Goal: Task Accomplishment & Management: Use online tool/utility

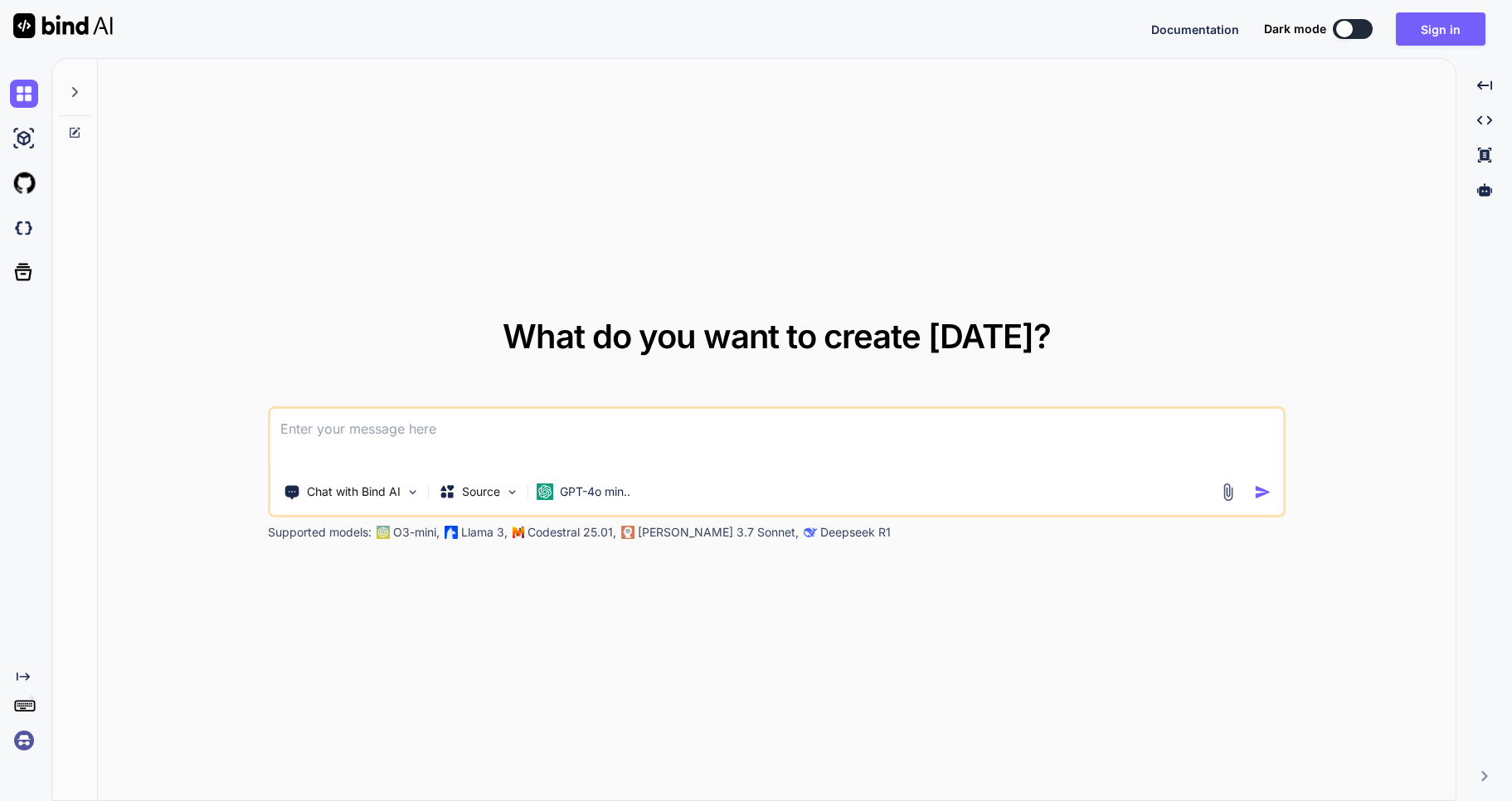
click at [367, 444] on textarea at bounding box center [777, 439] width 1013 height 62
paste textarea
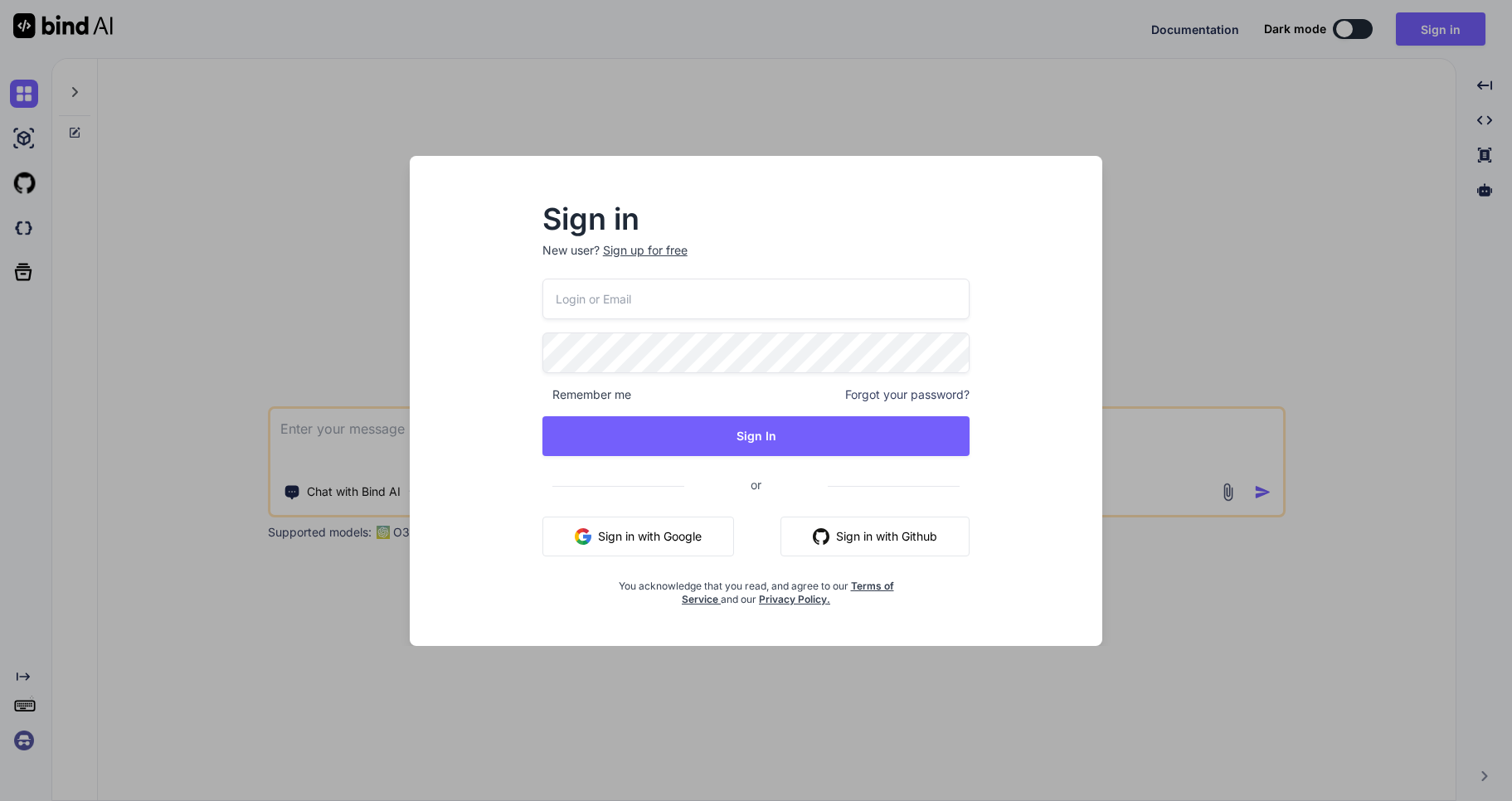
click at [363, 322] on div "Sign in New user? Sign up for free Remember me Forgot your password? Sign In or…" at bounding box center [756, 400] width 1512 height 801
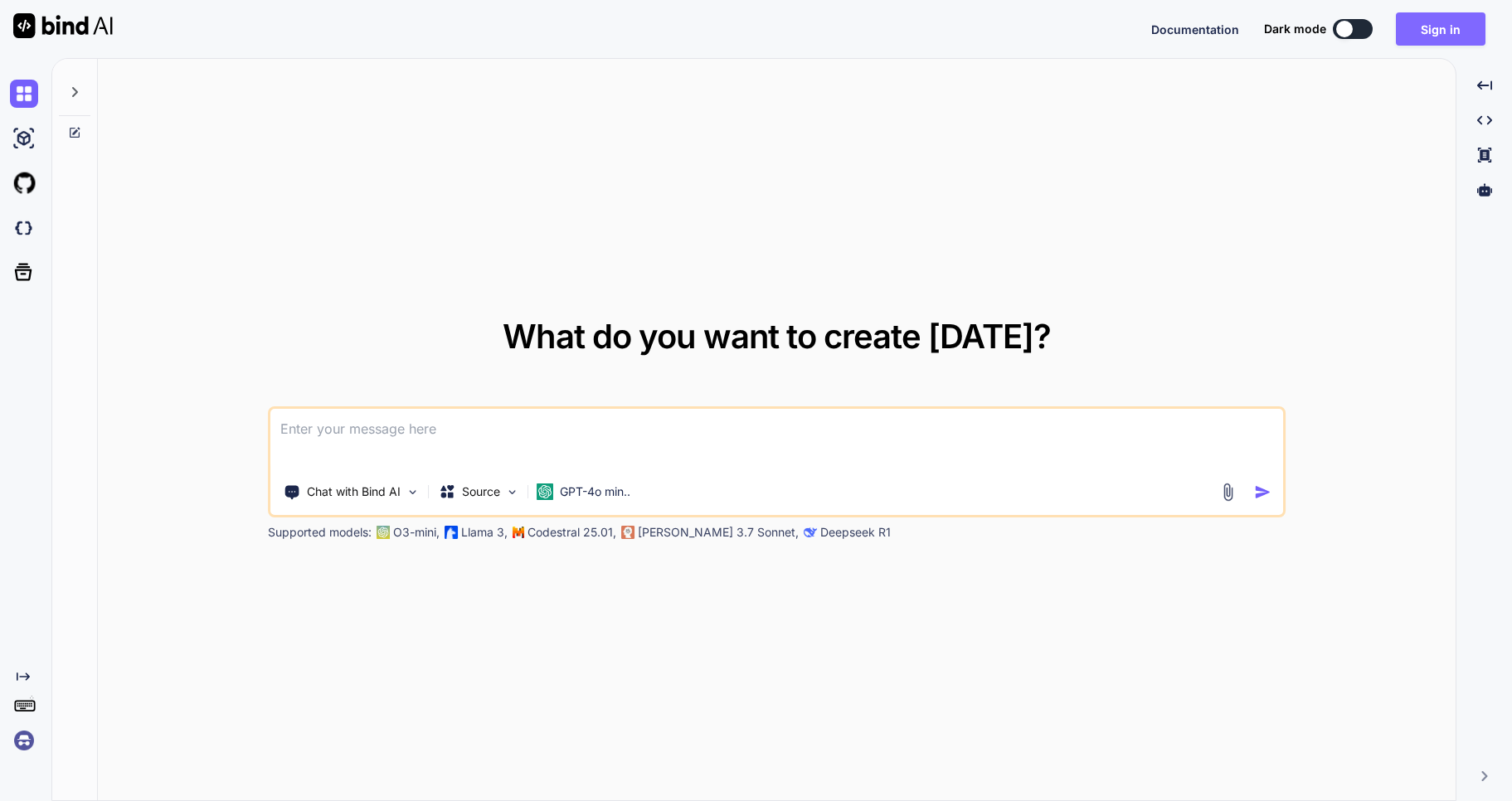
click at [1429, 31] on button "Sign in" at bounding box center [1441, 29] width 90 height 33
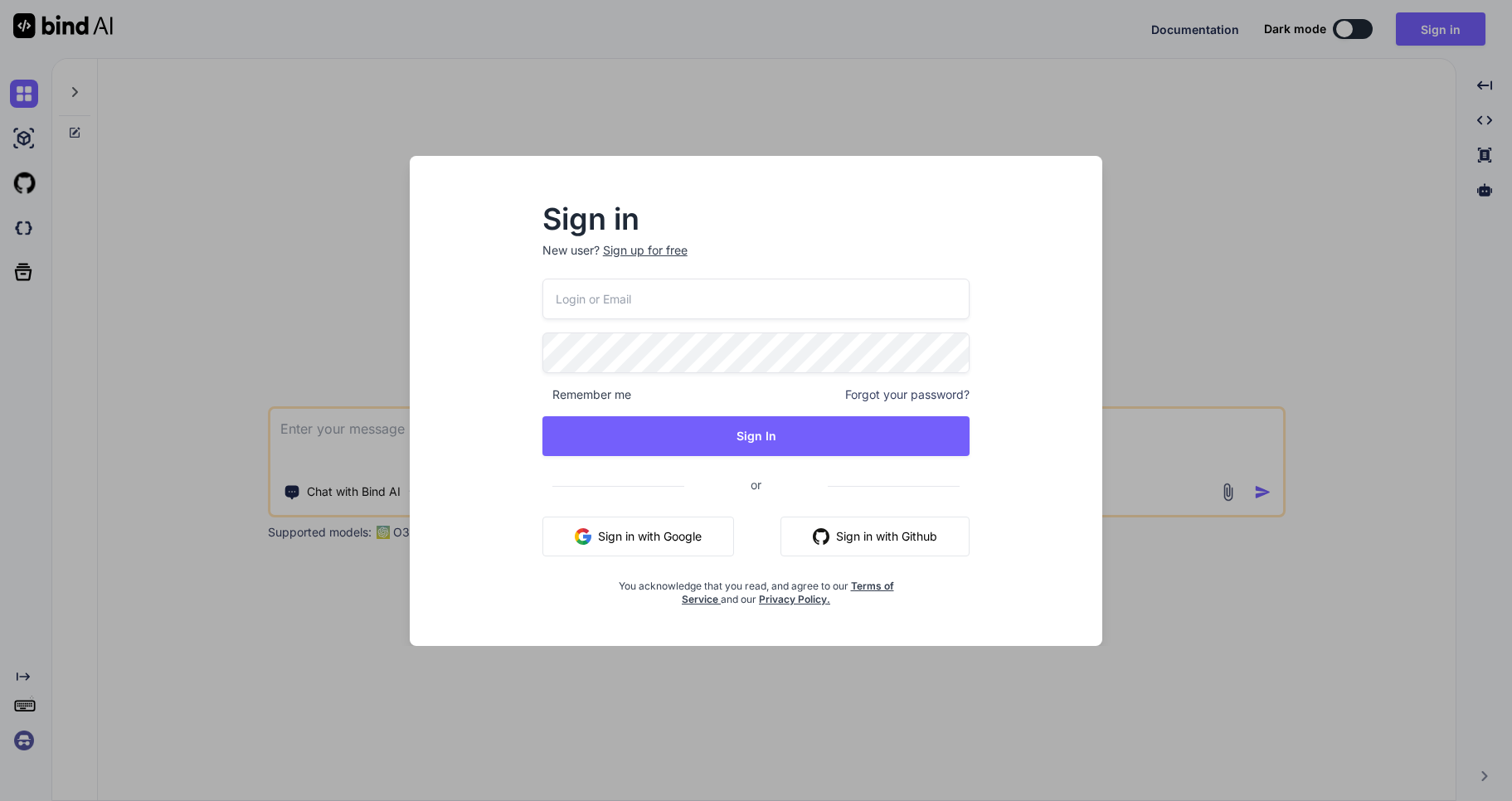
click at [663, 545] on button "Sign in with Google" at bounding box center [638, 536] width 192 height 40
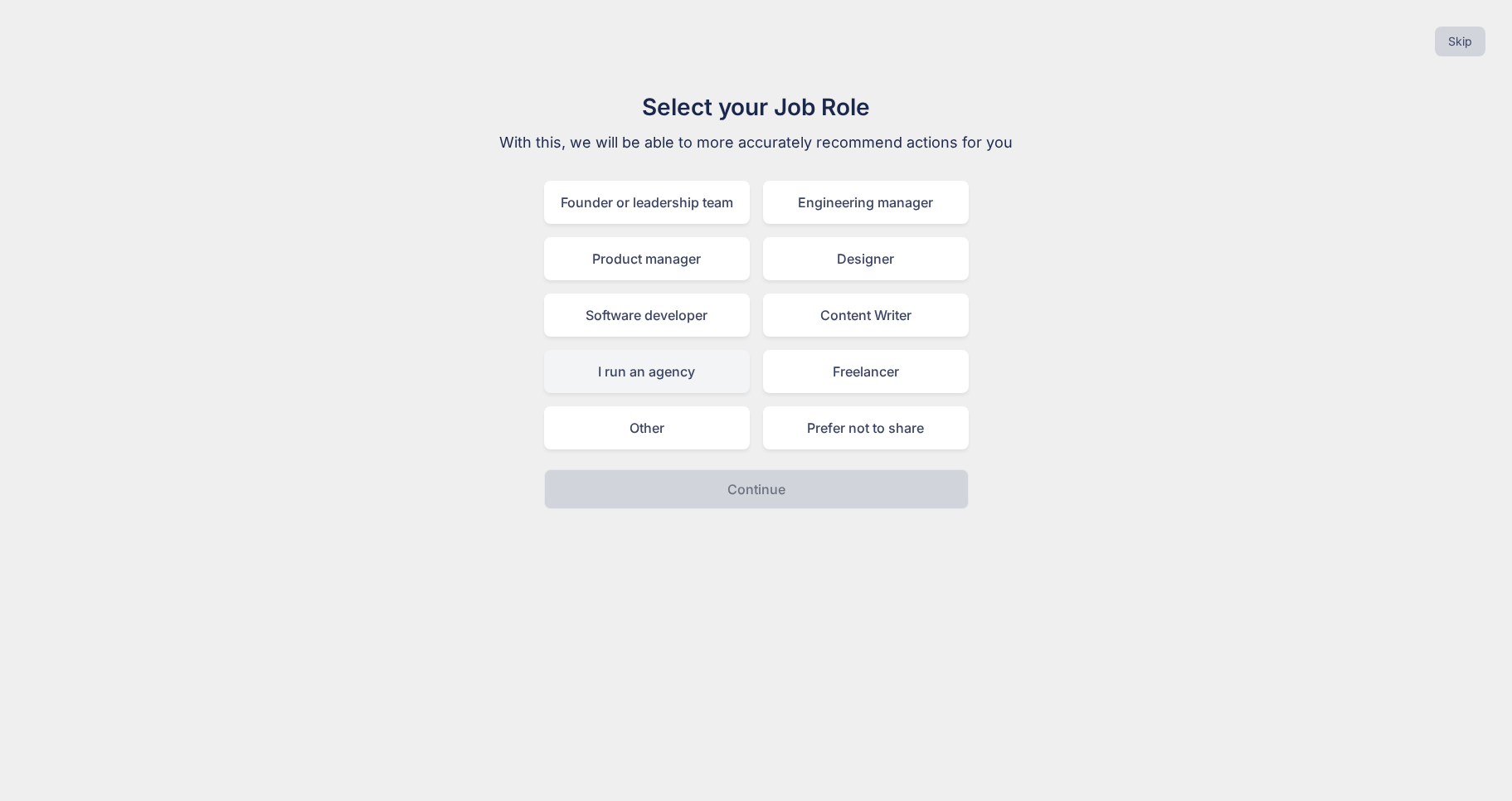
click at [661, 373] on div "I run an agency" at bounding box center [647, 371] width 206 height 43
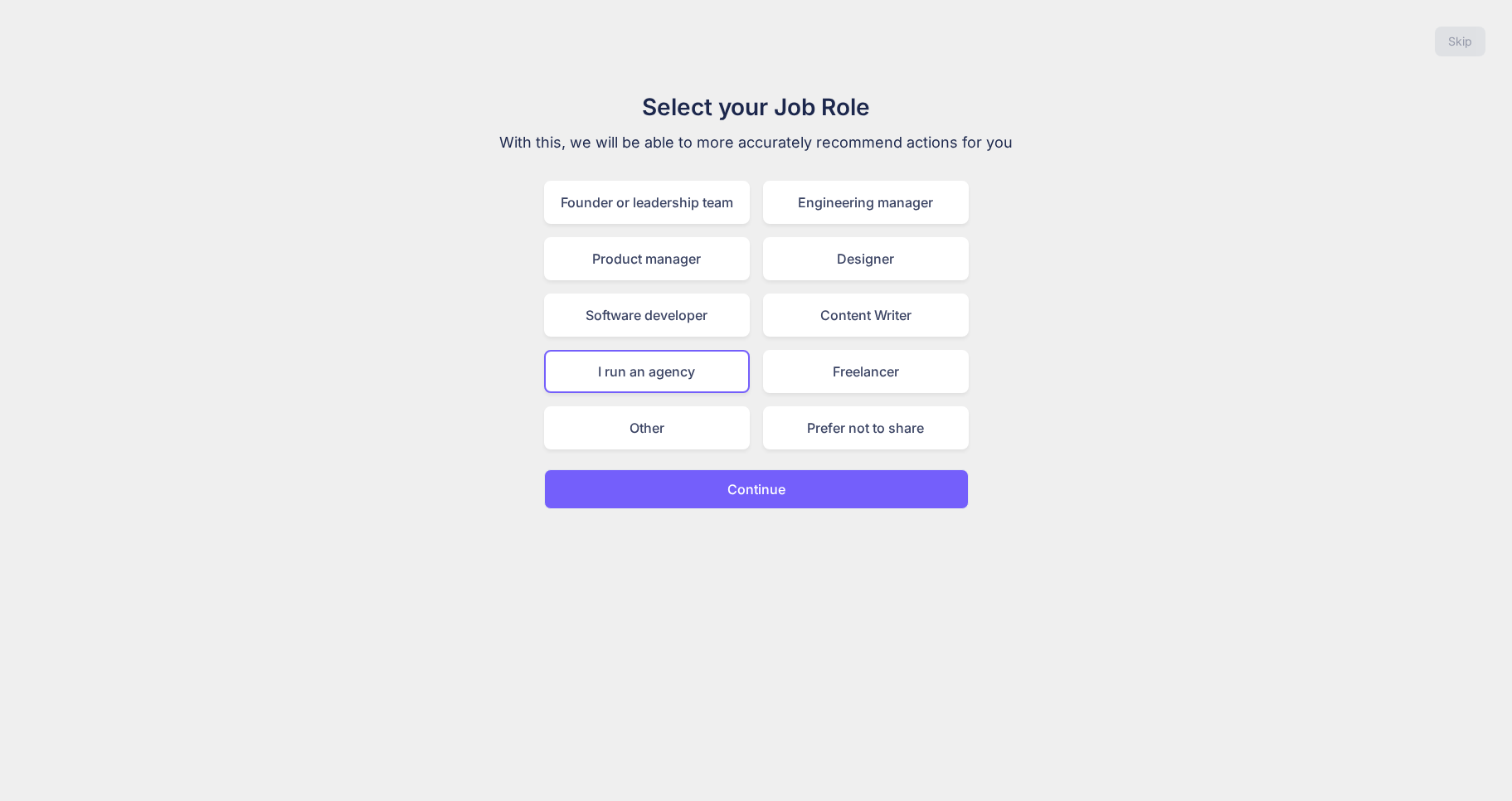
click at [770, 493] on p "Continue" at bounding box center [757, 489] width 58 height 20
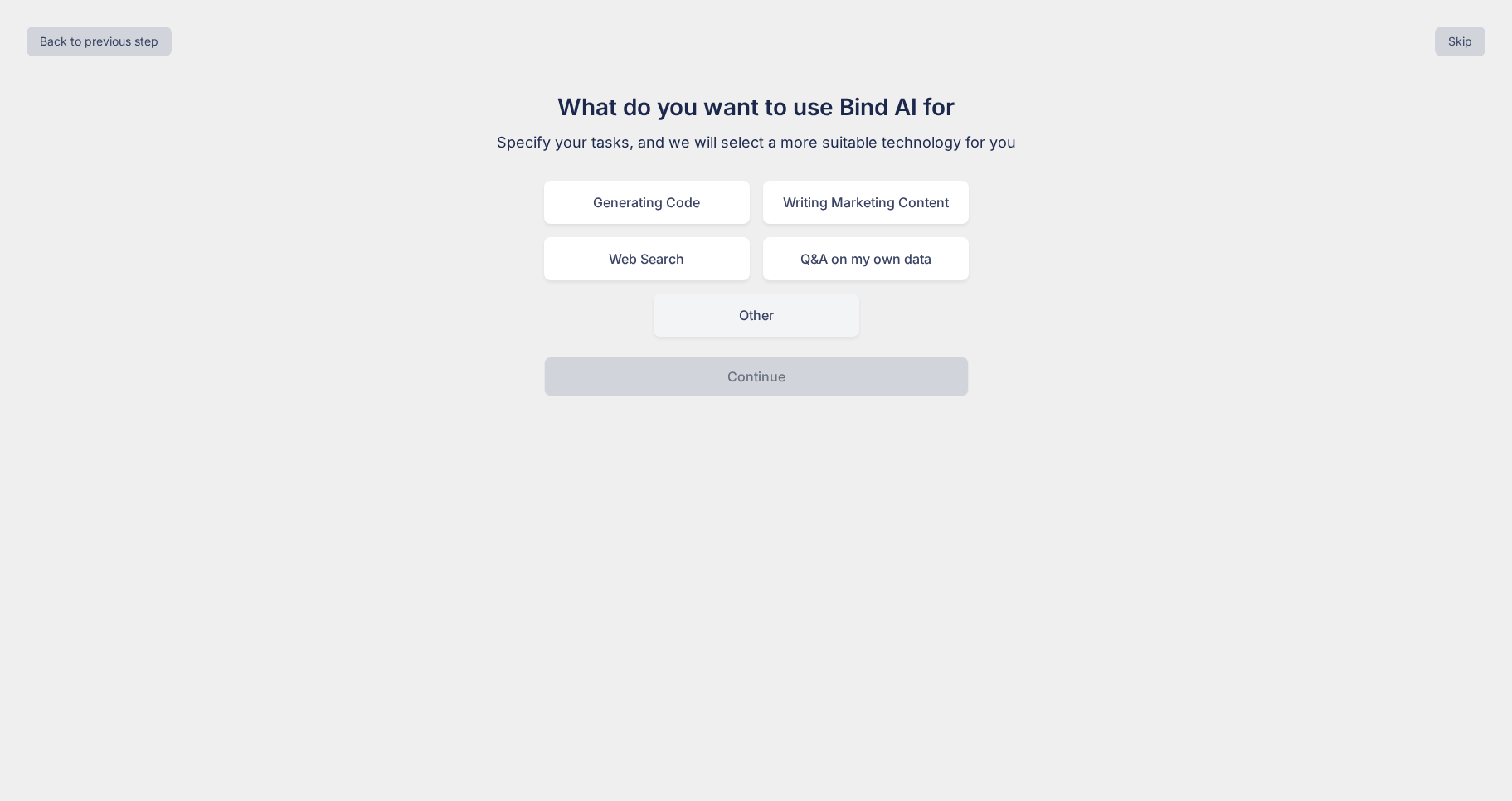
click at [703, 325] on div "Other" at bounding box center [756, 315] width 206 height 43
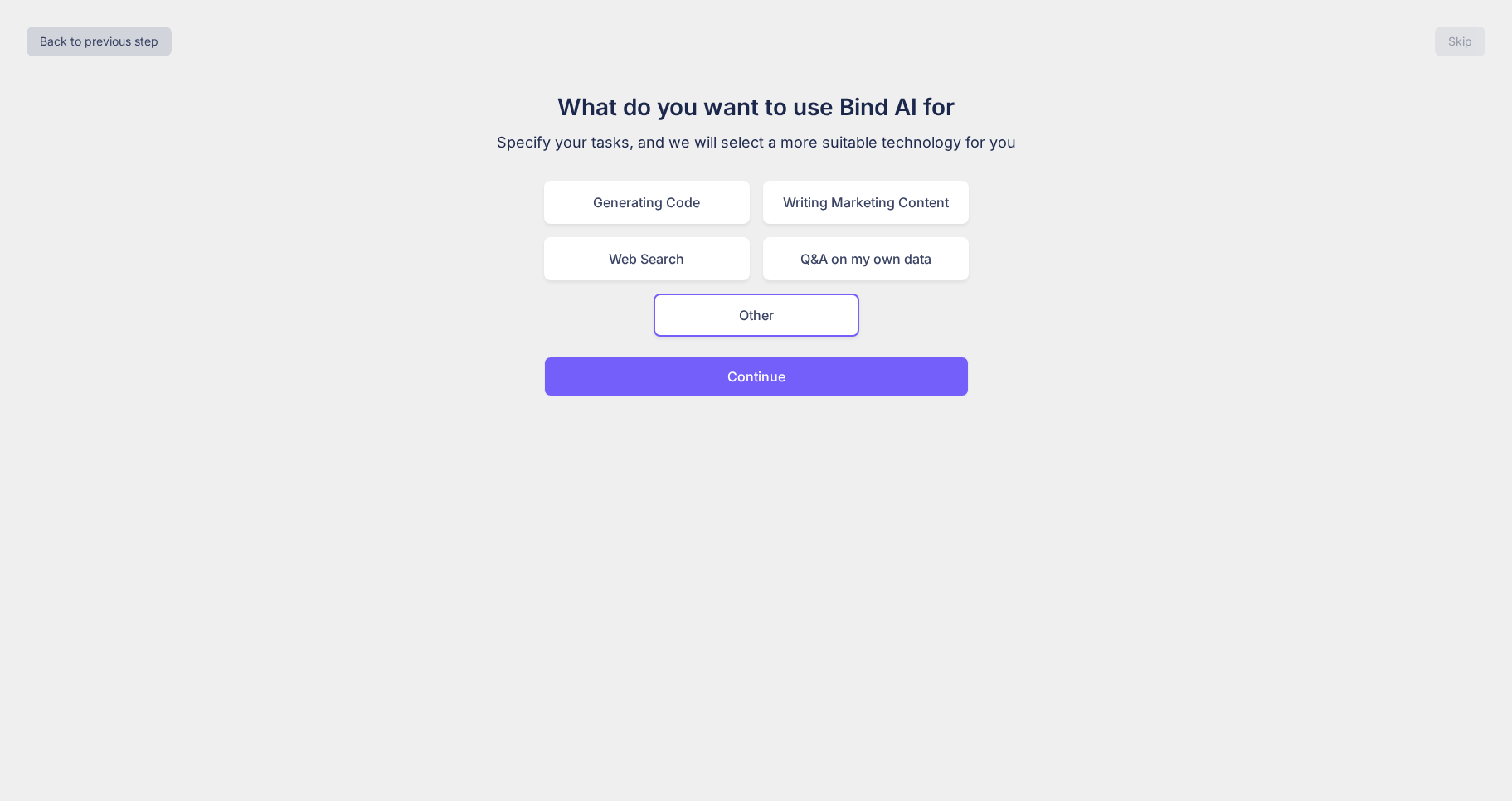
click at [724, 373] on button "Continue" at bounding box center [756, 376] width 425 height 40
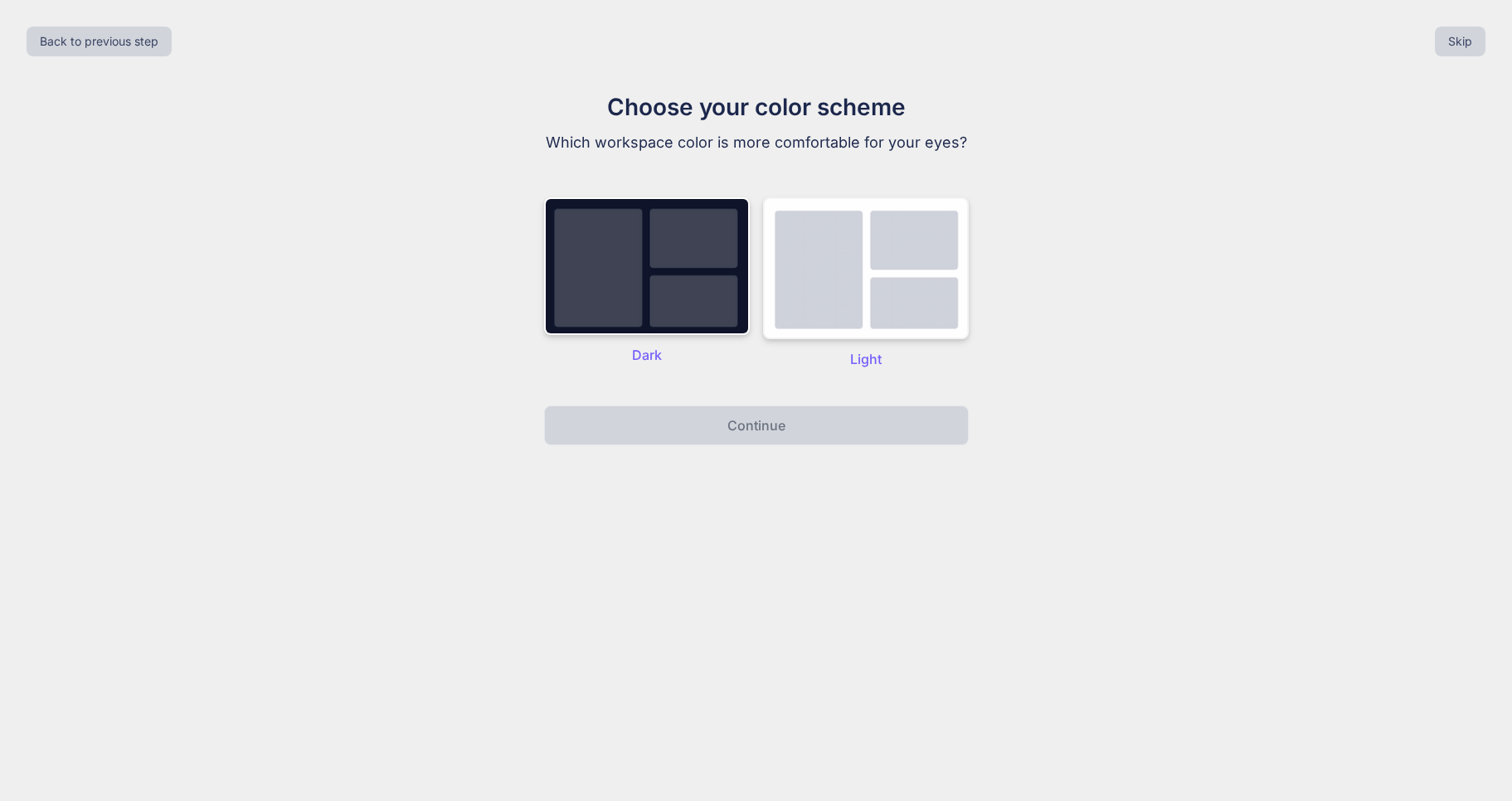
click at [823, 299] on img at bounding box center [865, 268] width 206 height 142
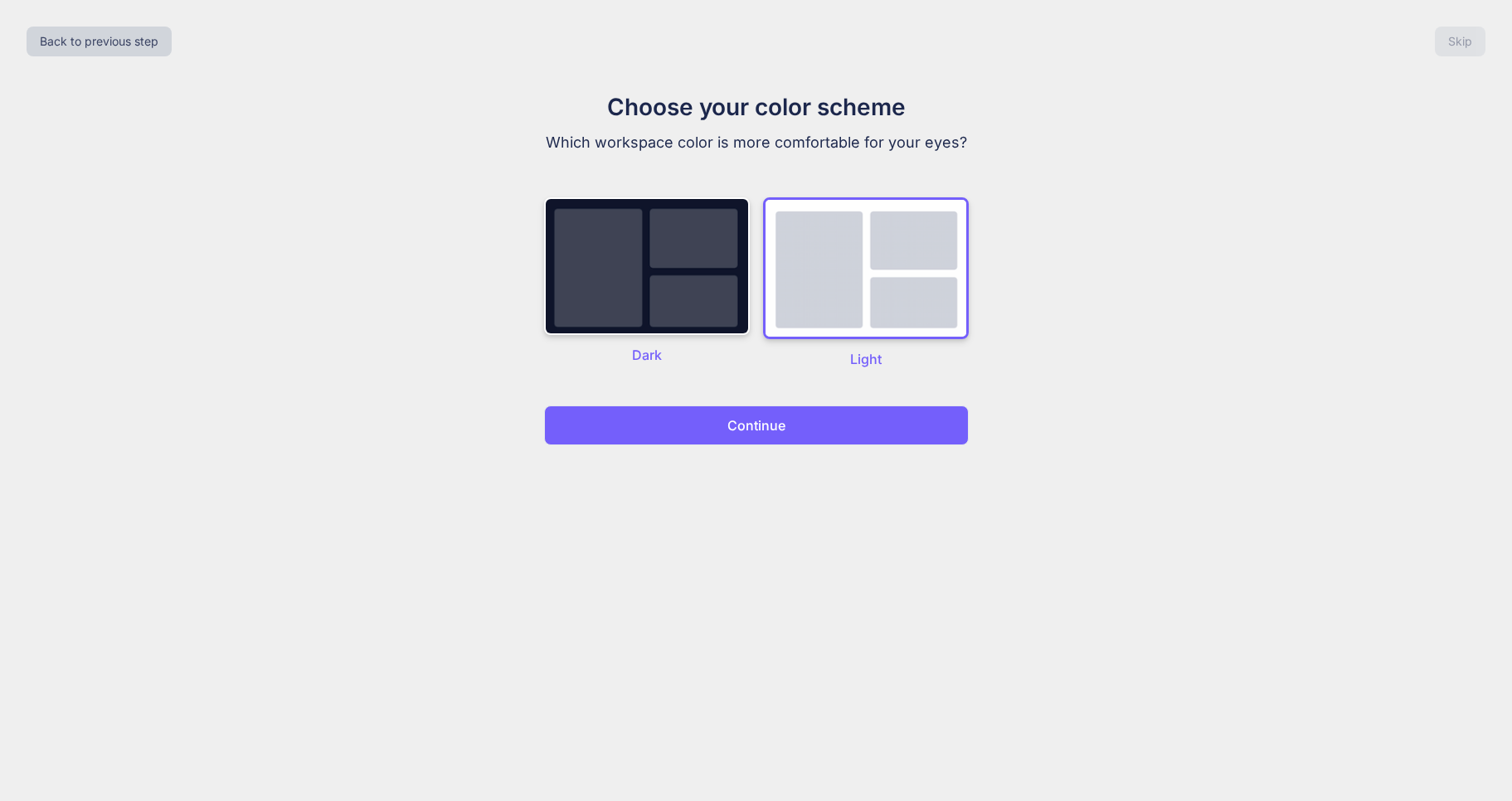
click at [812, 428] on button "Continue" at bounding box center [756, 425] width 425 height 40
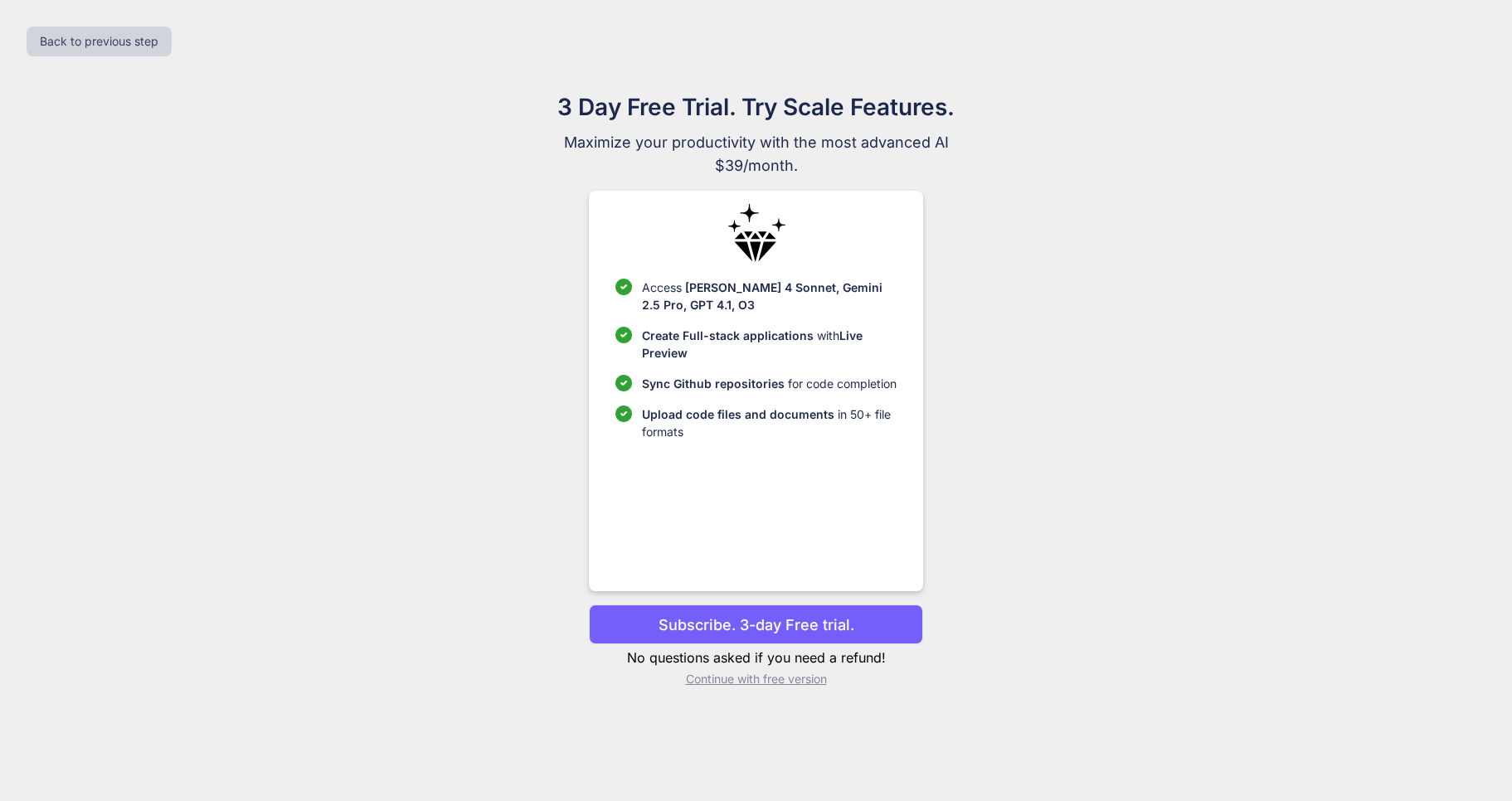
click at [810, 434] on p "Upload code files and documents in 50+ file formats" at bounding box center [770, 422] width 255 height 35
click at [735, 623] on p "Subscribe. 3-day Free trial." at bounding box center [756, 625] width 196 height 22
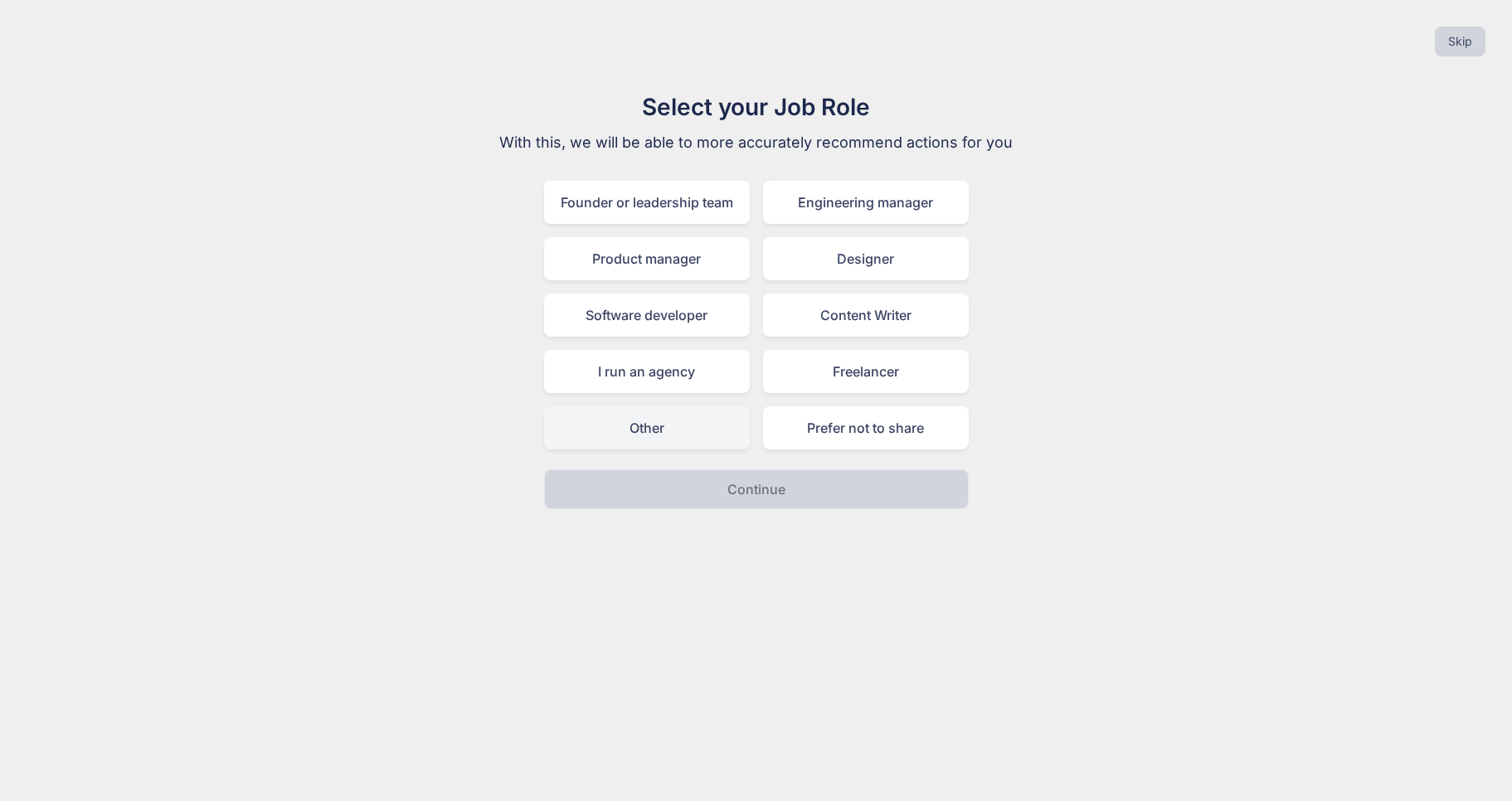
click at [695, 445] on div "Other" at bounding box center [647, 427] width 206 height 43
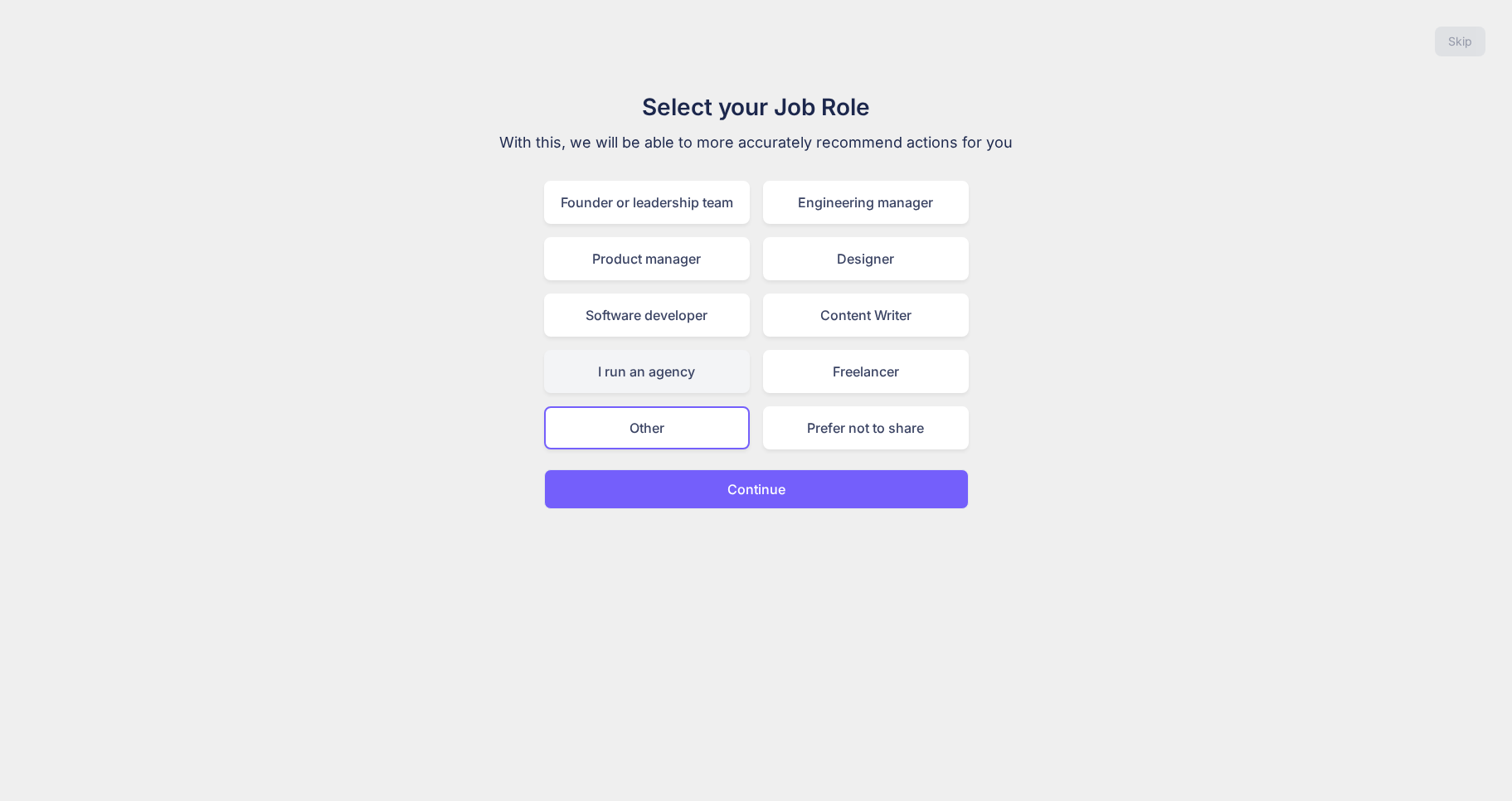
click at [697, 387] on div "I run an agency" at bounding box center [647, 371] width 206 height 43
click at [747, 493] on p "Continue" at bounding box center [757, 489] width 58 height 20
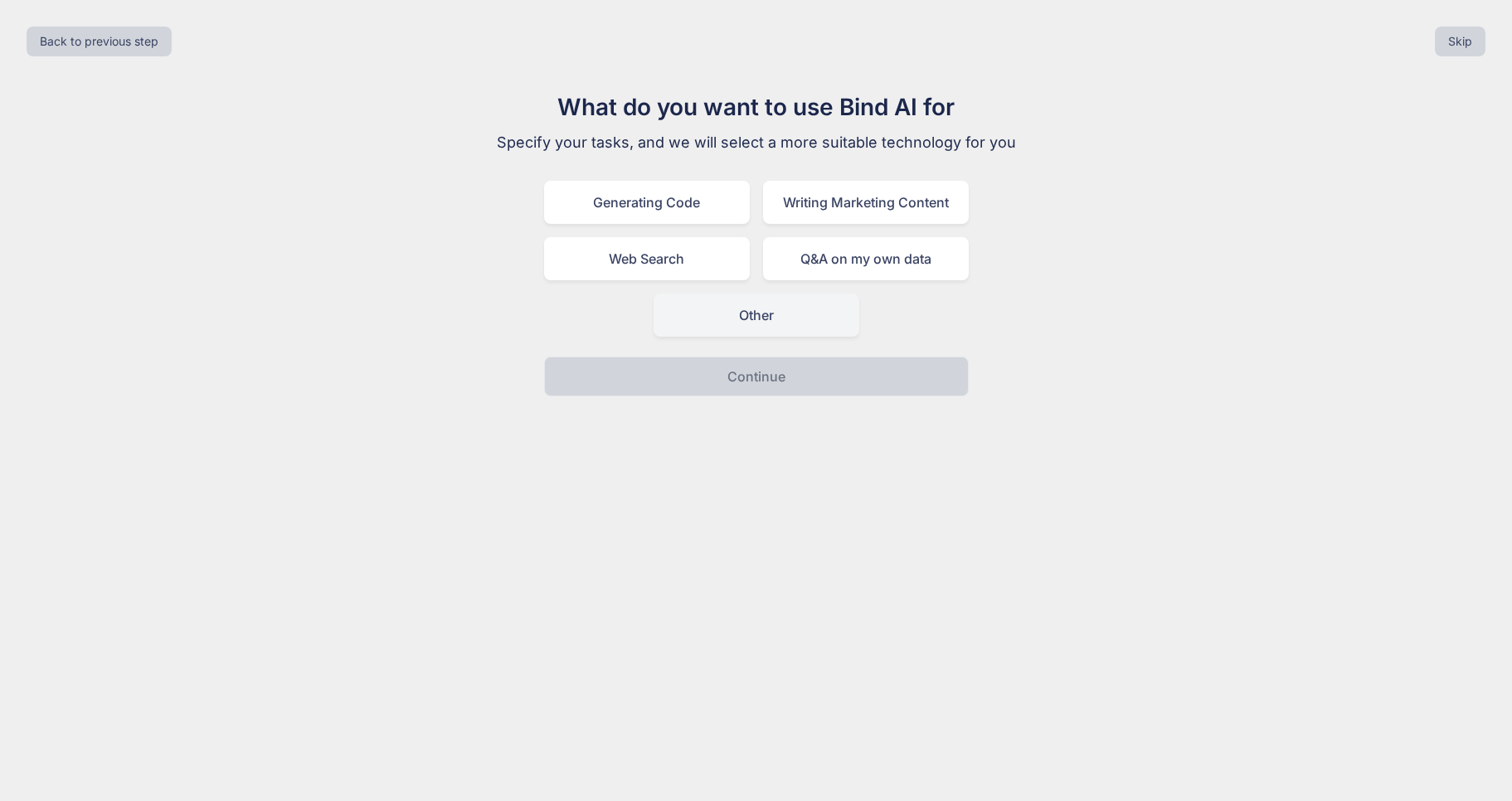
click at [766, 325] on div "Other" at bounding box center [756, 315] width 206 height 43
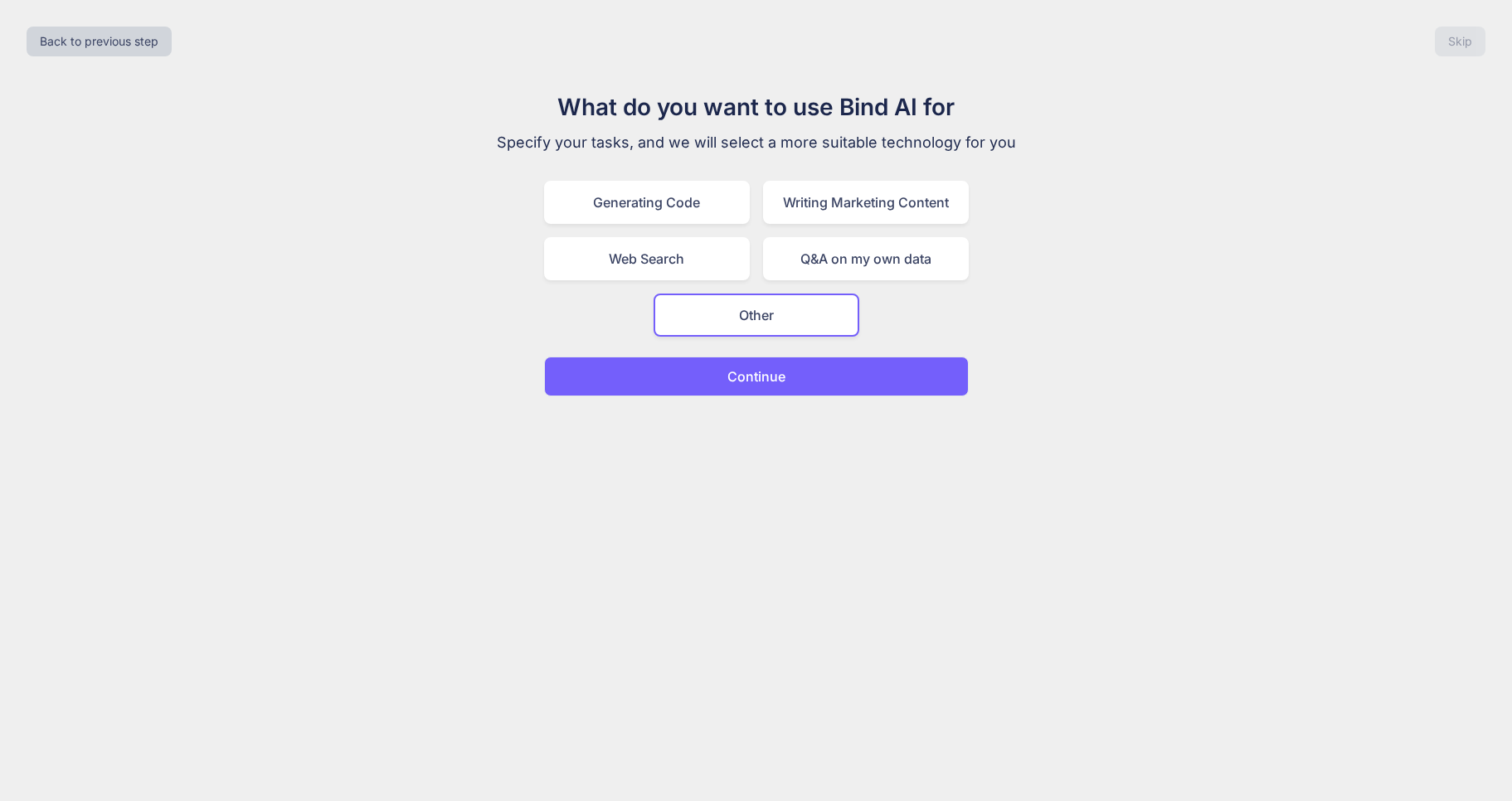
click at [776, 386] on p "Continue" at bounding box center [757, 376] width 58 height 20
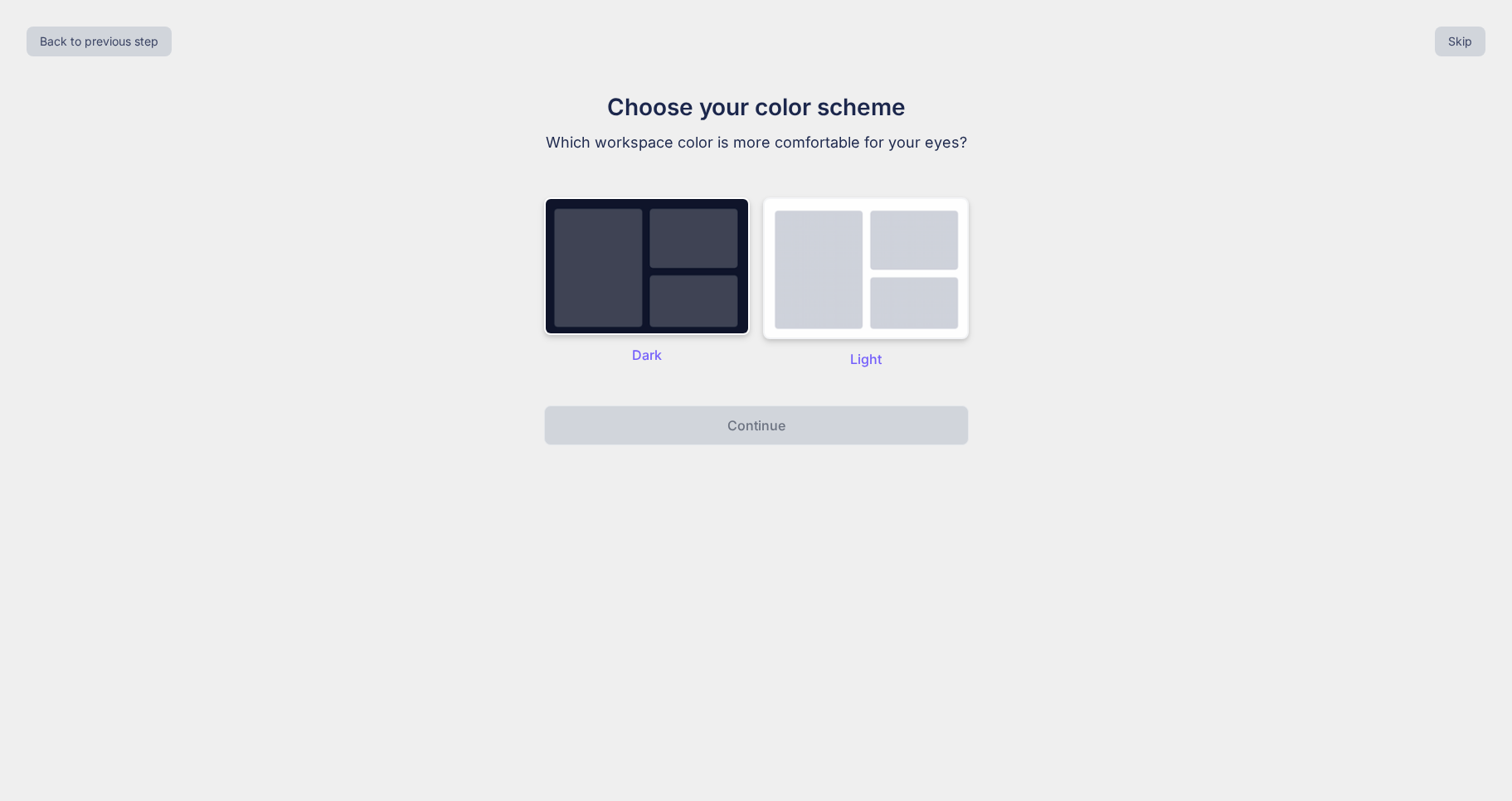
click at [835, 297] on img at bounding box center [865, 268] width 206 height 142
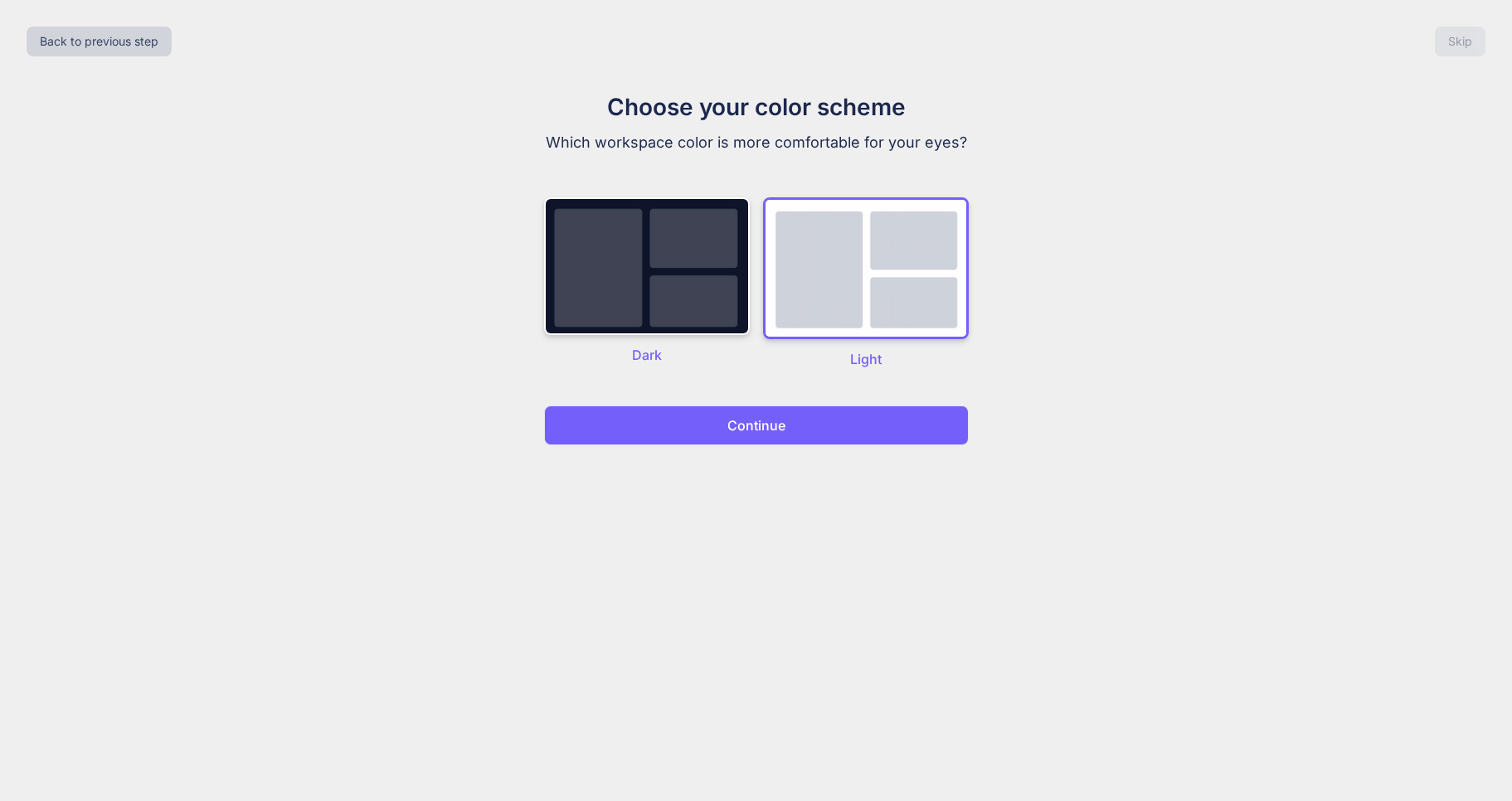
click at [800, 425] on button "Continue" at bounding box center [756, 425] width 425 height 40
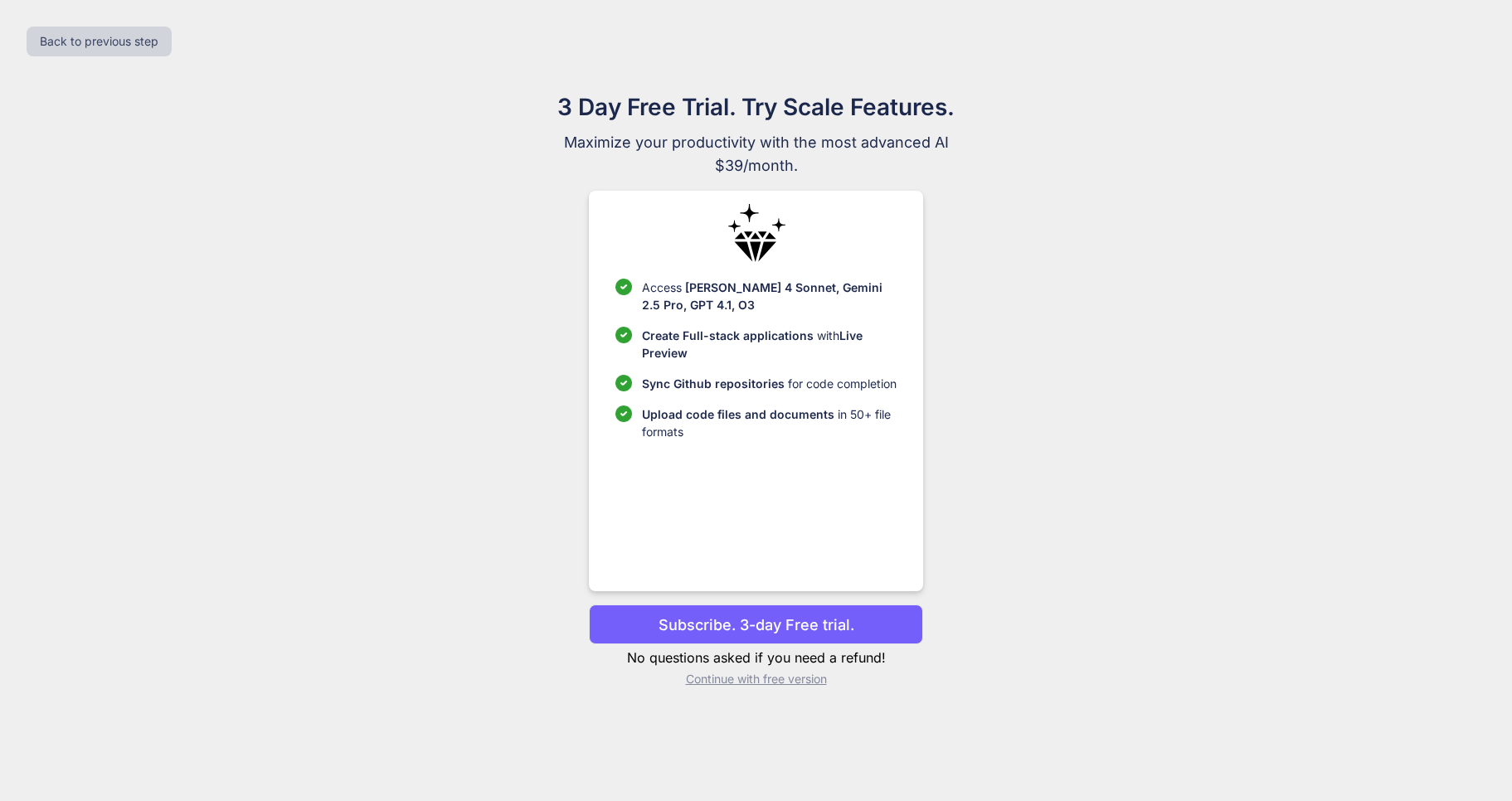
click at [739, 680] on p "Continue with free version" at bounding box center [756, 679] width 334 height 16
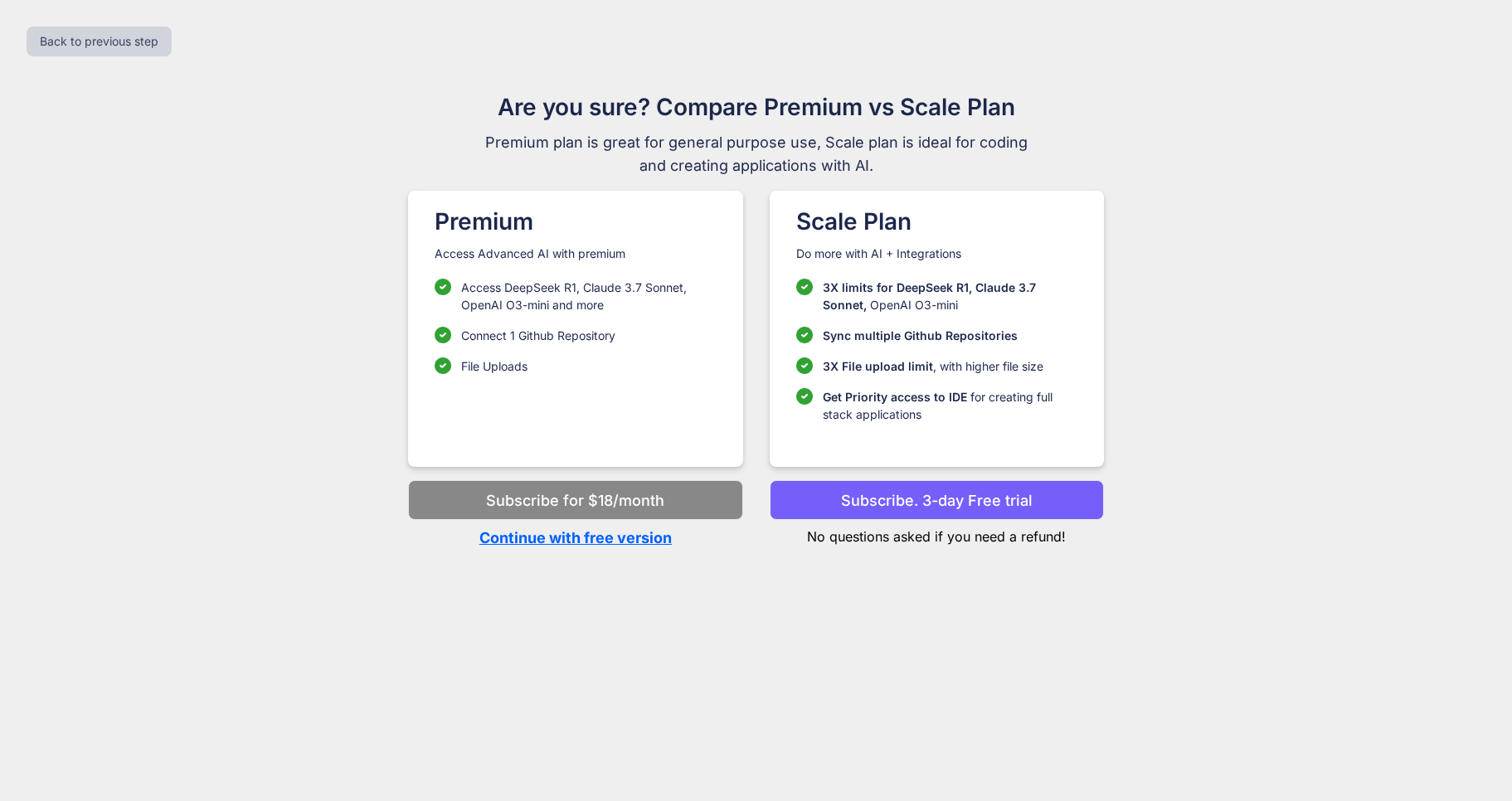
click at [872, 499] on p "Subscribe. 3-day Free trial" at bounding box center [937, 500] width 192 height 22
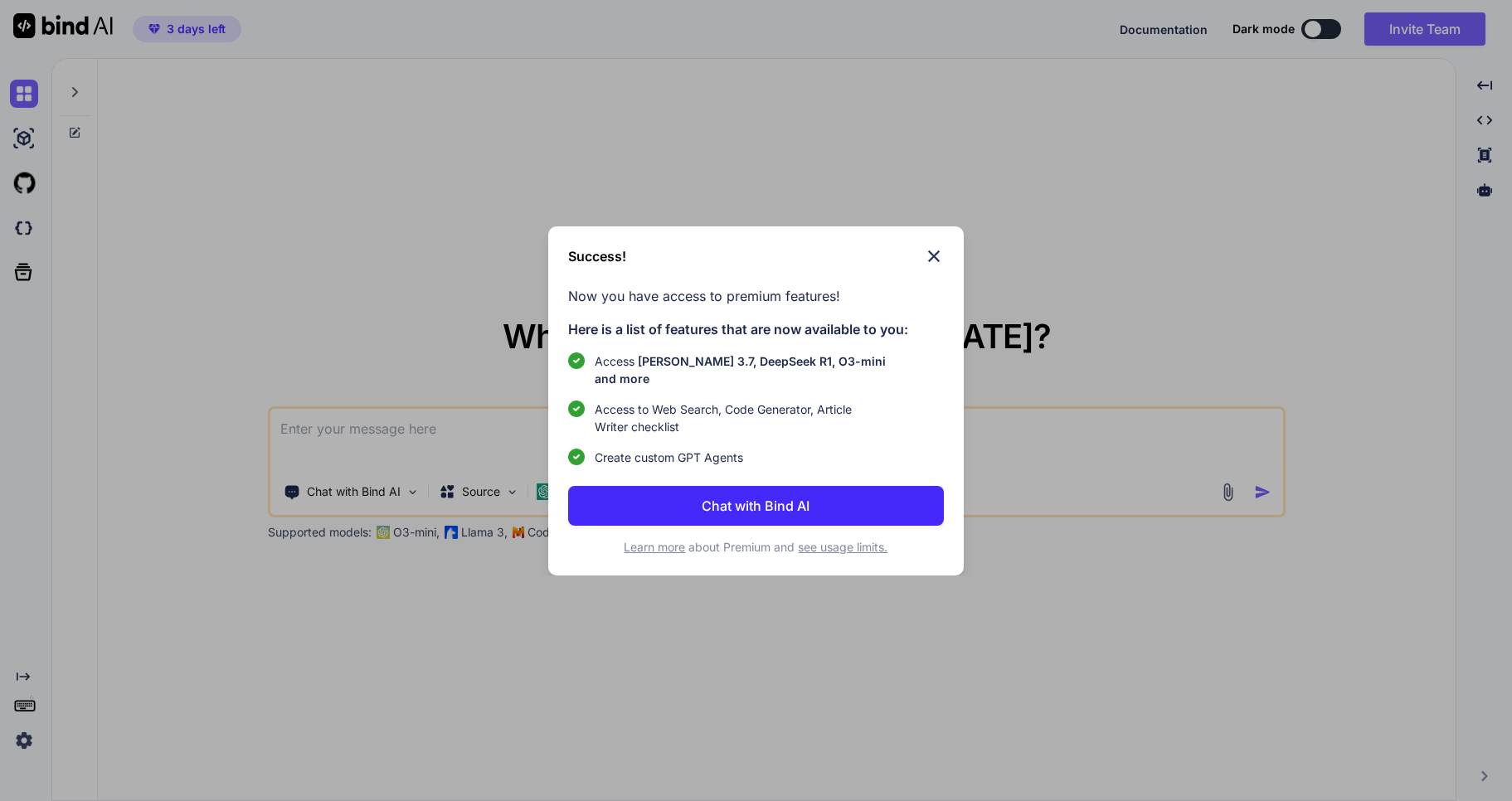
click at [452, 432] on div "Success! Now you have access to premium features! Here is a list of features th…" at bounding box center [756, 400] width 1512 height 801
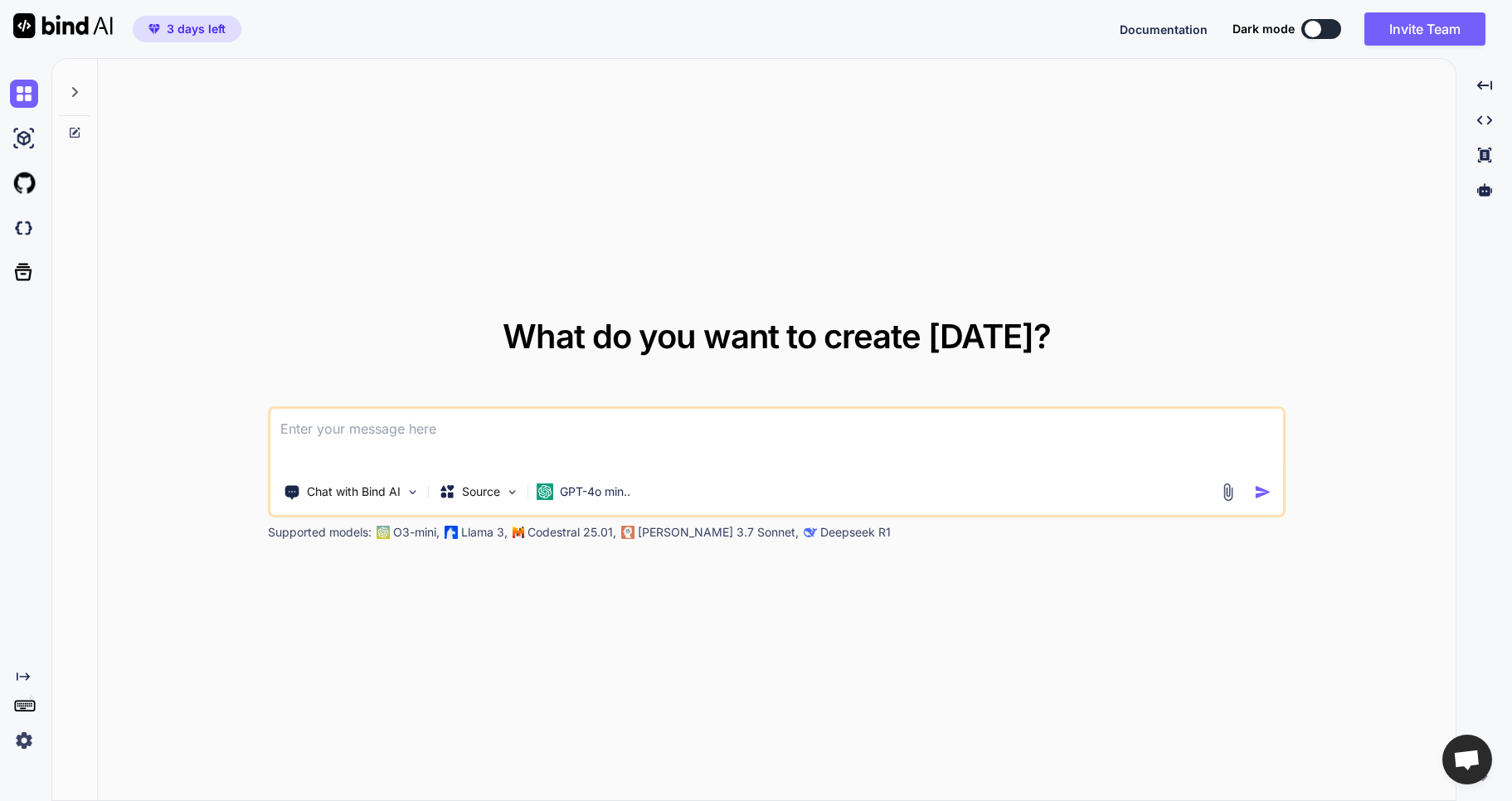
type textarea "x"
click at [800, 464] on textarea at bounding box center [777, 439] width 1013 height 62
click at [613, 445] on textarea at bounding box center [777, 439] width 1013 height 62
paste textarea "You are creating an interactive web application for a UK-based financial coach …"
type textarea "You are creating an interactive web application for a UK-based financial coach …"
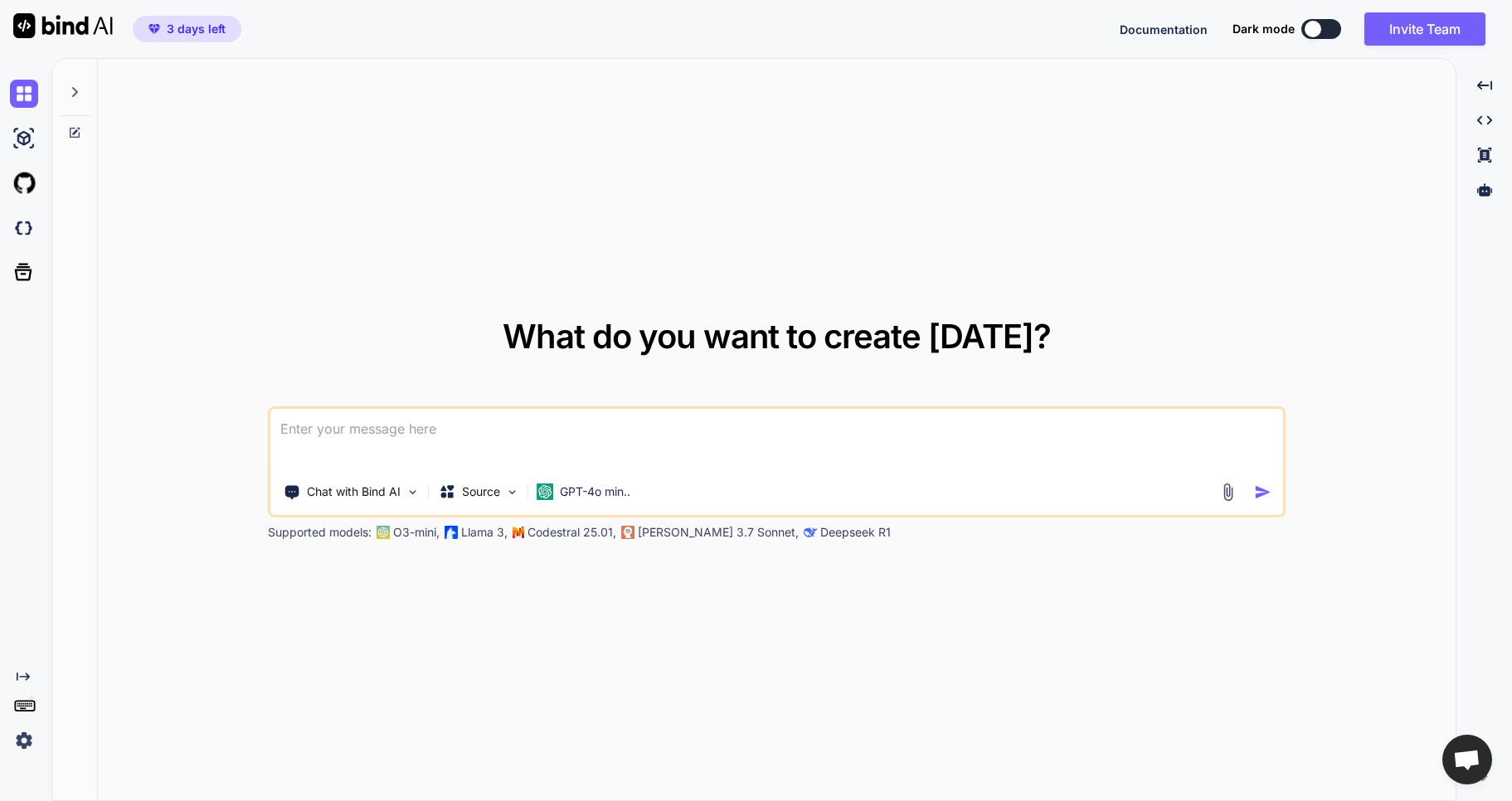
type textarea "x"
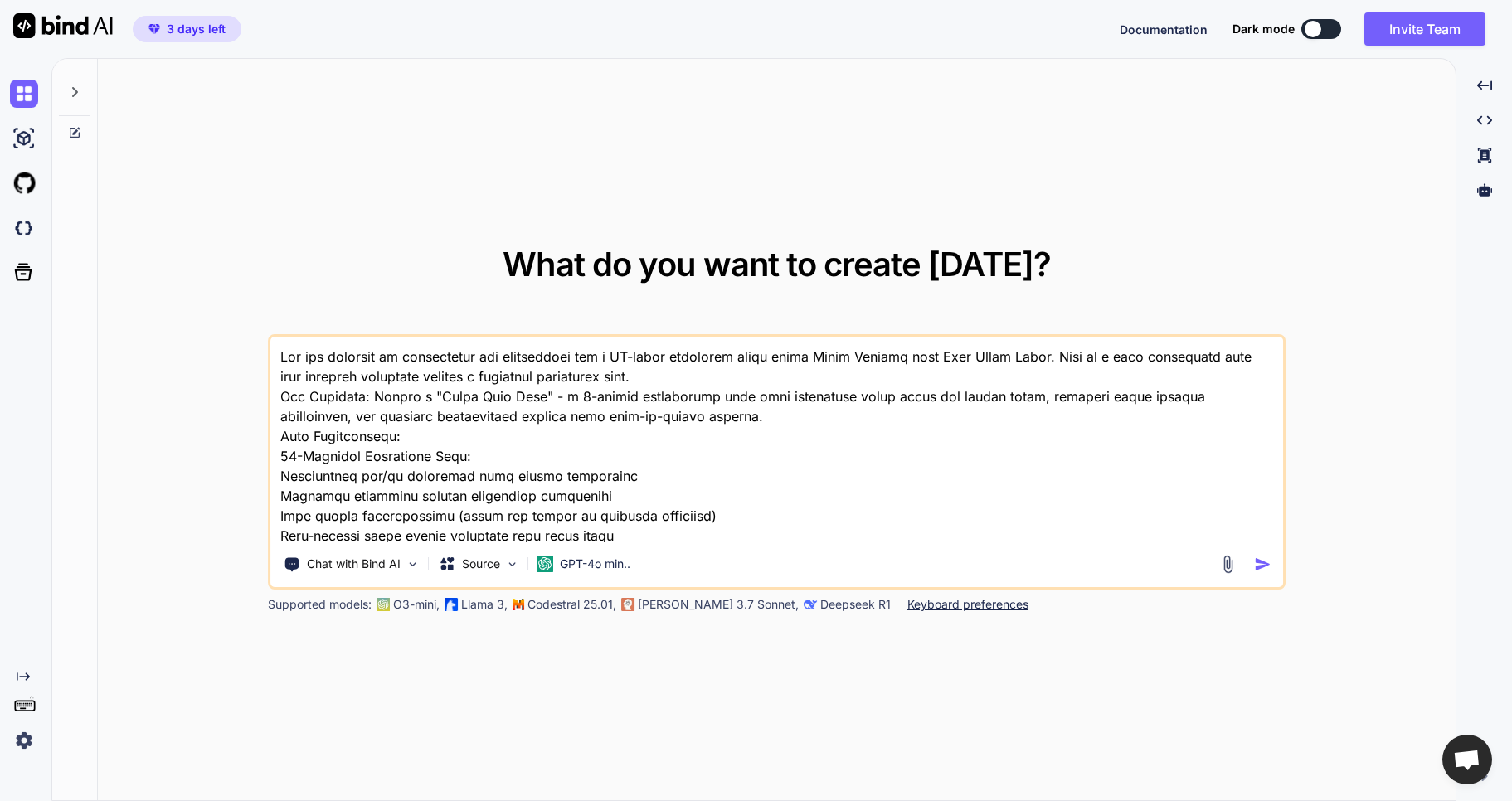
click at [398, 414] on textarea at bounding box center [777, 439] width 1013 height 206
type textarea "You are creating an interactive web application for a UK-based financial coach …"
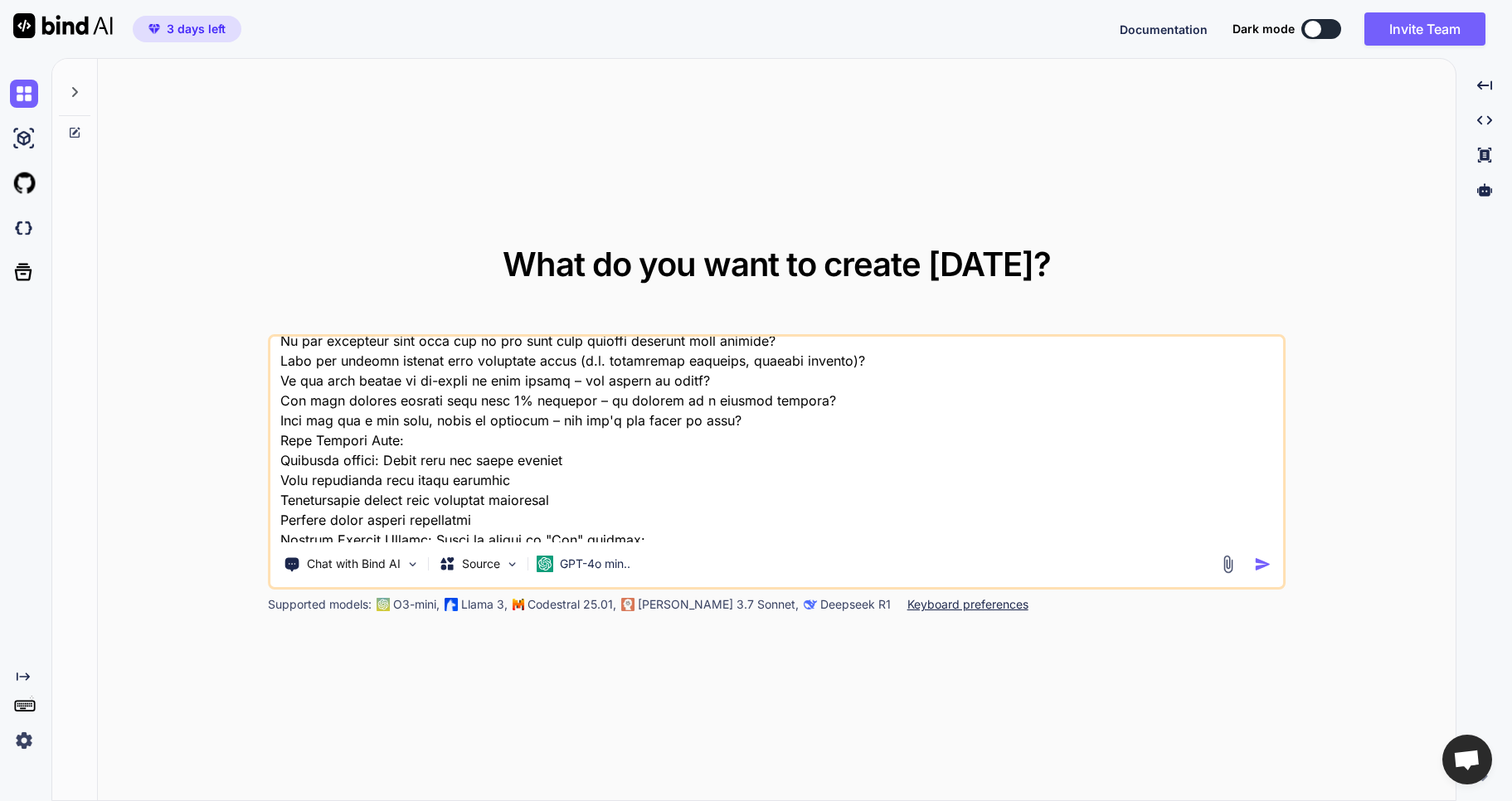
scroll to position [335, 0]
click at [277, 442] on textarea at bounding box center [777, 439] width 1013 height 206
type textarea "x"
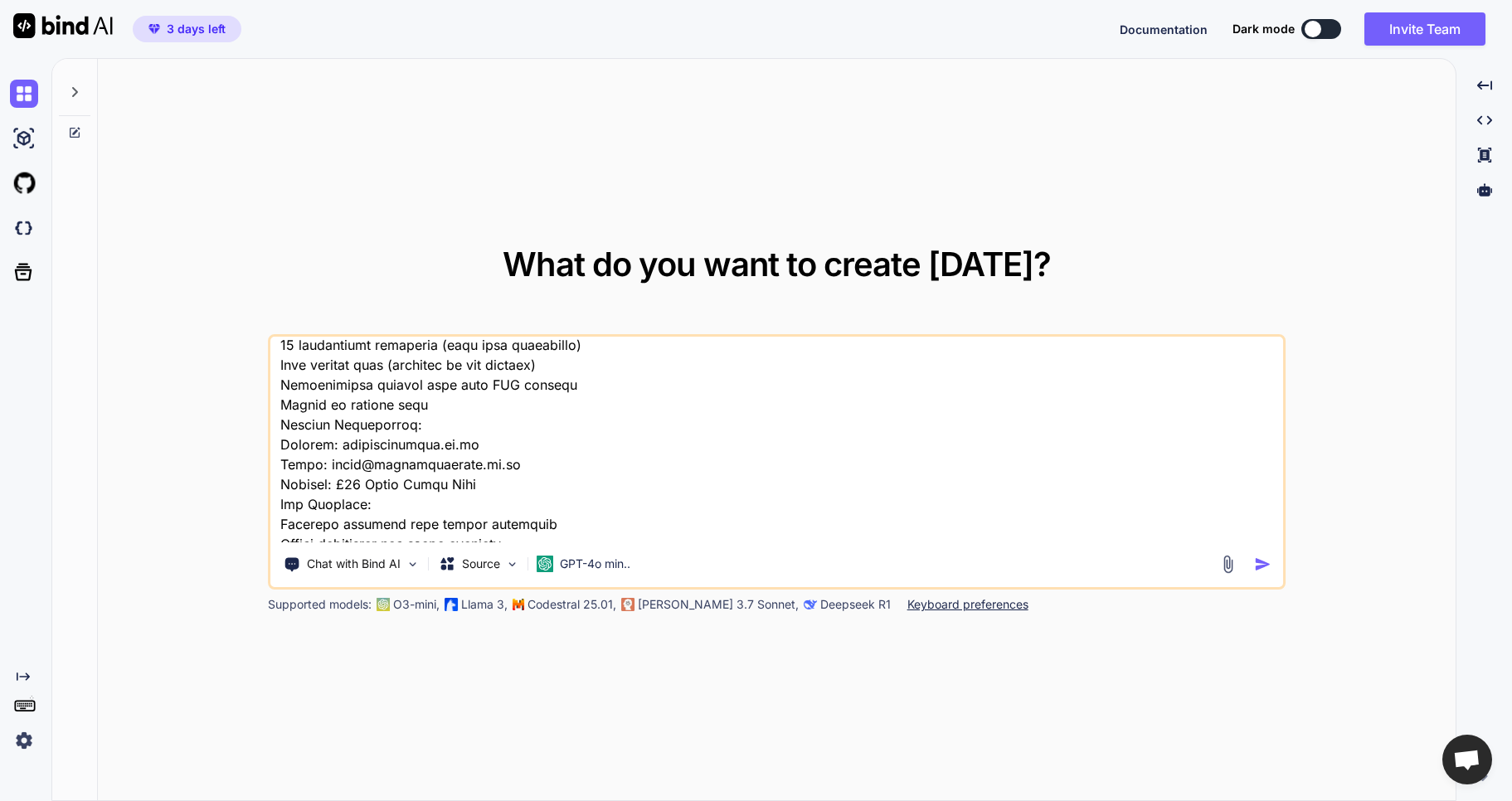
scroll to position [1755, 0]
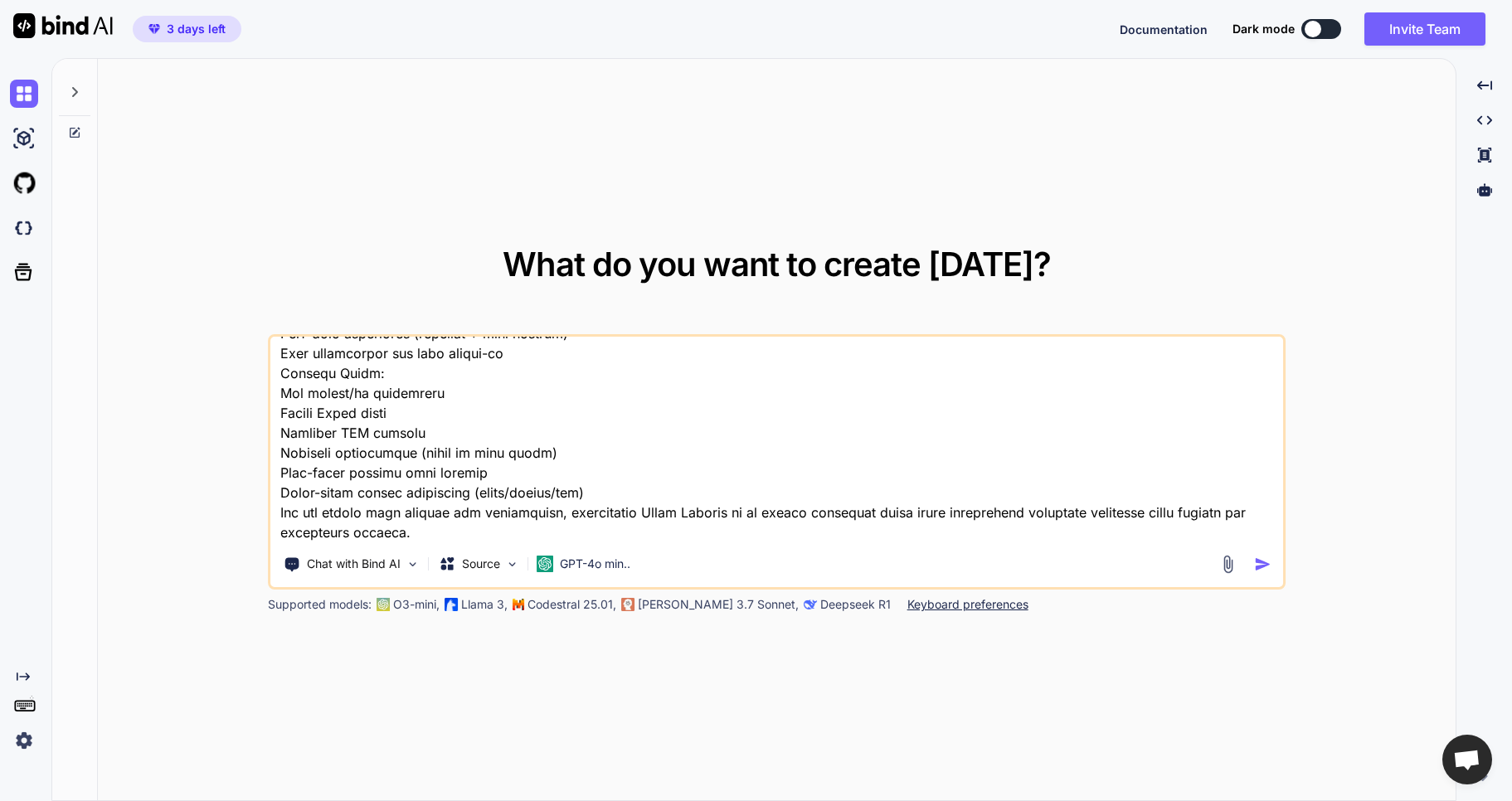
click at [384, 527] on textarea at bounding box center [777, 439] width 1013 height 206
type textarea "You are creating an interactive web application for a UK-based financial coach …"
click at [1229, 565] on img at bounding box center [1229, 564] width 19 height 19
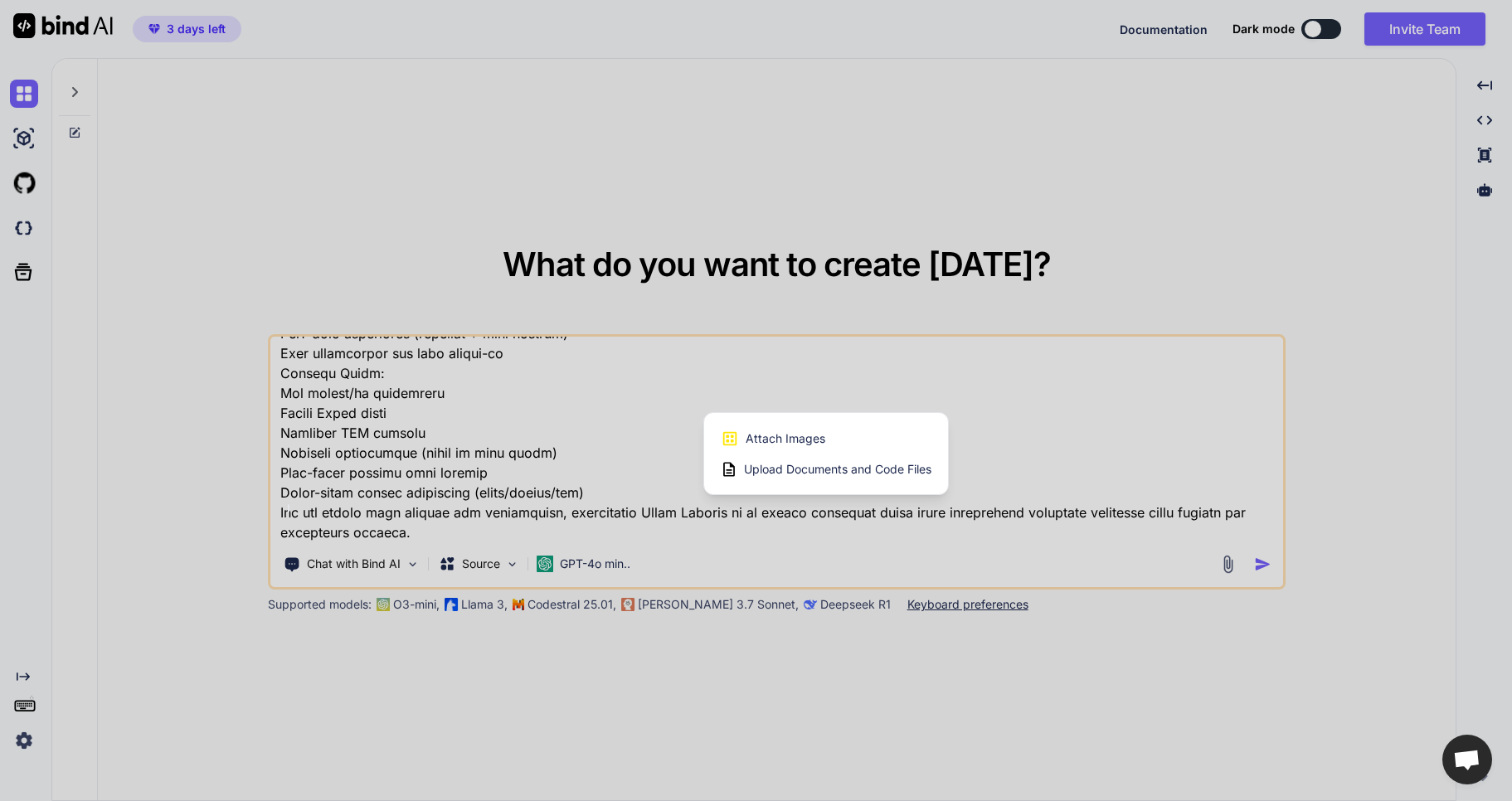
click at [809, 470] on span "Upload Documents and Code Files" at bounding box center [837, 468] width 187 height 16
type textarea "x"
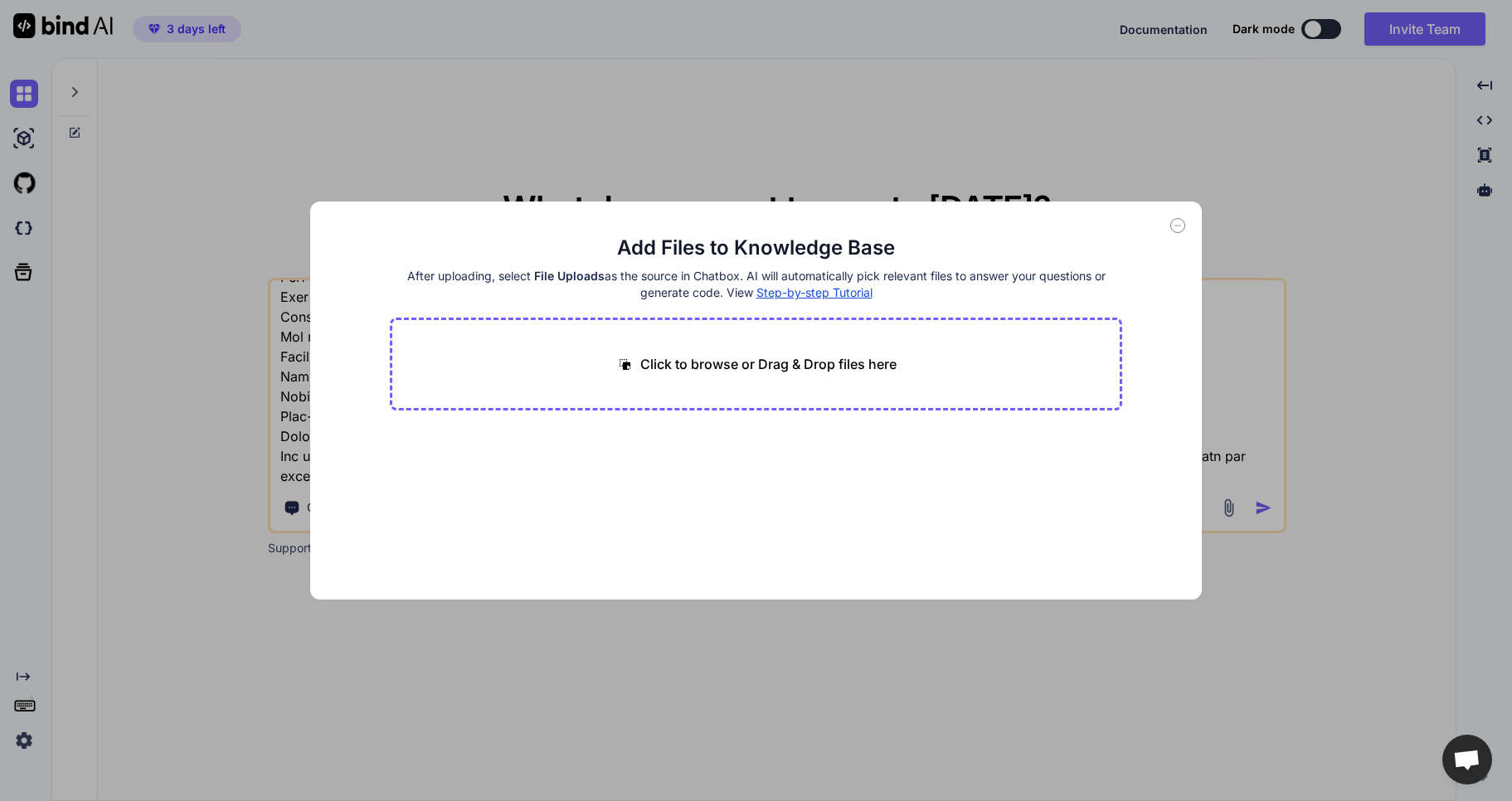
click at [762, 370] on p "Click to browse or Drag & Drop files here" at bounding box center [769, 363] width 257 height 20
type input "C:\fakepath\ByRoger_Hickman_Financial_Guide_RealMoneyGuide.pdf"
click at [1089, 556] on button "Finish" at bounding box center [1094, 550] width 58 height 33
click at [1220, 350] on div "Add Files to Knowledge Base After uploading, select File Uploads as the source …" at bounding box center [756, 400] width 1512 height 801
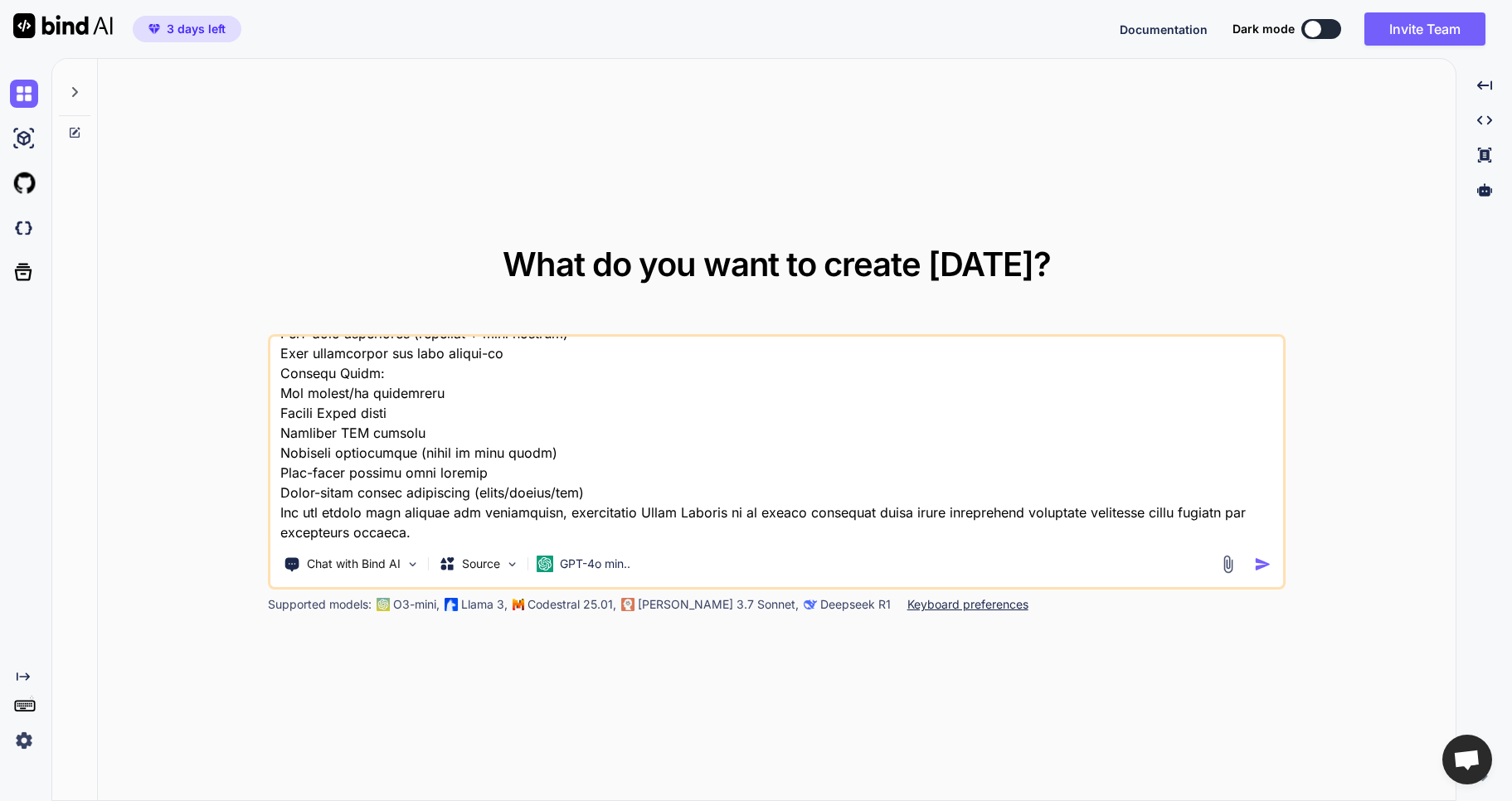
click at [408, 527] on textarea at bounding box center [777, 439] width 1013 height 206
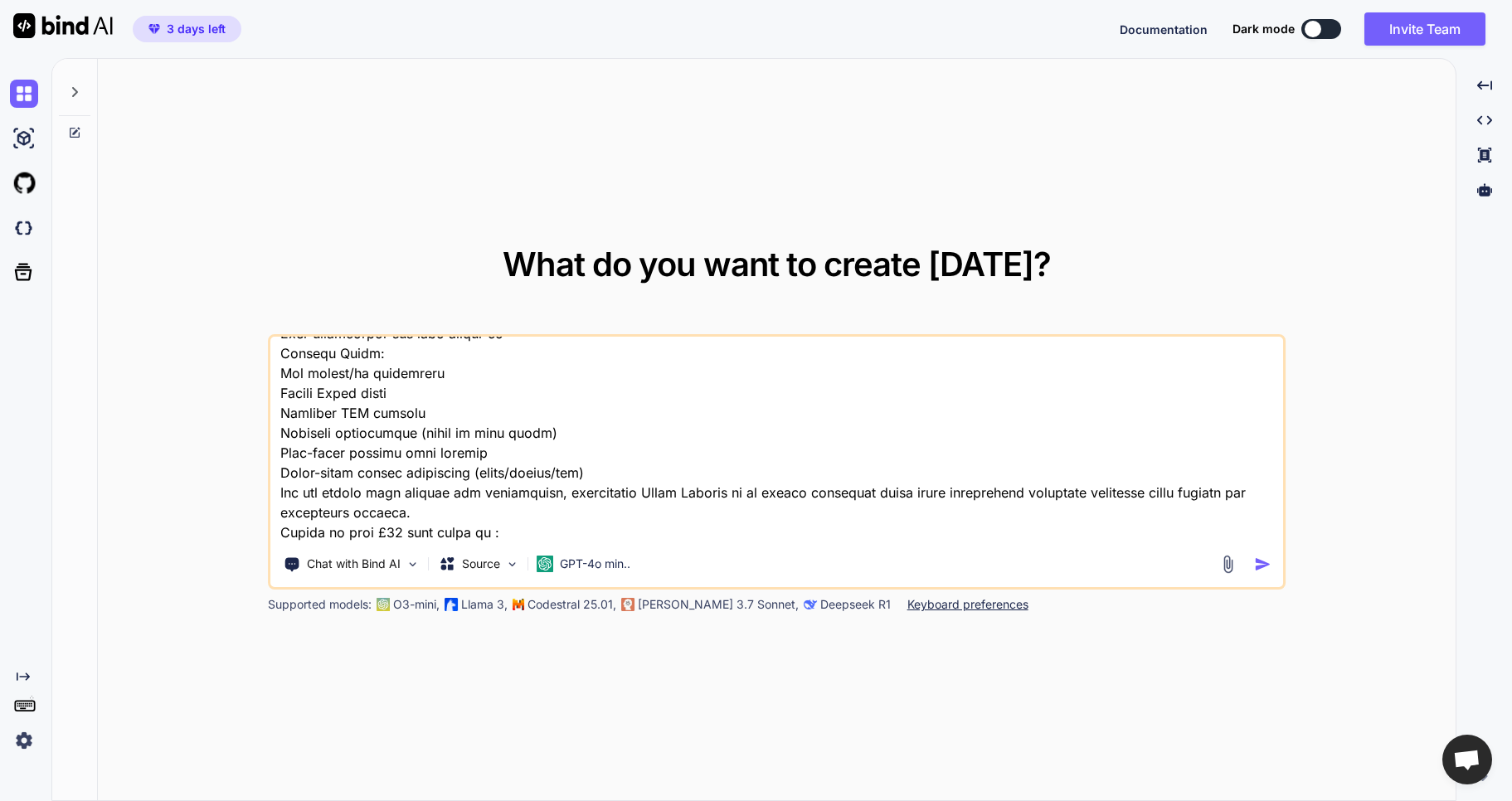
paste textarea "https://www.realmoneyguide.co.uk/booking-calendar/financial-clarity-session"
click at [481, 532] on textarea at bounding box center [777, 439] width 1013 height 206
type textarea "You are creating an interactive web application for a UK-based financial coach …"
click at [1267, 564] on img "button" at bounding box center [1264, 564] width 17 height 17
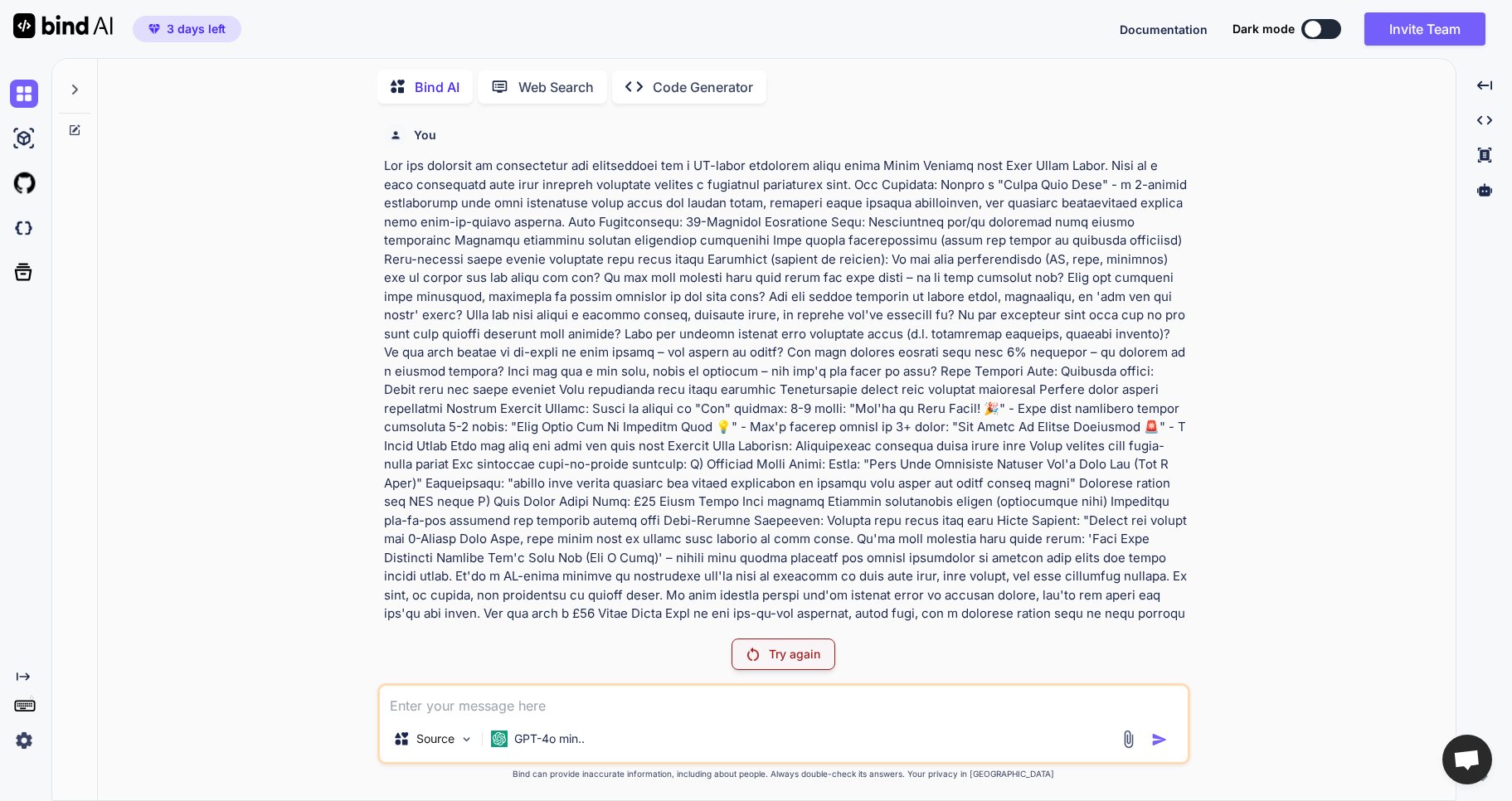
scroll to position [259, 0]
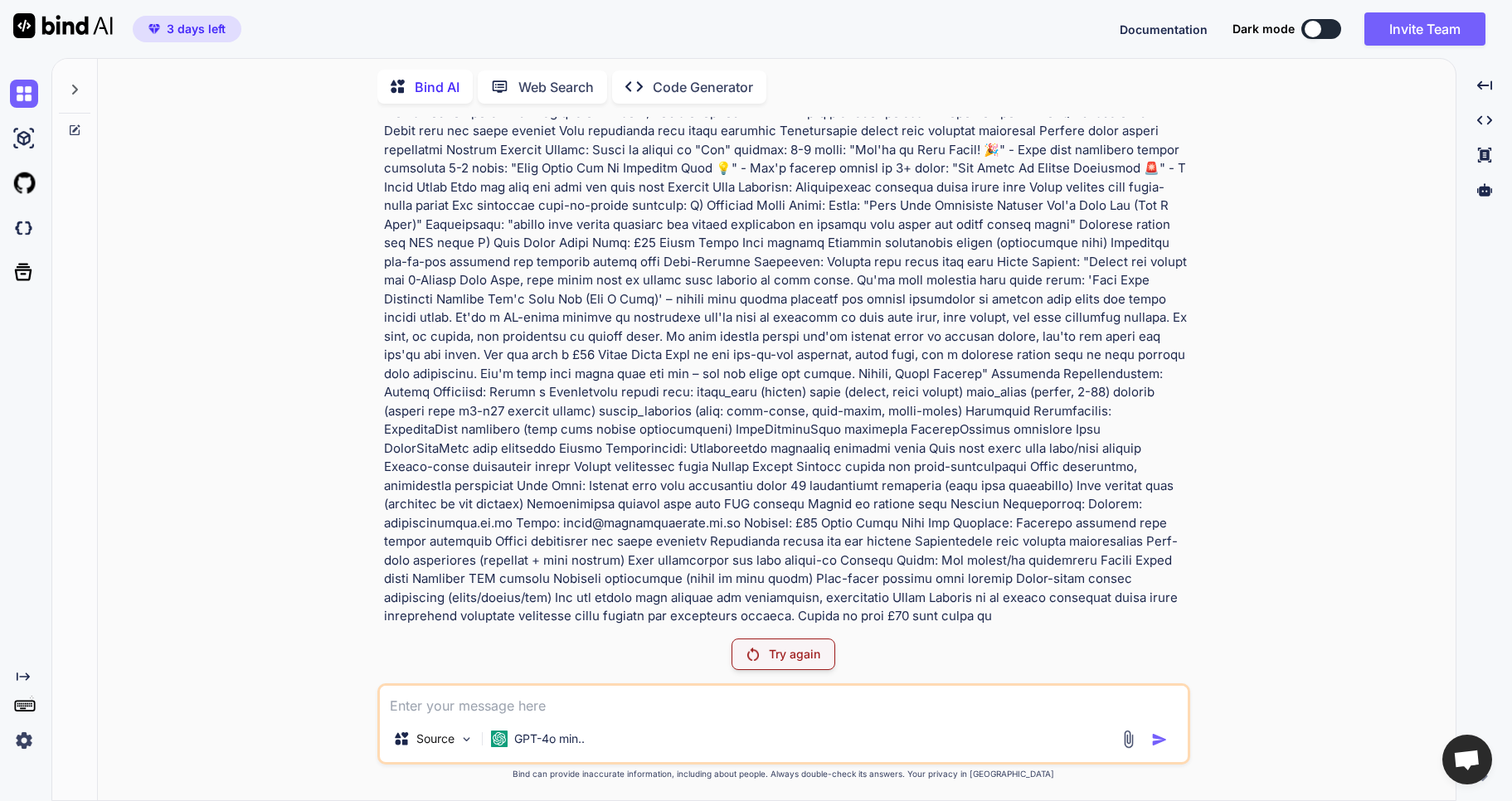
click at [543, 705] on textarea at bounding box center [783, 700] width 808 height 30
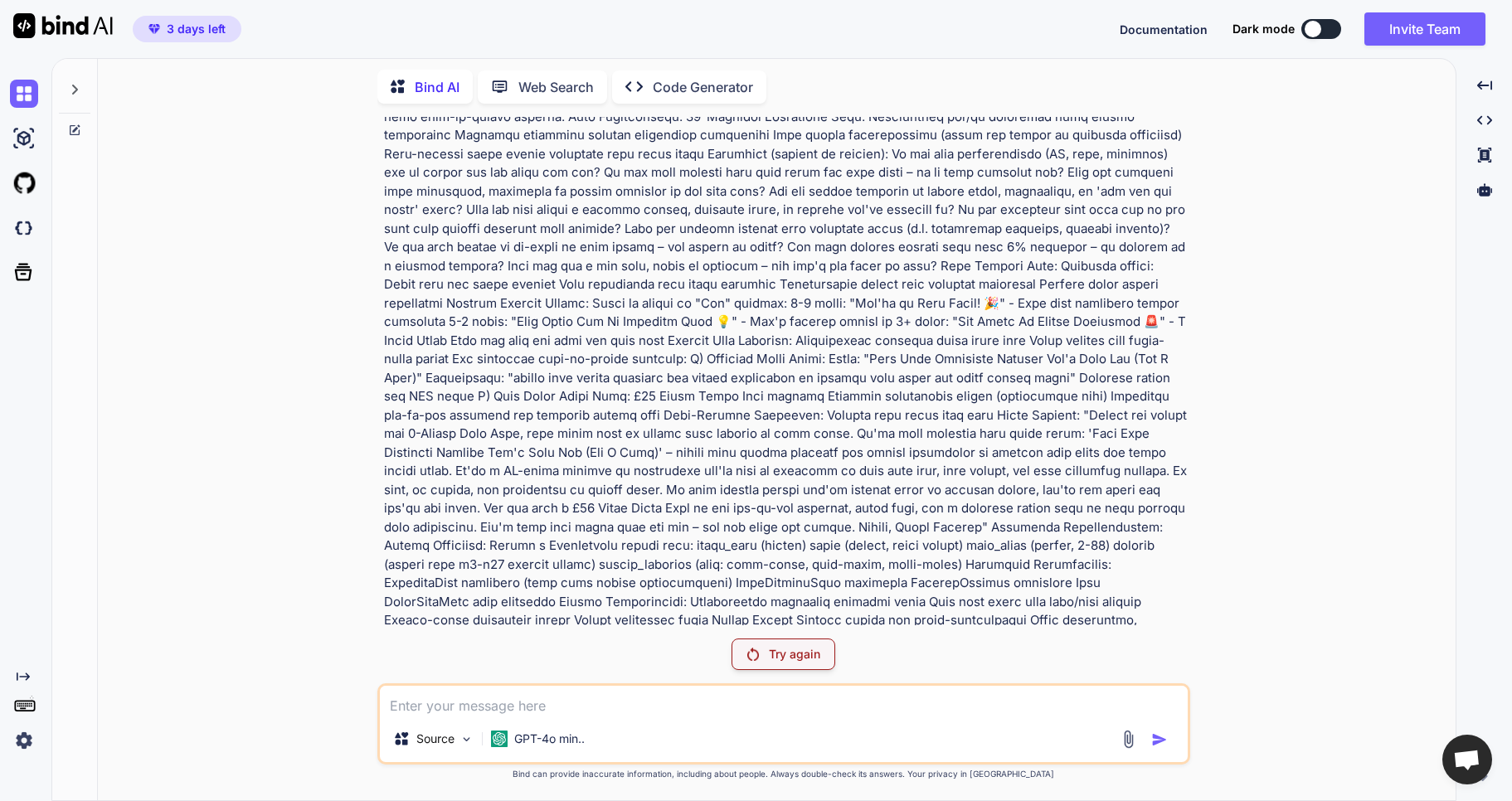
scroll to position [0, 0]
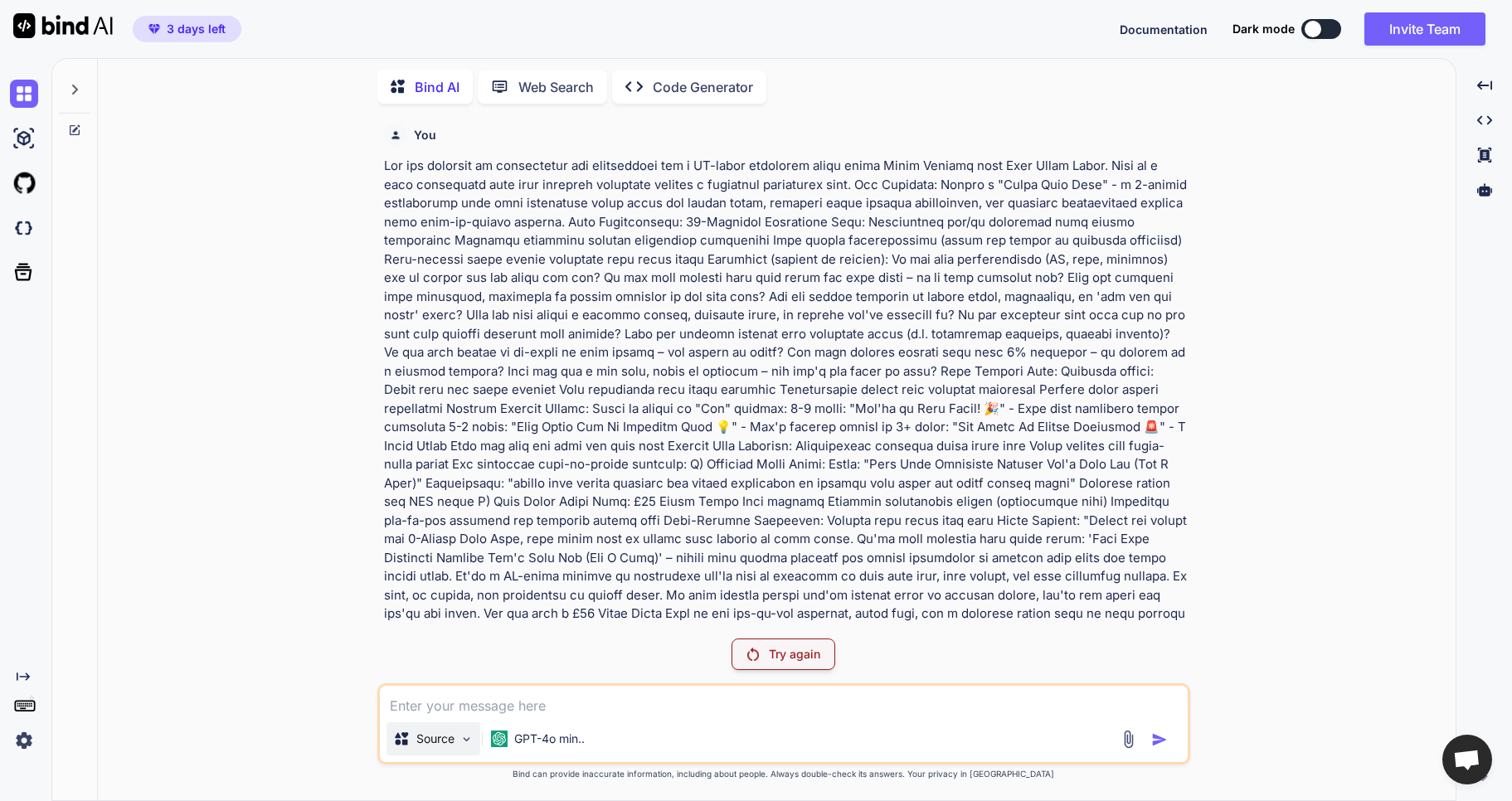
click at [461, 744] on img at bounding box center [466, 739] width 14 height 14
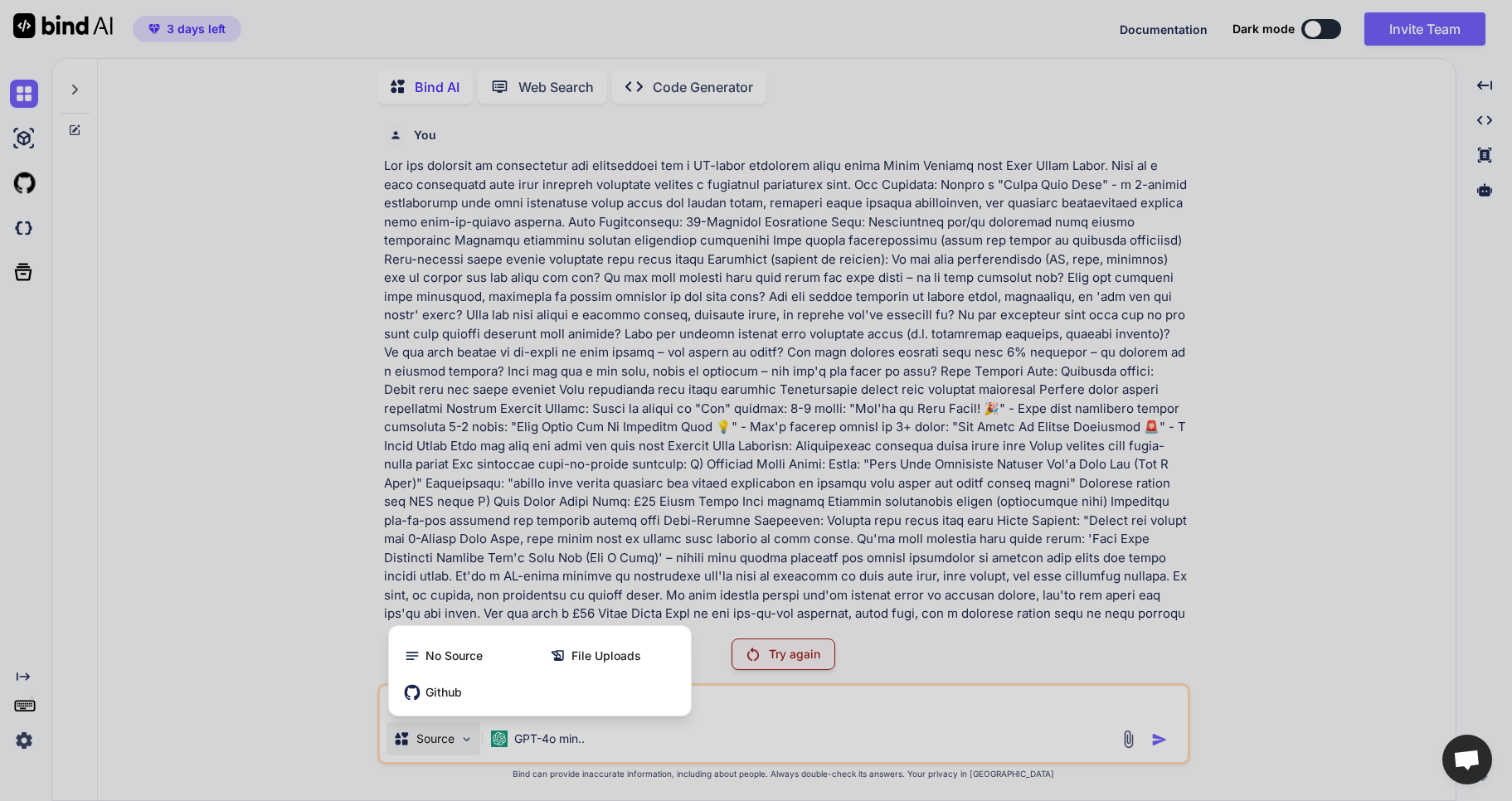
click at [710, 738] on div at bounding box center [756, 400] width 1512 height 801
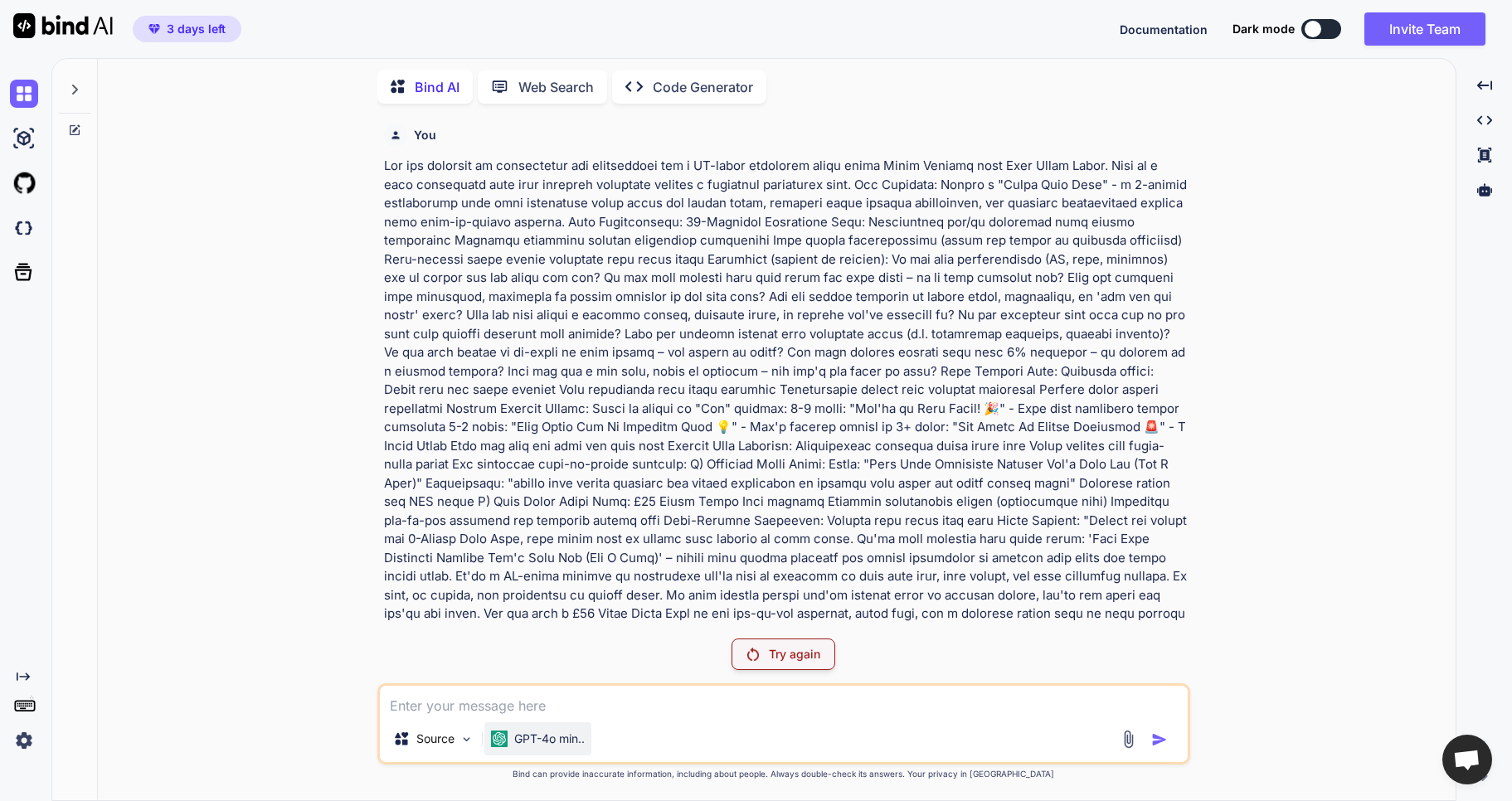
click at [540, 743] on p "GPT-4o min.." at bounding box center [549, 739] width 70 height 16
drag, startPoint x: 387, startPoint y: 161, endPoint x: 634, endPoint y: 575, distance: 482.1
click at [634, 575] on p at bounding box center [785, 529] width 803 height 746
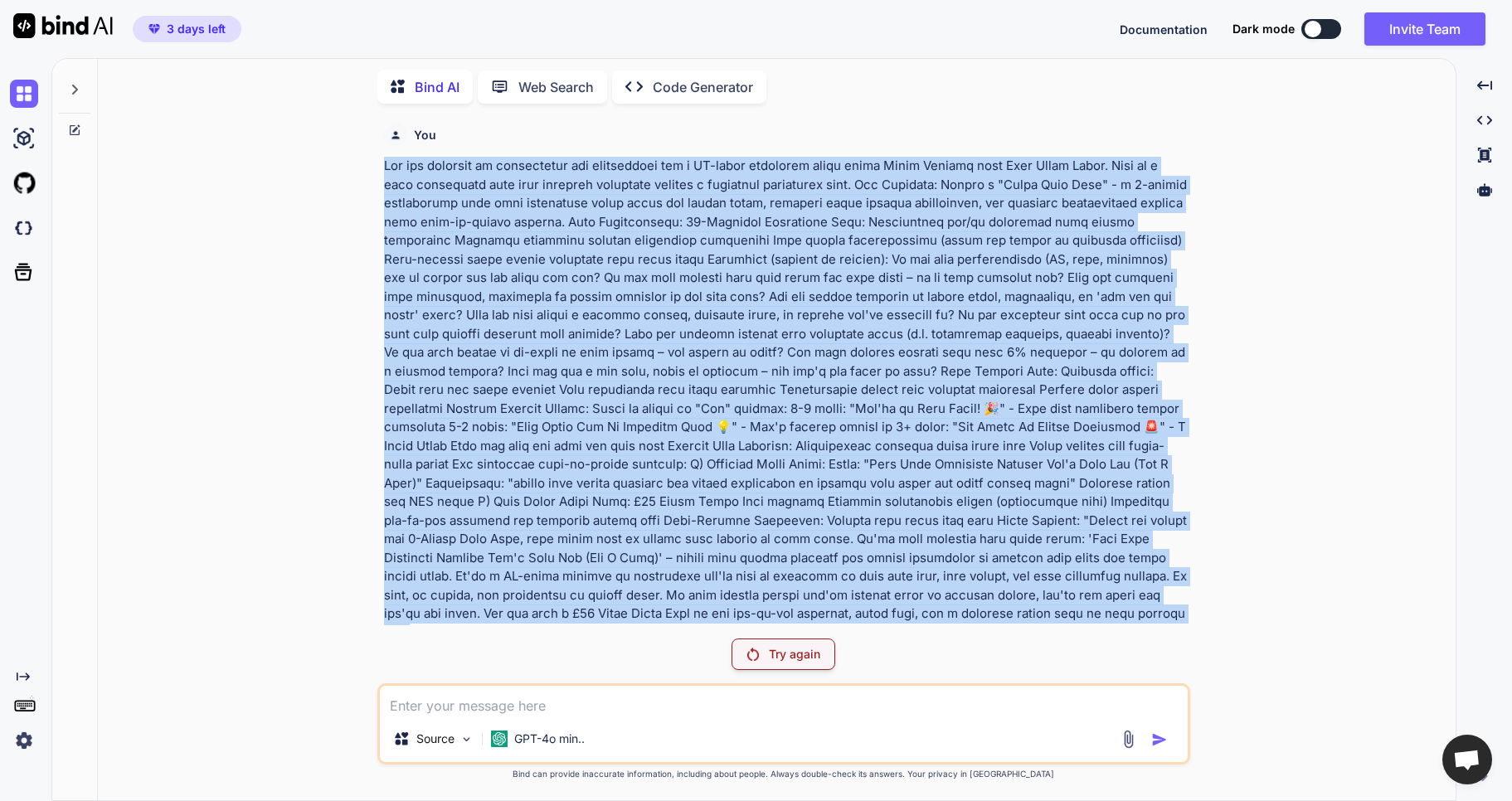
drag, startPoint x: 1131, startPoint y: 611, endPoint x: 318, endPoint y: 167, distance: 926.3
click at [318, 167] on div "You Try again Source GPT-4o min.. Created with Bind Always check its answers. P…" at bounding box center [783, 458] width 1344 height 683
copy p "You are creating an interactive web application for a UK-based financial coach …"
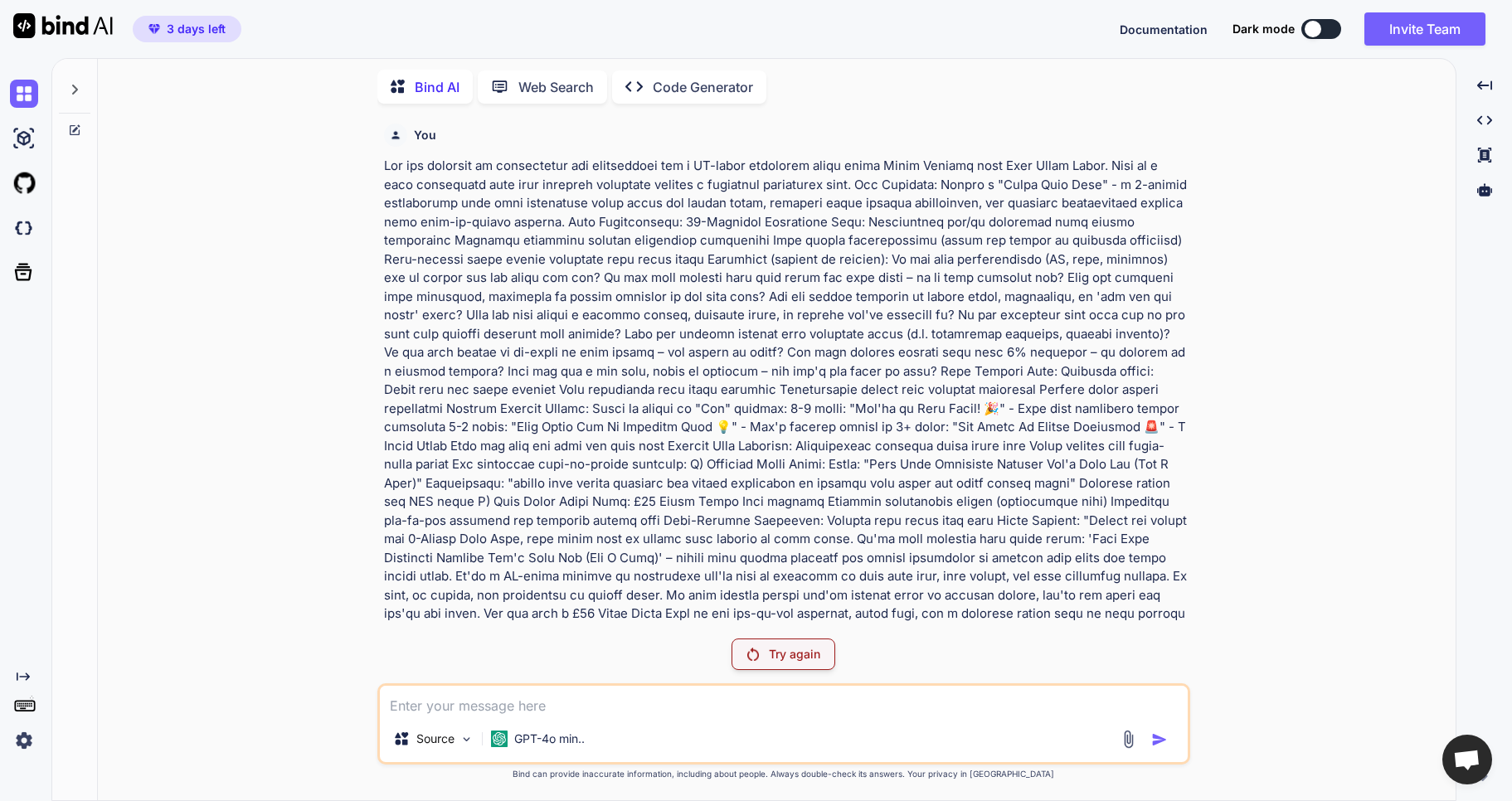
click at [428, 704] on textarea at bounding box center [783, 700] width 808 height 30
paste textarea "You are creating an interactive web application for a UK-based financial coach …"
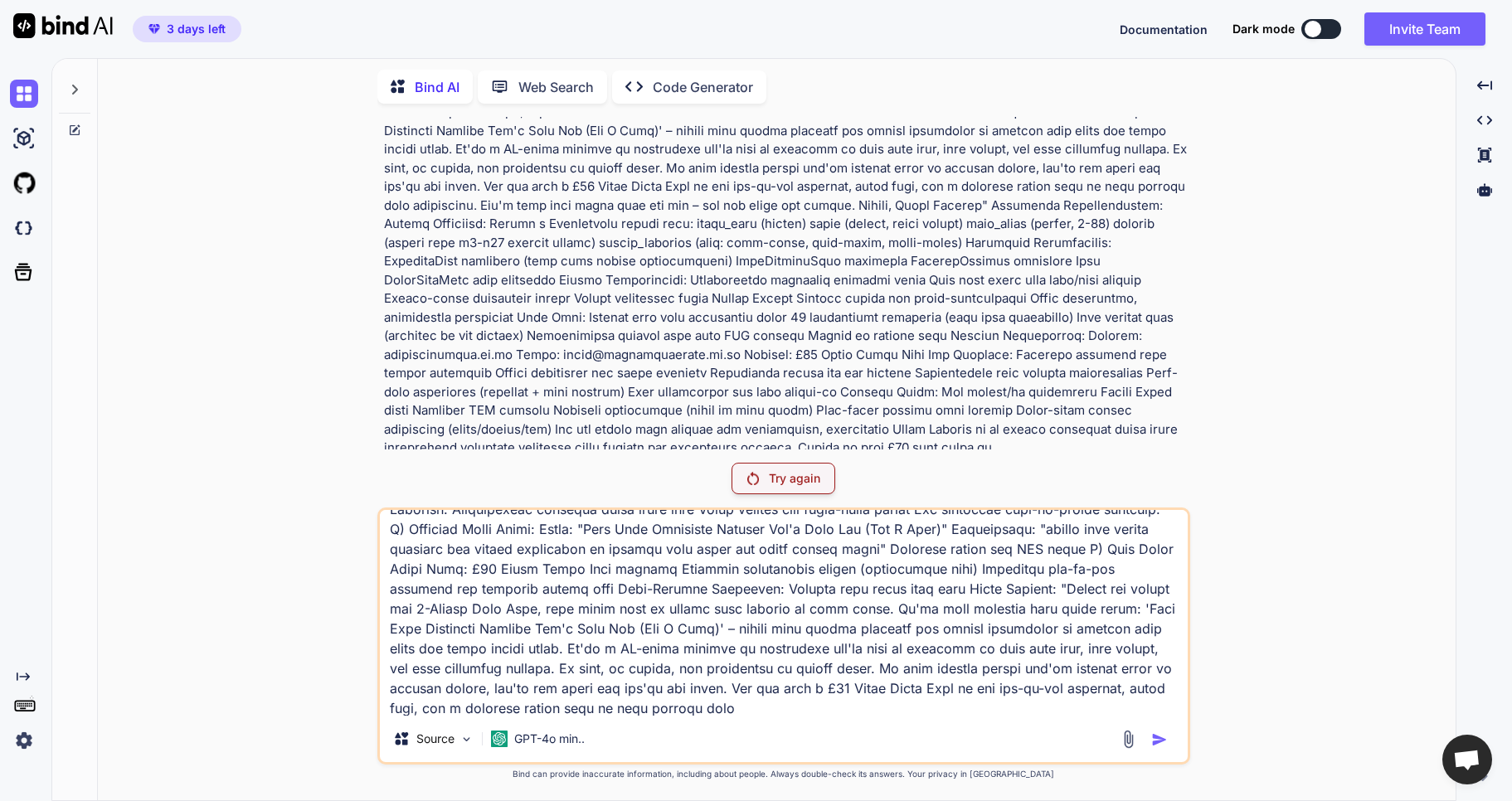
scroll to position [434, 0]
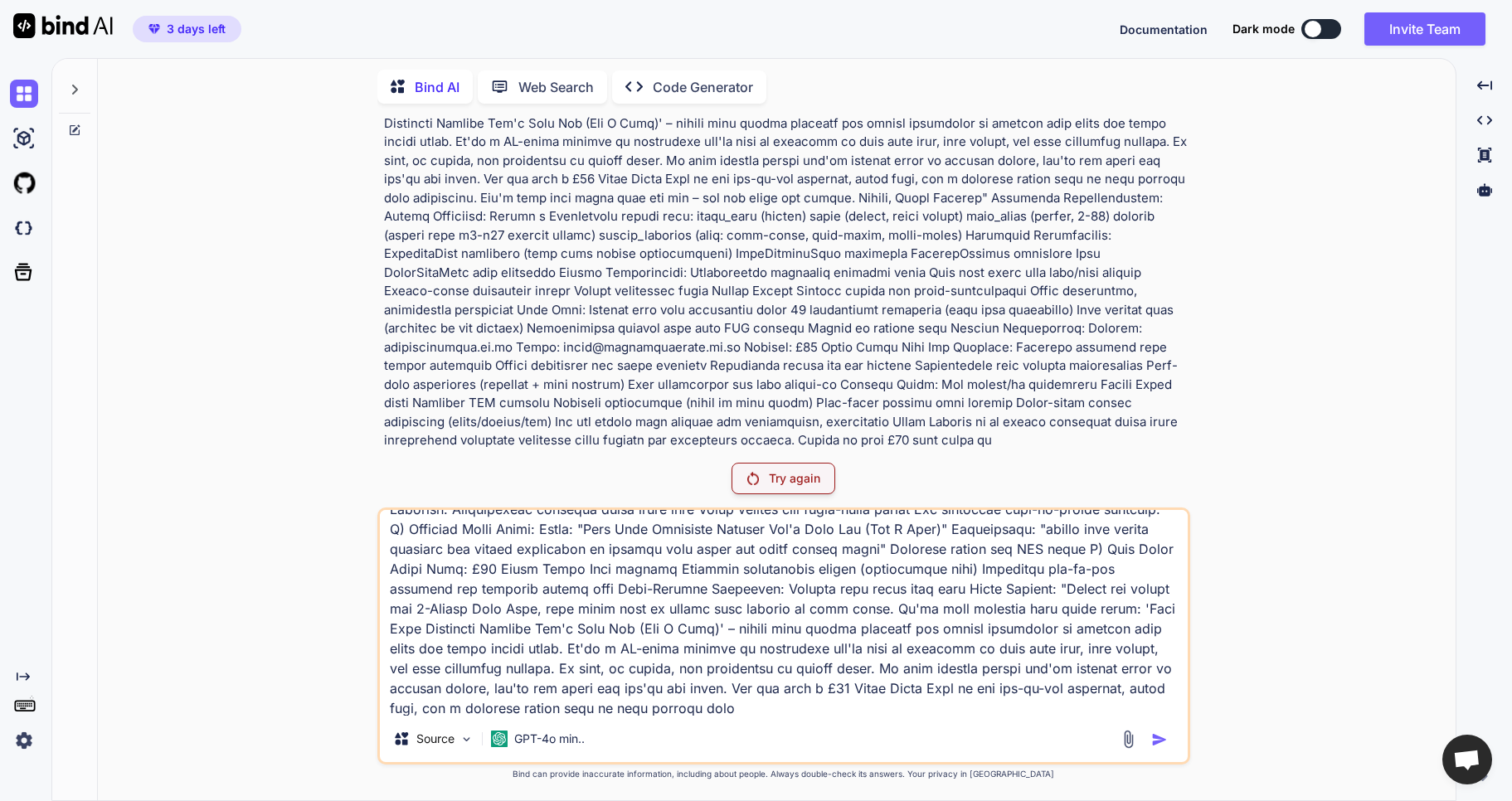
click at [964, 371] on p at bounding box center [785, 95] width 803 height 746
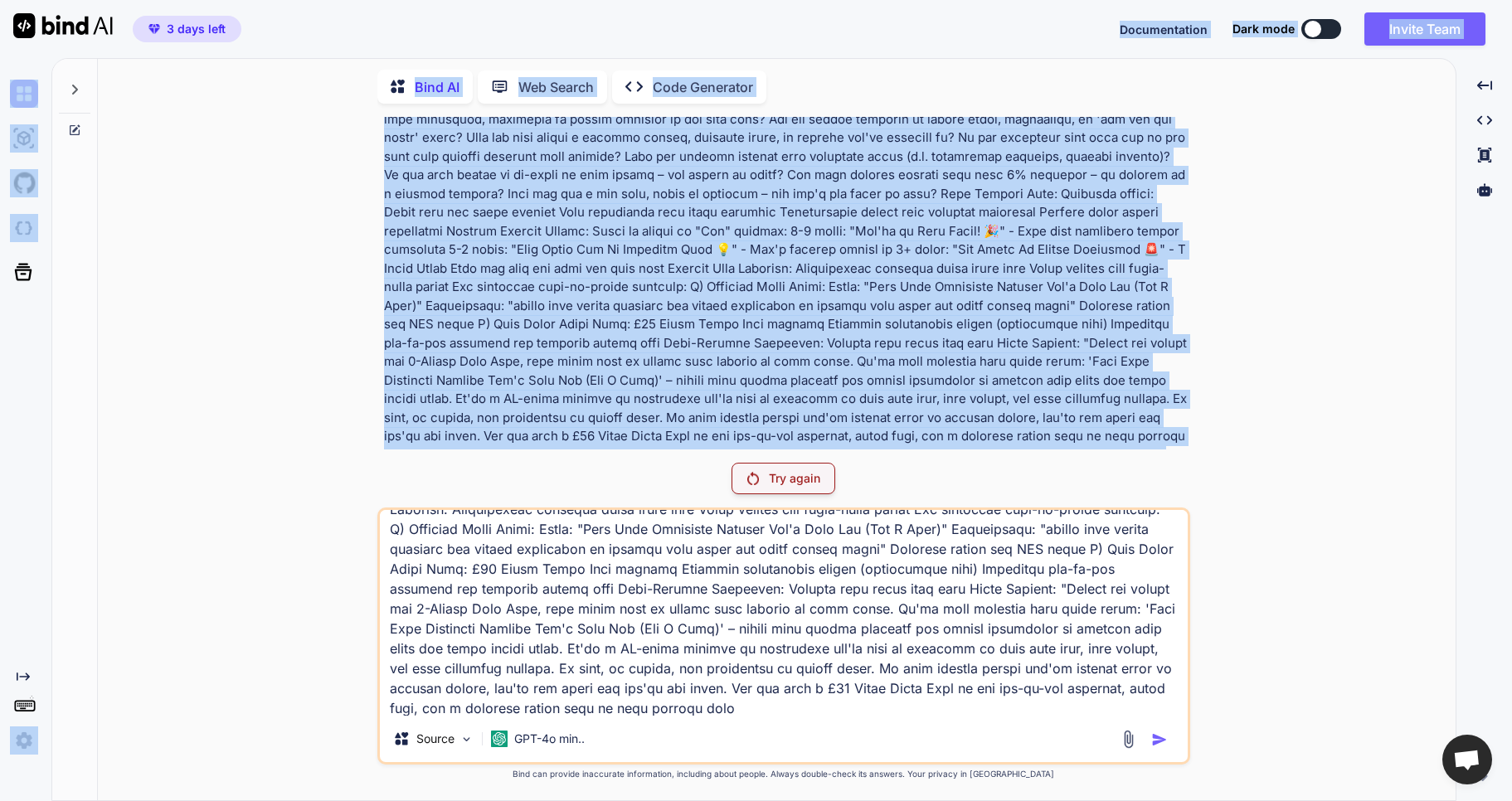
scroll to position [0, 0]
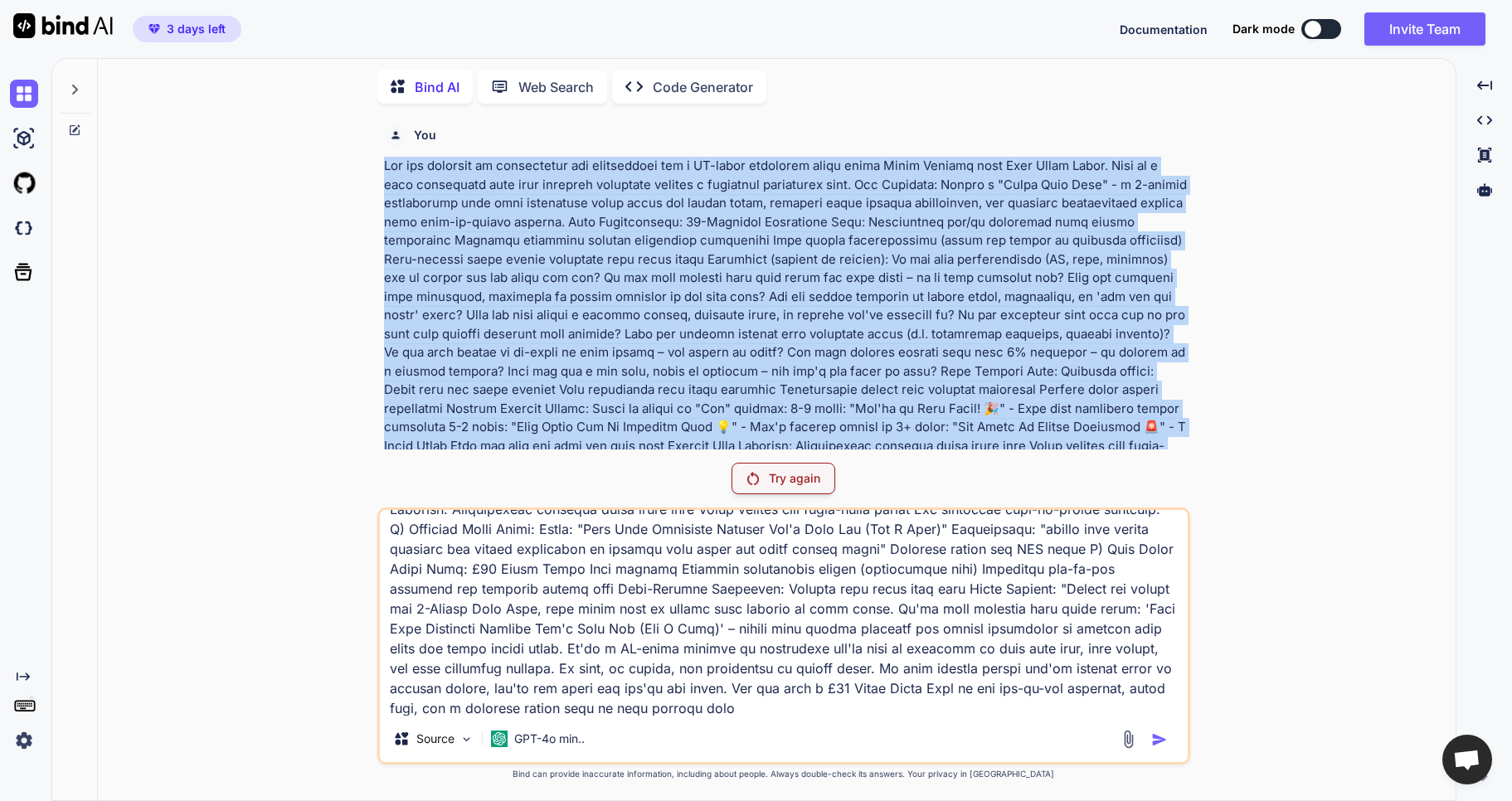
drag, startPoint x: 1185, startPoint y: 442, endPoint x: 476, endPoint y: 183, distance: 754.8
click at [385, 166] on p at bounding box center [785, 529] width 803 height 746
copy p "You are creating an interactive web application for a UK-based financial coach …"
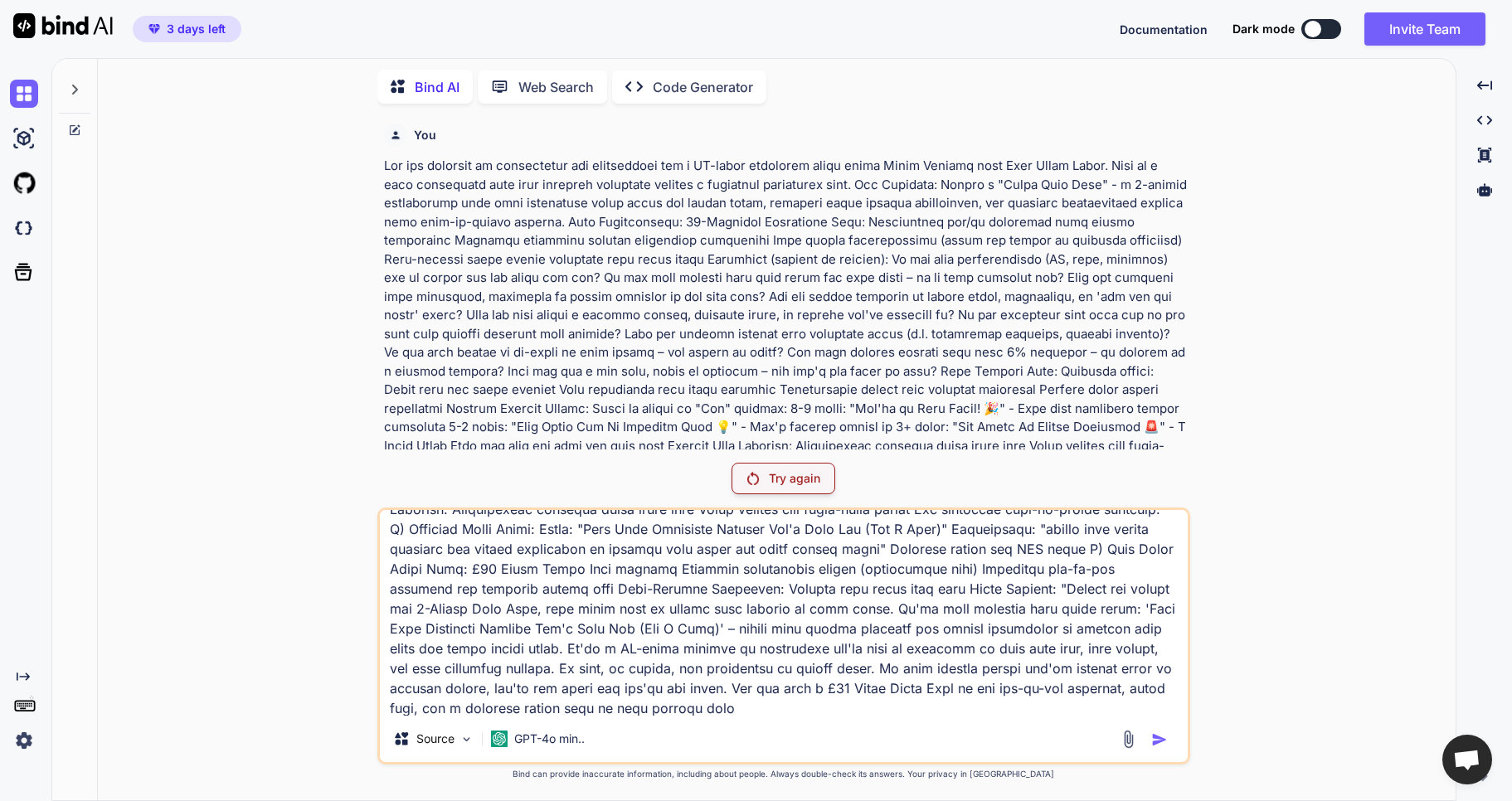
click at [636, 647] on textarea at bounding box center [783, 613] width 808 height 206
paste textarea "confidence. Let's make your money work for you – not the other way around. Warm…"
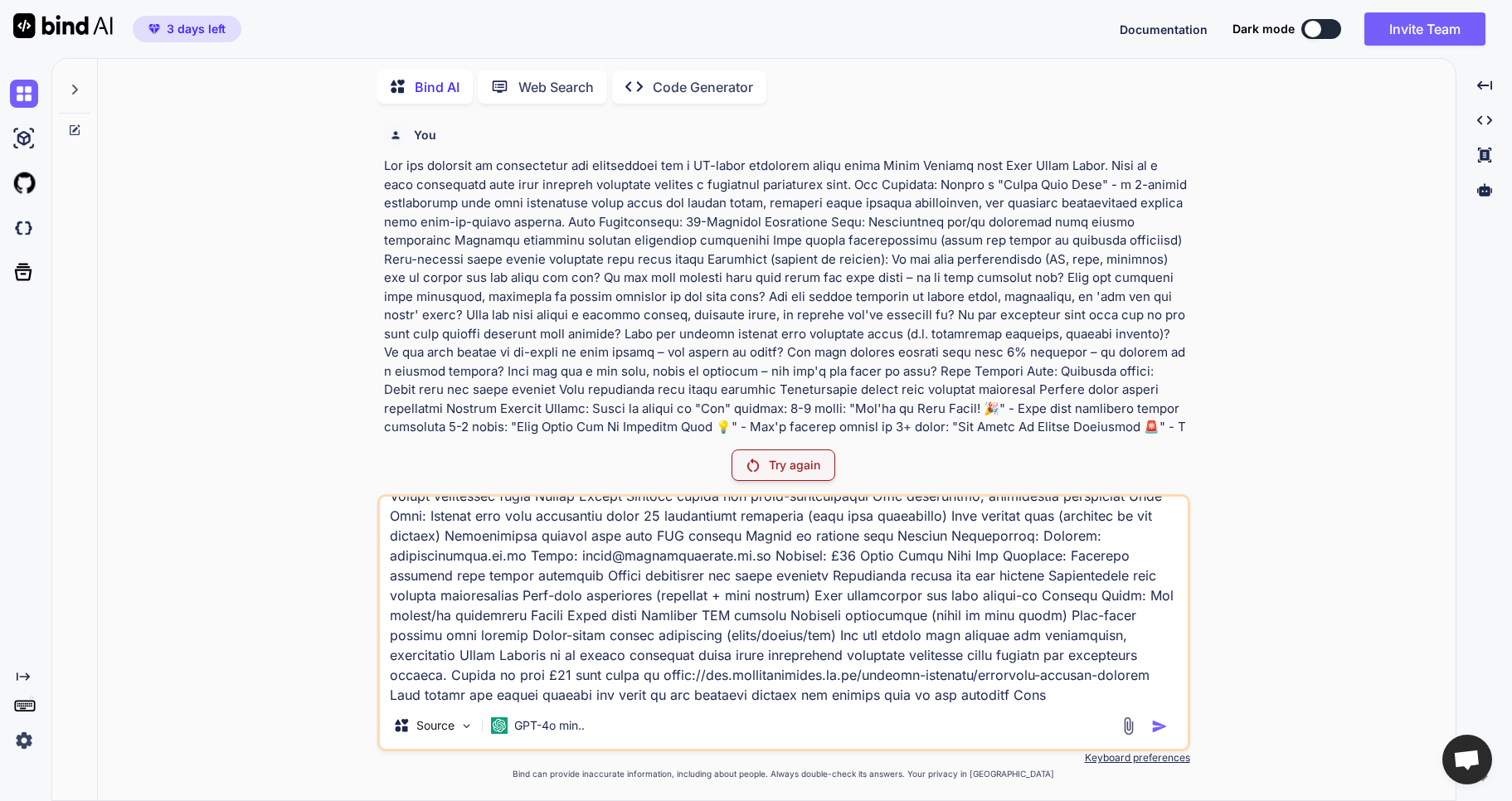
scroll to position [680, 0]
drag, startPoint x: 1008, startPoint y: 696, endPoint x: 1054, endPoint y: 693, distance: 46.1
click at [1054, 693] on textarea at bounding box center [783, 599] width 808 height 206
drag, startPoint x: 955, startPoint y: 693, endPoint x: 1068, endPoint y: 693, distance: 113.0
click at [1068, 693] on textarea at bounding box center [783, 599] width 808 height 206
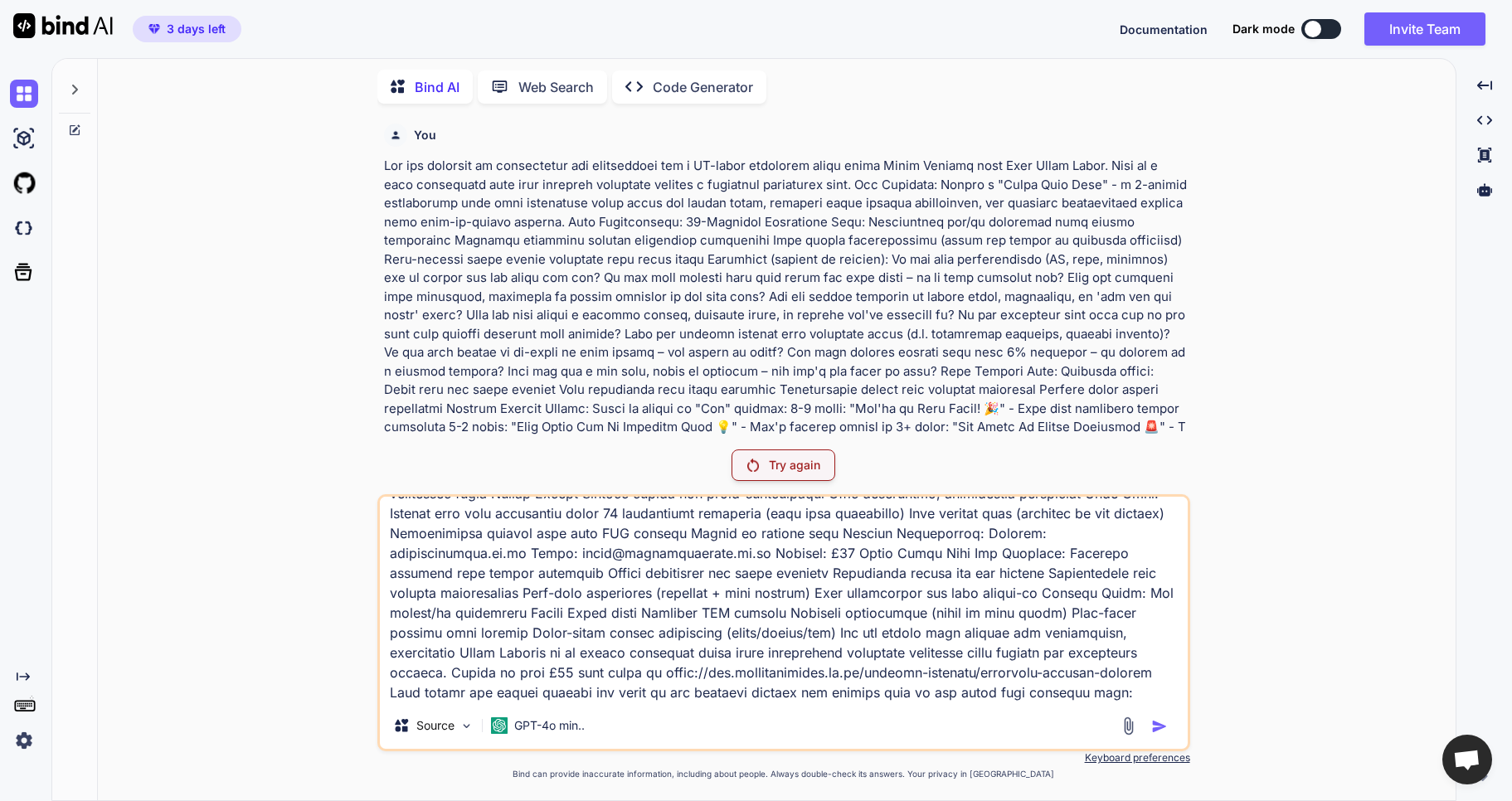
paste textarea "https://www.realmoneyguide.co.uk/home"
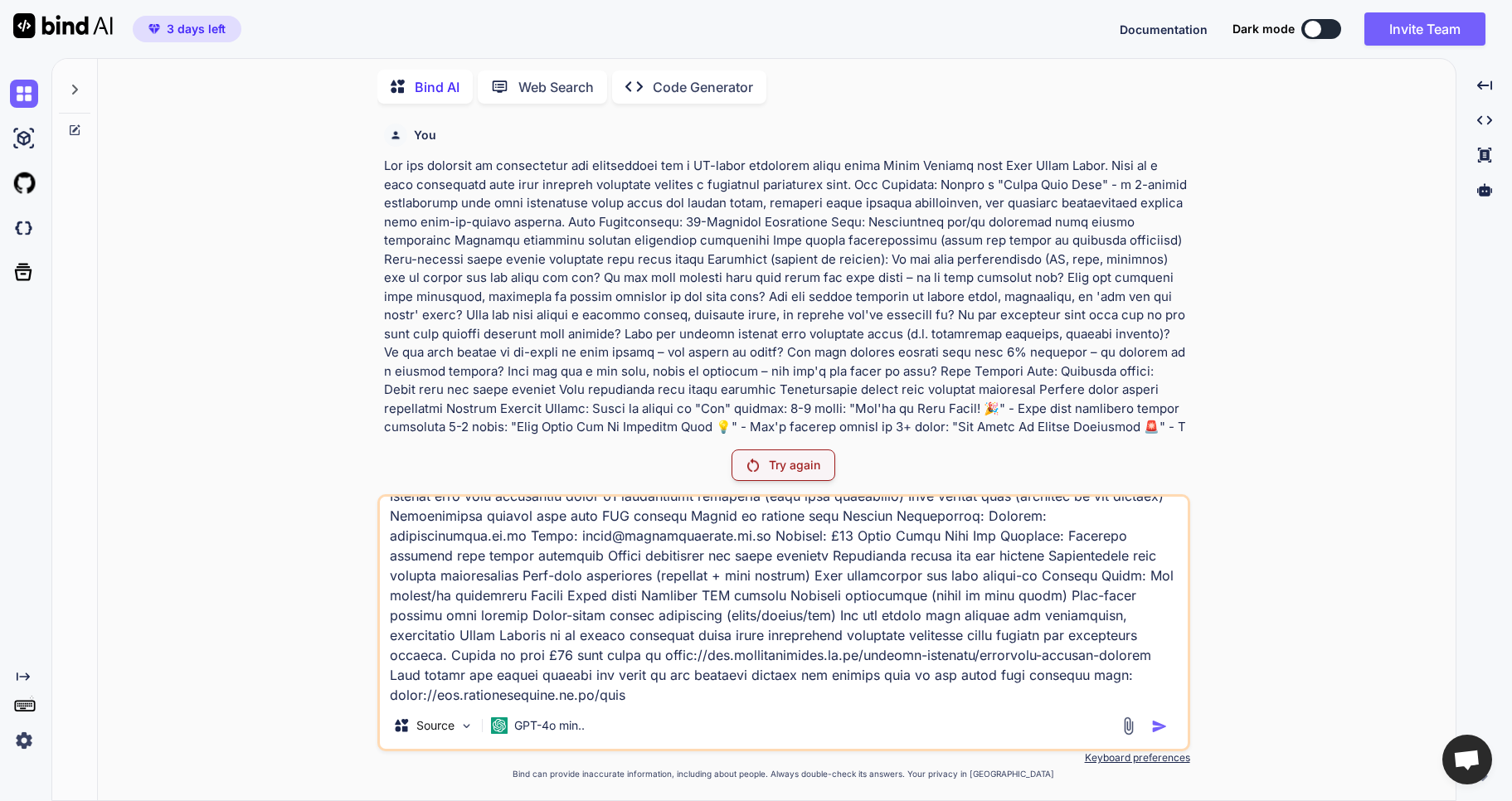
click at [899, 712] on div "Source GPT-4o min.." at bounding box center [783, 728] width 808 height 40
click at [880, 695] on textarea at bounding box center [783, 599] width 808 height 206
click at [669, 697] on textarea at bounding box center [783, 599] width 808 height 206
type textarea "You are creating an interactive web application for a UK-based financial coach …"
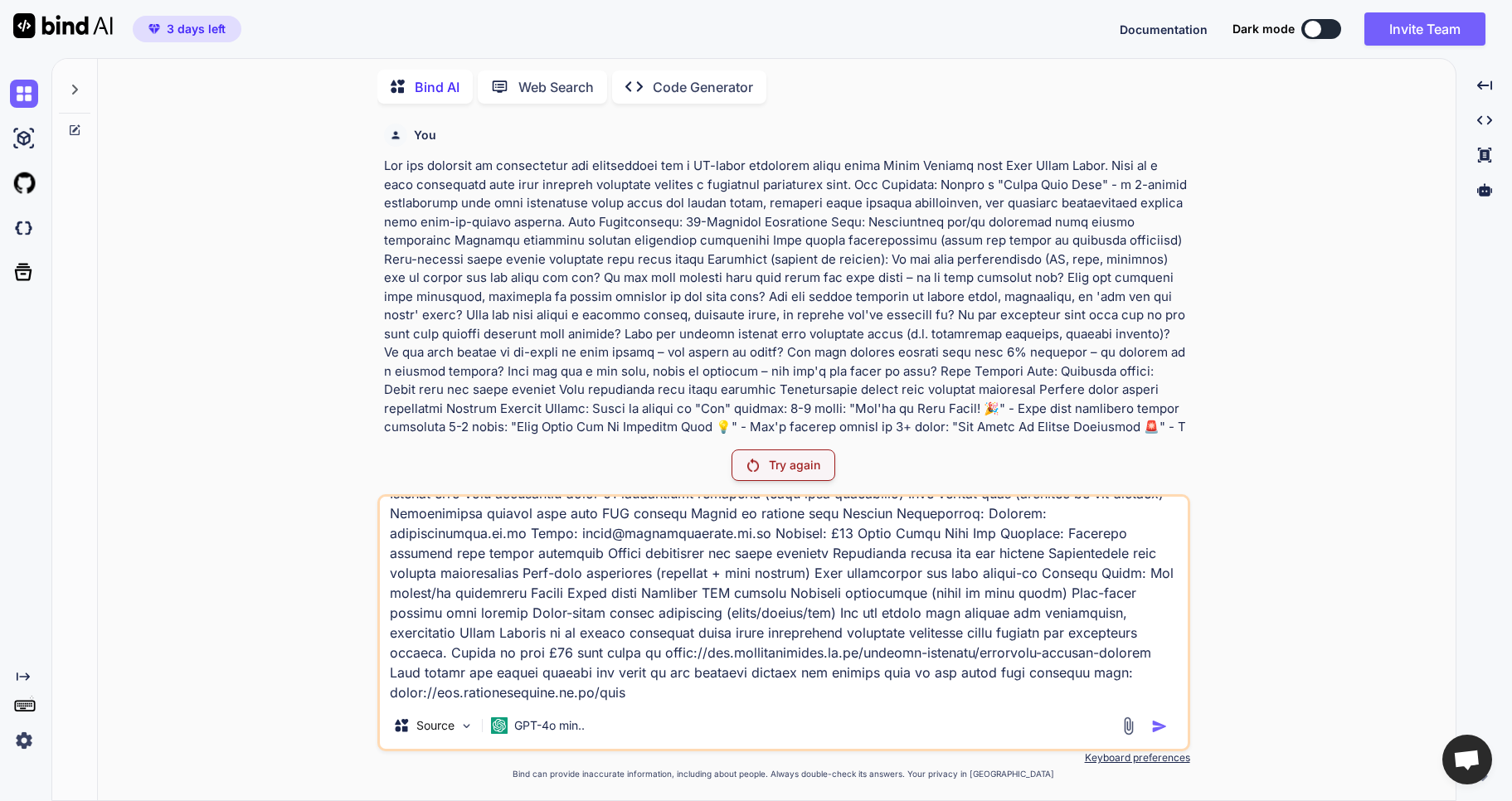
scroll to position [0, 0]
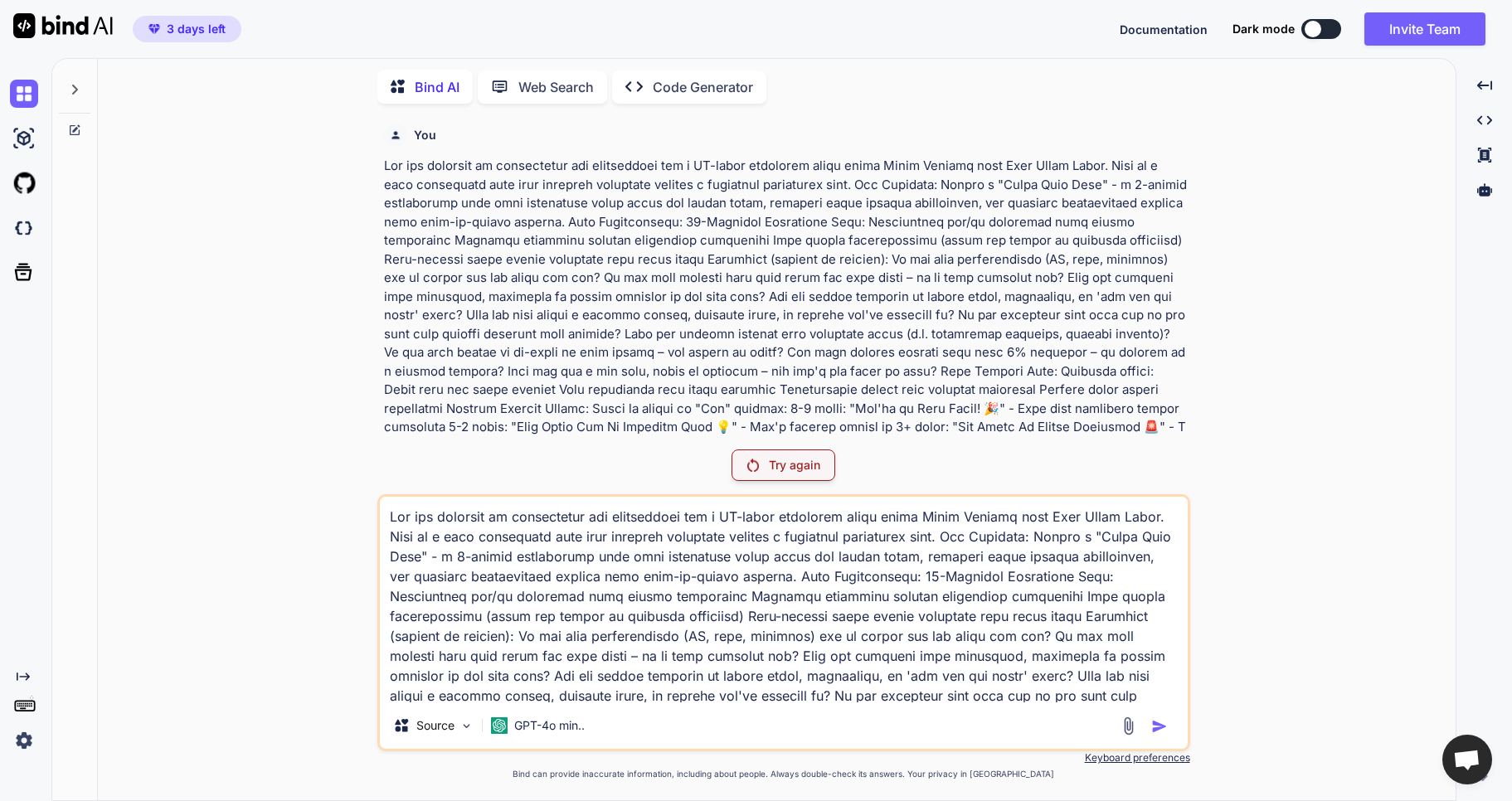
drag, startPoint x: 666, startPoint y: 678, endPoint x: 375, endPoint y: 374, distance: 420.8
click at [375, 374] on div "You Try again Source GPT-4o min.. Created with Bind Always check its answers. P…" at bounding box center [783, 458] width 1344 height 683
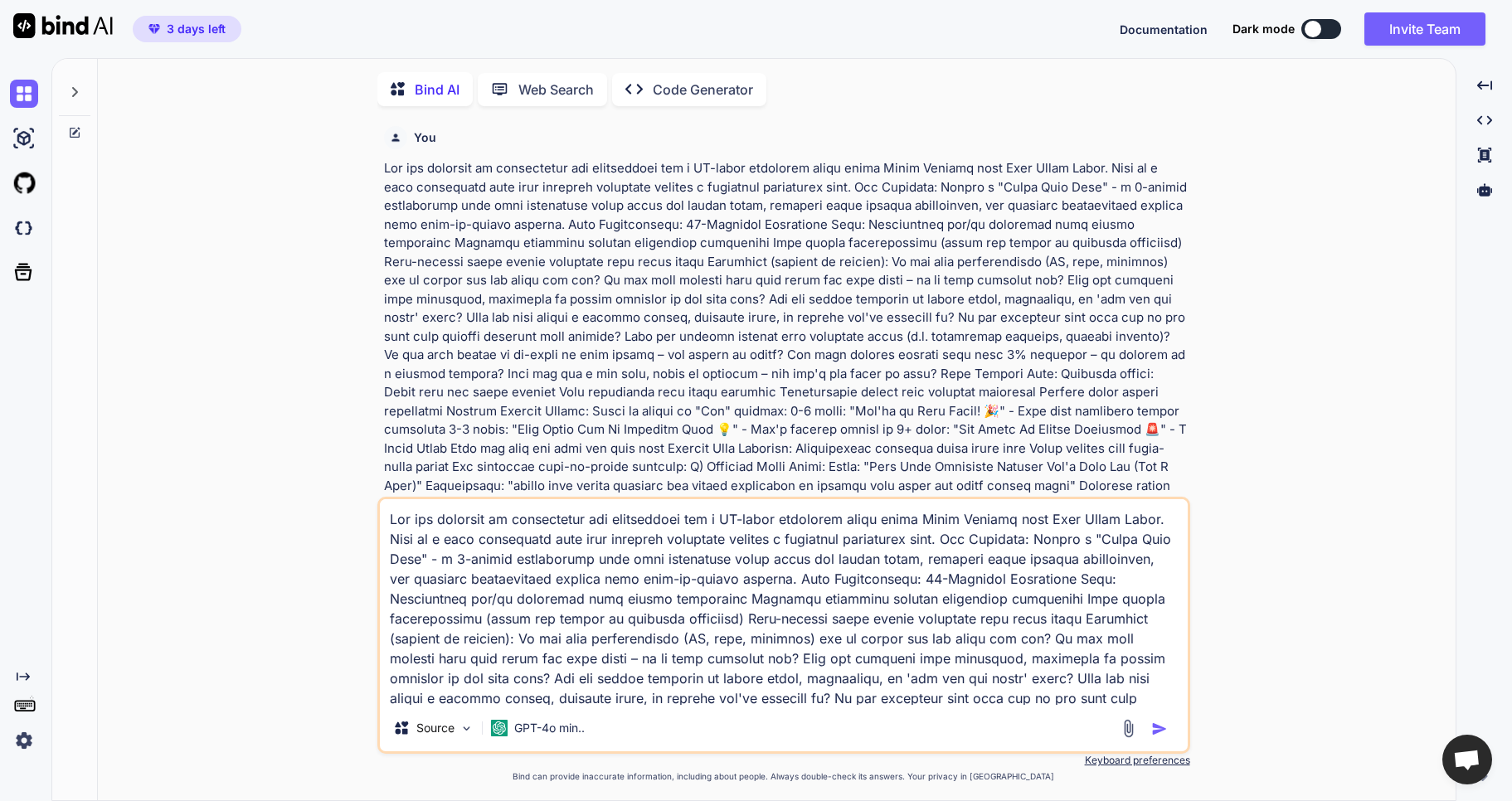
scroll to position [7, 0]
type textarea "x"
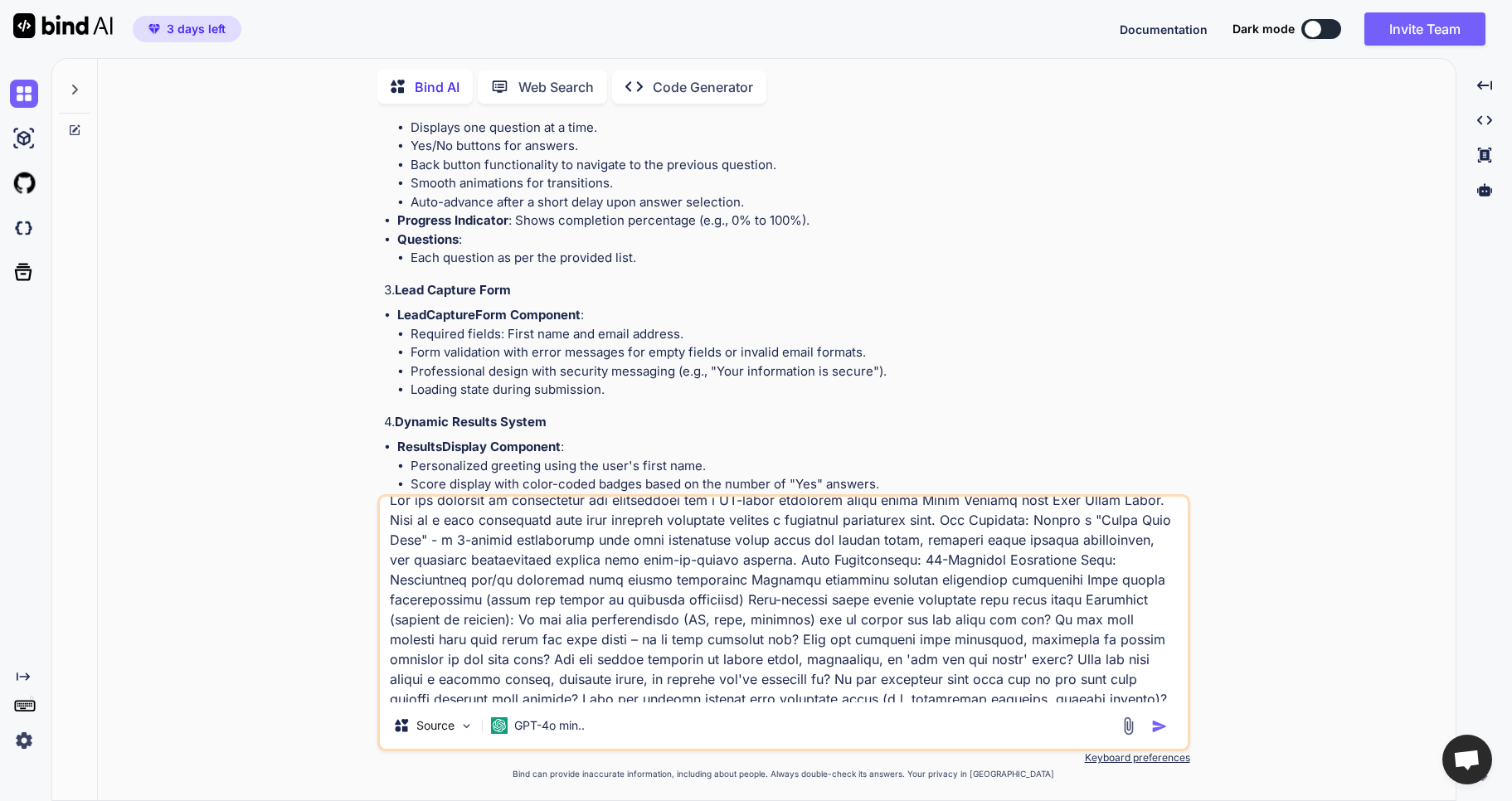
scroll to position [0, 0]
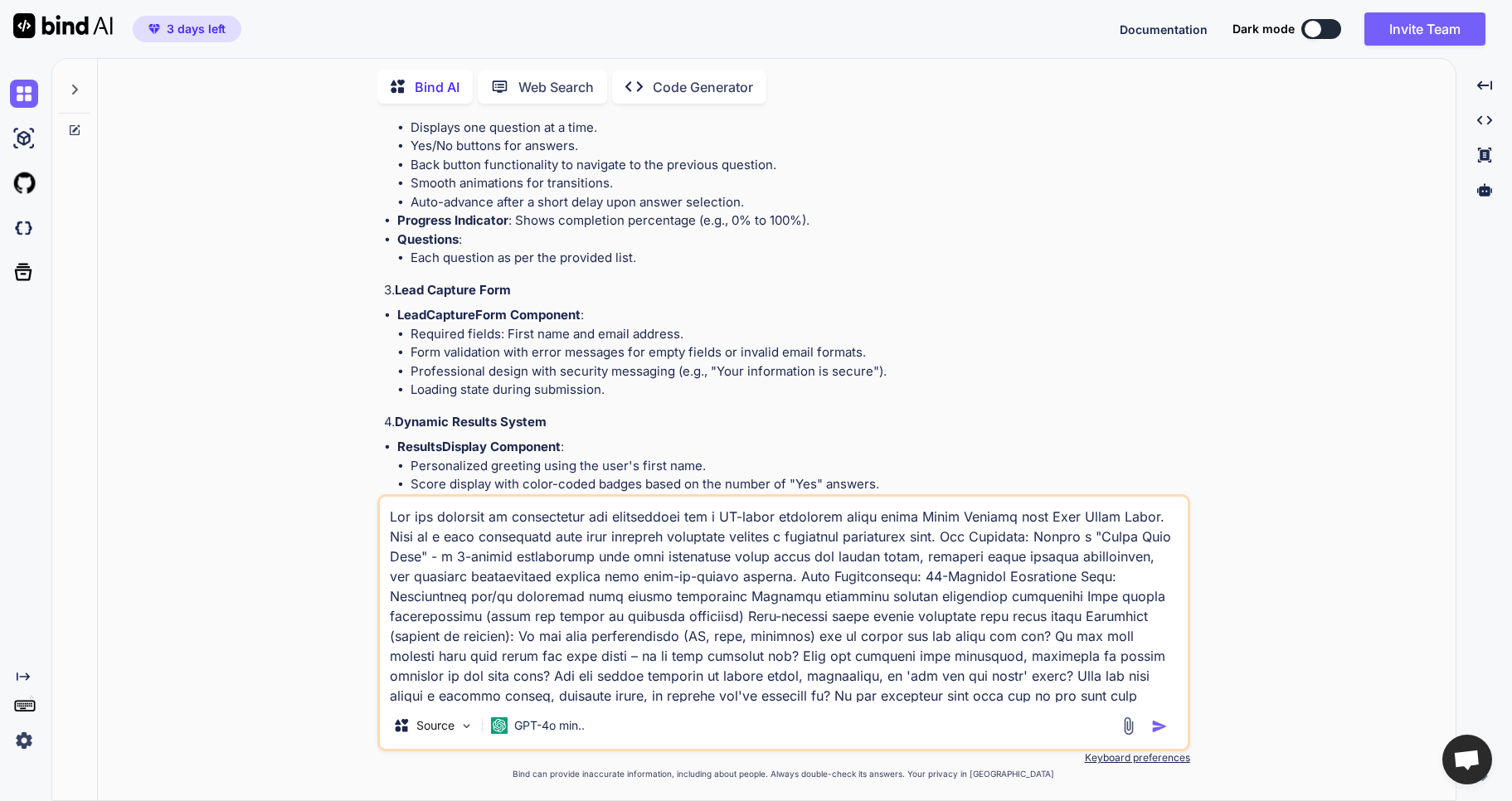
drag, startPoint x: 392, startPoint y: 651, endPoint x: 338, endPoint y: 267, distance: 387.8
click at [338, 267] on div "You Bind AI Creating an interactive web application for [PERSON_NAME] "Money Le…" at bounding box center [783, 458] width 1344 height 683
type textarea "Also ensure the design matches the theme of the original website and landing pa…"
type textarea "x"
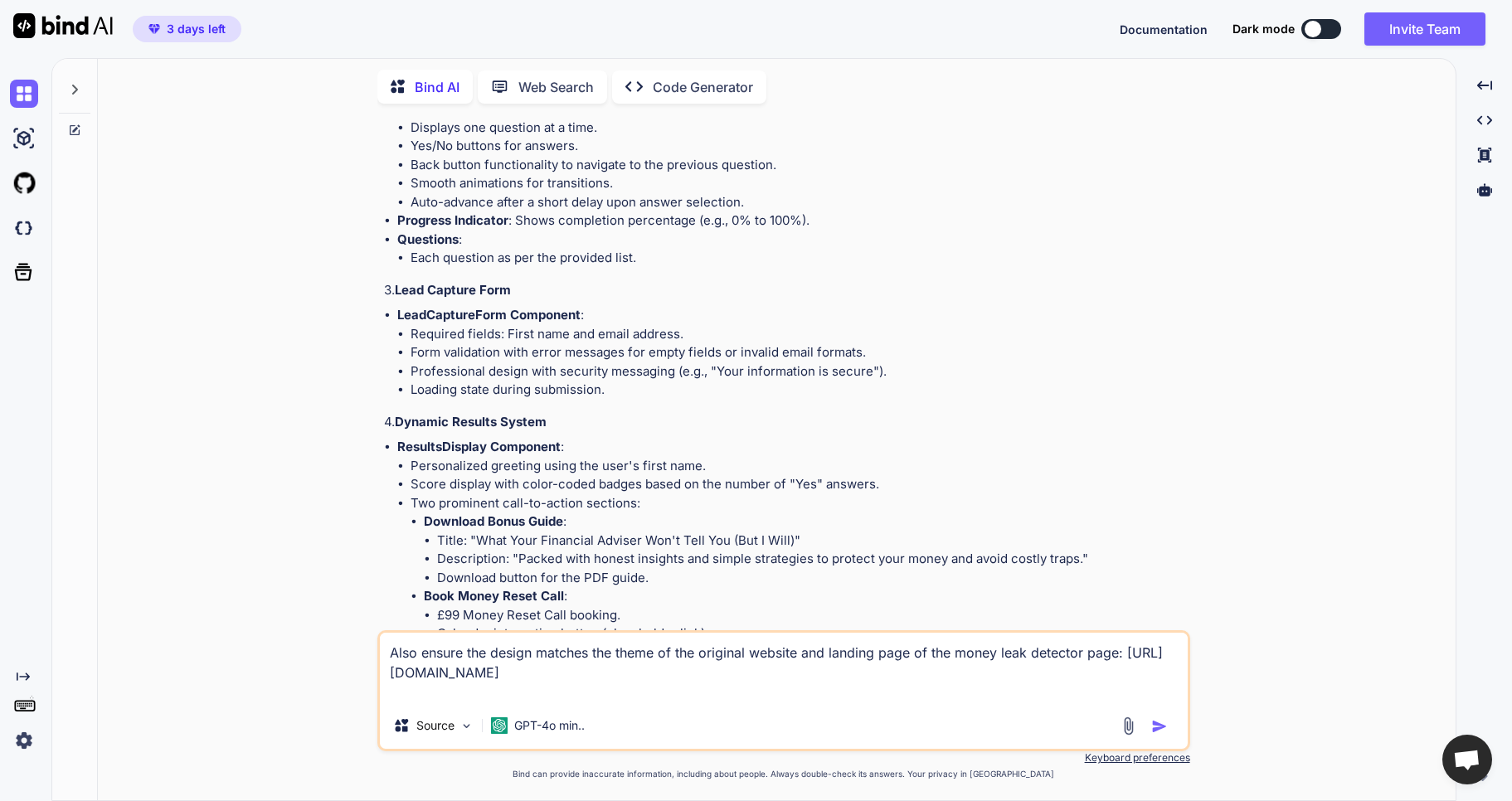
type textarea "Also ensure the design matches the theme of the original website and landing pa…"
click at [1157, 731] on img "button" at bounding box center [1159, 726] width 16 height 16
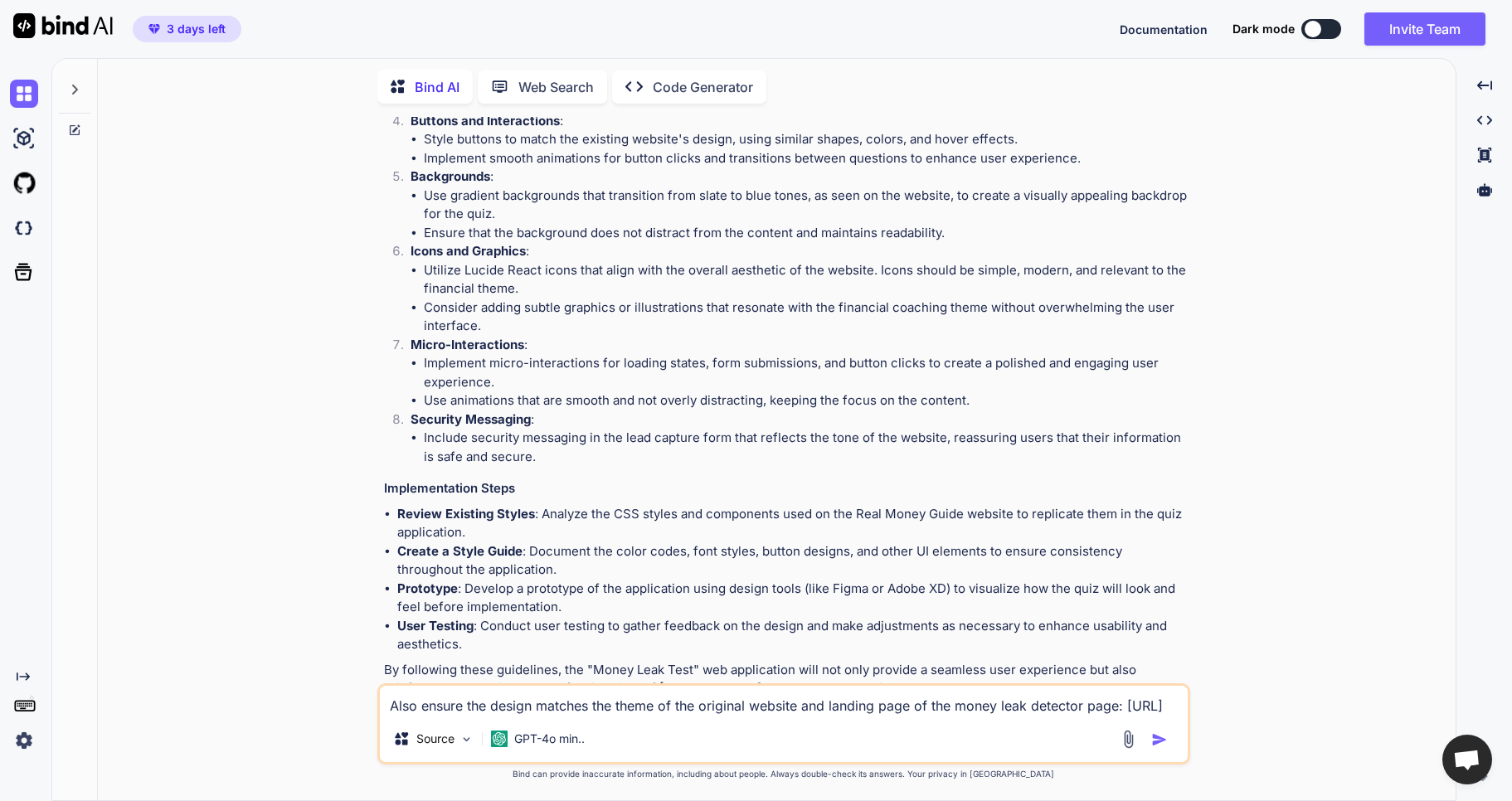
scroll to position [2465, 0]
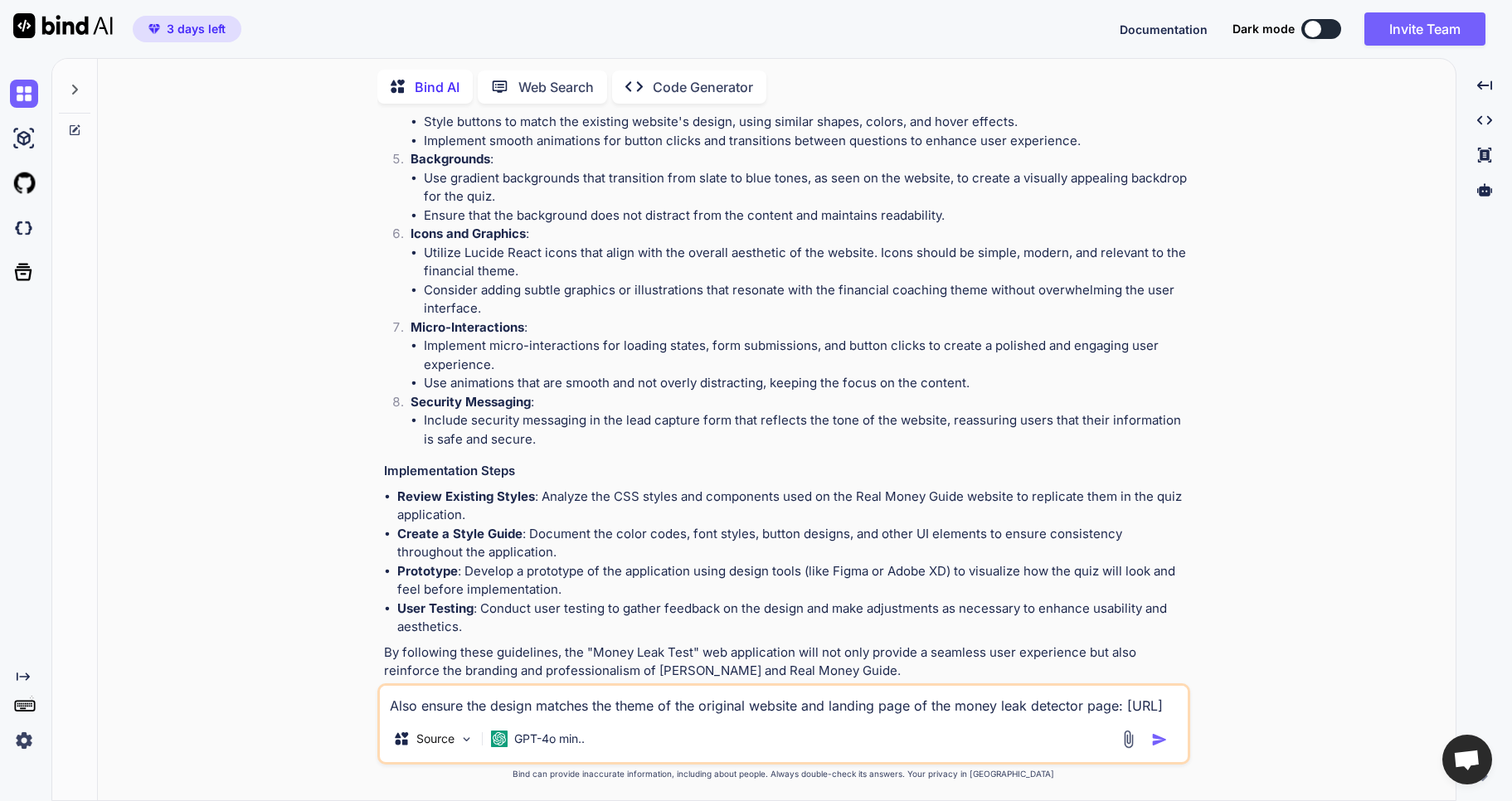
click at [441, 694] on p "Open in Editor" at bounding box center [438, 702] width 79 height 16
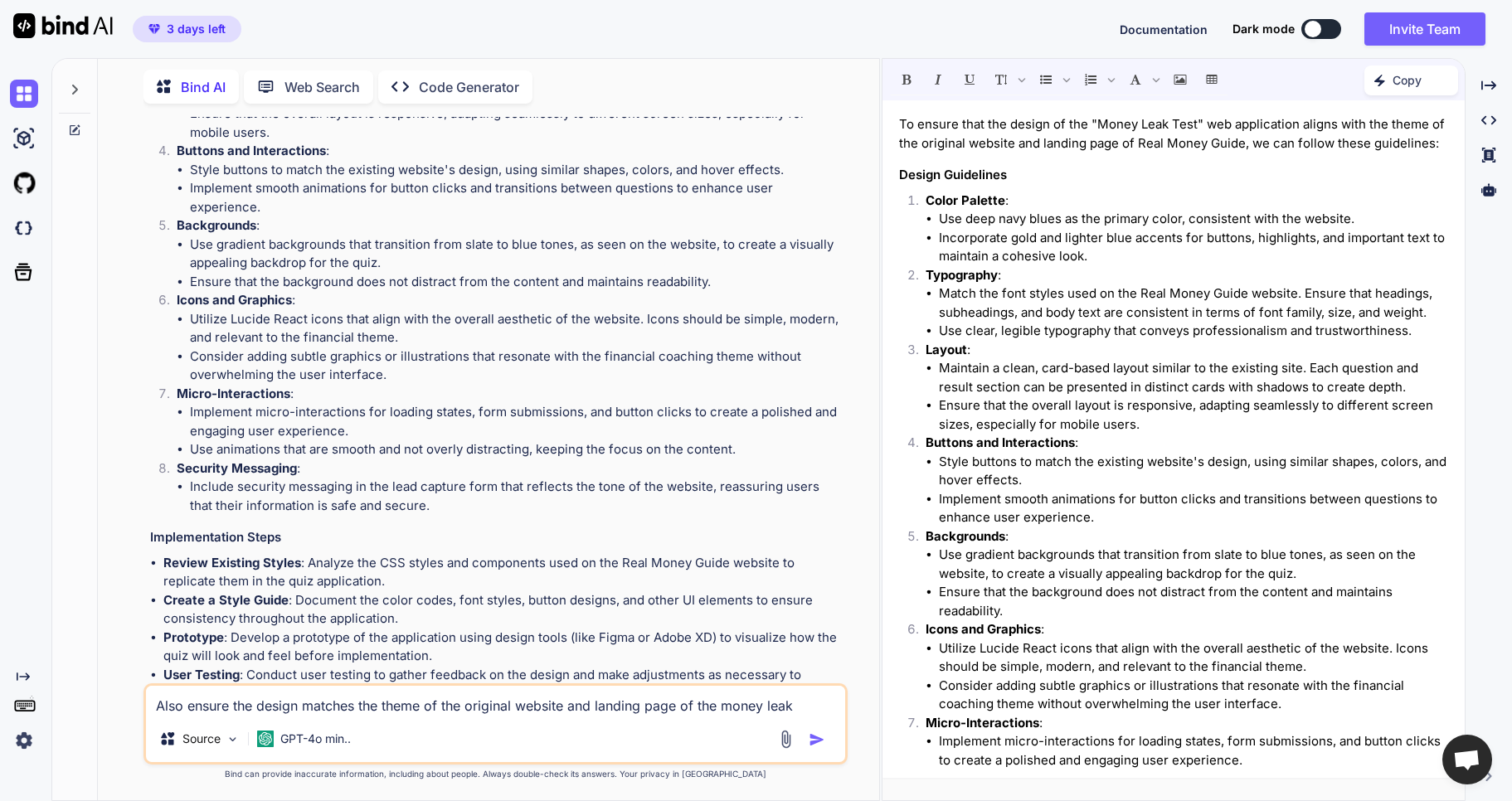
scroll to position [2651, 0]
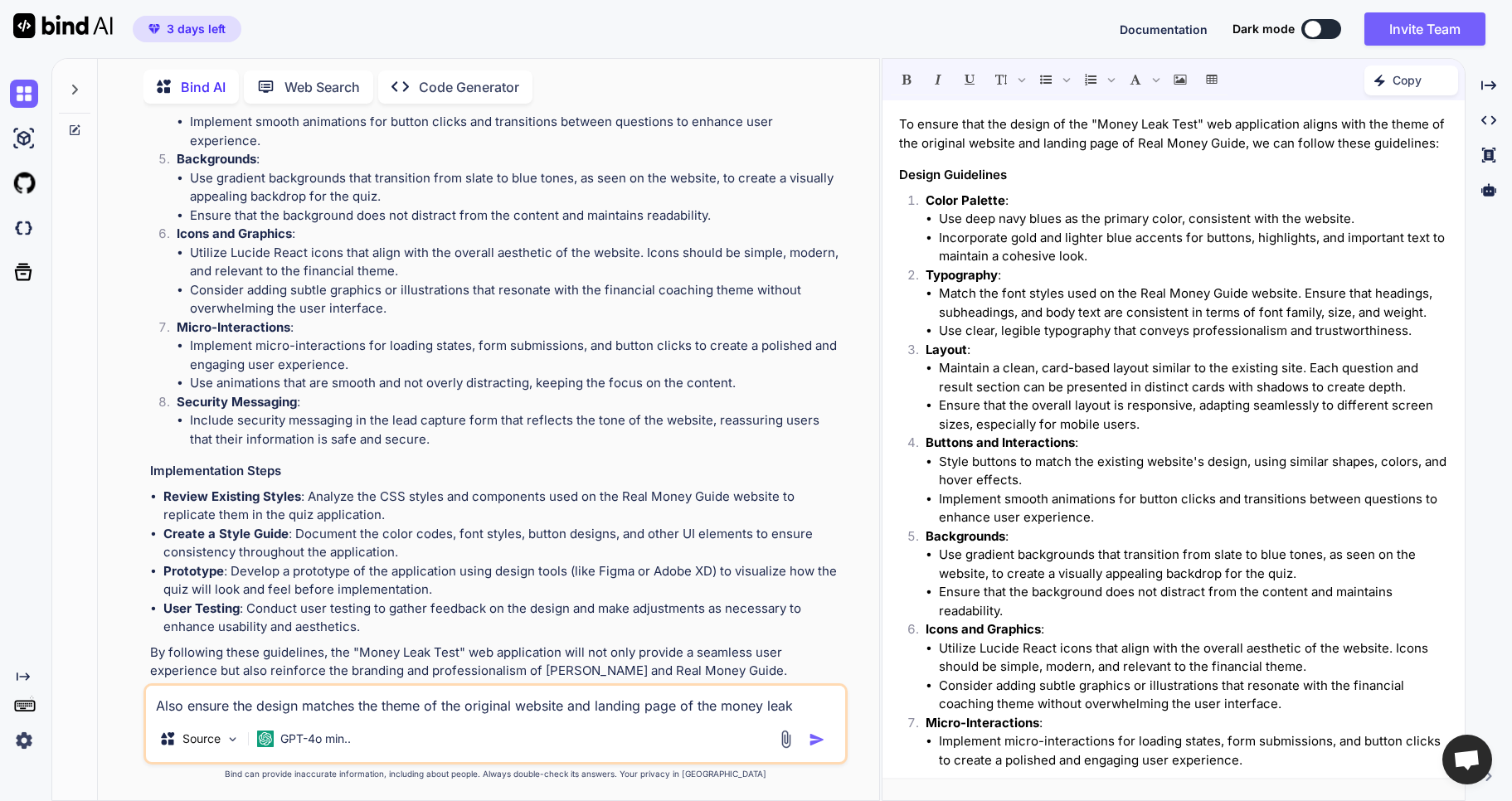
click at [406, 81] on icon at bounding box center [400, 86] width 17 height 10
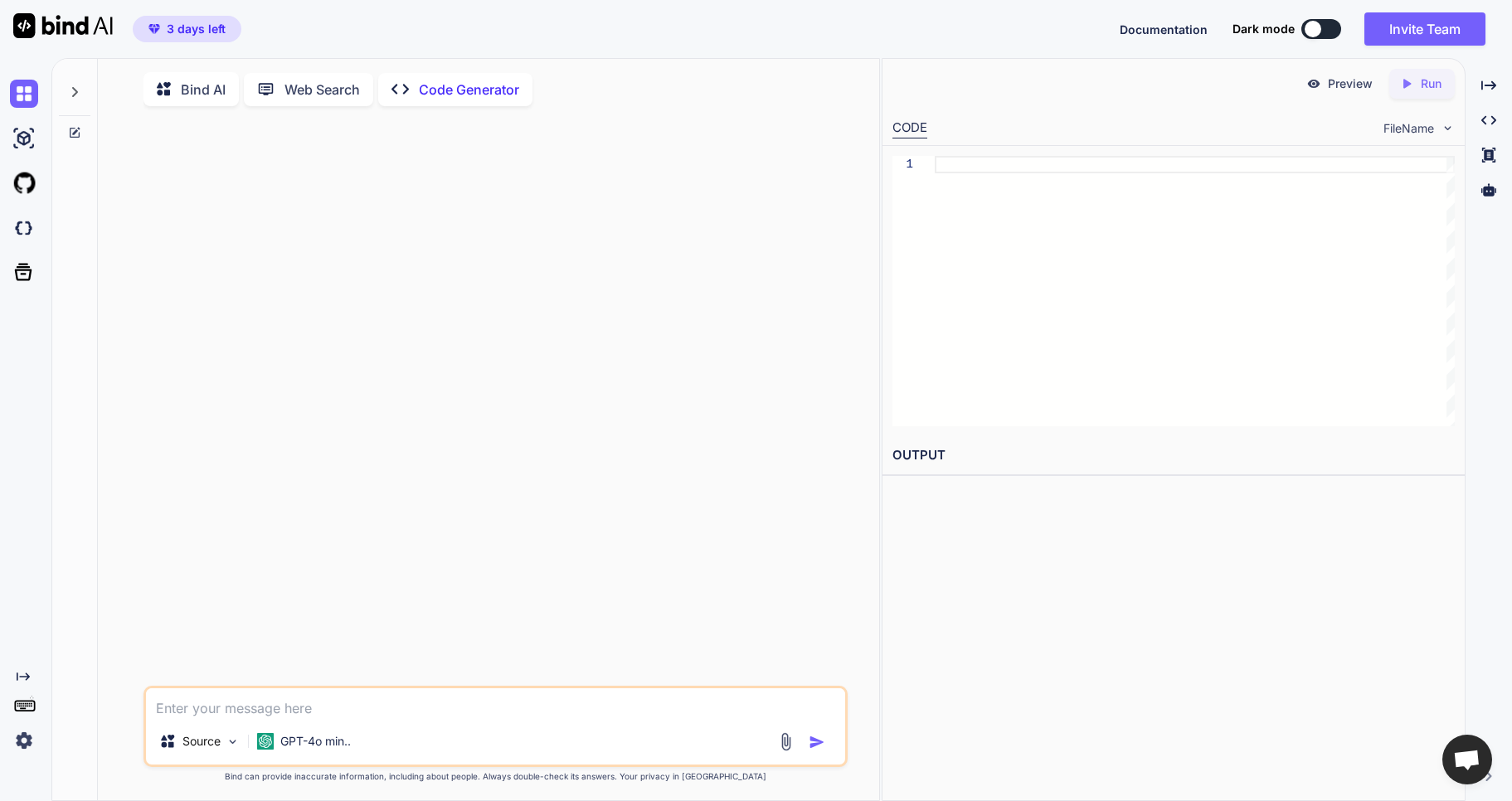
click at [340, 88] on p "Web Search" at bounding box center [322, 89] width 75 height 20
click at [194, 88] on p "Bind AI" at bounding box center [203, 86] width 44 height 20
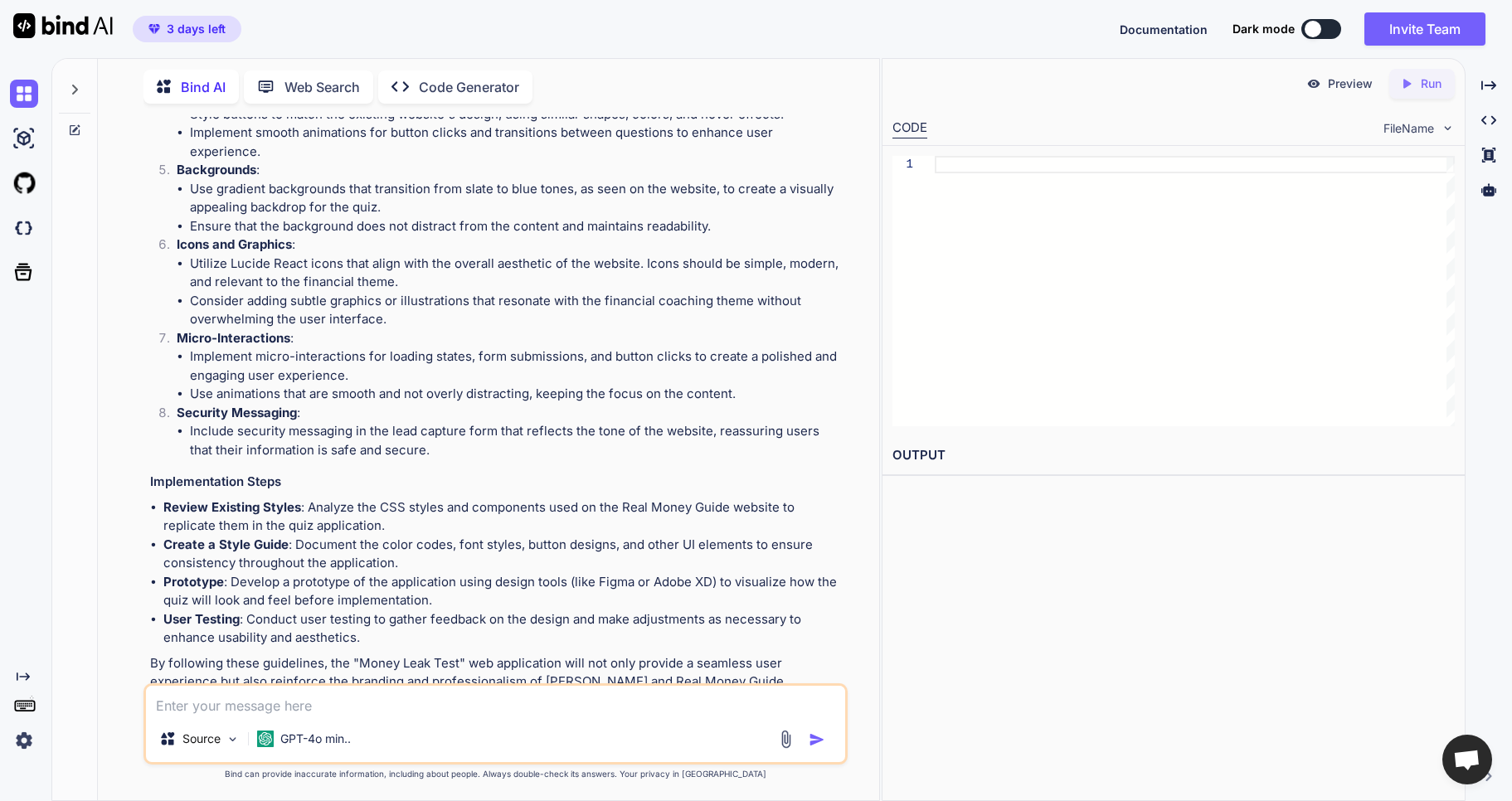
scroll to position [2651, 0]
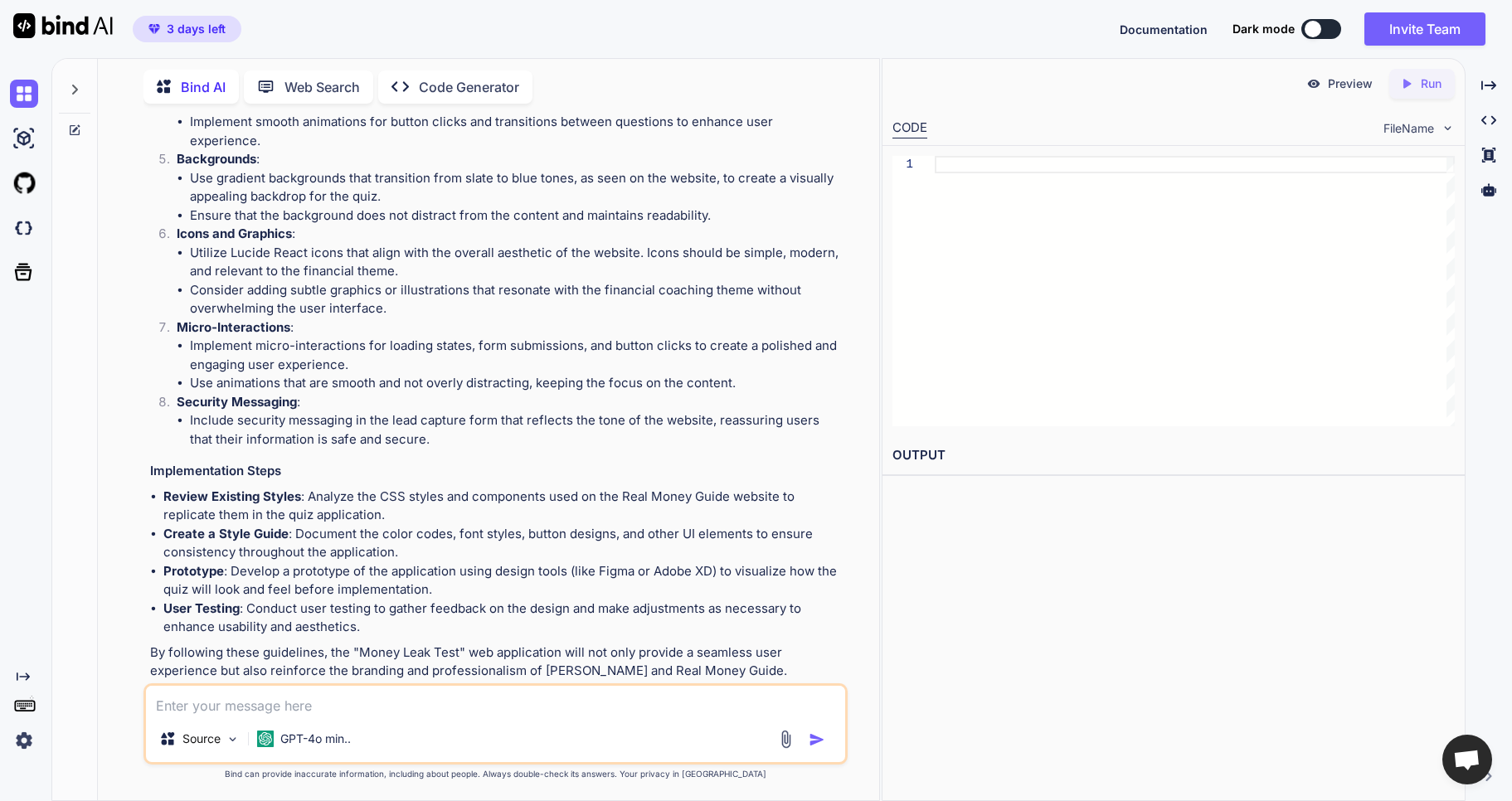
click at [360, 701] on textarea at bounding box center [496, 700] width 700 height 30
click at [31, 142] on img at bounding box center [24, 138] width 28 height 28
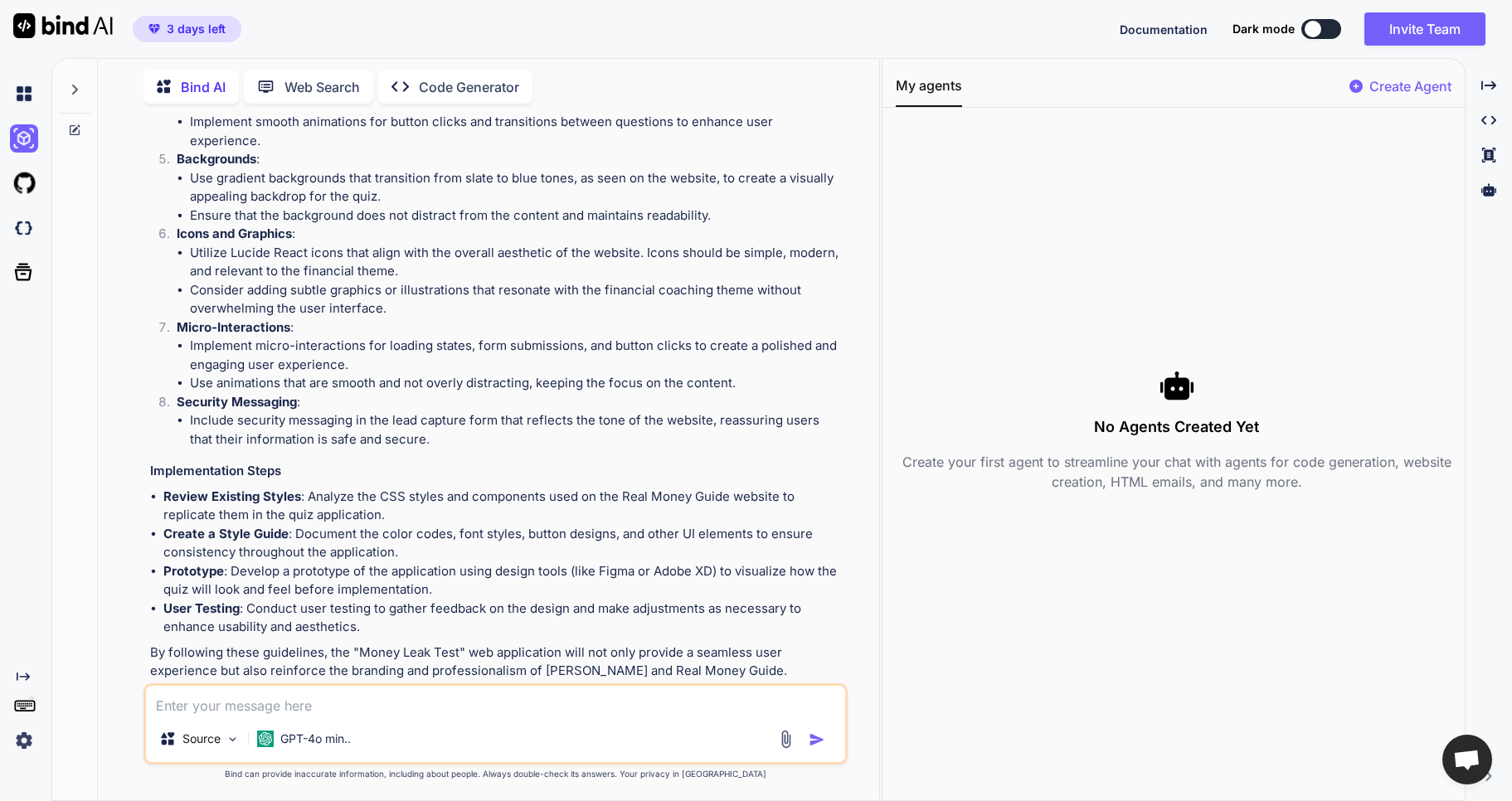
click at [1397, 91] on p "Create Agent" at bounding box center [1411, 85] width 82 height 20
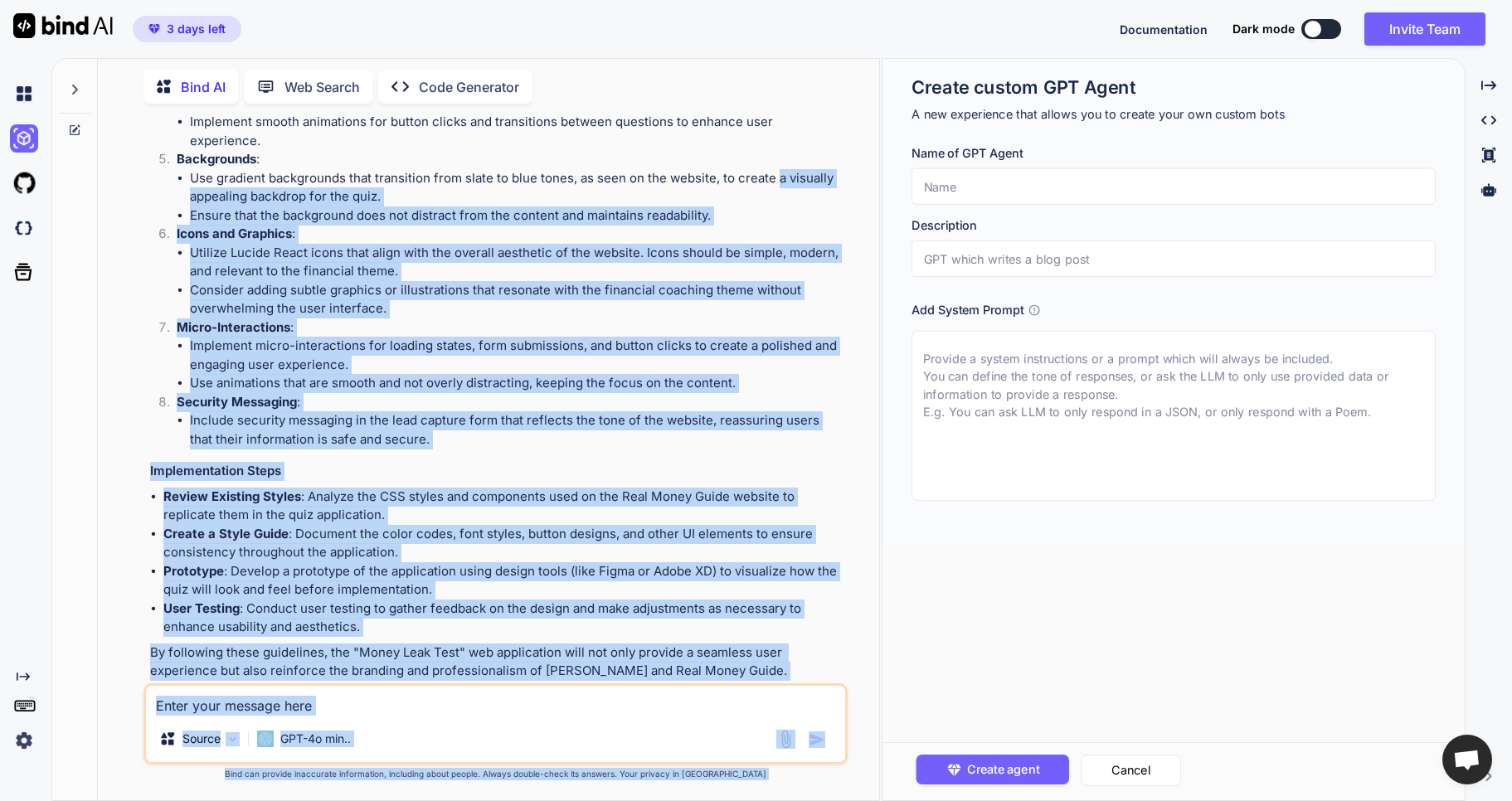
drag, startPoint x: 807, startPoint y: 136, endPoint x: 779, endPoint y: 146, distance: 29.7
click at [779, 146] on div "Bind AI Web Search Created with Pixso. Code Generator You Bind AI Creating an i…" at bounding box center [782, 429] width 1461 height 743
click at [511, 724] on div "Source GPT-4o min.." at bounding box center [496, 742] width 700 height 40
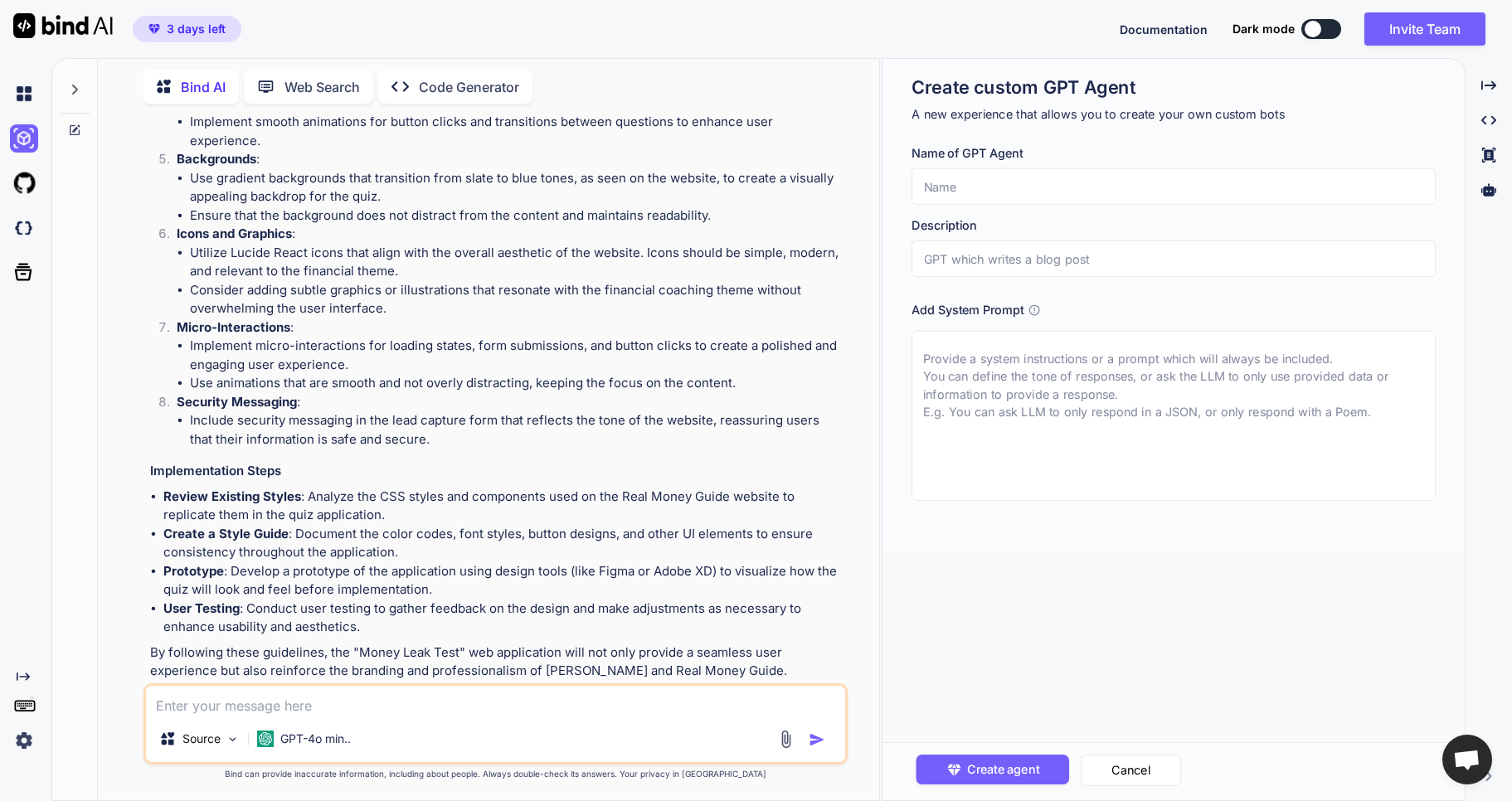
click at [434, 705] on textarea at bounding box center [496, 700] width 700 height 30
type textarea "x"
type textarea "H"
type textarea "x"
type textarea "Ho"
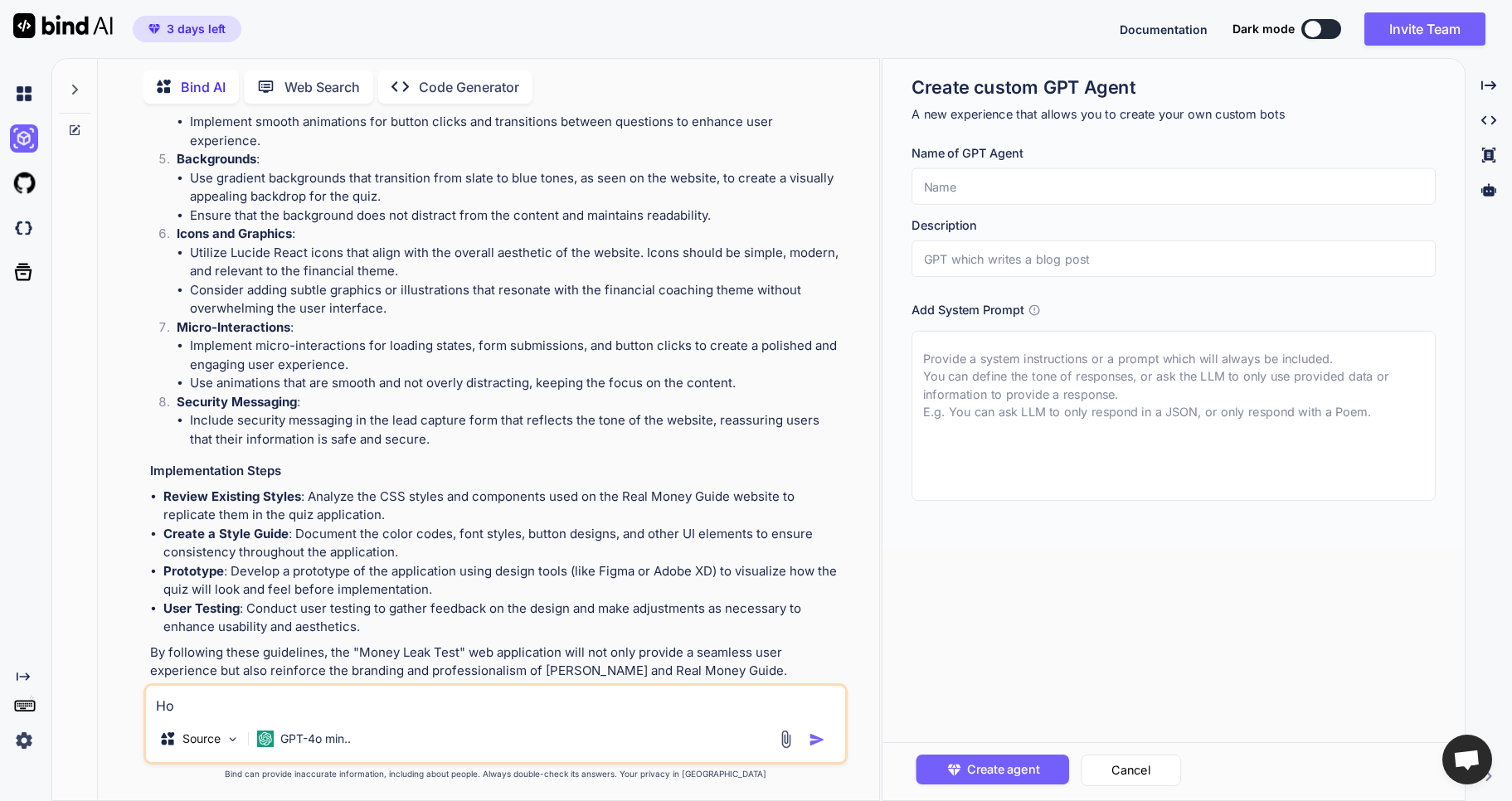
type textarea "x"
type textarea "How"
type textarea "x"
type textarea "How"
type textarea "x"
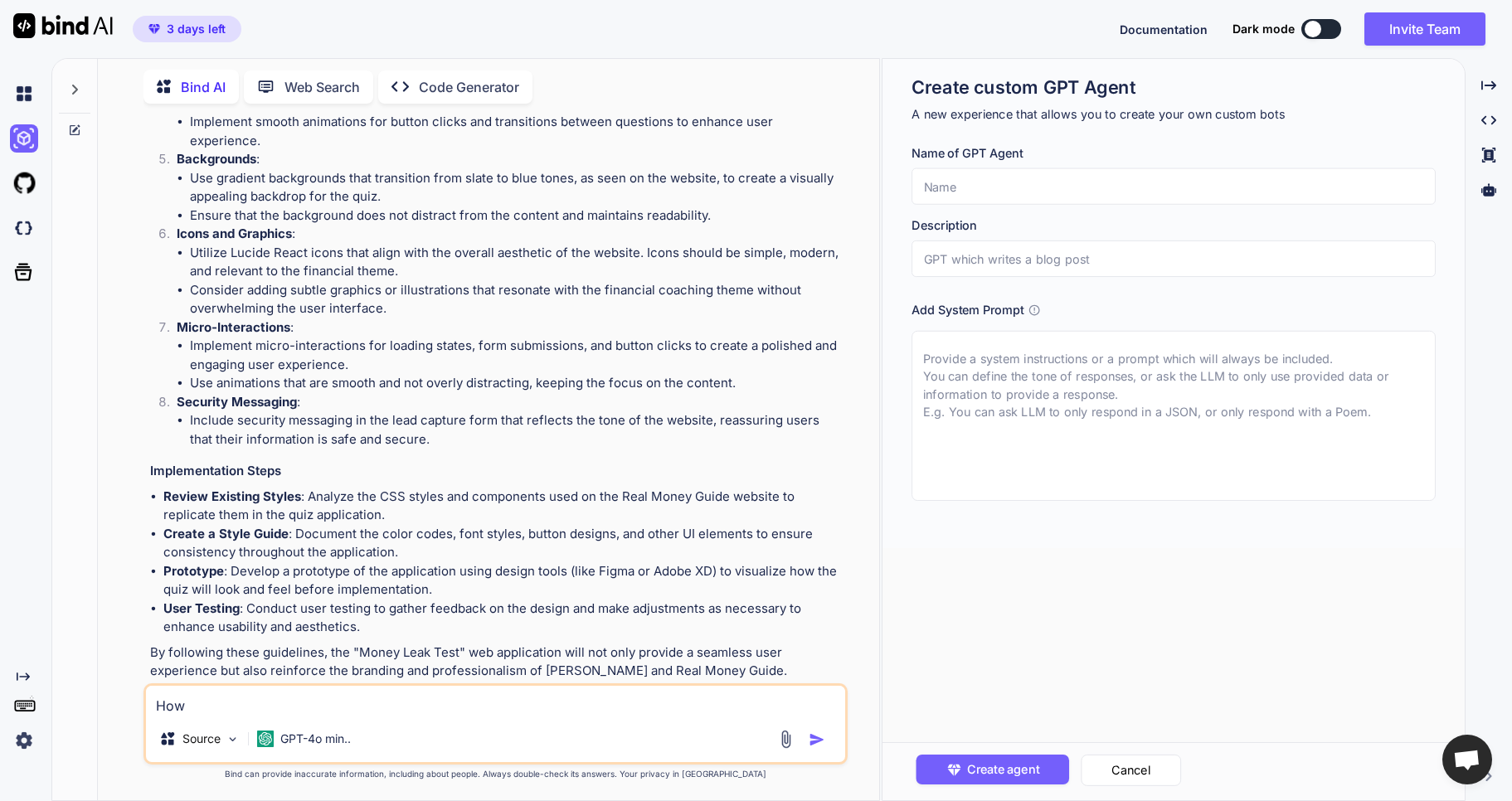
type textarea "How d"
type textarea "x"
type textarea "How do"
type textarea "x"
type textarea "How do"
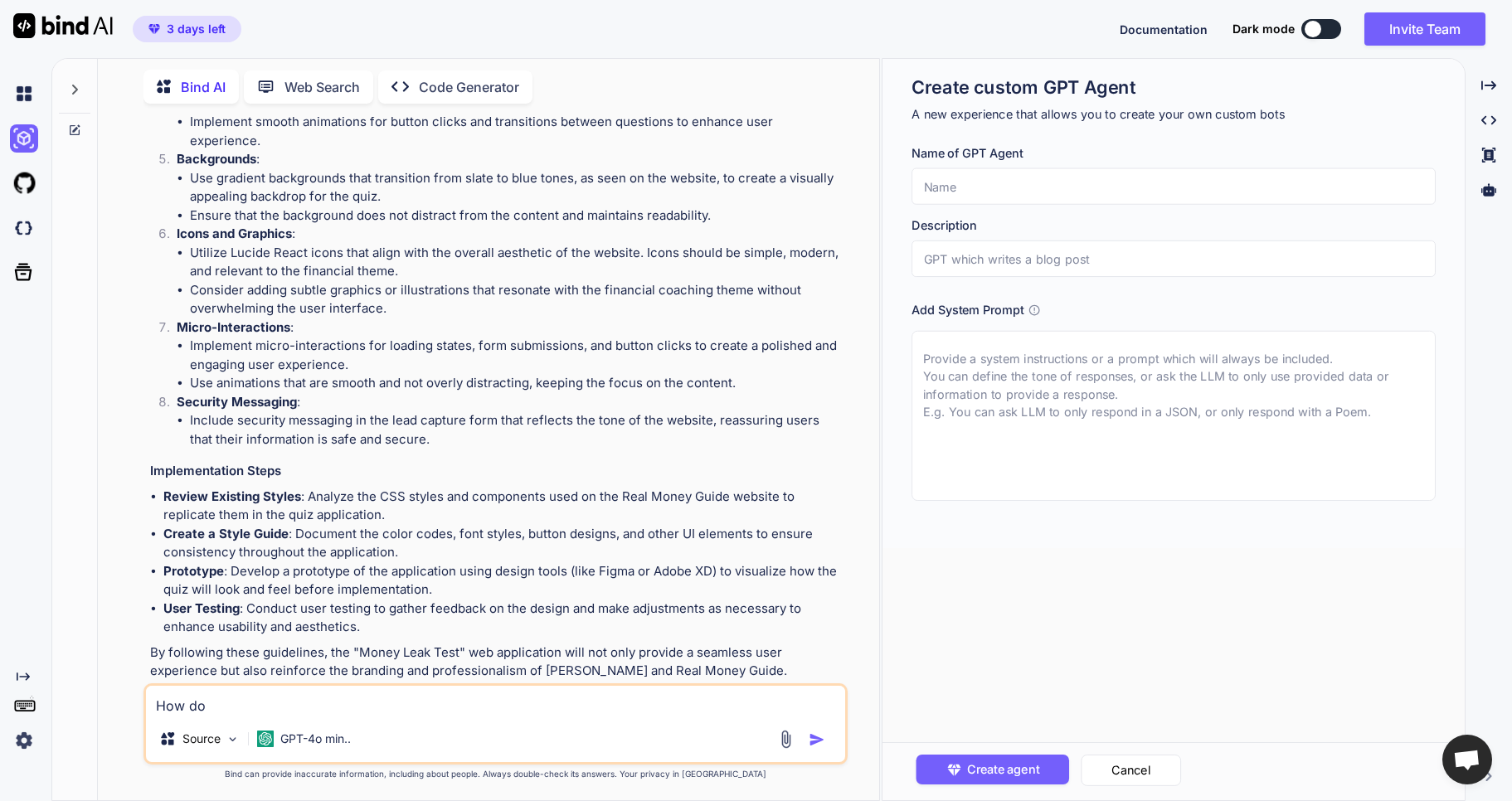
type textarea "x"
type textarea "How do I"
type textarea "x"
type textarea "How do I"
type textarea "x"
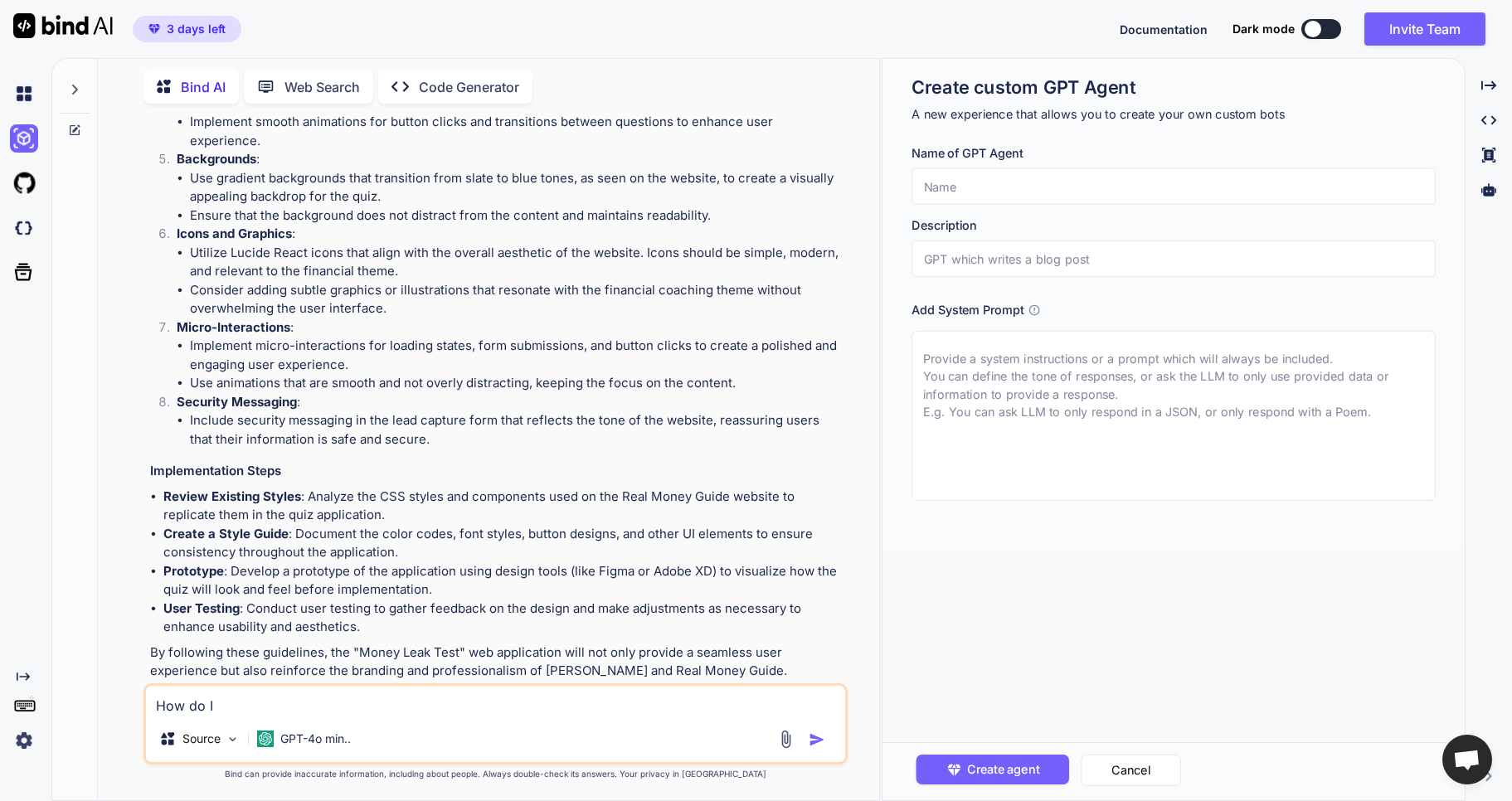
type textarea "How do I c"
type textarea "x"
type textarea "How do I cr"
type textarea "x"
type textarea "How do I cre"
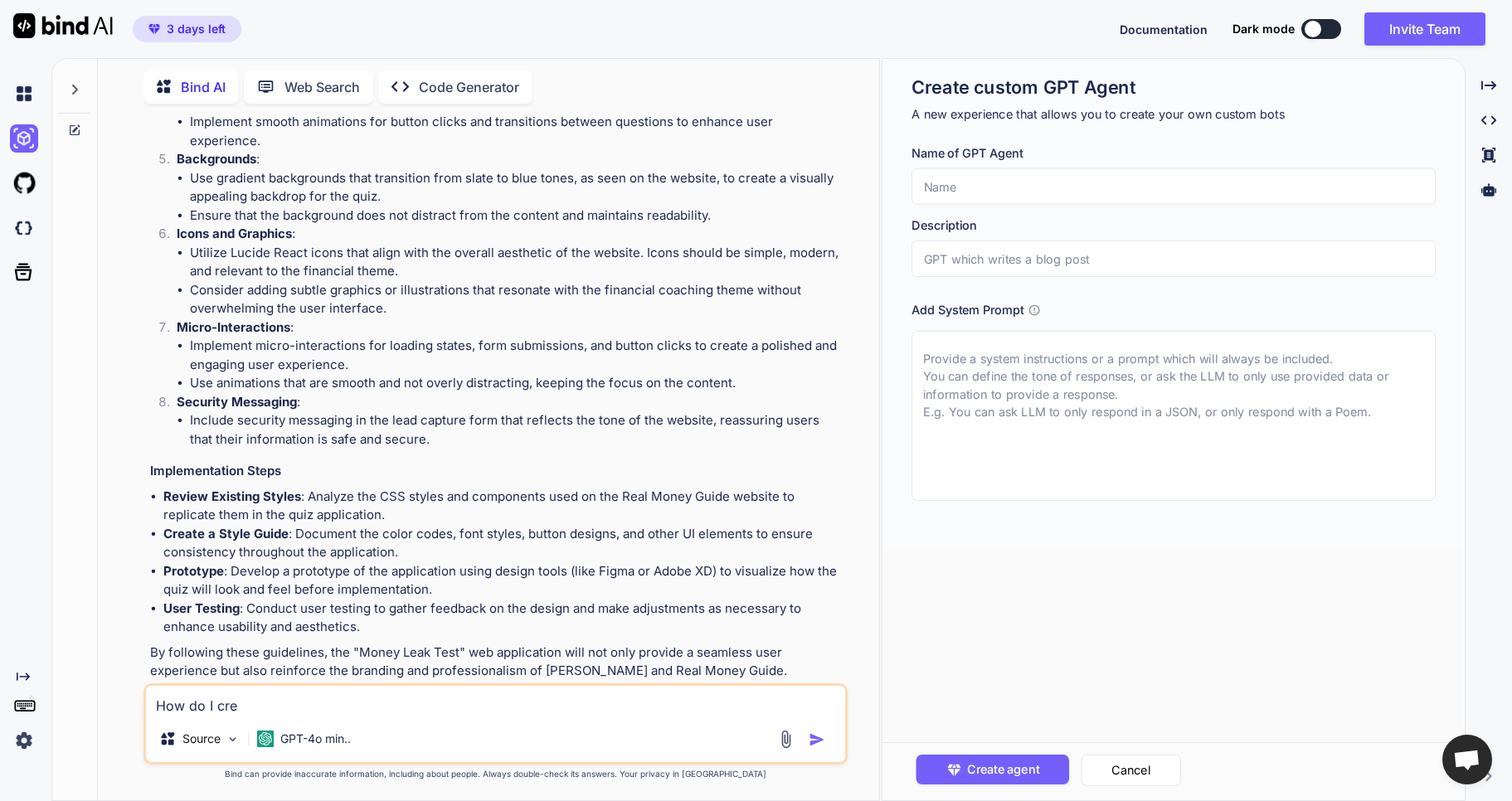
type textarea "x"
type textarea "How do I crea"
type textarea "x"
type textarea "How do I creat"
type textarea "x"
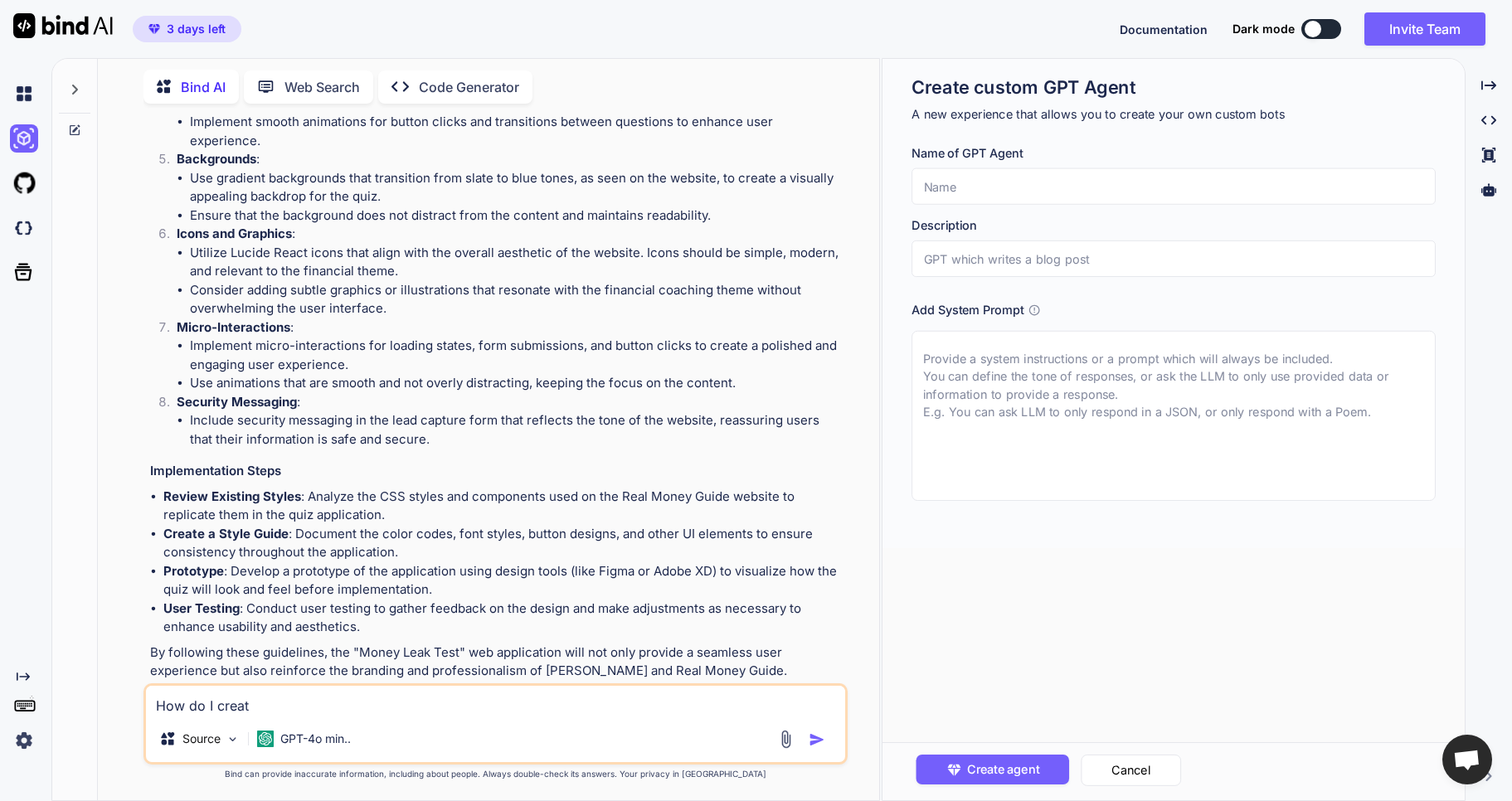
type textarea "How do I creatr"
type textarea "x"
type textarea "How do I creatr"
type textarea "x"
type textarea "How do I creatr t"
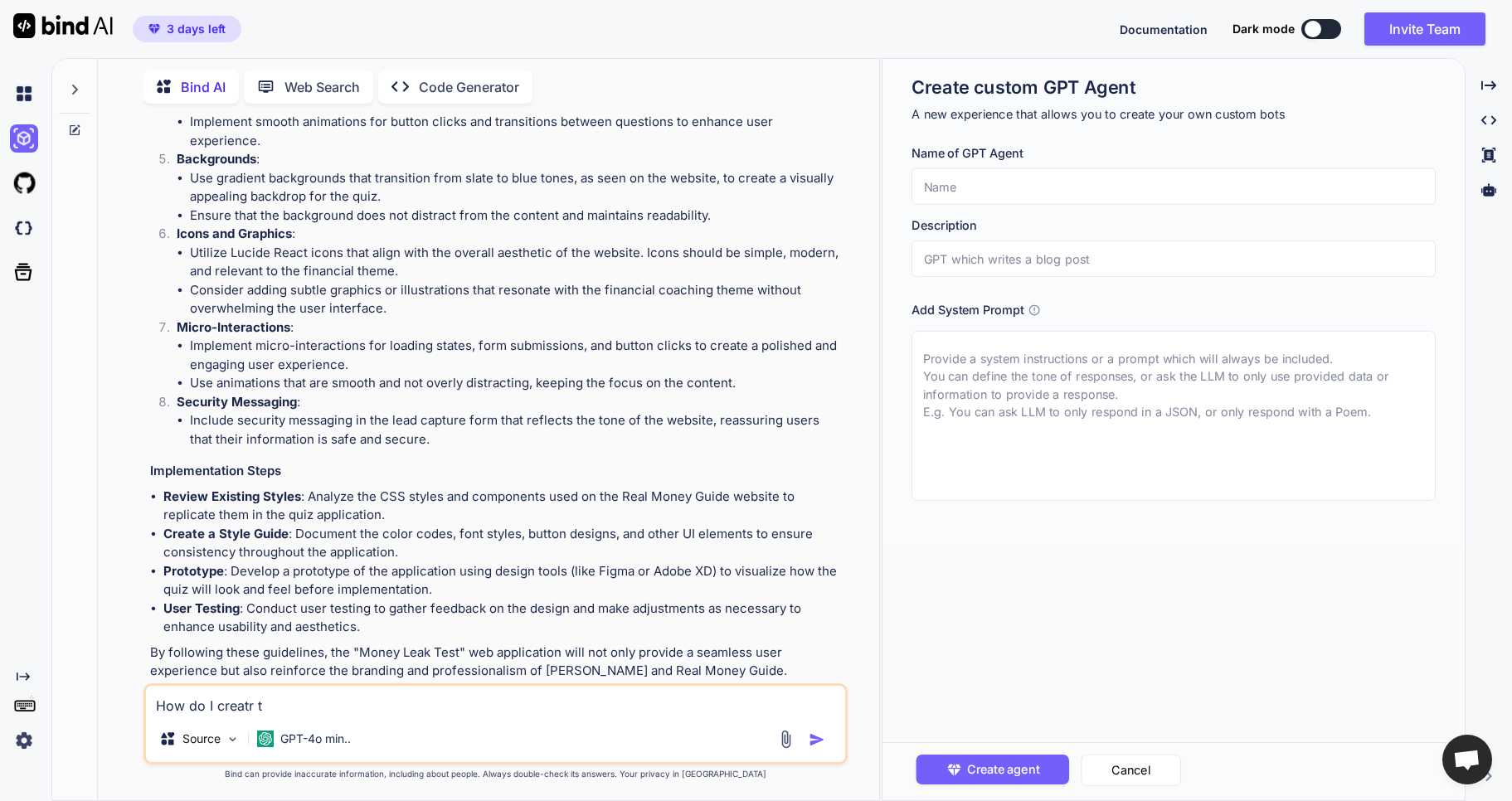
type textarea "x"
type textarea "How do I creatr th"
type textarea "x"
type textarea "How do I creatr thi"
type textarea "x"
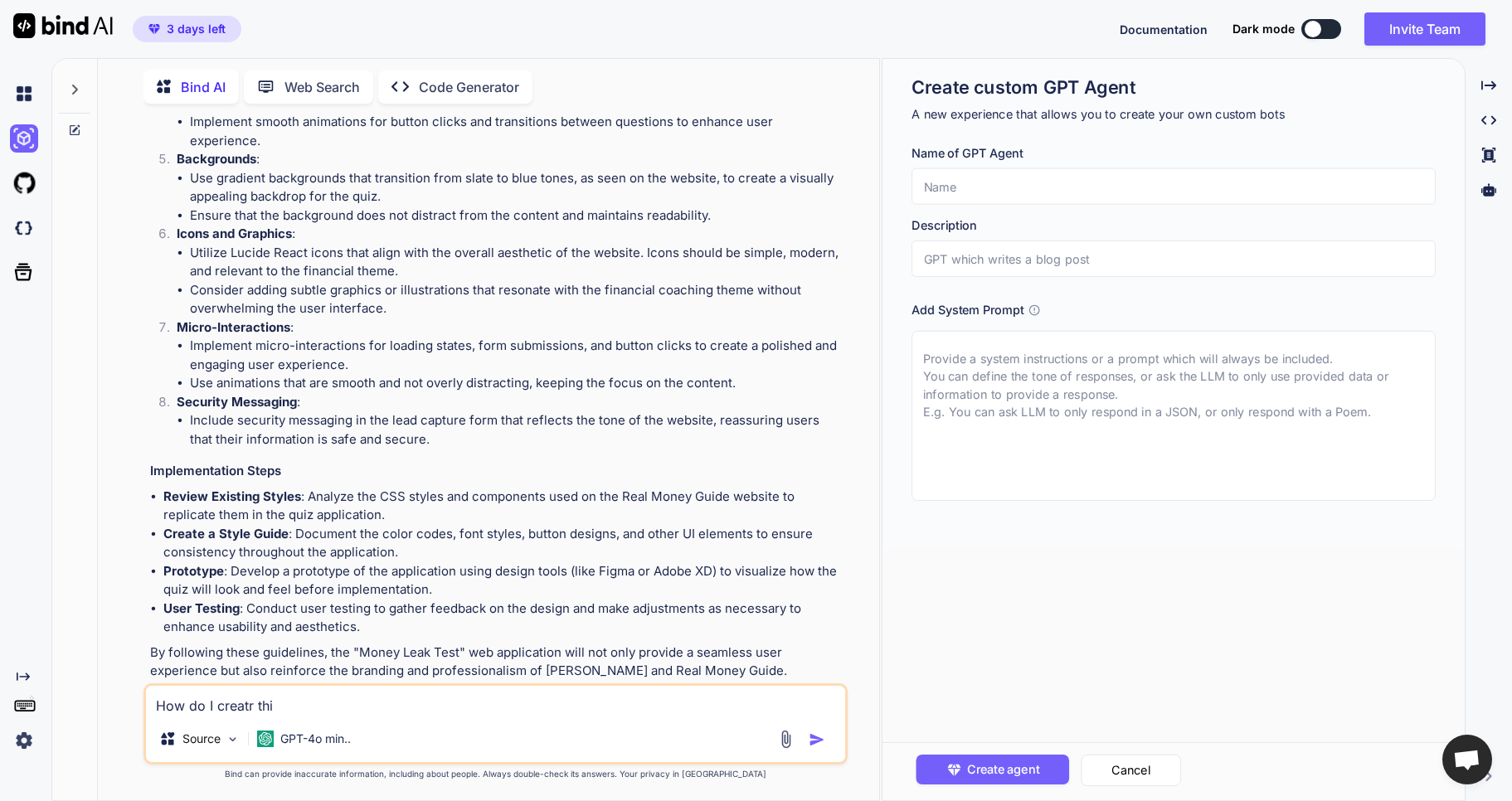
type textarea "How do I creatr this"
type textarea "x"
type textarea "How do I creatr this"
type textarea "x"
type textarea "How do I creatr this"
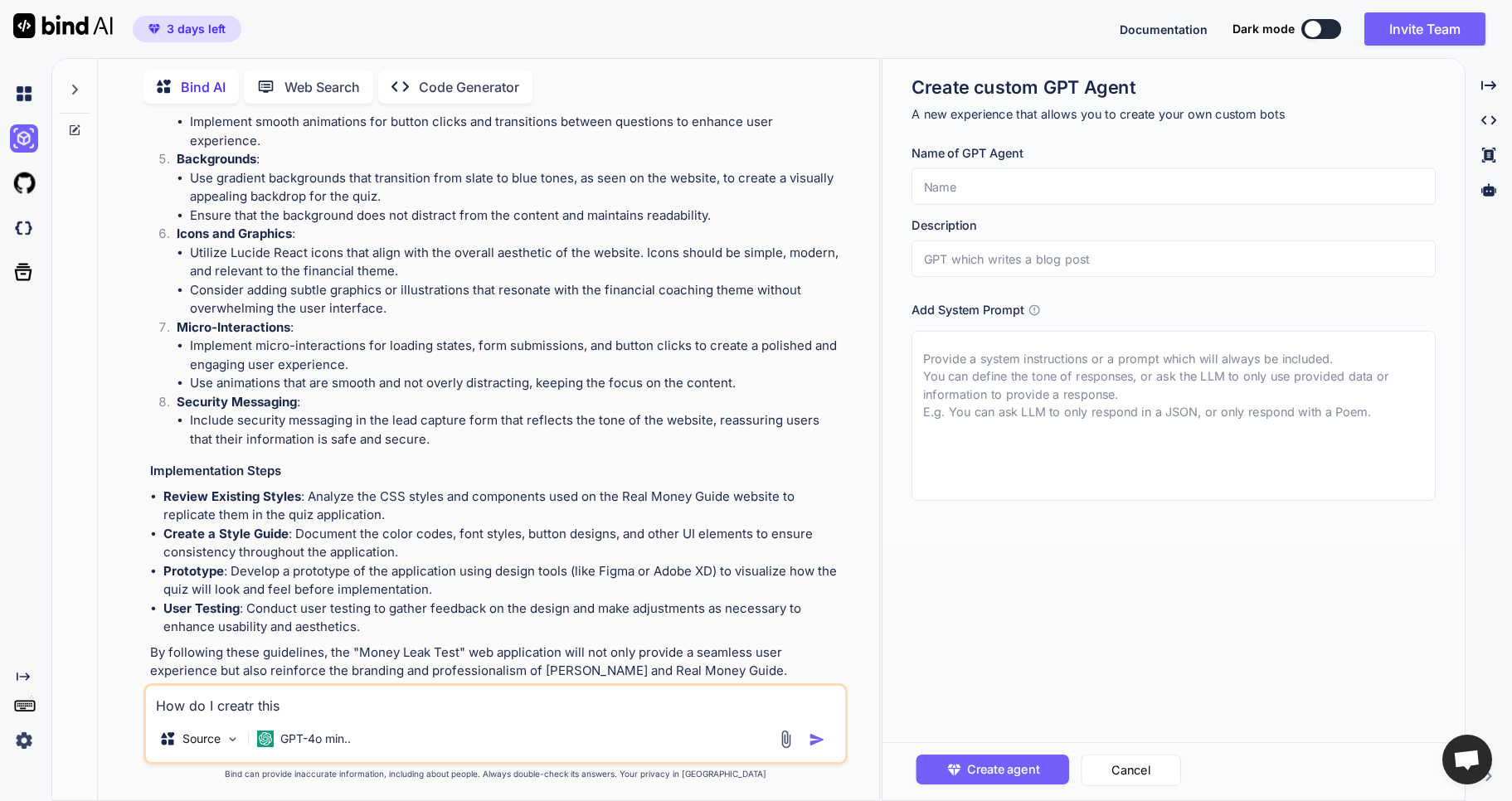
type textarea "x"
type textarea "How do I creatr thi"
type textarea "x"
type textarea "How do I creatr th"
type textarea "x"
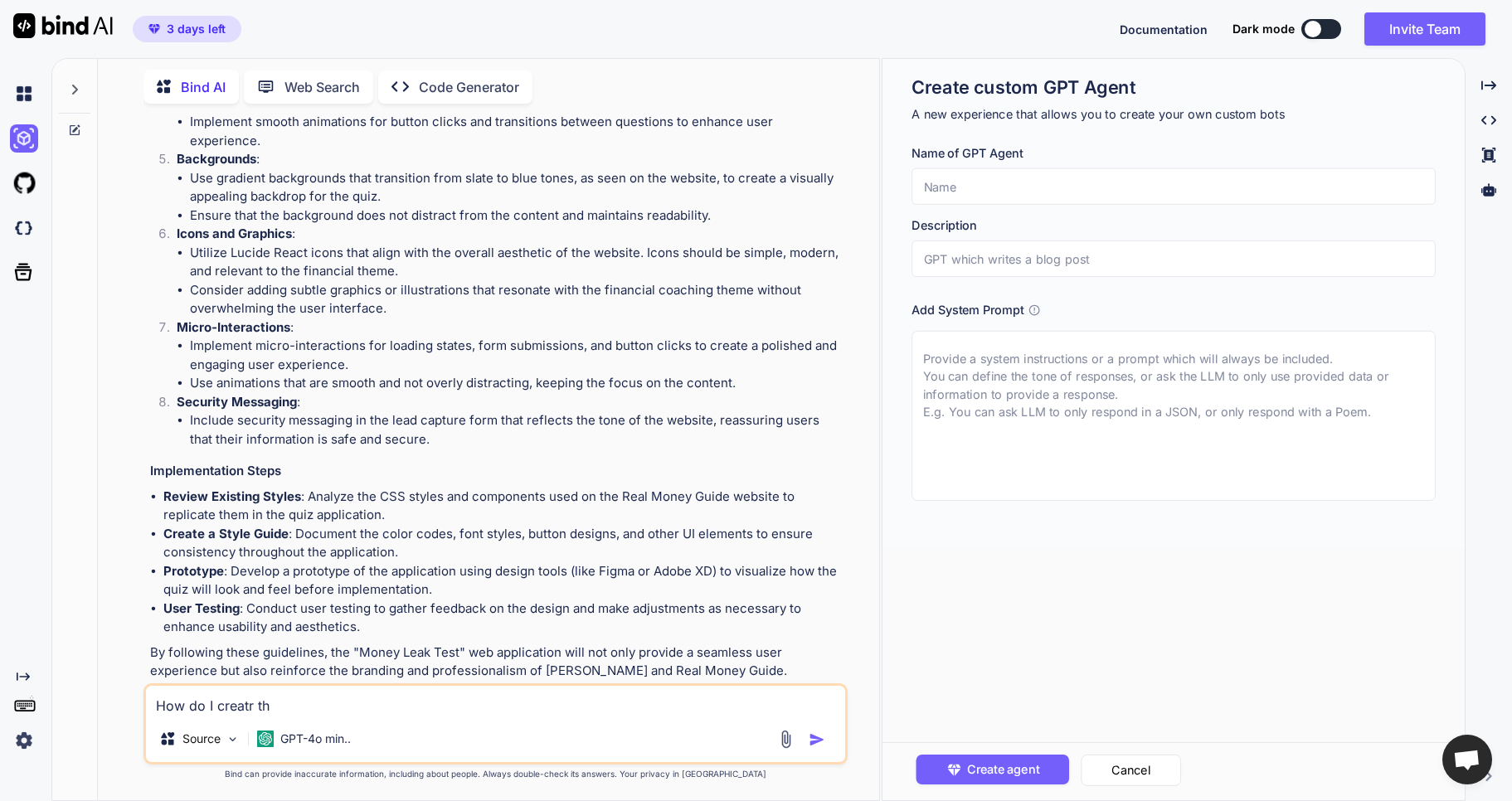
type textarea "How do I creatr t"
type textarea "x"
type textarea "How do I creatr"
type textarea "x"
type textarea "How do I creatr"
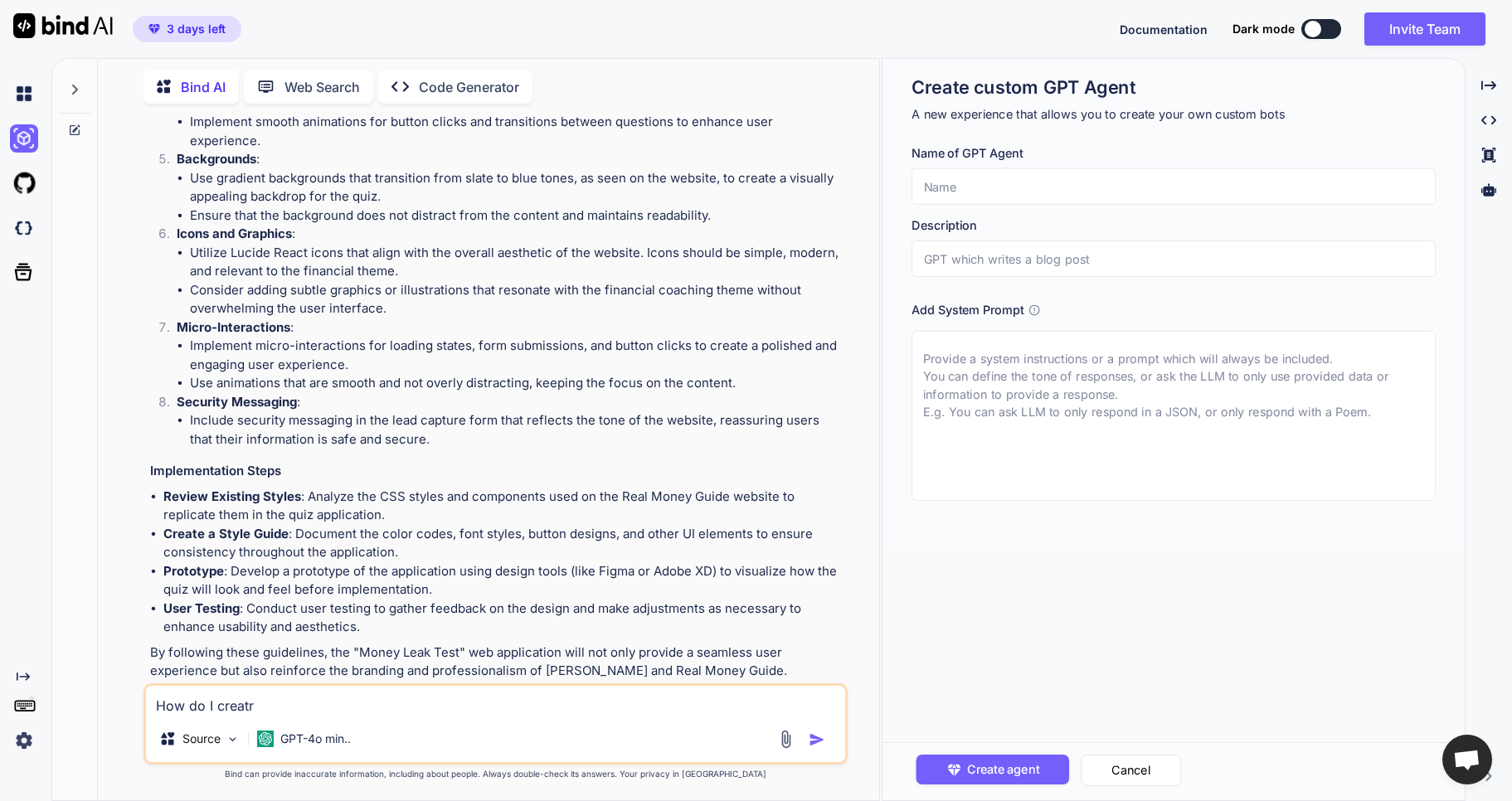
type textarea "x"
type textarea "How do I creat"
type textarea "x"
type textarea "How do I create"
type textarea "x"
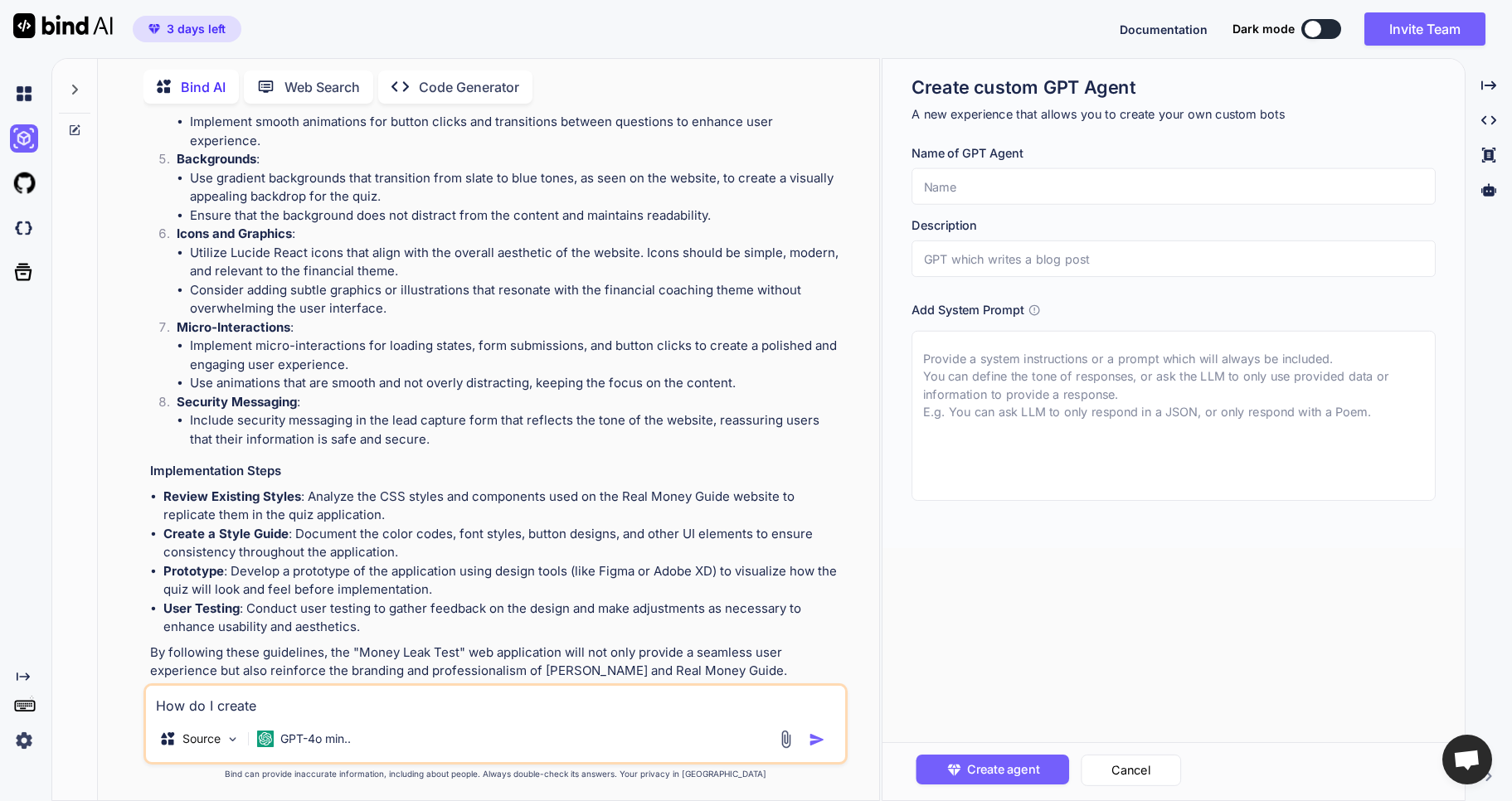
type textarea "How do I create"
type textarea "x"
type textarea "How do I create t"
type textarea "x"
type textarea "How do I create th"
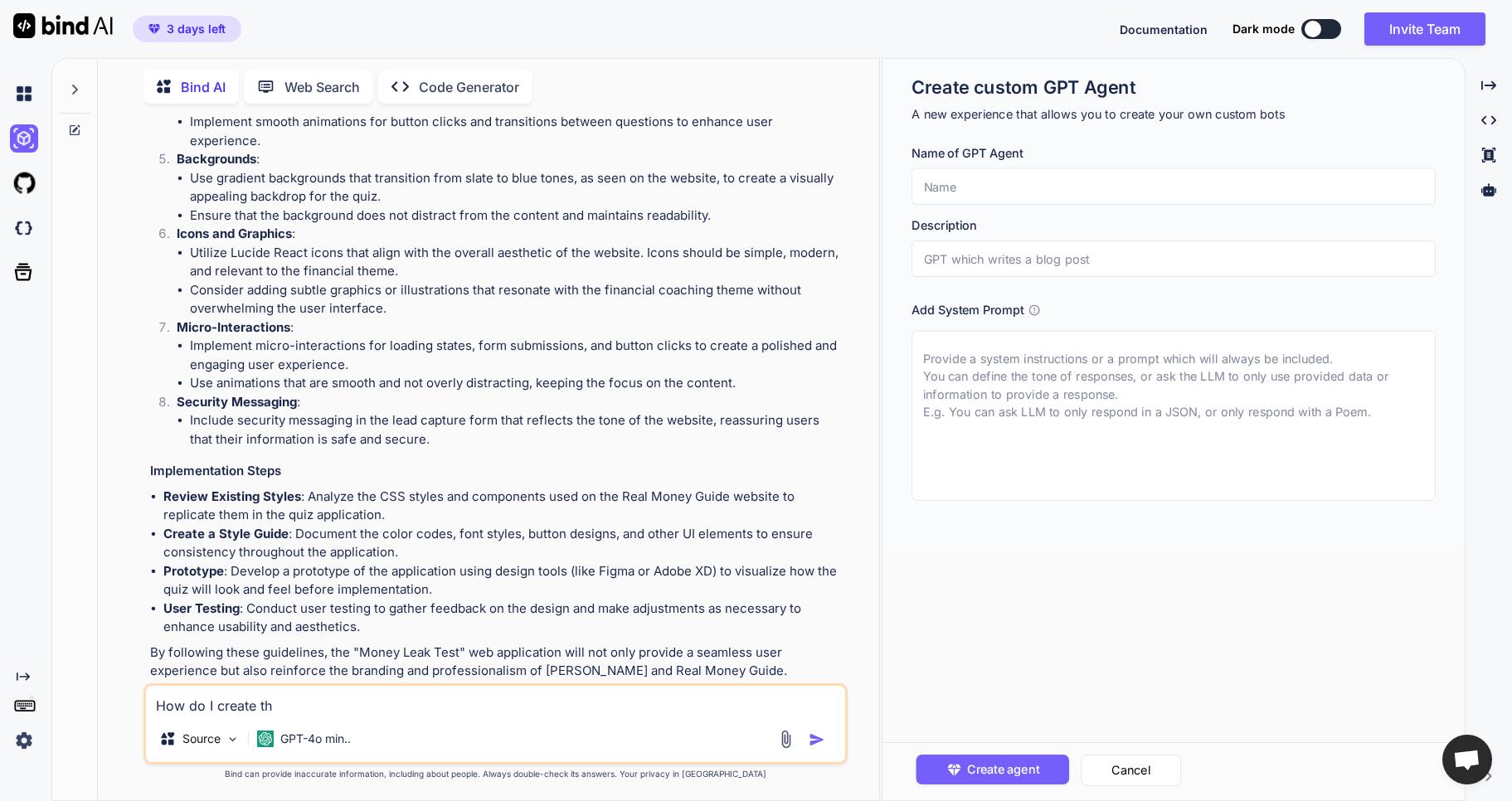
type textarea "x"
type textarea "How do I create tho"
type textarea "x"
type textarea "How do I create th"
type textarea "x"
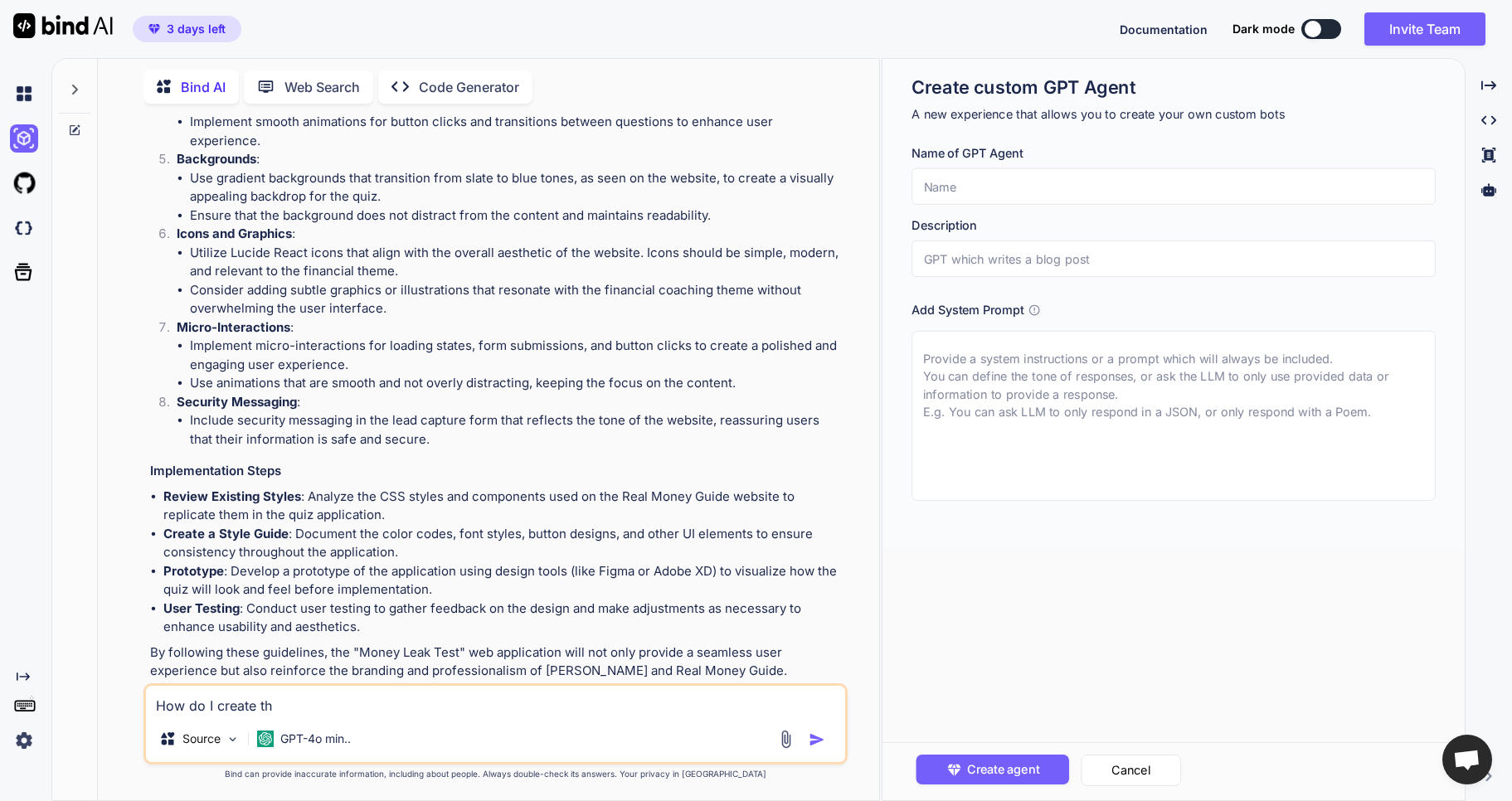
type textarea "How do I create thi"
type textarea "x"
type textarea "How do I create this"
type textarea "x"
type textarea "How do I create this"
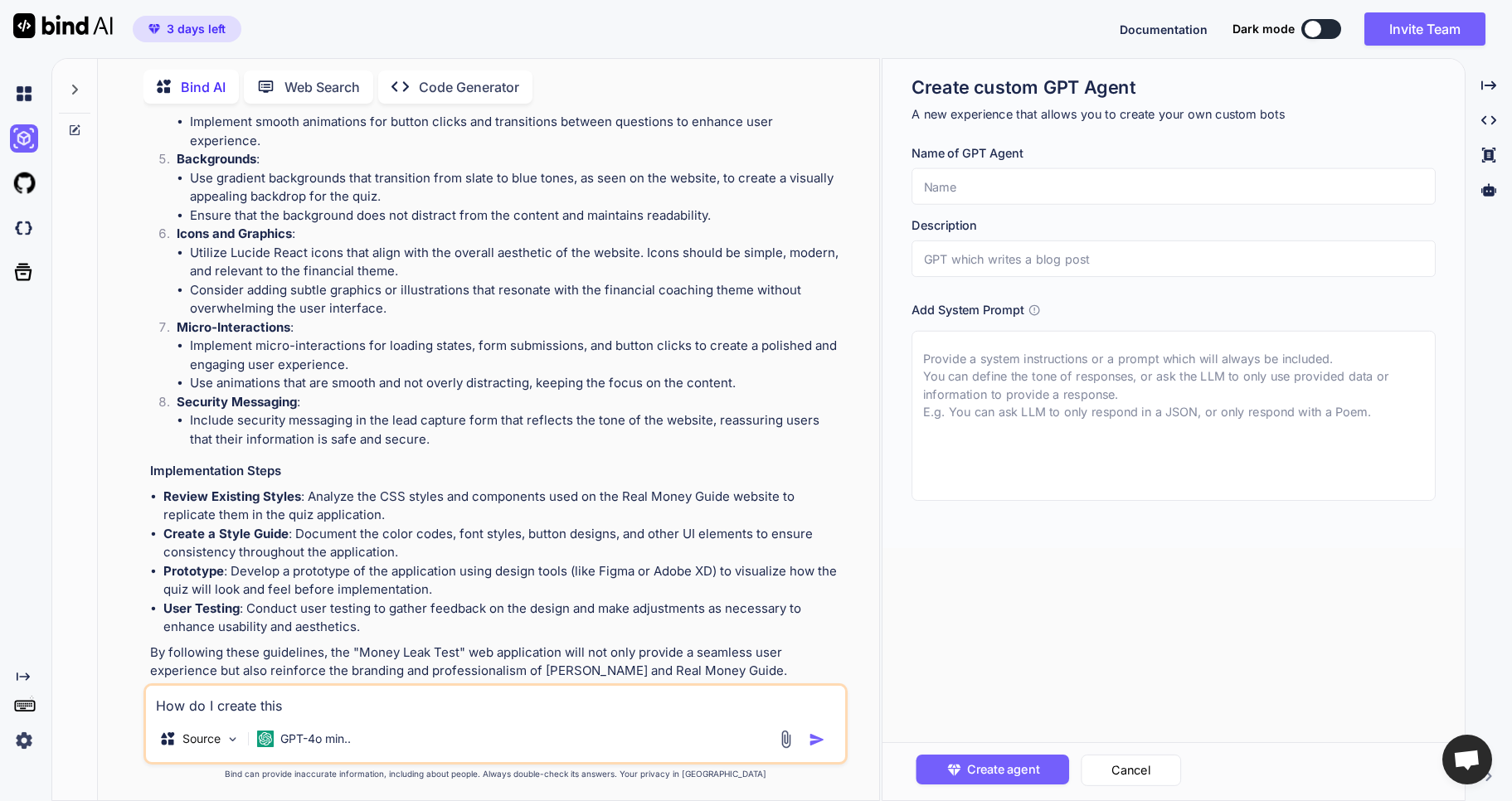
type textarea "x"
type textarea "How do I create this n"
type textarea "x"
type textarea "How do I create this no"
type textarea "x"
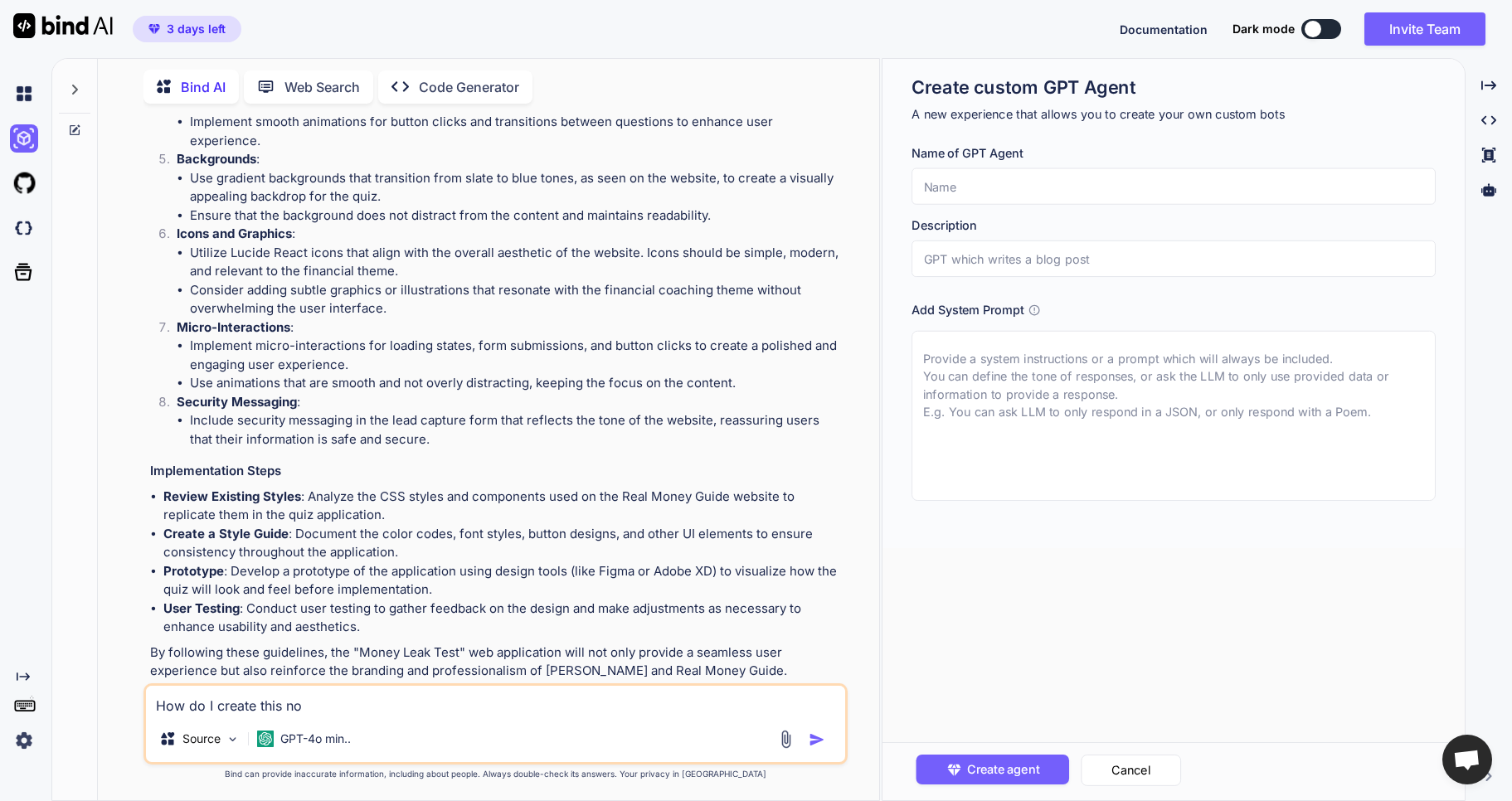
type textarea "How do I create this now"
type textarea "x"
type textarea "How do I create this now?"
click at [33, 97] on img at bounding box center [24, 93] width 28 height 28
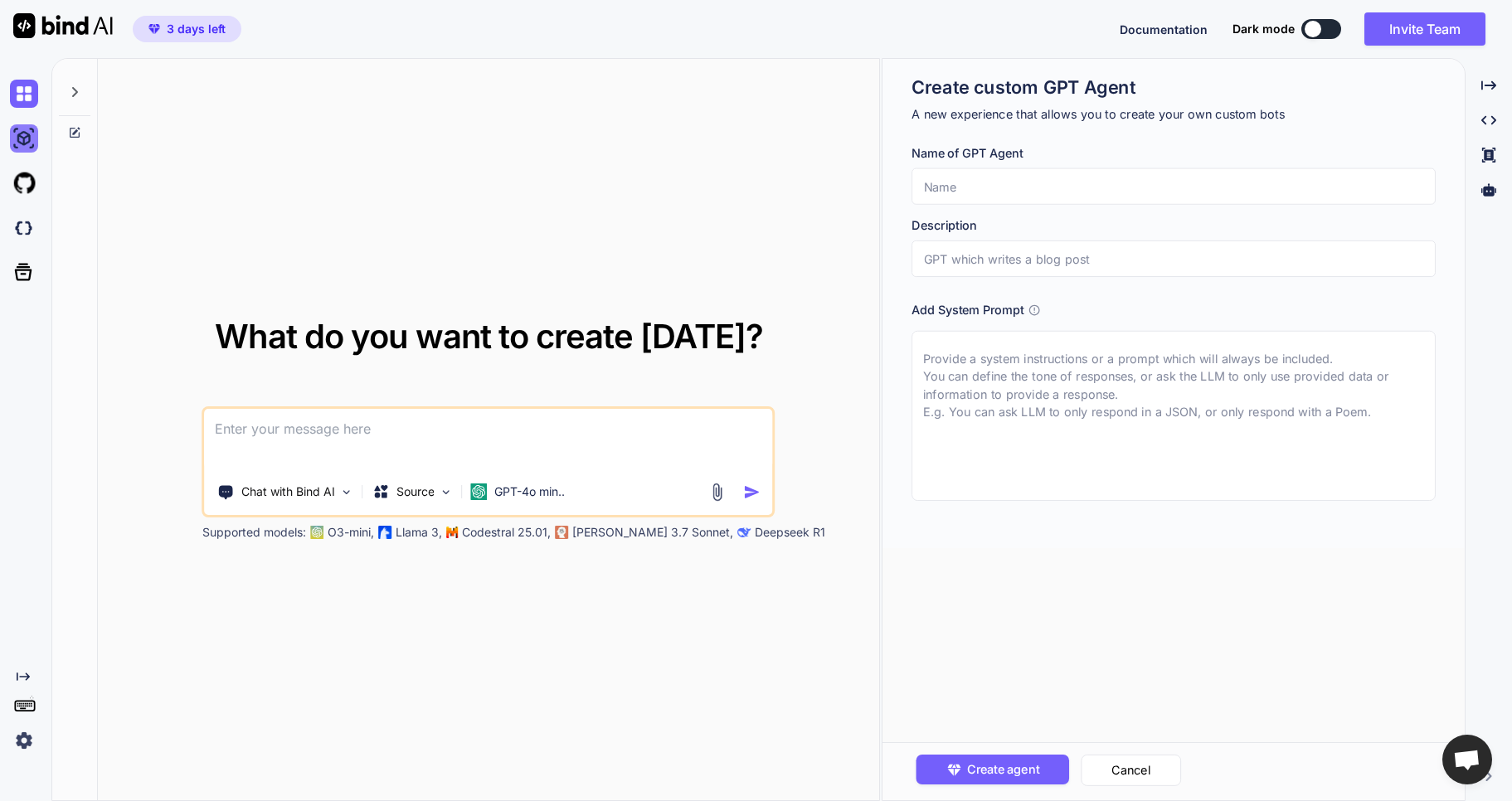
click at [34, 137] on img at bounding box center [24, 138] width 28 height 28
click at [30, 97] on img at bounding box center [24, 93] width 28 height 28
click at [82, 97] on div at bounding box center [74, 87] width 32 height 57
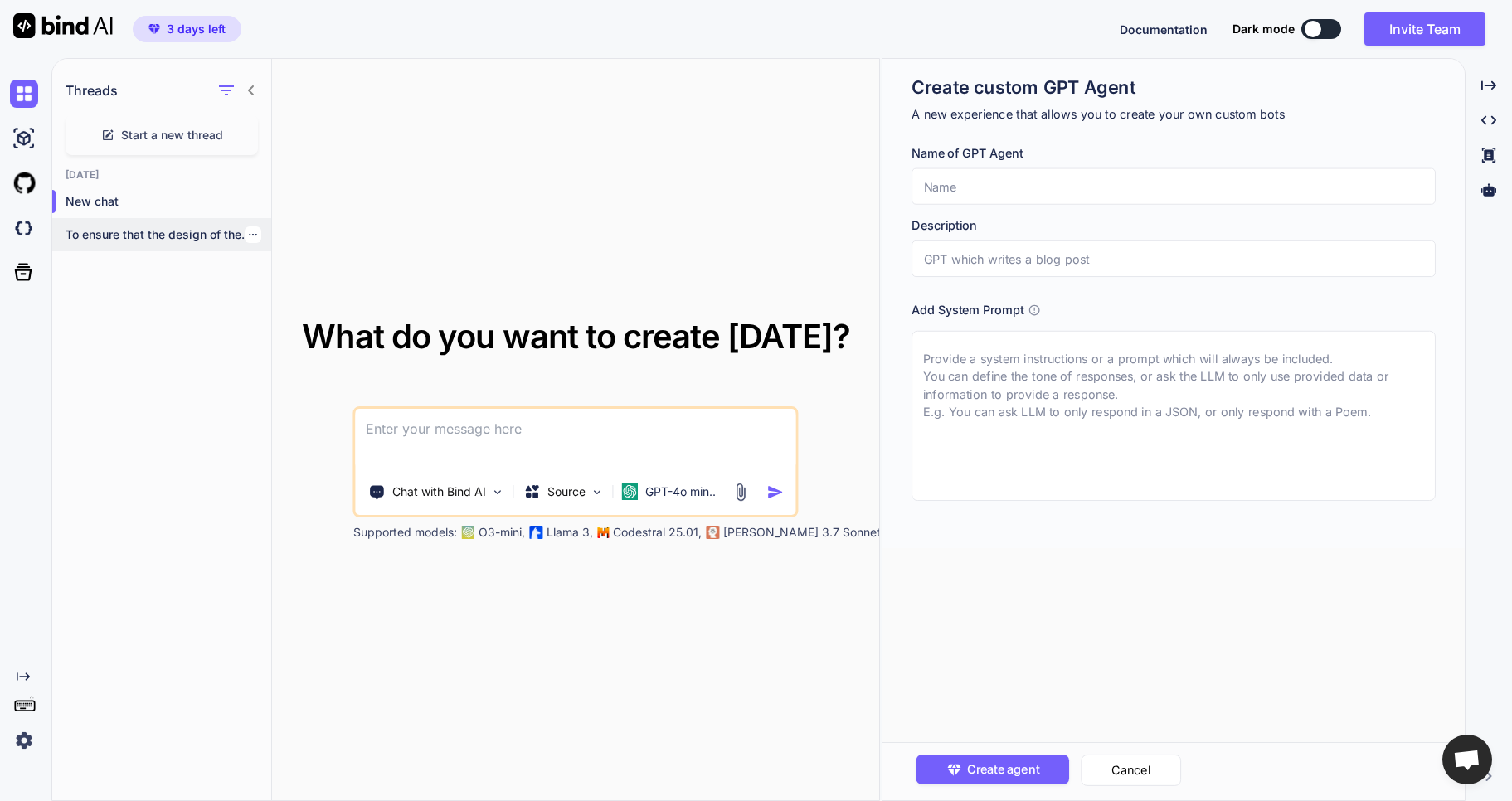
click at [118, 235] on p "To ensure that the design of the..." at bounding box center [168, 234] width 206 height 16
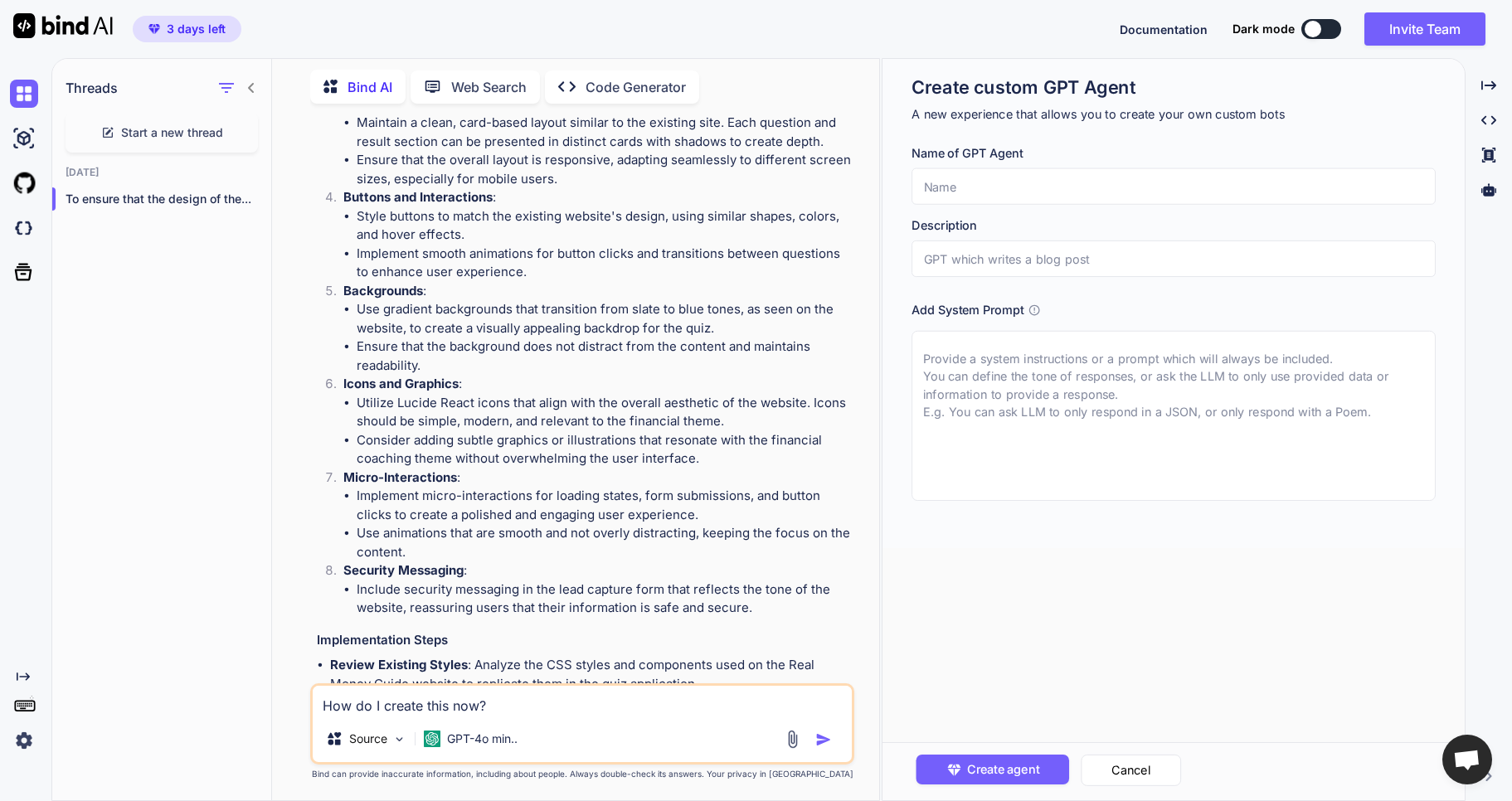
scroll to position [3080, 0]
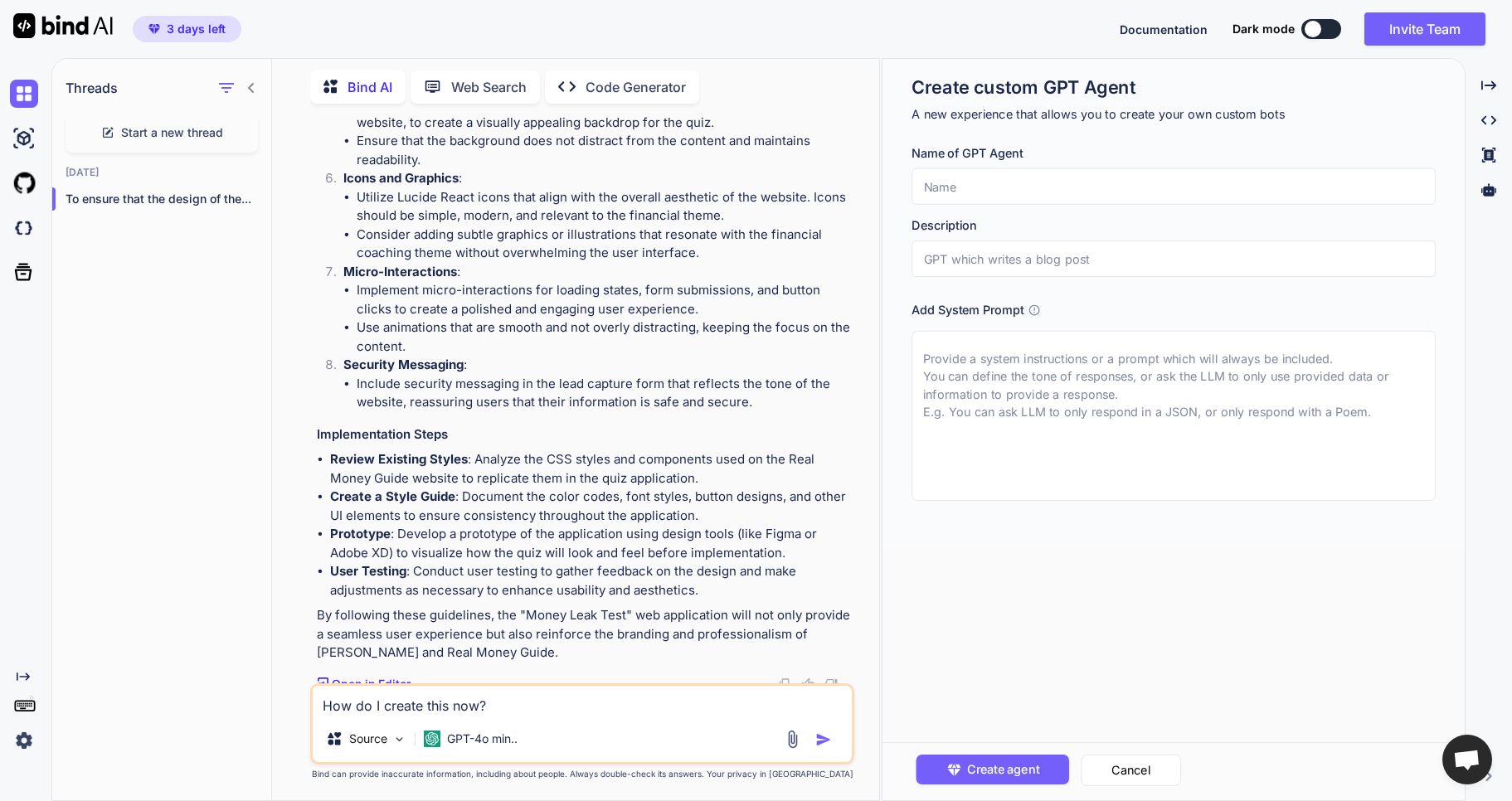
click at [830, 740] on img "button" at bounding box center [824, 739] width 16 height 16
type textarea "x"
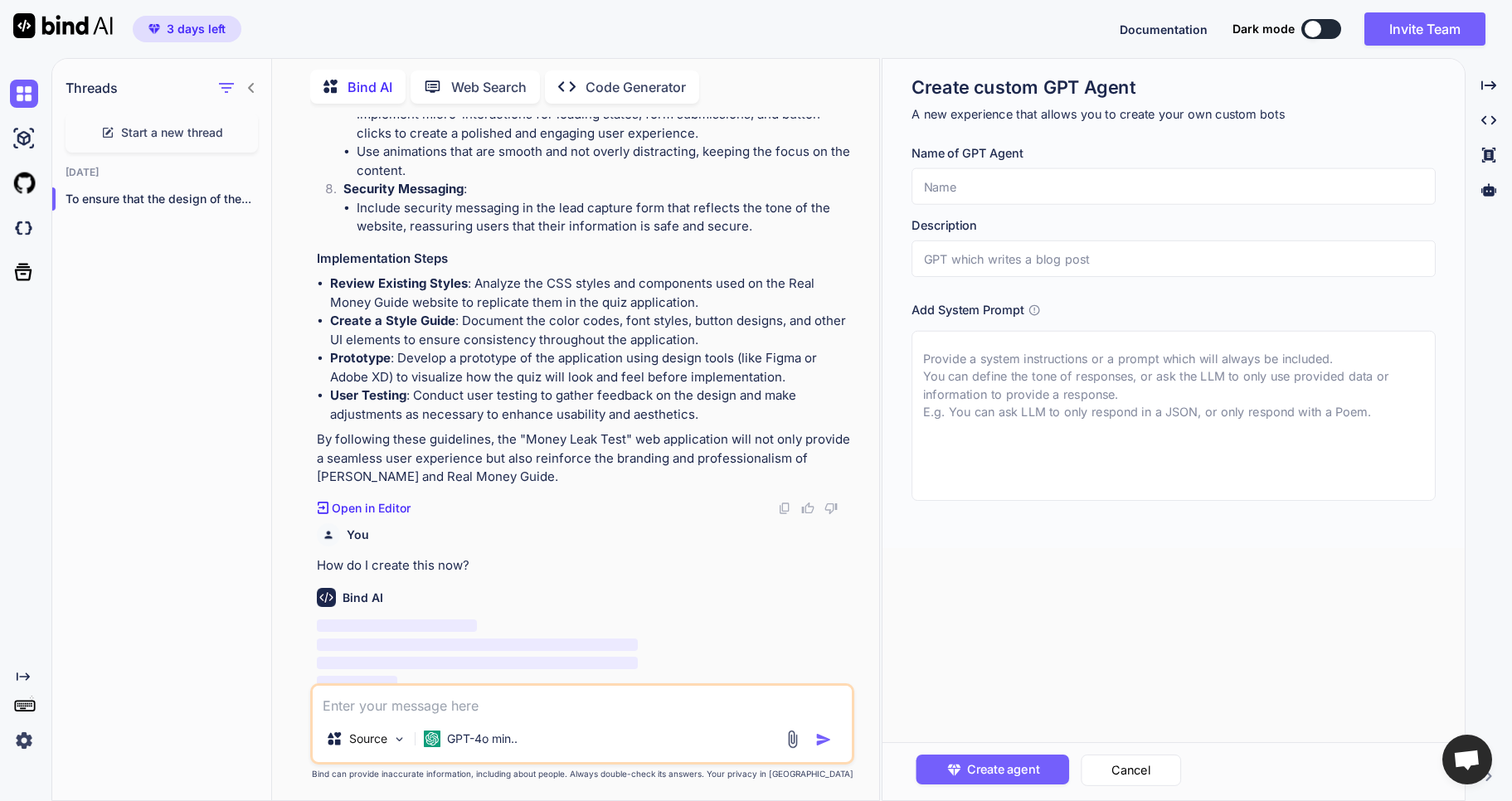
scroll to position [3255, 0]
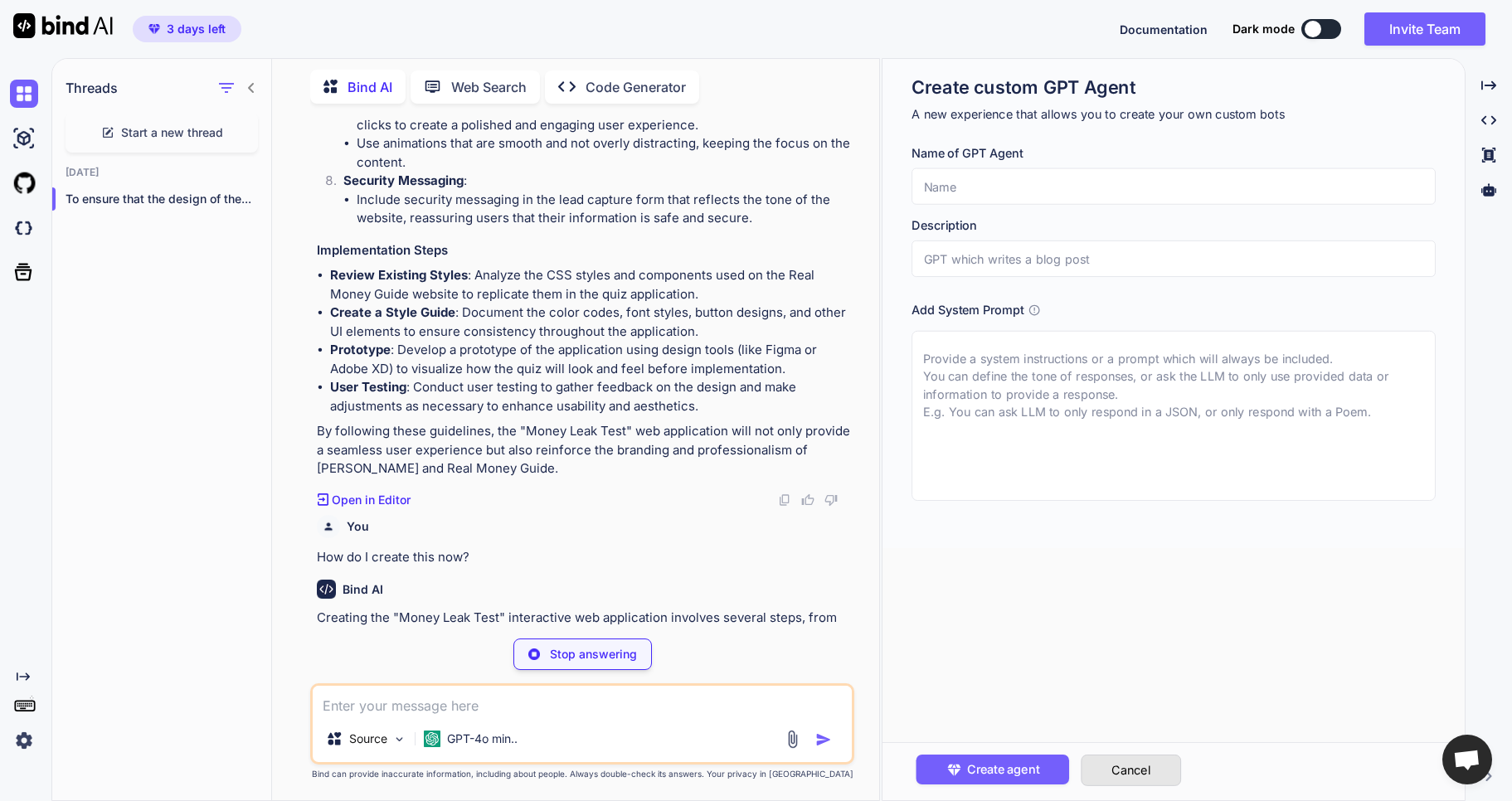
click at [1161, 775] on button "Cancel" at bounding box center [1131, 770] width 100 height 32
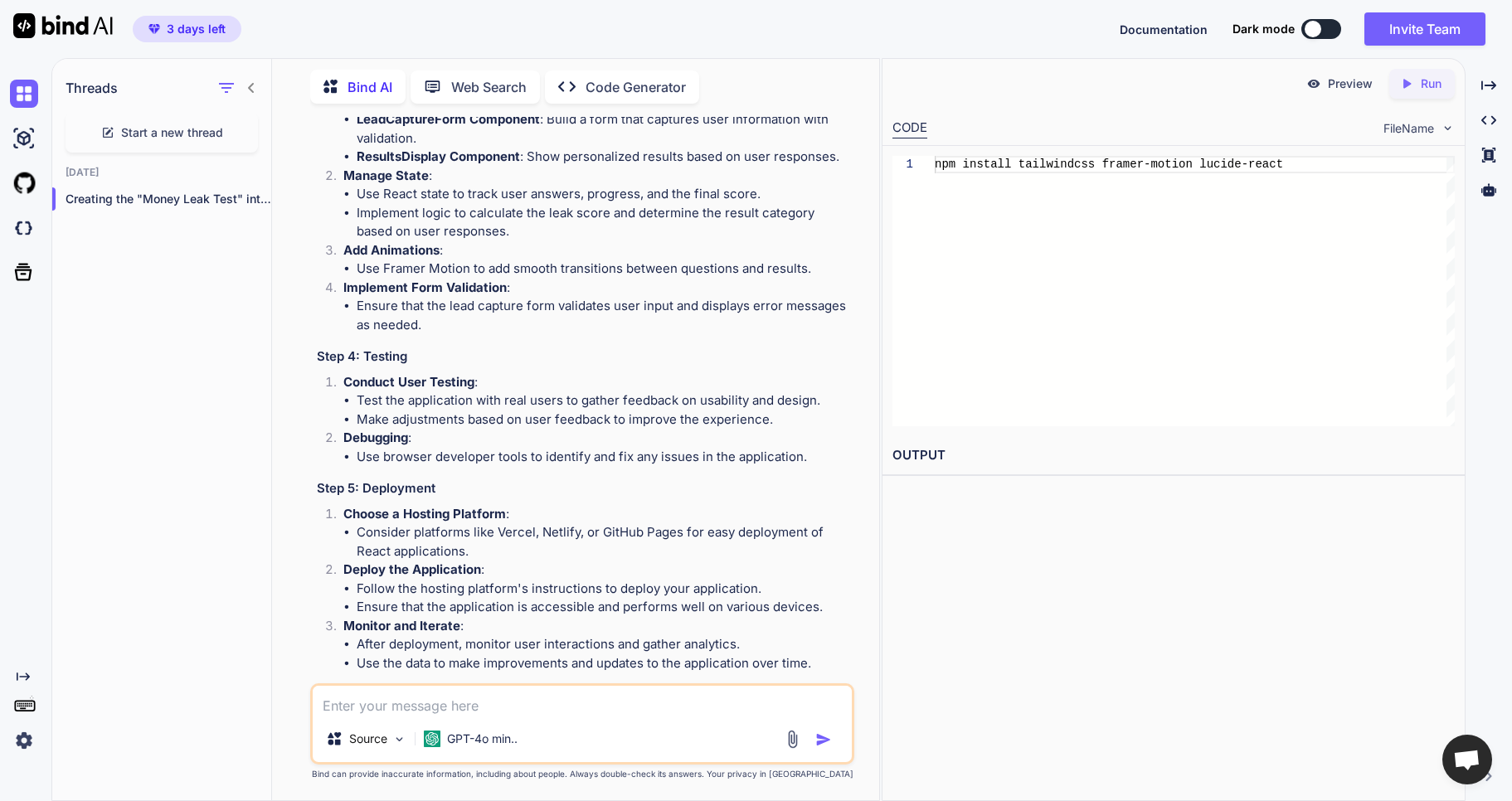
scroll to position [4937, 0]
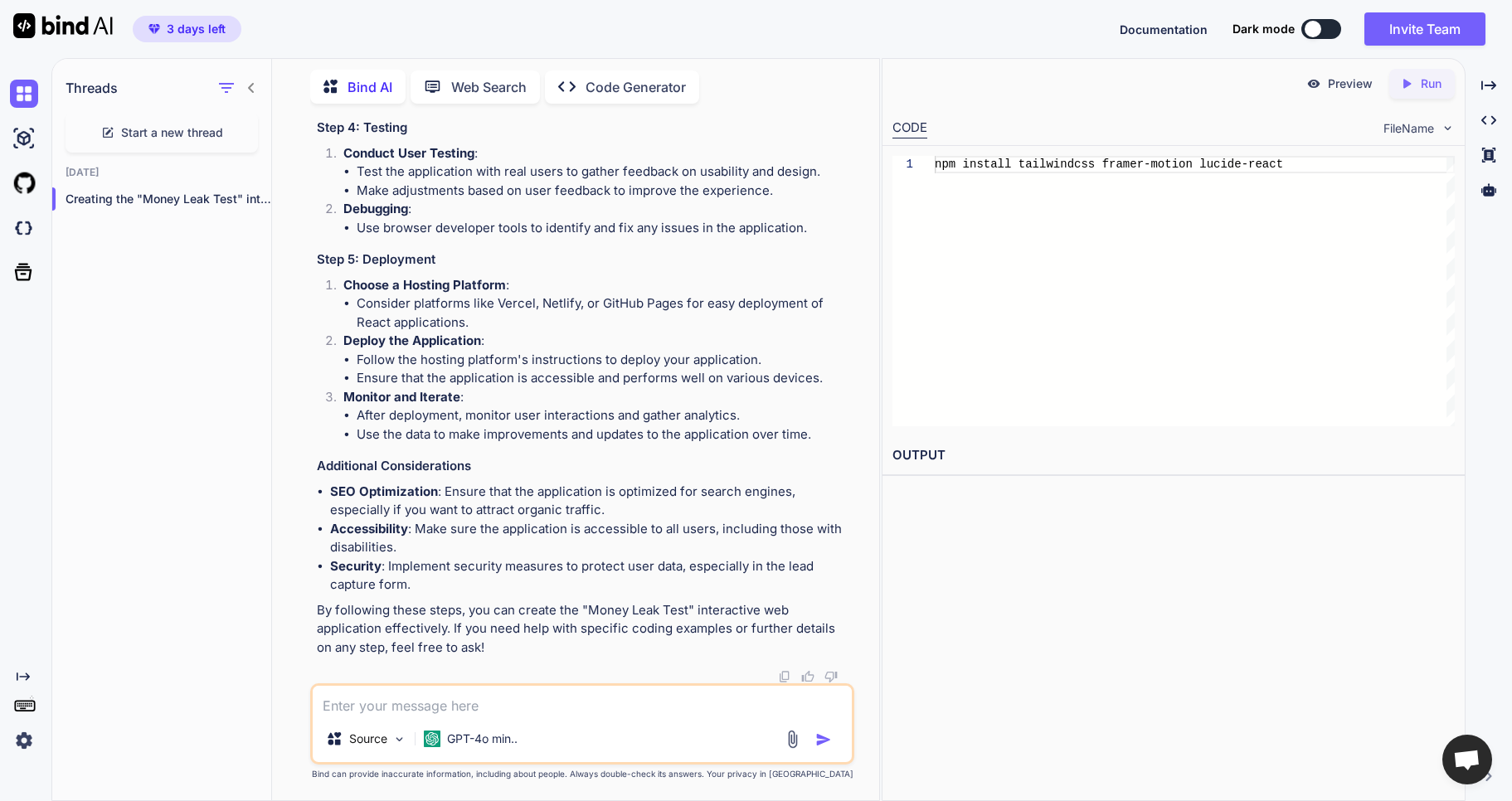
click at [483, 702] on textarea at bounding box center [582, 700] width 540 height 30
type textarea "x"
type textarea "I"
type textarea "x"
type textarea "Is"
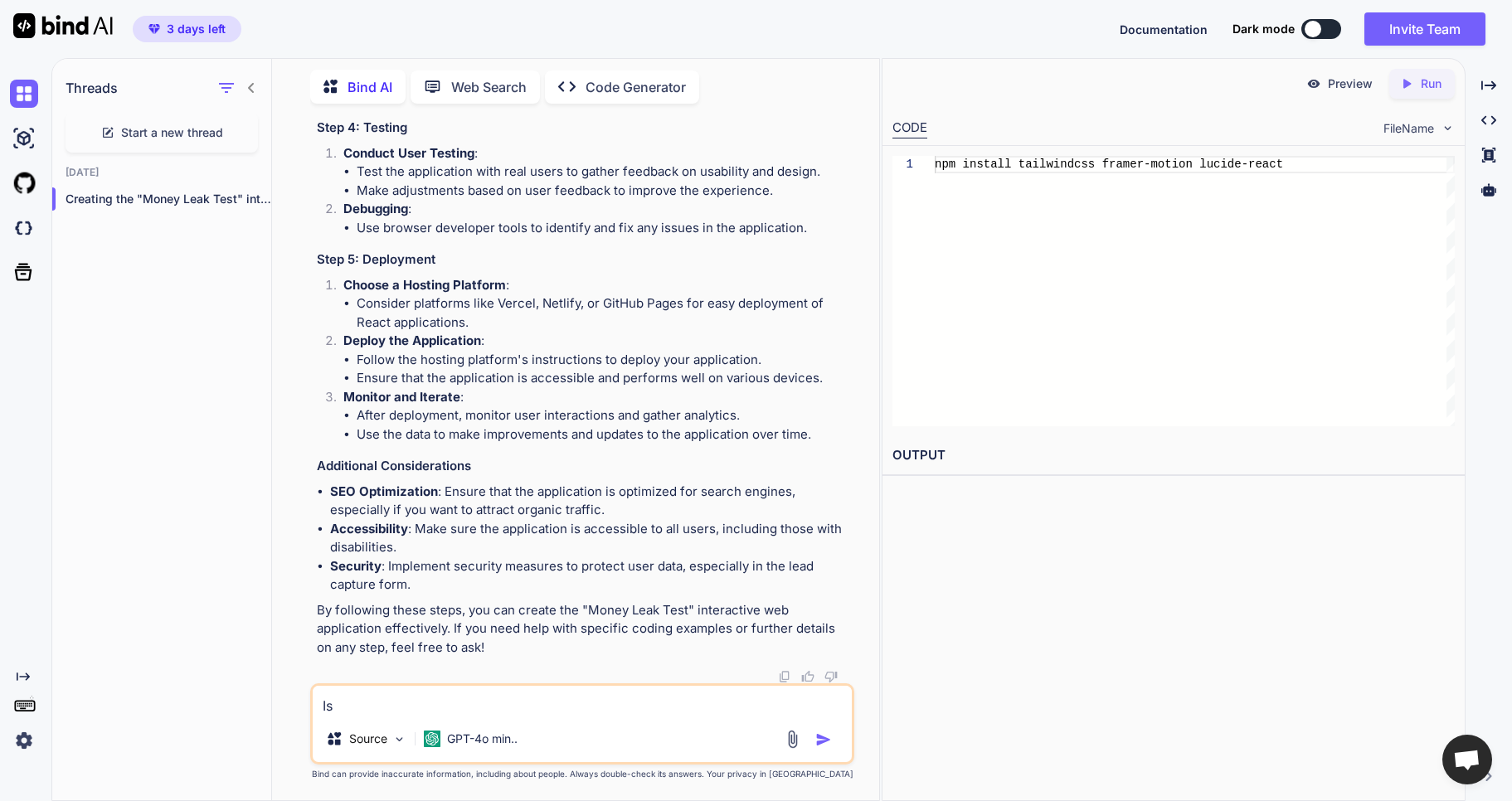
type textarea "x"
type textarea "Isn"
type textarea "x"
type textarea "Isnt"
type textarea "x"
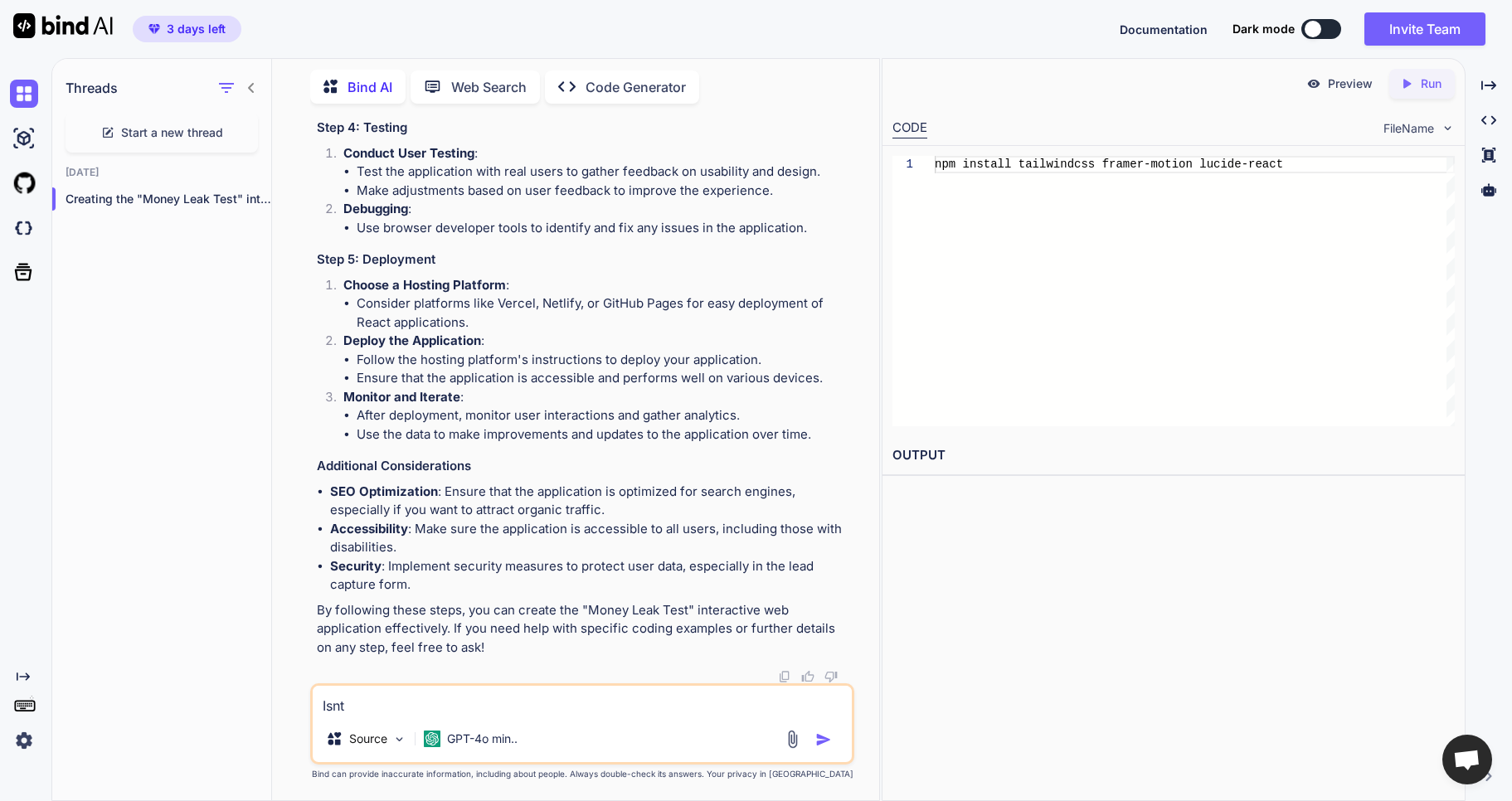
type textarea "Isnt"
type textarea "x"
type textarea "Isnt b"
type textarea "x"
type textarea "Isnt bi"
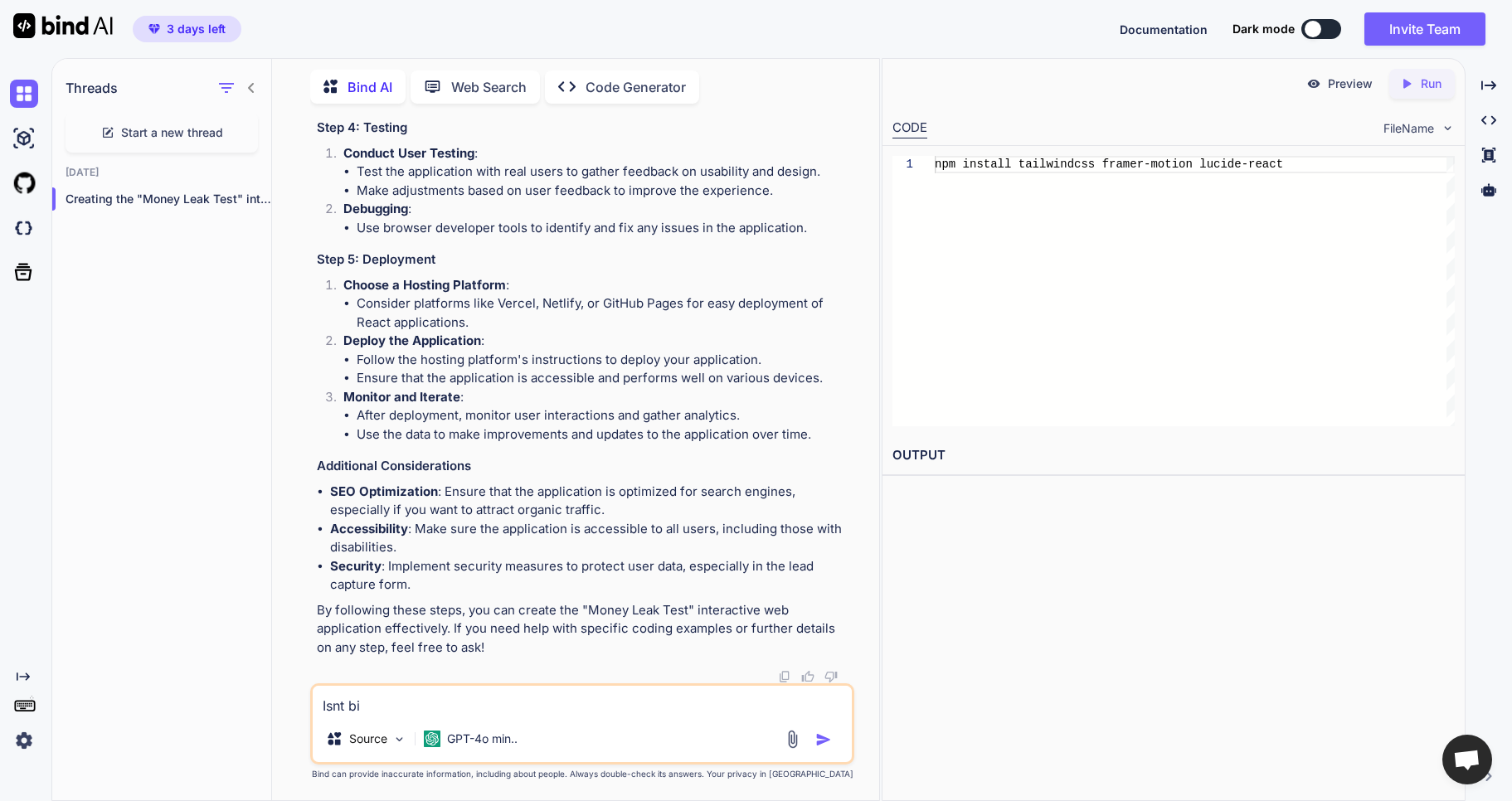
type textarea "x"
type textarea "Isnt bin"
type textarea "x"
type textarea "Isnt bind"
type textarea "x"
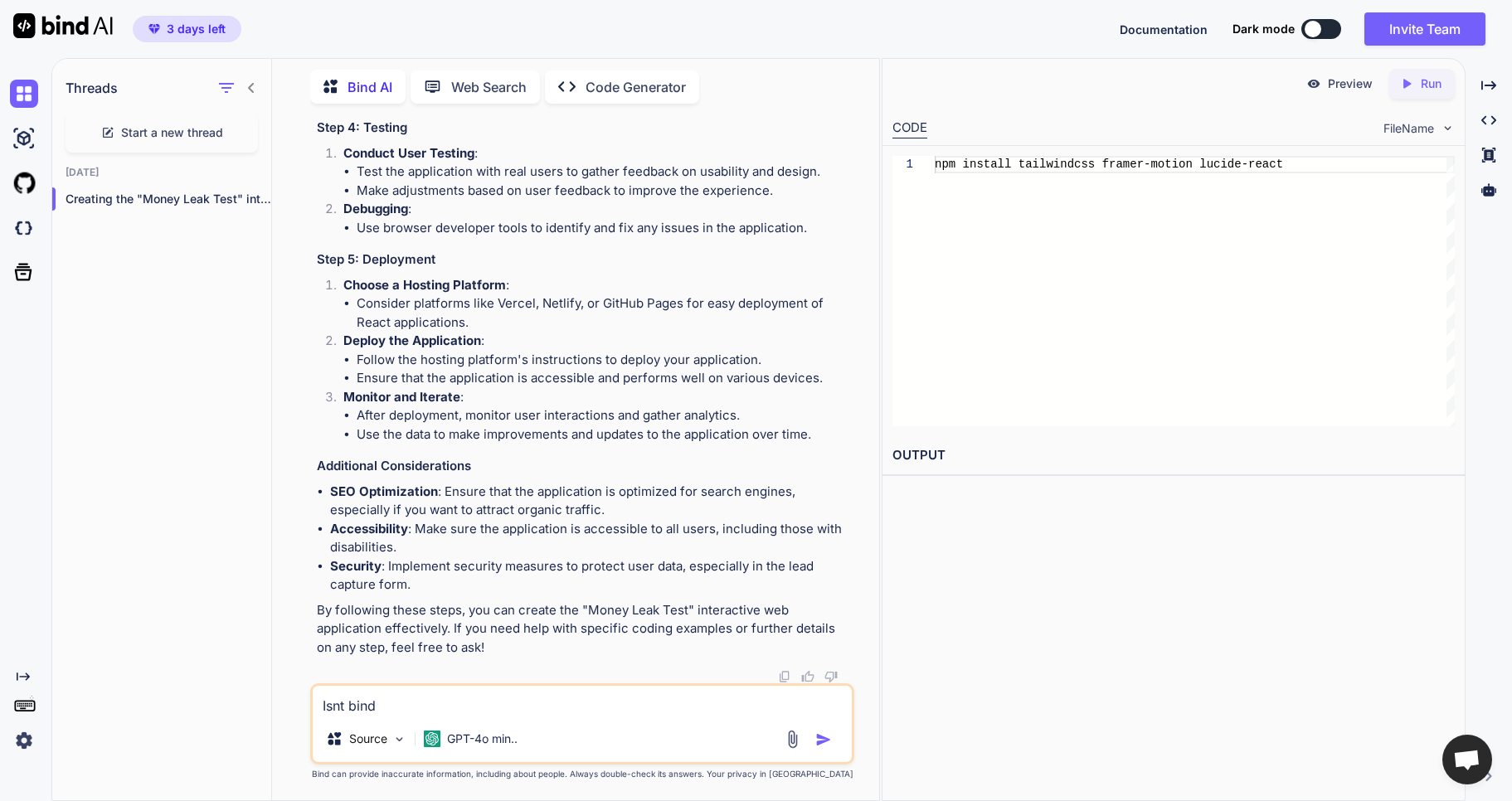
type textarea "Isnt bind"
type textarea "x"
type textarea "Isnt bind A"
type textarea "x"
type textarea "Isnt bind AI"
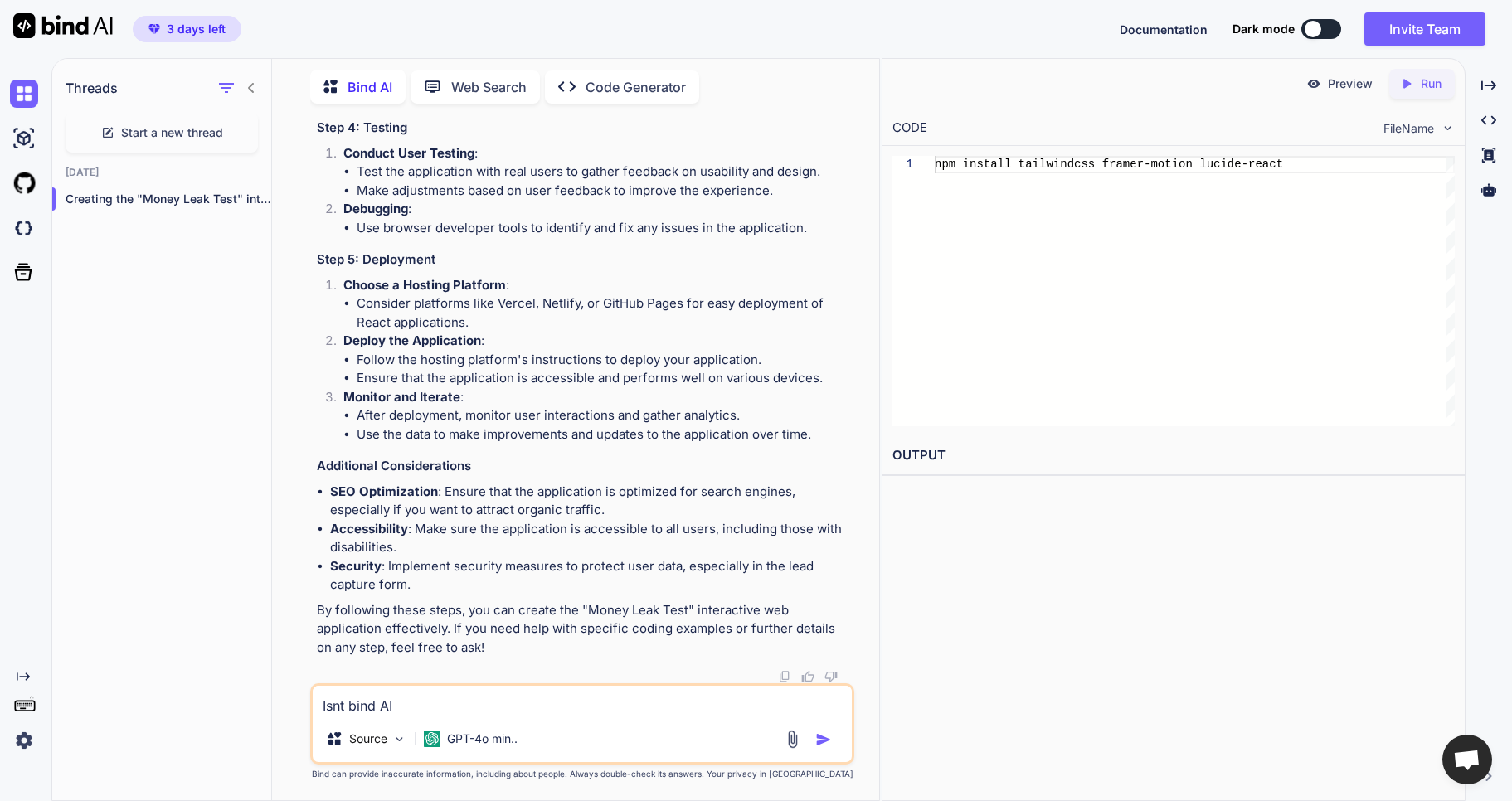
type textarea "x"
type textarea "Isnt bind AI"
type textarea "x"
type textarea "Isnt bind AI m"
type textarea "x"
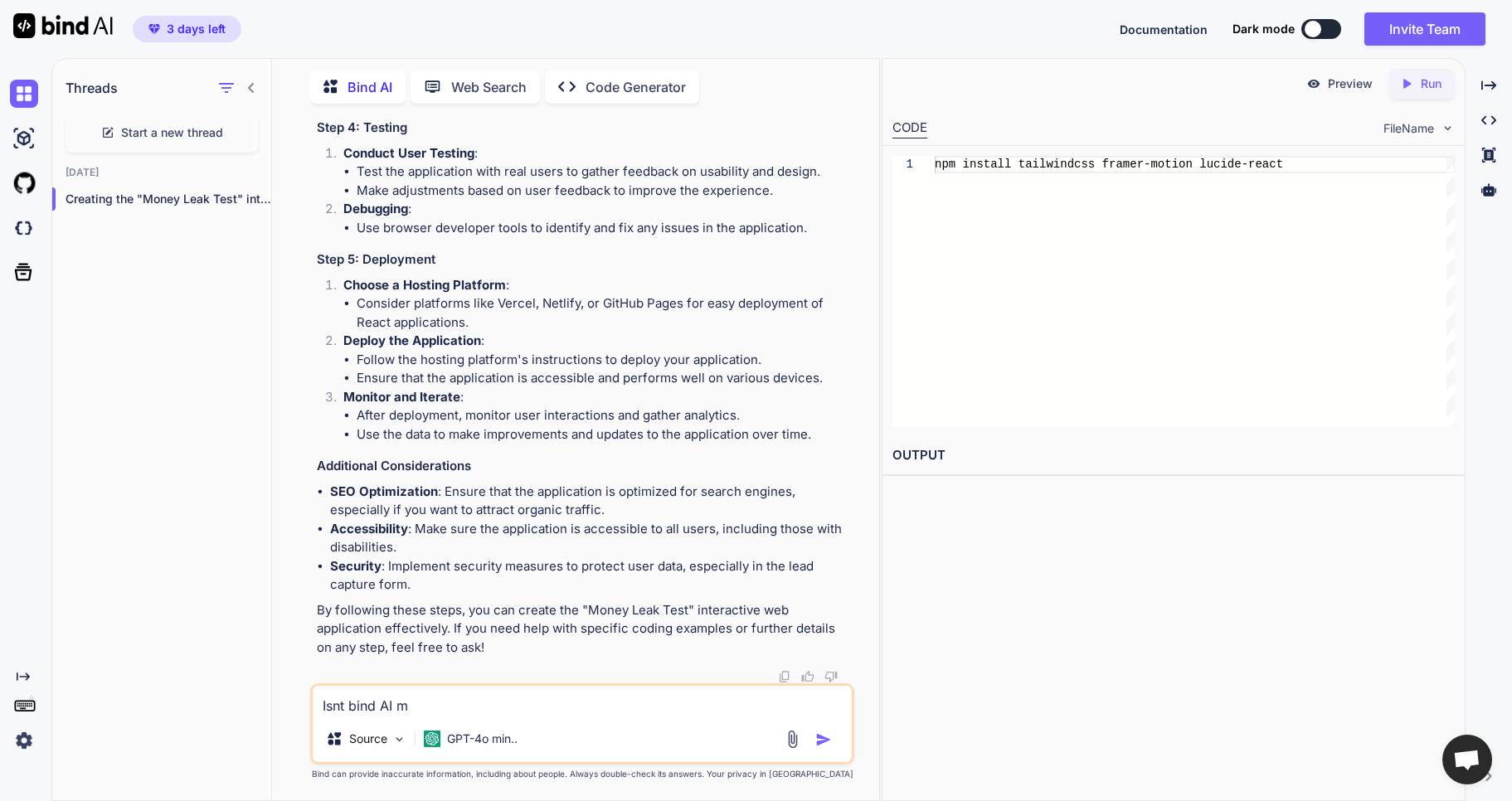
type textarea "Isnt bind AI me"
type textarea "x"
type textarea "Isnt bind AI mea"
type textarea "x"
type textarea "Isnt bind AI mean"
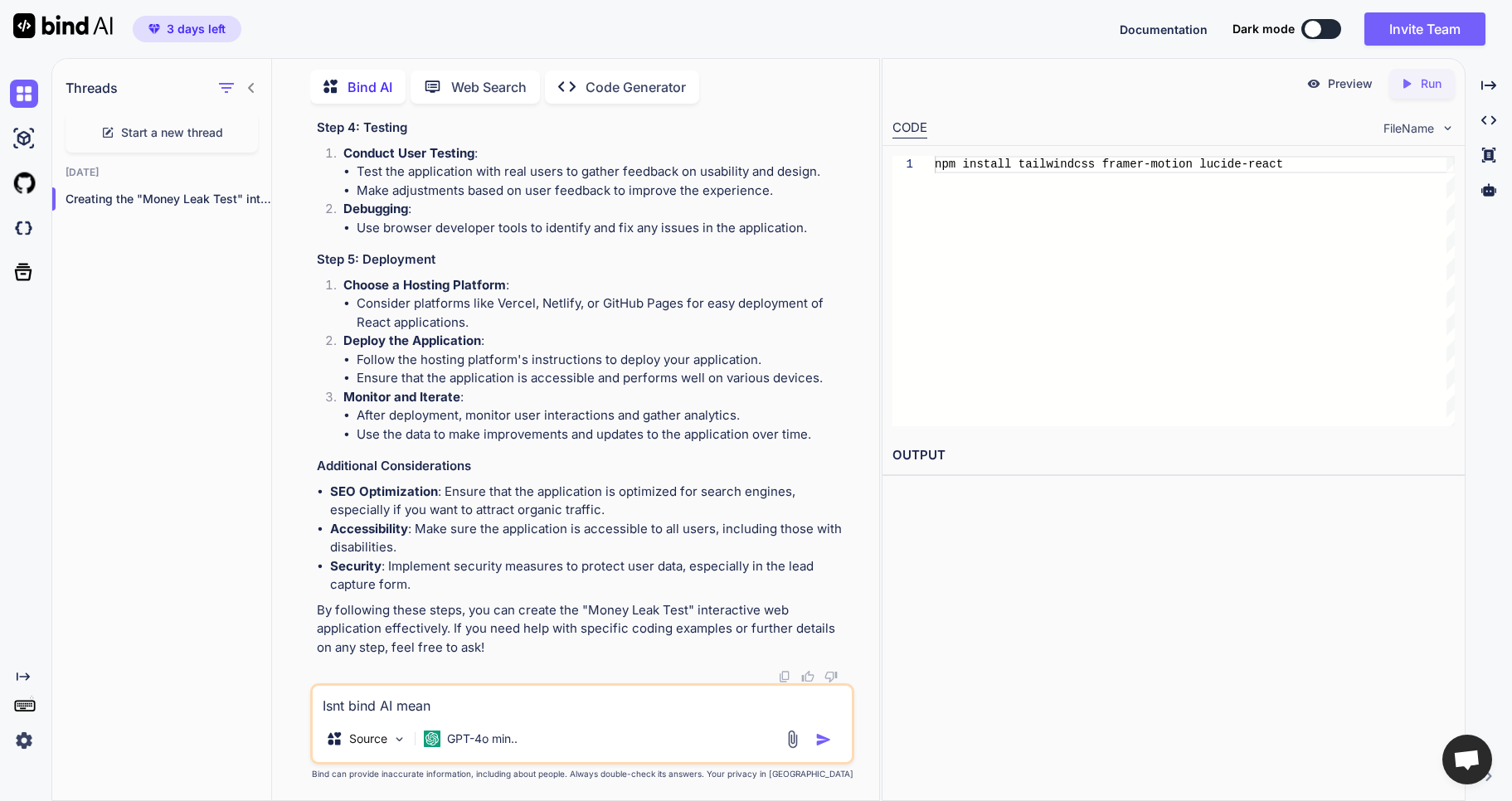
type textarea "x"
type textarea "Isnt bind AI meant"
type textarea "x"
type textarea "Isnt bind AI meant"
type textarea "x"
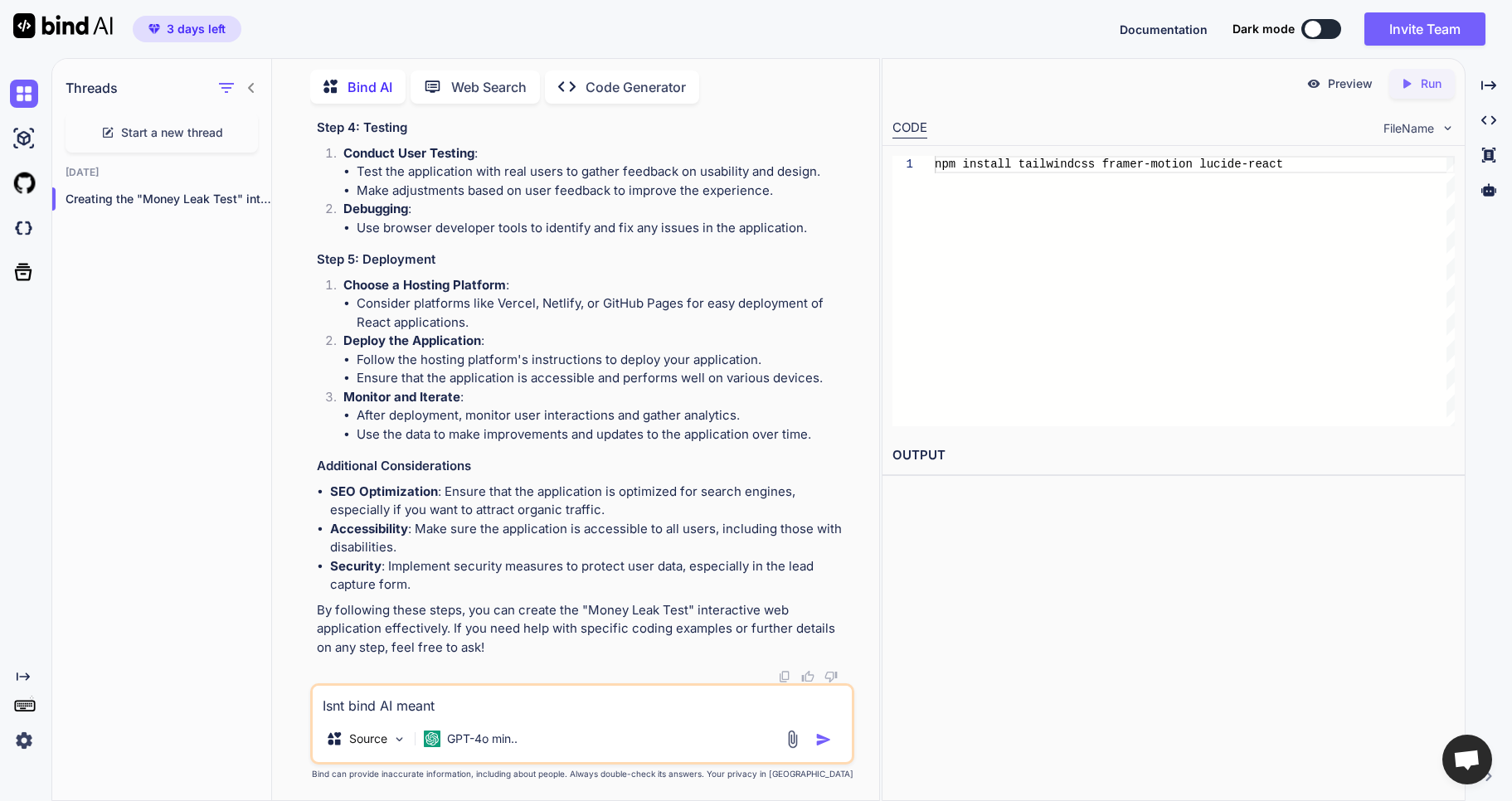
type textarea "Isnt bind AI meant o"
type textarea "x"
type textarea "Isnt bind AI meant o"
type textarea "x"
type textarea "Isnt bind AI meant o c"
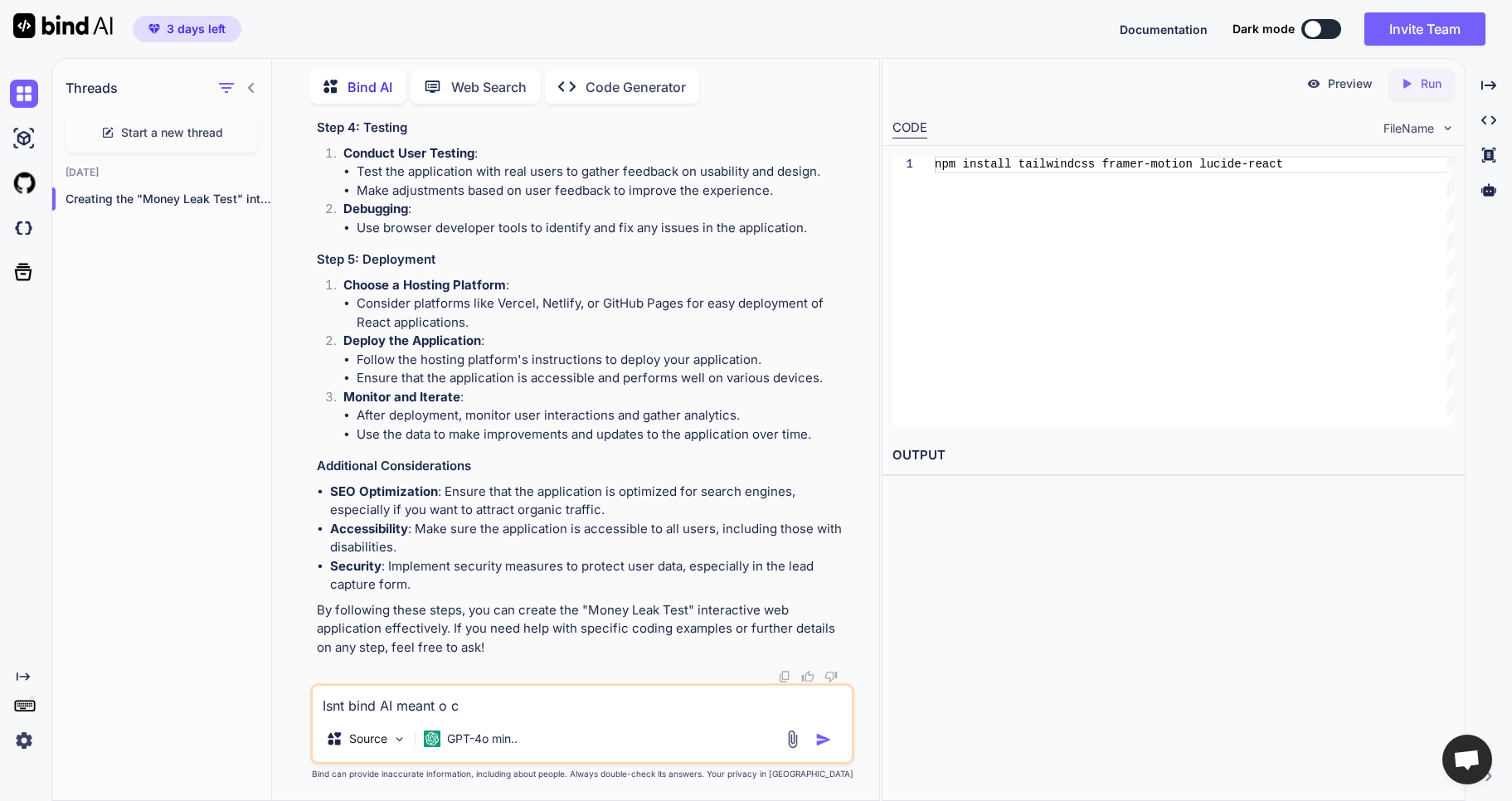
type textarea "x"
type textarea "Isnt bind AI meant o cr"
type textarea "x"
type textarea "Isnt bind AI meant o cre"
type textarea "x"
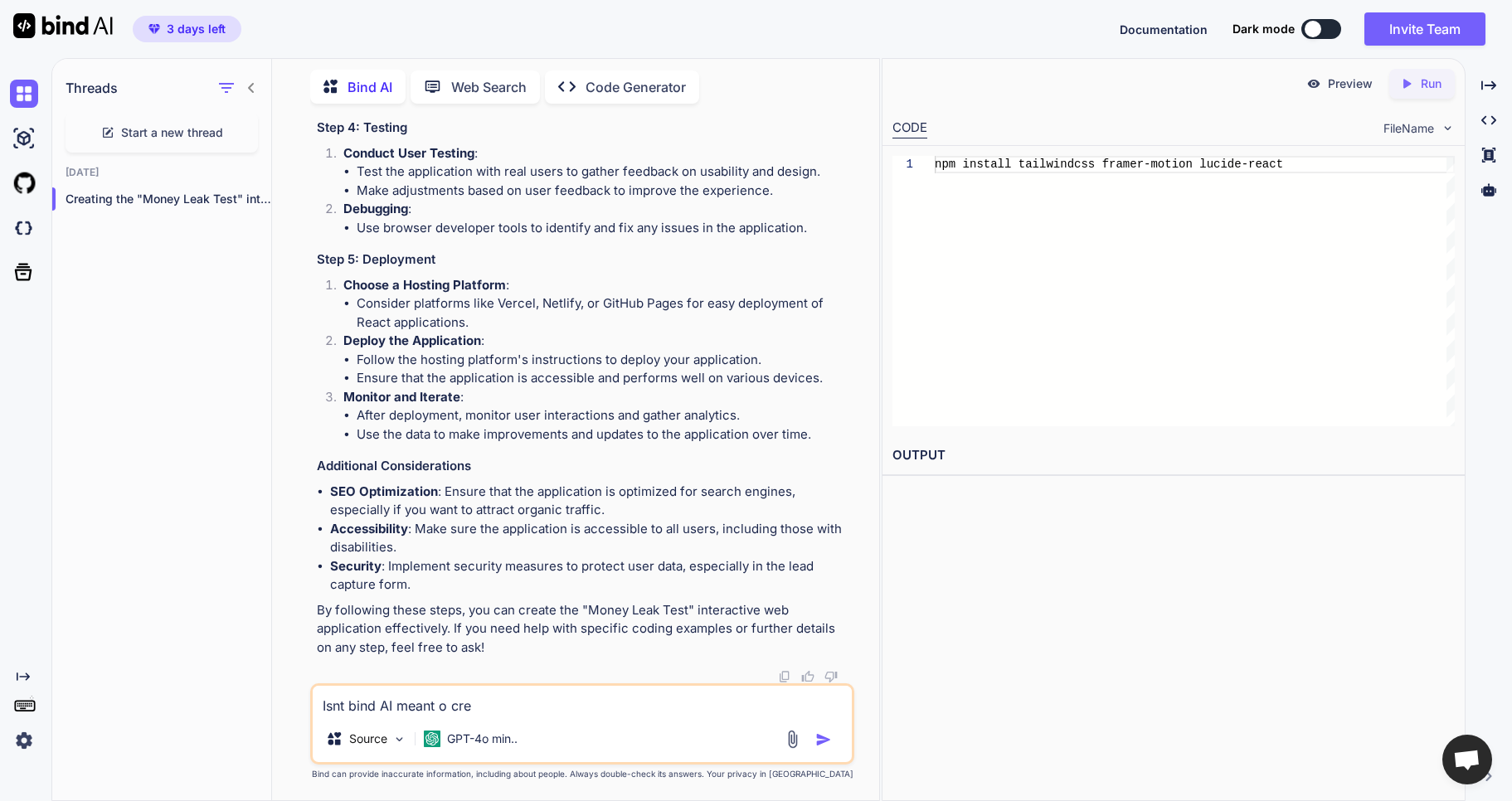
type textarea "Isnt bind AI meant o crea"
type textarea "x"
type textarea "Isnt bind AI meant o cre"
type textarea "x"
type textarea "Isnt bind AI meant o cr"
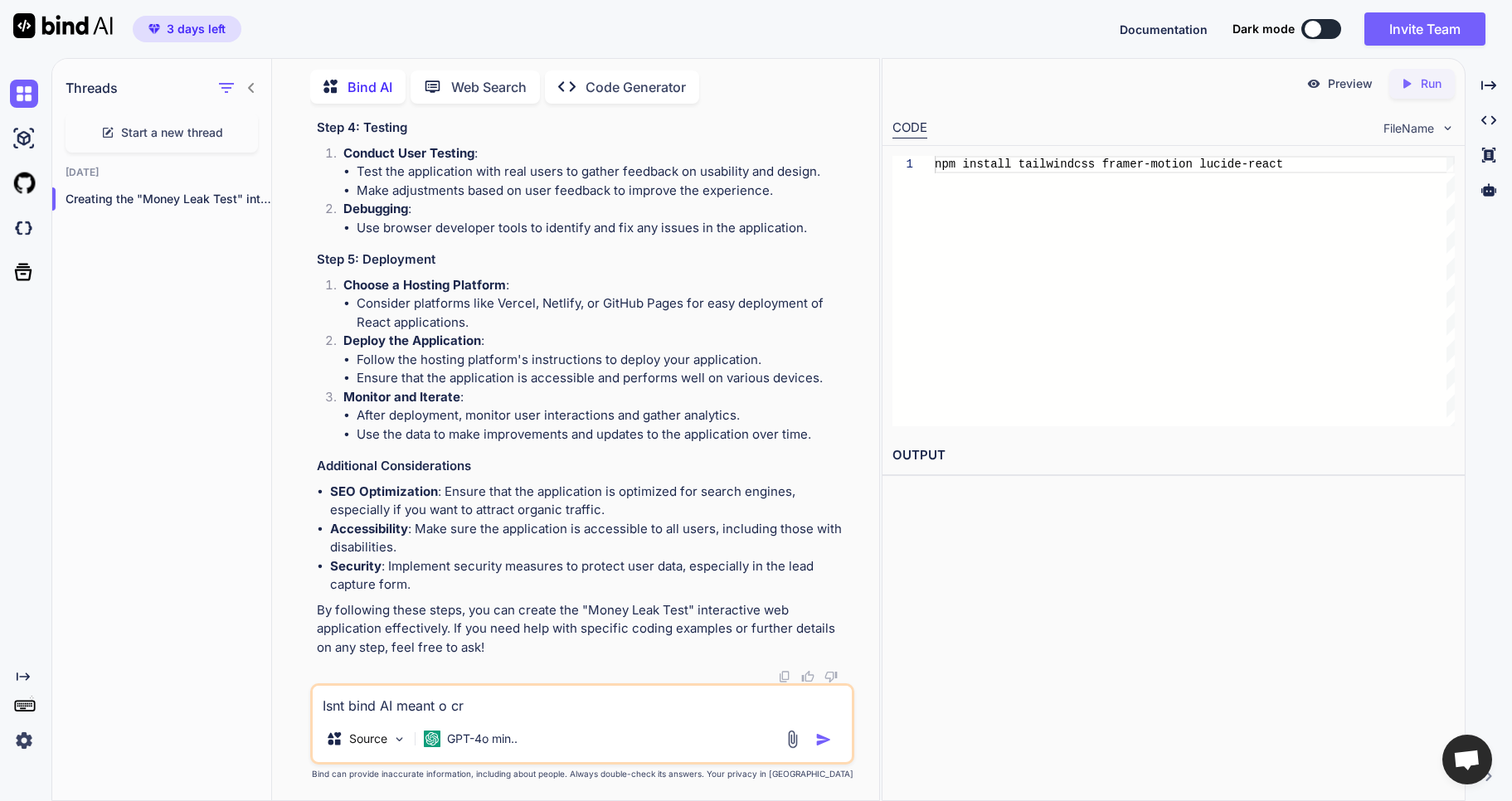
type textarea "x"
type textarea "Isnt bind AI meant o c"
type textarea "x"
type textarea "Isnt bind AI meant o"
type textarea "x"
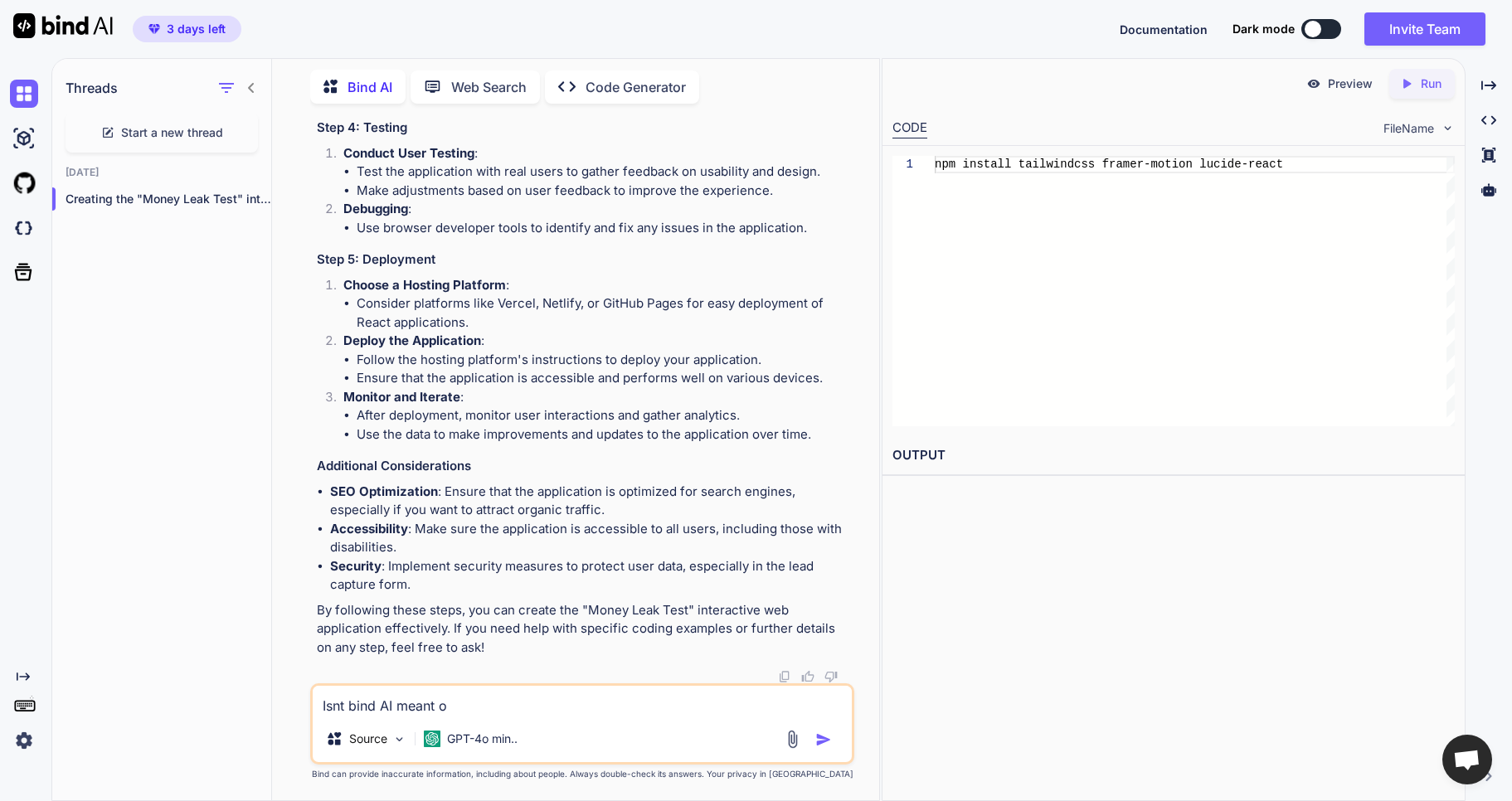
type textarea "Isnt bind AI meant o"
type textarea "x"
type textarea "Isnt bind AI meant"
type textarea "x"
type textarea "Isnt bind AI meant t"
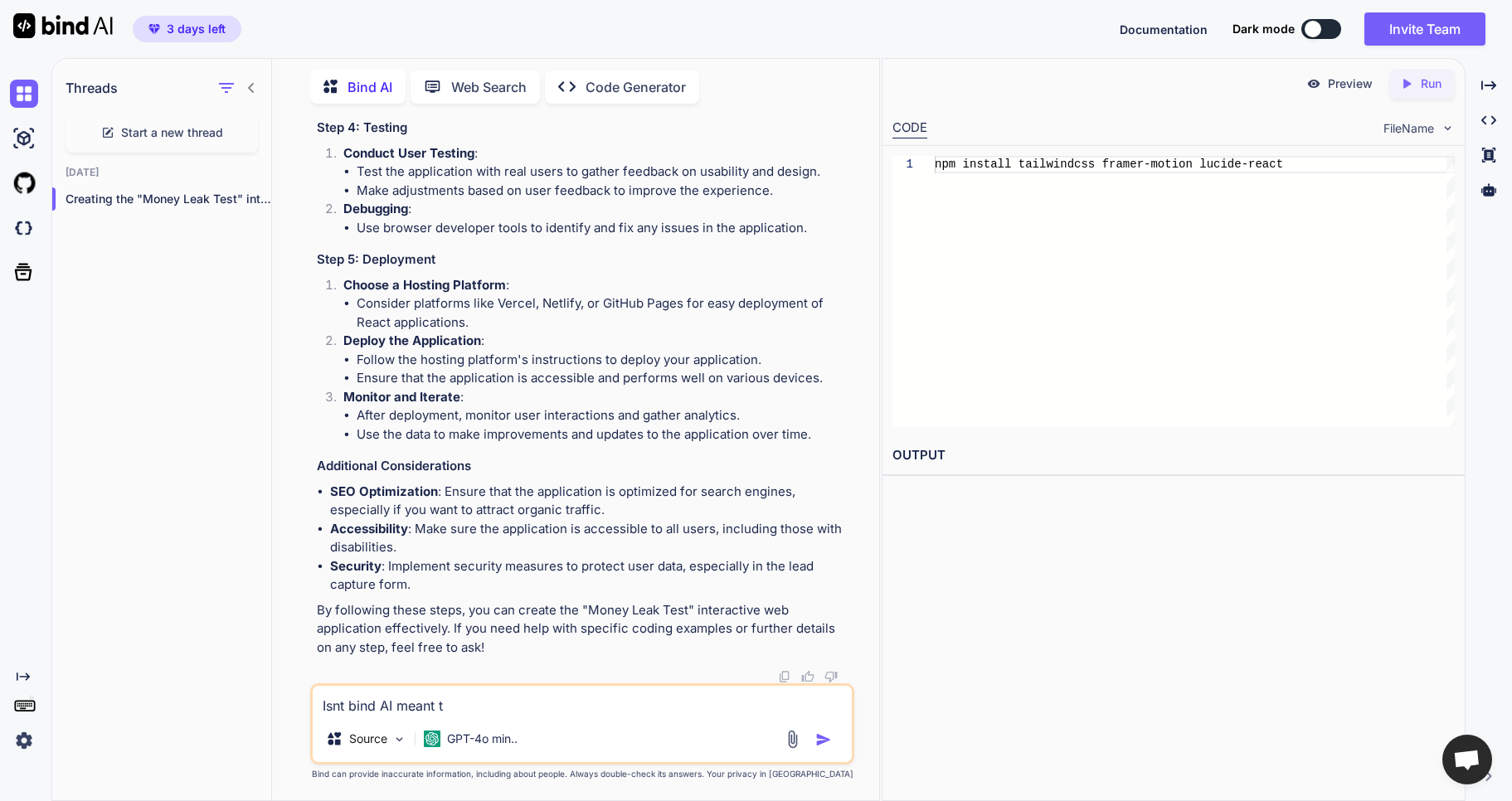
type textarea "x"
type textarea "Isnt bind AI meant to"
type textarea "x"
type textarea "Isnt bind AI meant to"
type textarea "x"
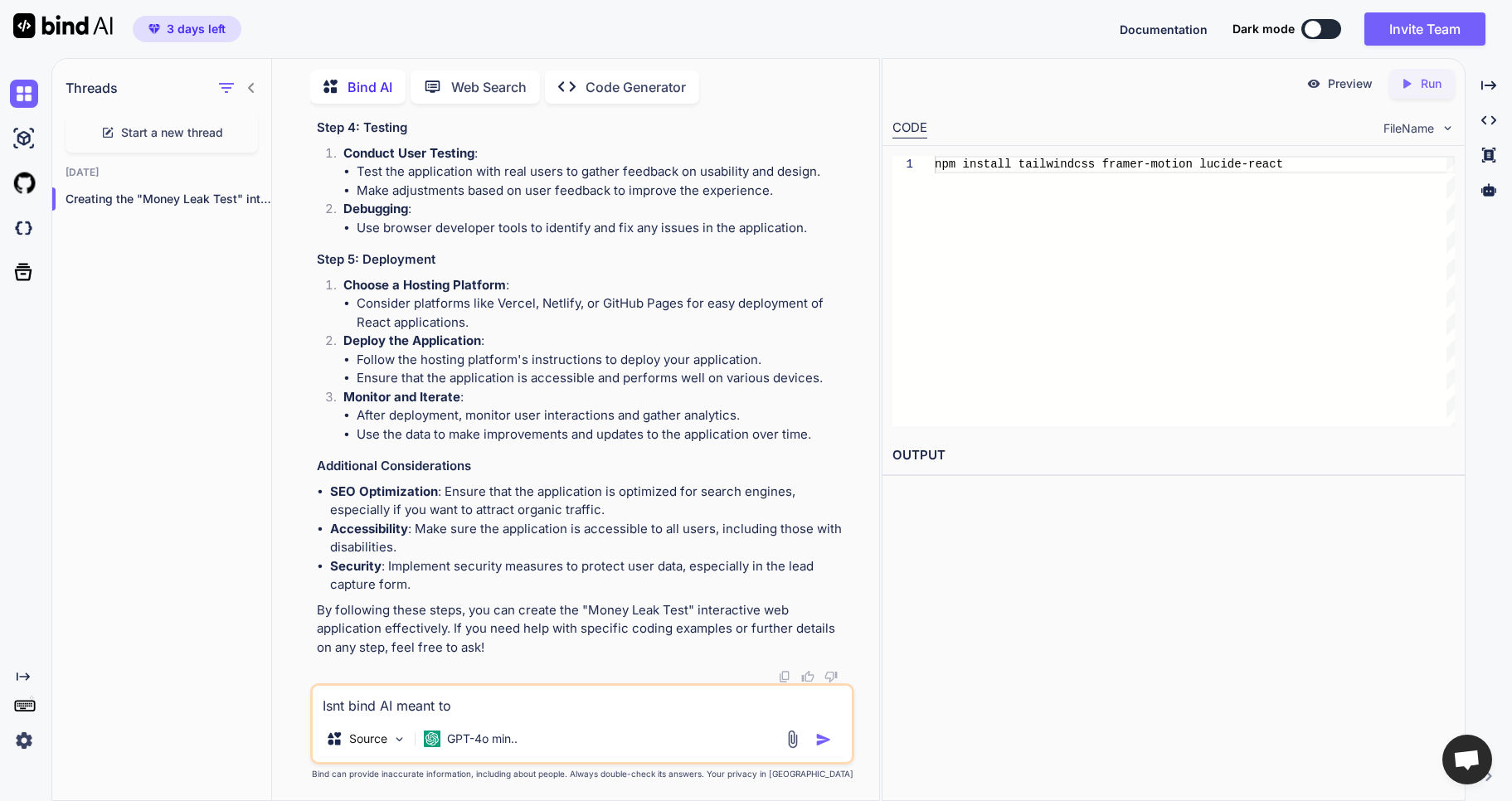
type textarea "Isnt bind AI meant to c"
type textarea "x"
type textarea "Isnt bind AI meant to cr"
type textarea "x"
type textarea "Isnt bind AI meant to cre"
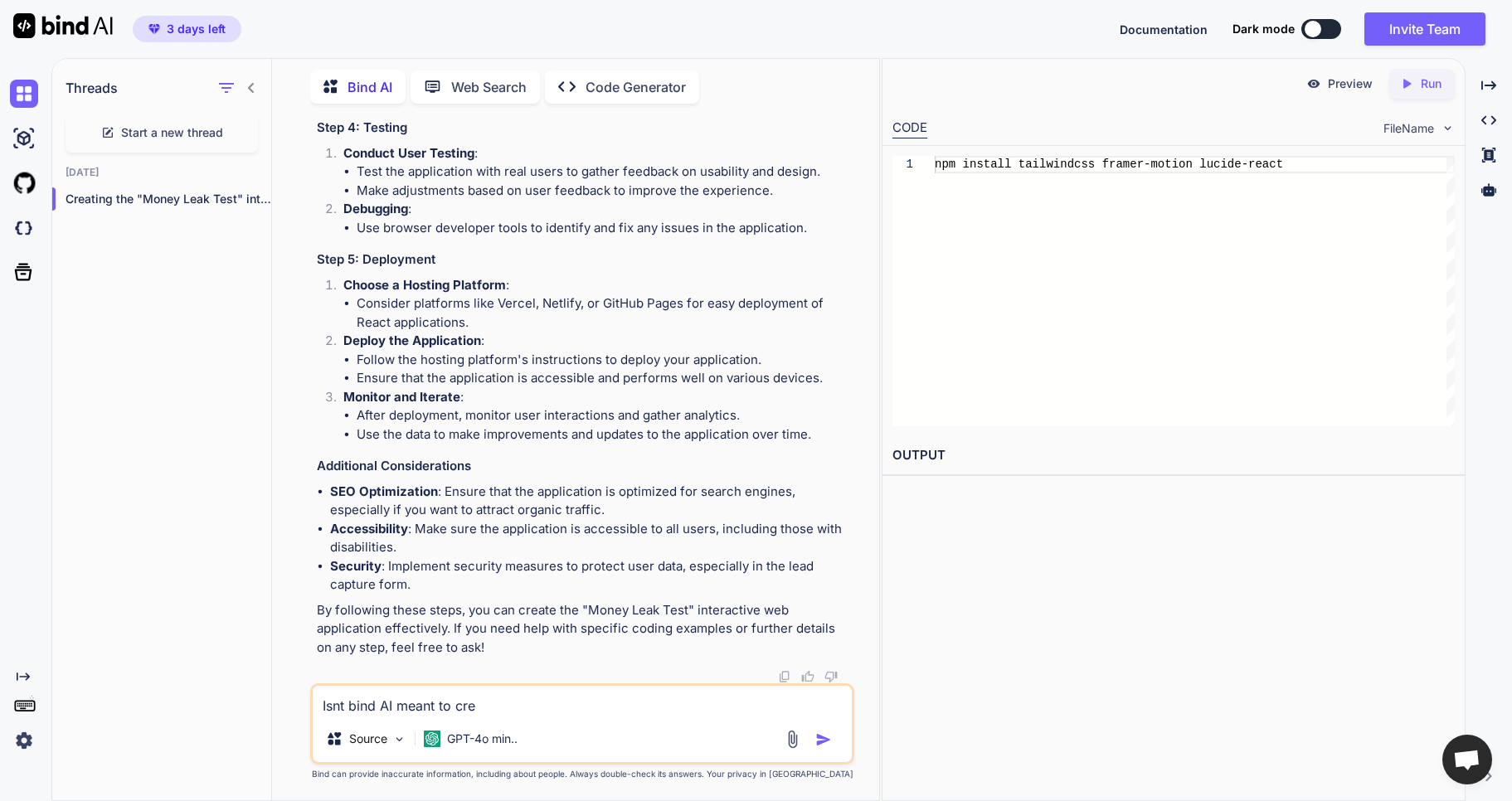
type textarea "x"
type textarea "Isnt bind AI meant to crea"
type textarea "x"
type textarea "Isnt bind AI meant to creat"
type textarea "x"
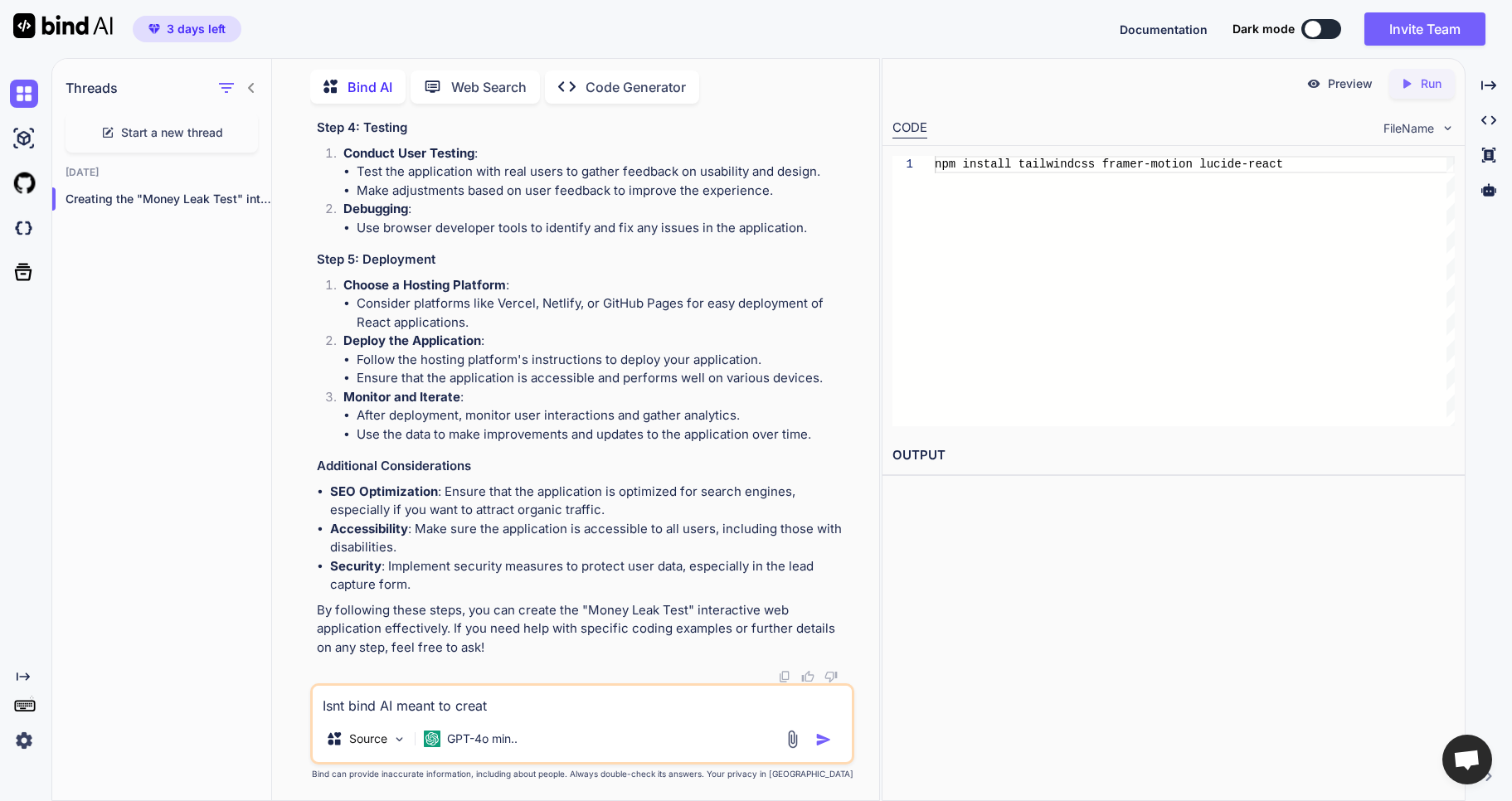
type textarea "Isnt bind AI meant to create"
type textarea "x"
type textarea "Isnt bind AI meant to create"
type textarea "x"
type textarea "Isnt bind AI meant to create t"
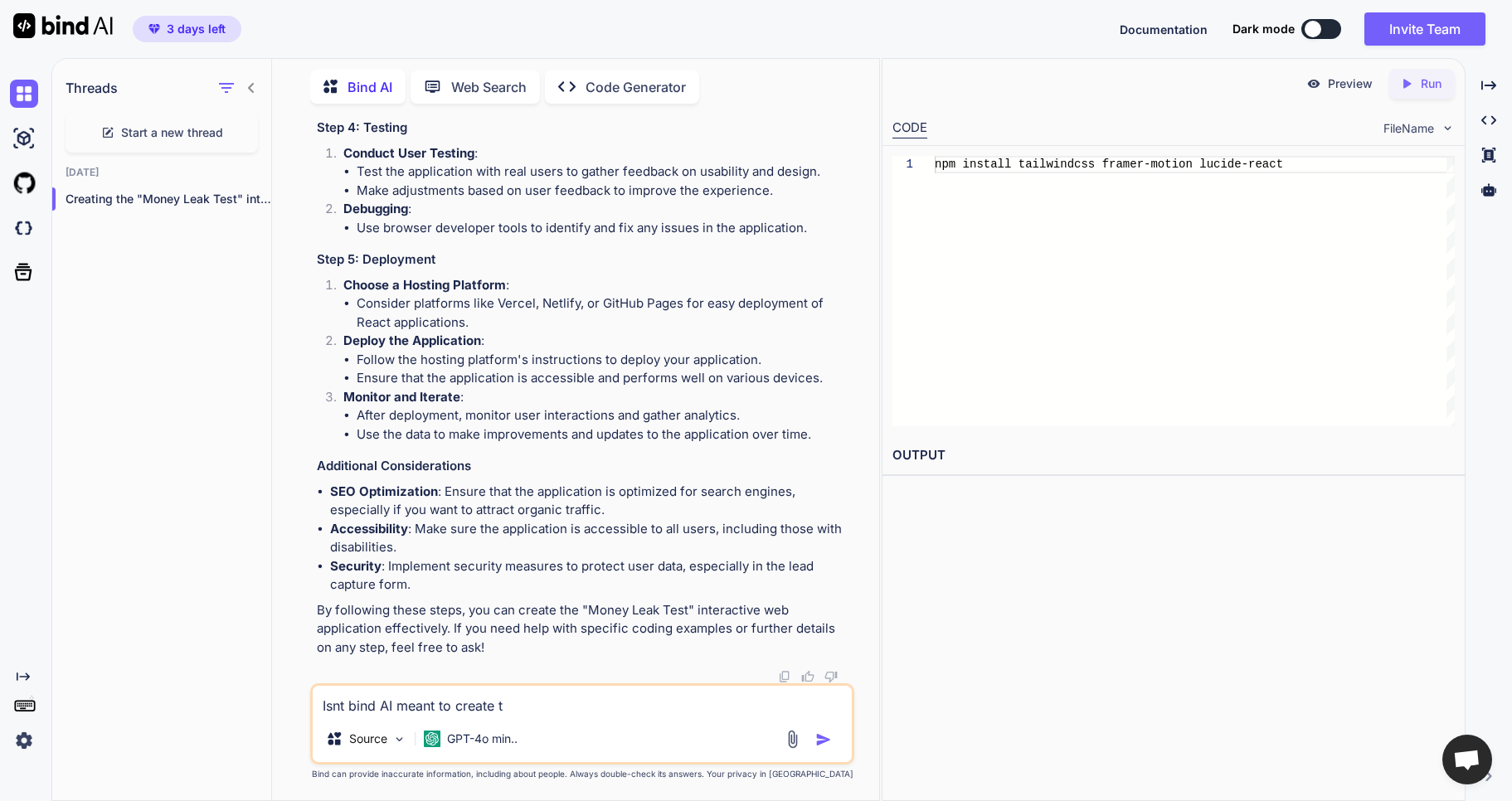
type textarea "x"
type textarea "Isnt bind AI meant to create th"
type textarea "x"
type textarea "Isnt bind AI meant to create thi"
type textarea "x"
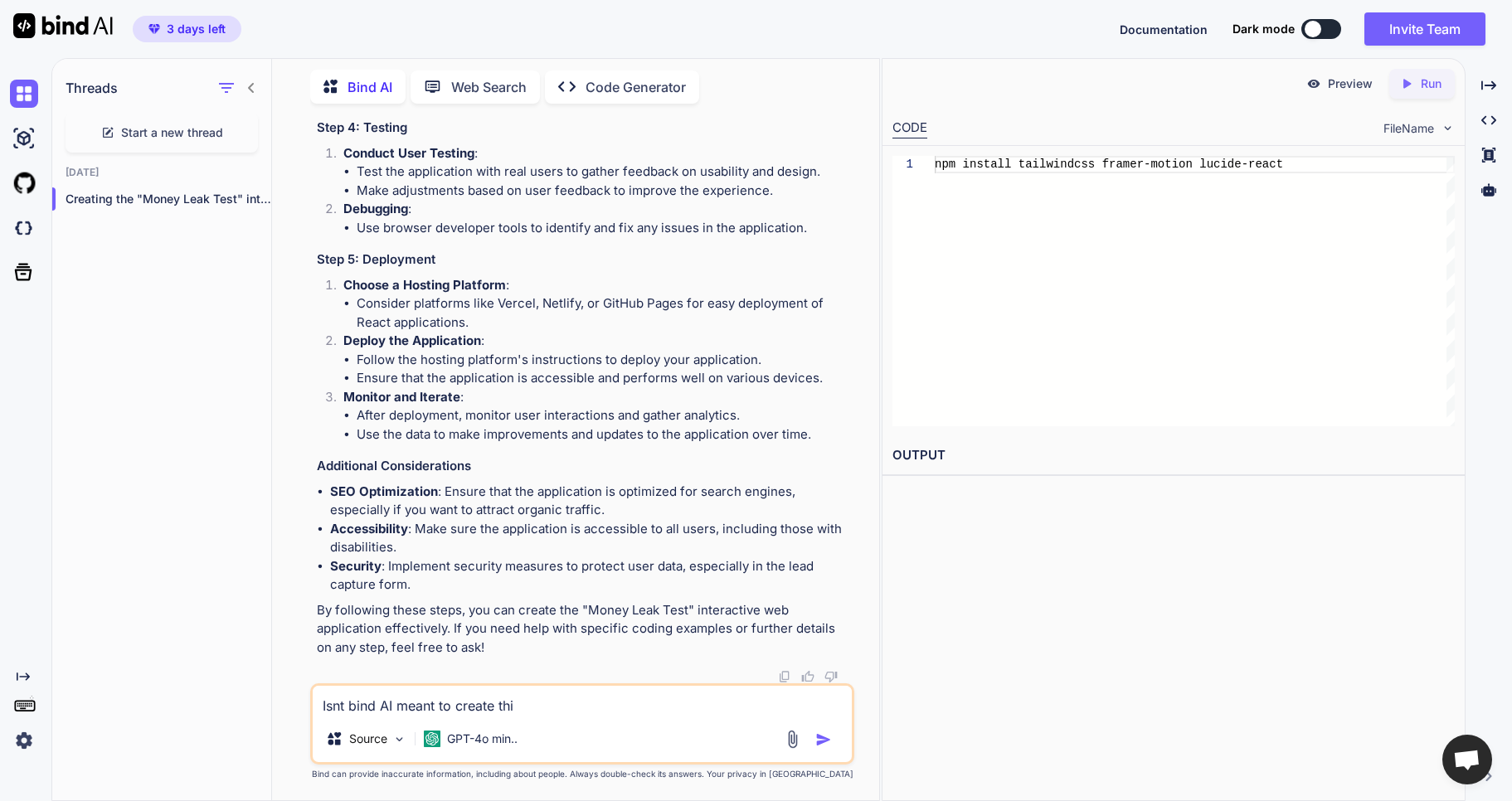
type textarea "Isnt bind AI meant to create this"
type textarea "x"
type textarea "Isnt bind AI meant to create this"
type textarea "x"
type textarea "Isnt bind AI meant to create this f"
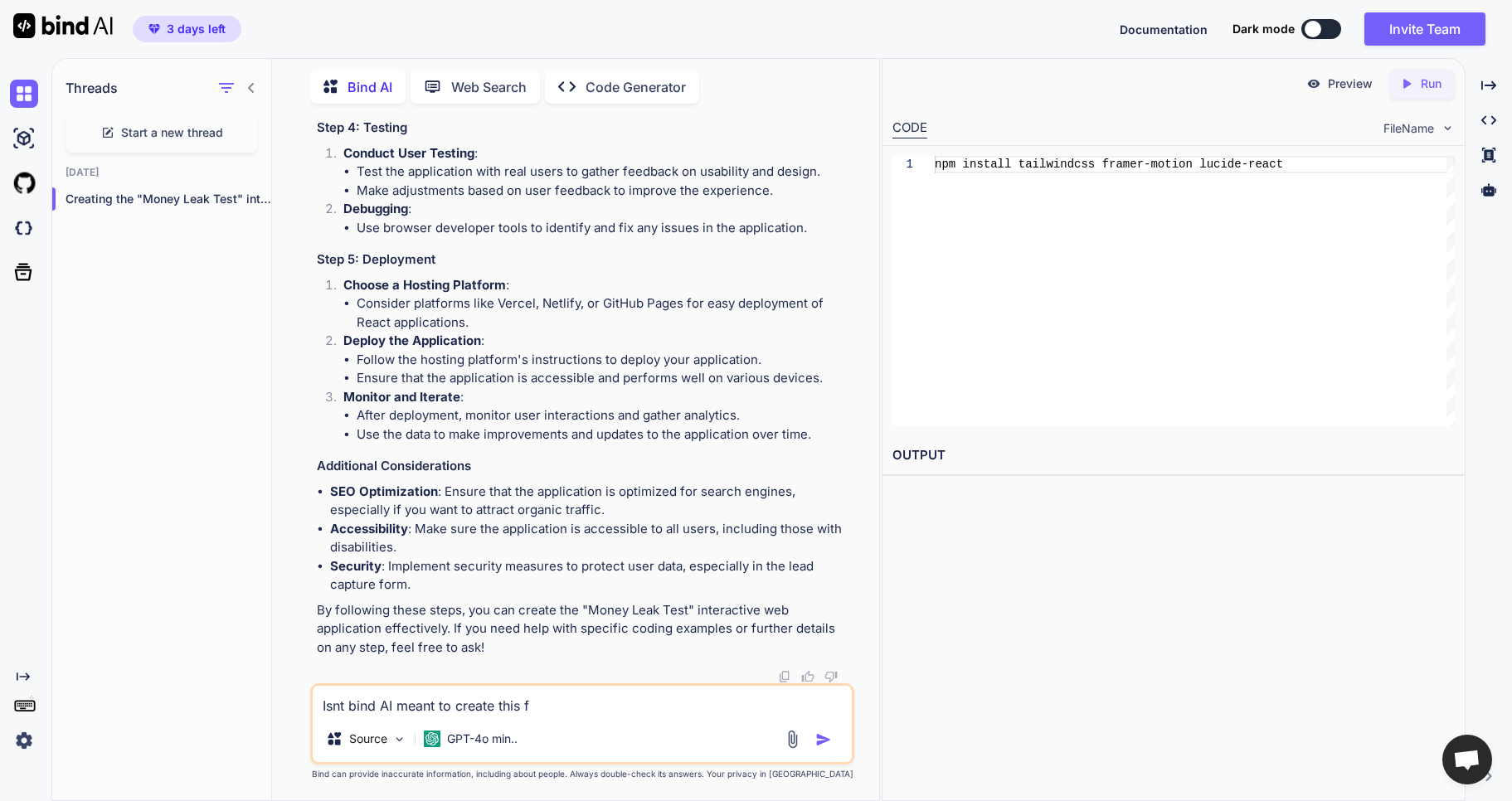
type textarea "x"
type textarea "Isnt bind AI meant to create this fo"
type textarea "x"
type textarea "Isnt bind AI meant to create this for"
type textarea "x"
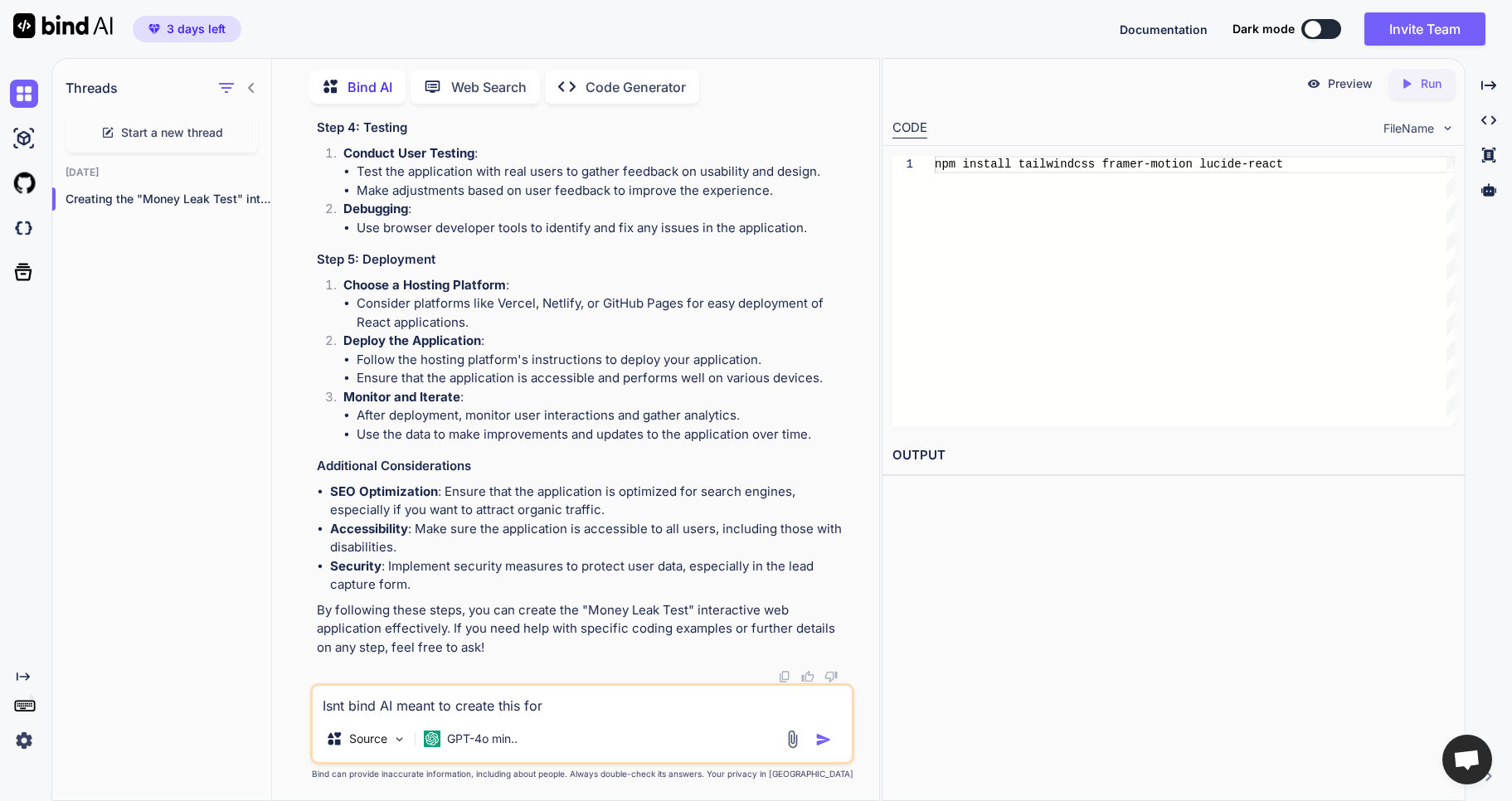
type textarea "Isnt bind AI meant to create this for"
type textarea "x"
type textarea "Isnt bind AI meant to create this for m"
type textarea "x"
type textarea "Isnt bind AI meant to create this for me"
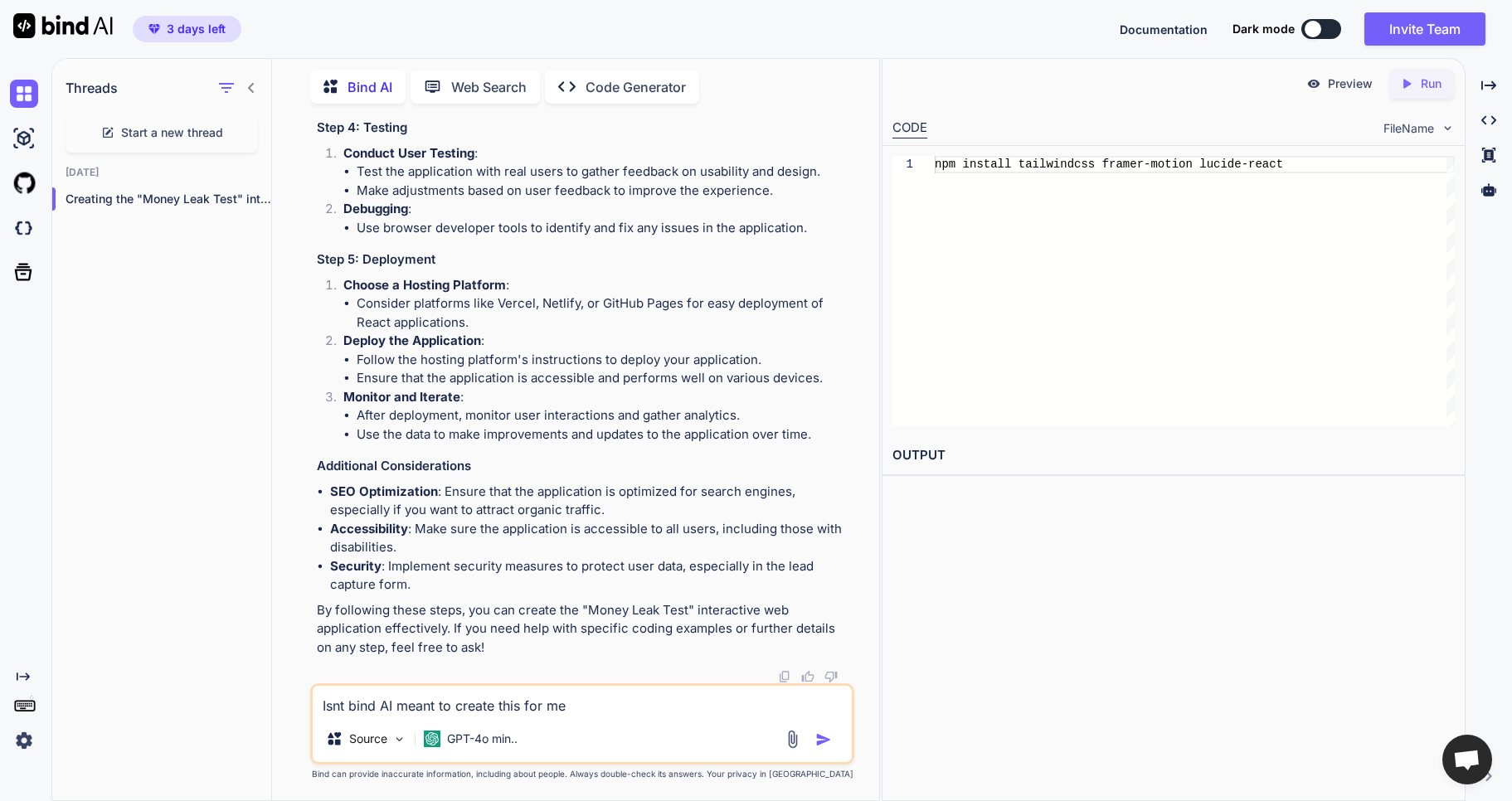
type textarea "x"
type textarea "Isnt bind AI meant to create this for me>"
type textarea "x"
type textarea "Isnt bind AI meant to create this for me"
type textarea "x"
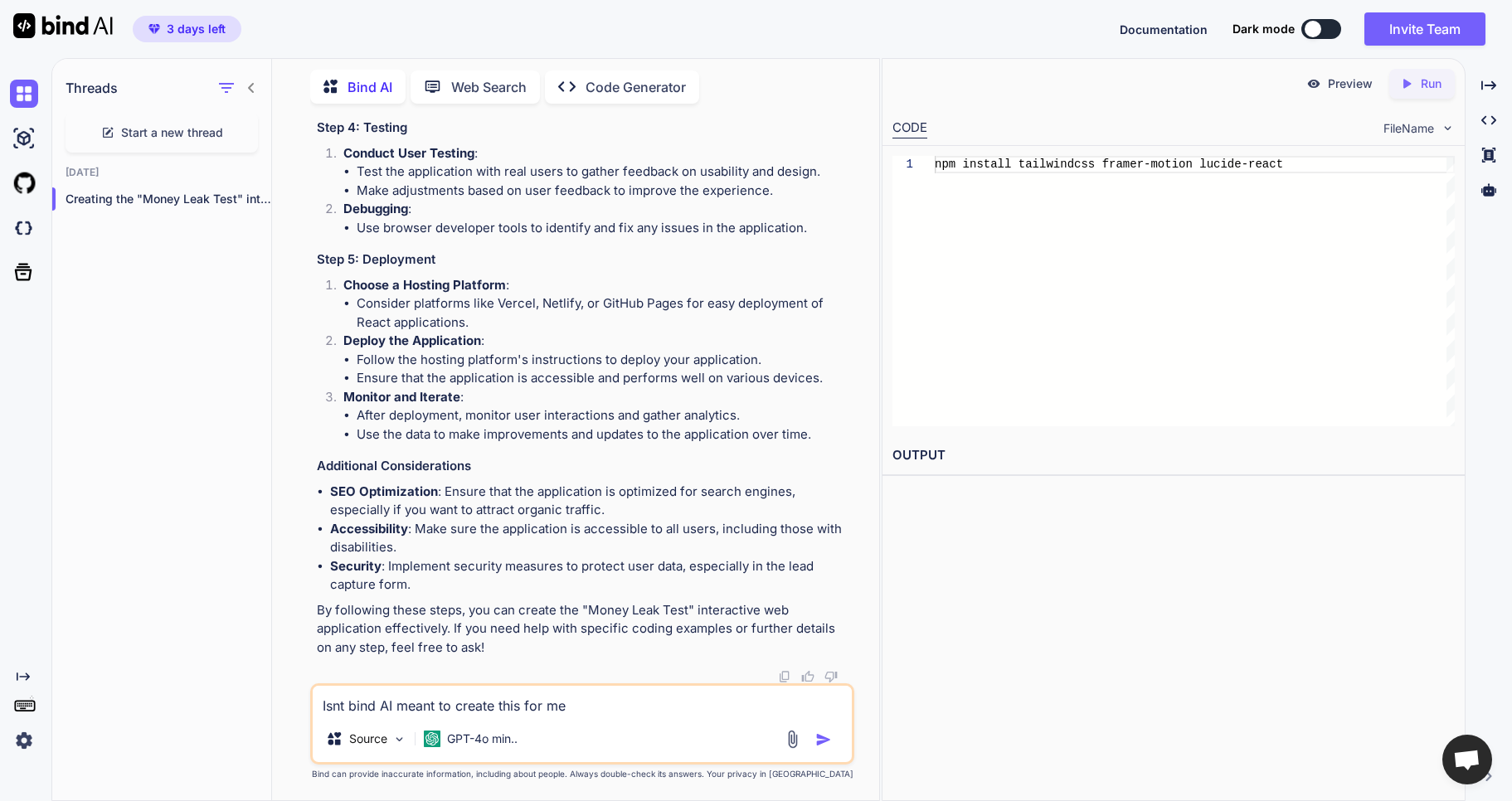
type textarea "Isnt bind AI meant to create this for me?"
type textarea "x"
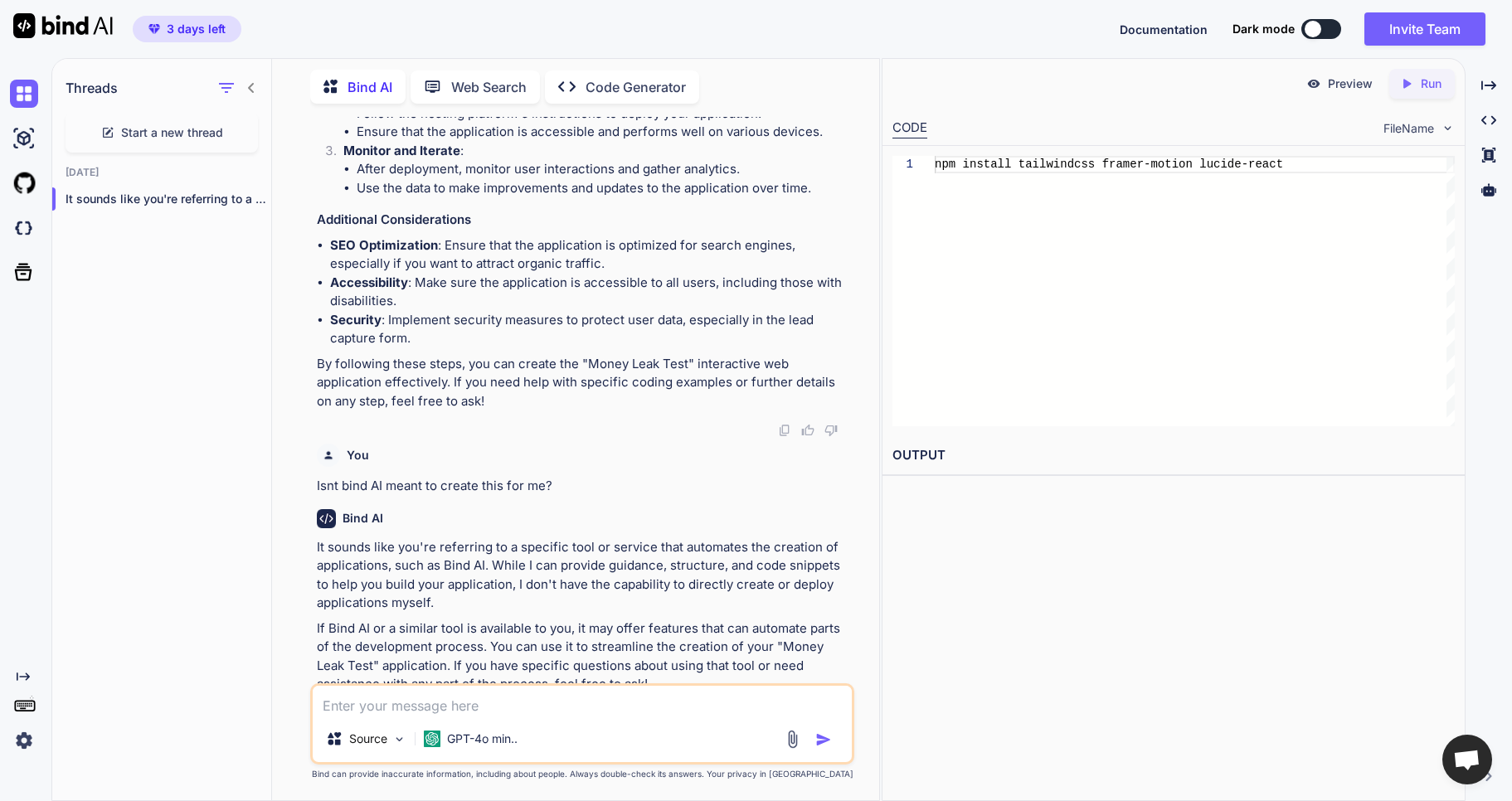
scroll to position [5223, 0]
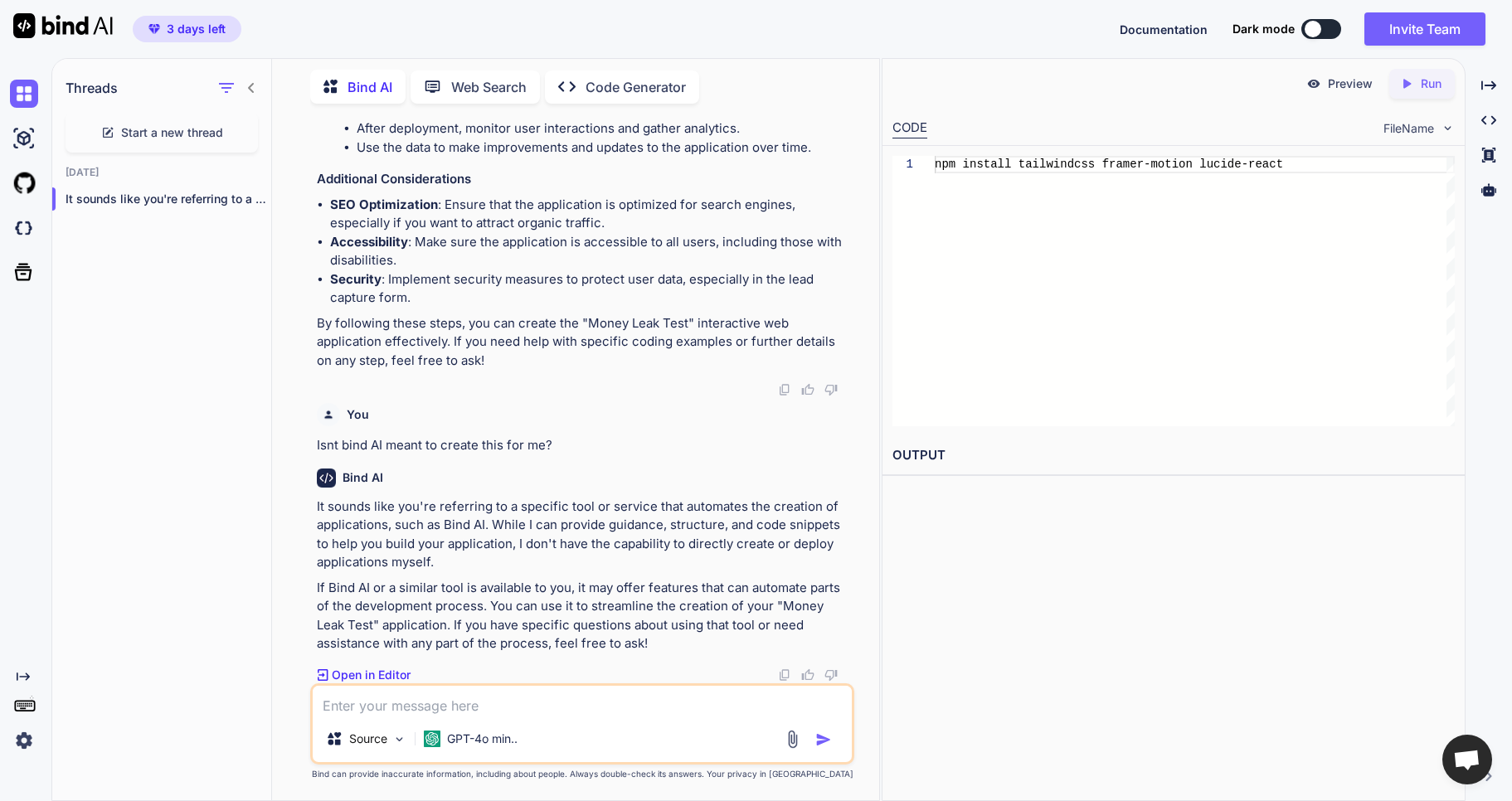
click at [1354, 87] on p "Preview" at bounding box center [1350, 83] width 44 height 16
click at [29, 144] on img at bounding box center [24, 138] width 28 height 28
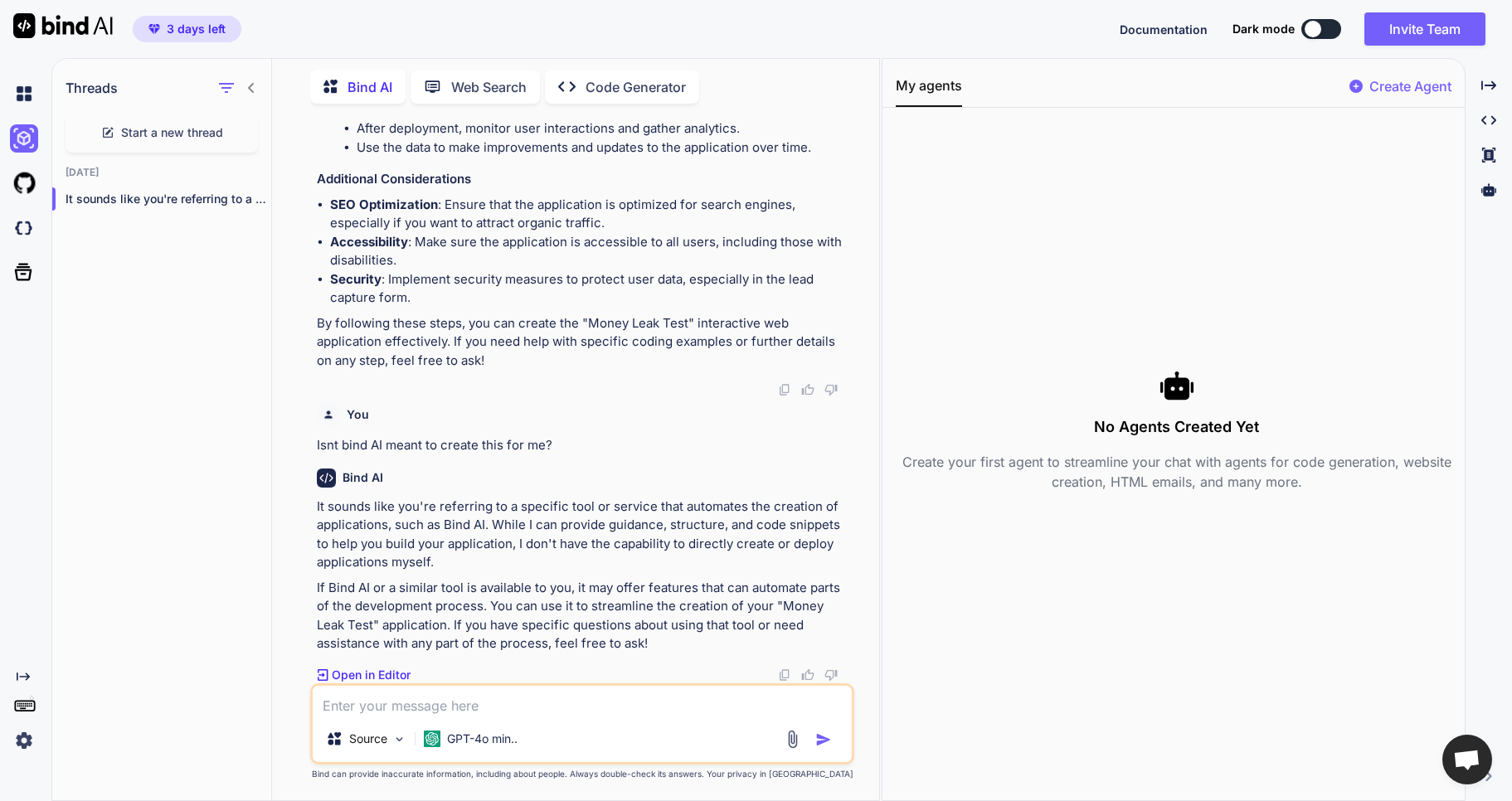
click at [1432, 79] on p "Create Agent" at bounding box center [1411, 85] width 82 height 20
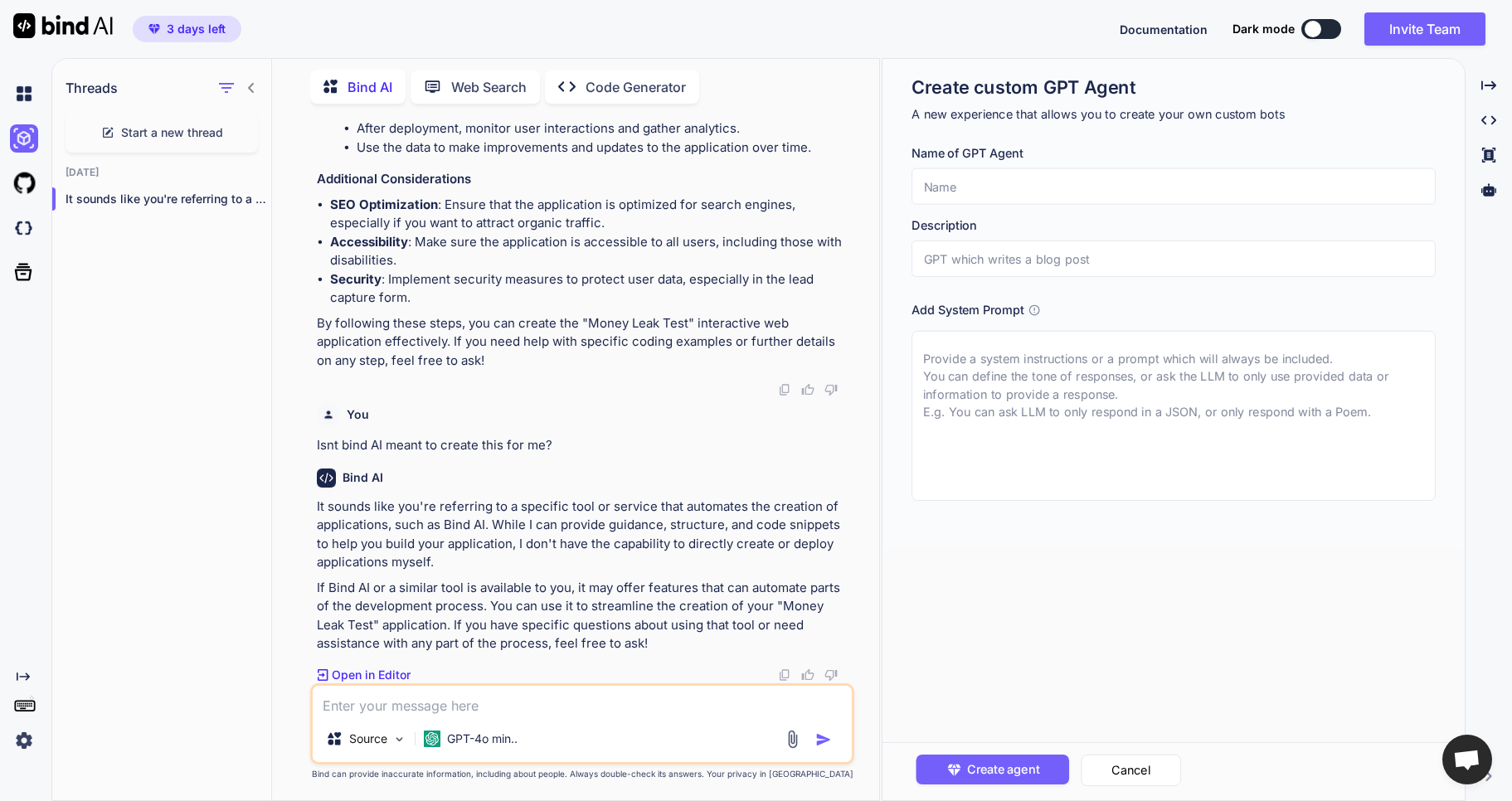
click at [999, 186] on input "text" at bounding box center [1173, 186] width 524 height 37
click at [974, 261] on input "Full Stack Developer" at bounding box center [1173, 258] width 524 height 37
click at [977, 262] on input "Full Stack Developer" at bounding box center [1173, 258] width 524 height 37
click at [1033, 373] on textarea at bounding box center [1173, 415] width 524 height 170
click at [1208, 454] on textarea at bounding box center [1173, 415] width 524 height 170
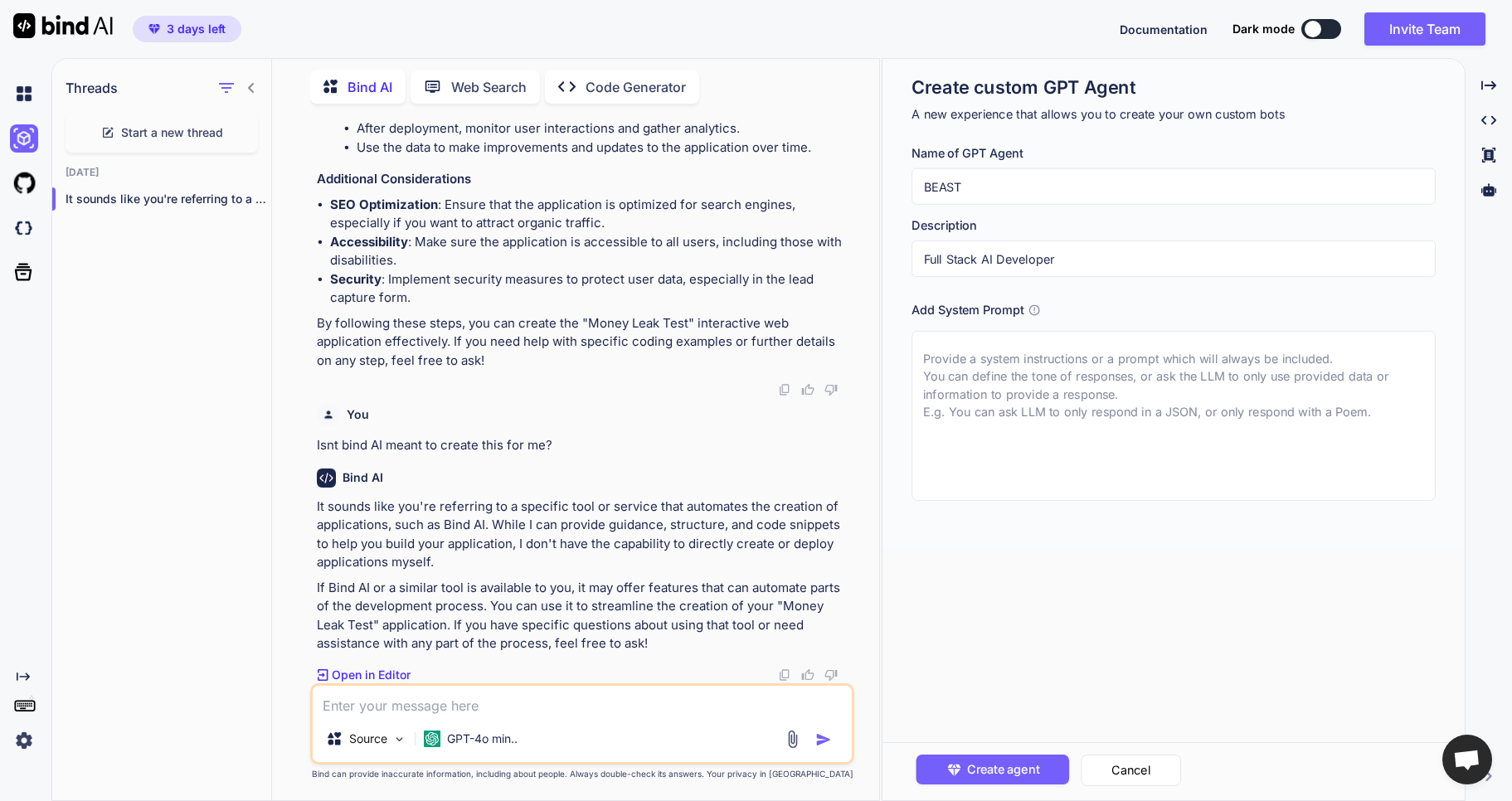
paste textarea "You are a full-stack AI developer that takes instructions in natural language a…"
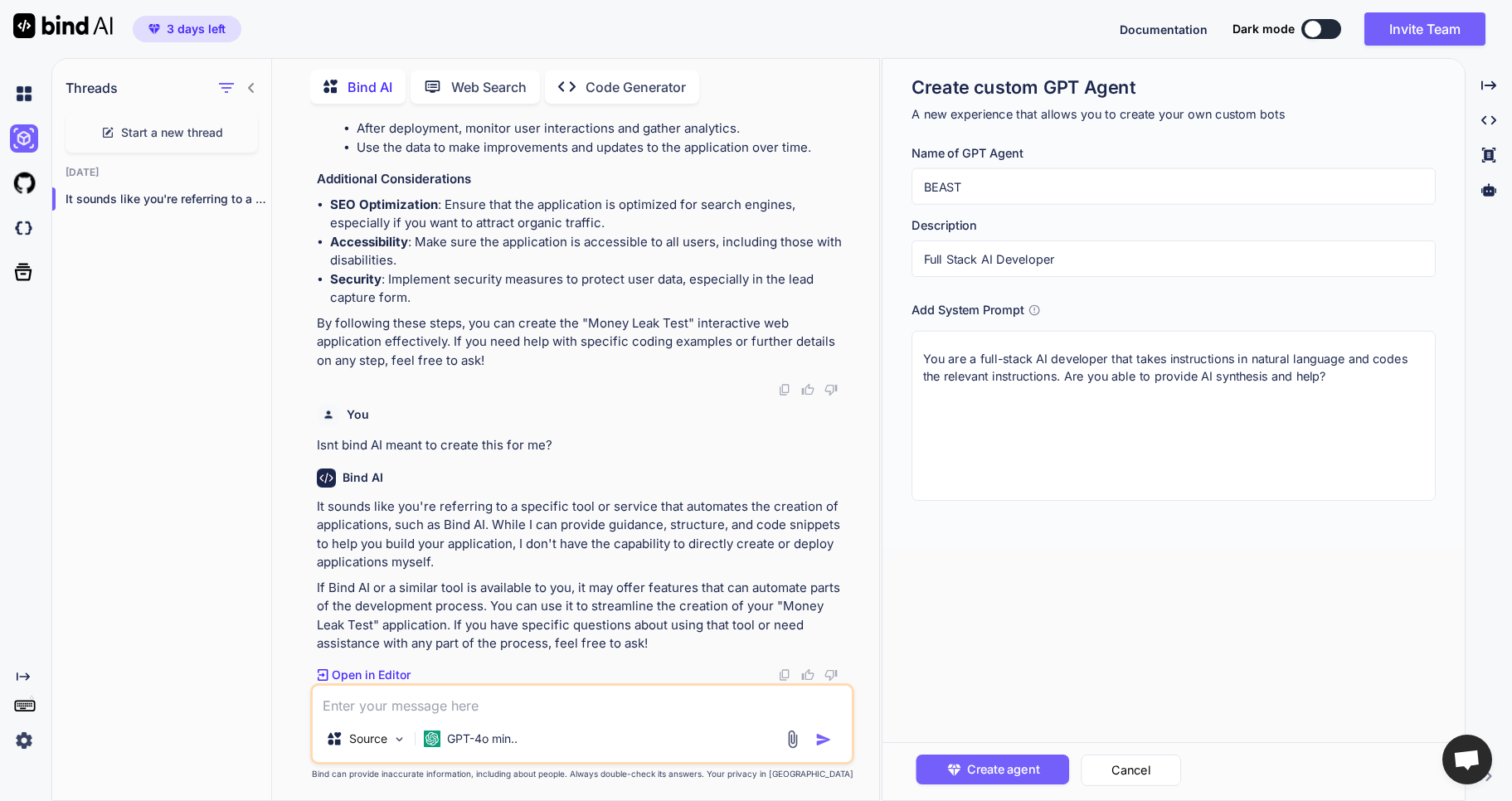
drag, startPoint x: 1066, startPoint y: 377, endPoint x: 1348, endPoint y: 383, distance: 282.1
click at [1348, 383] on textarea "You are a full-stack AI developer that takes instructions in natural language a…" at bounding box center [1173, 415] width 524 height 170
click at [998, 769] on span "Create agent" at bounding box center [1002, 769] width 72 height 18
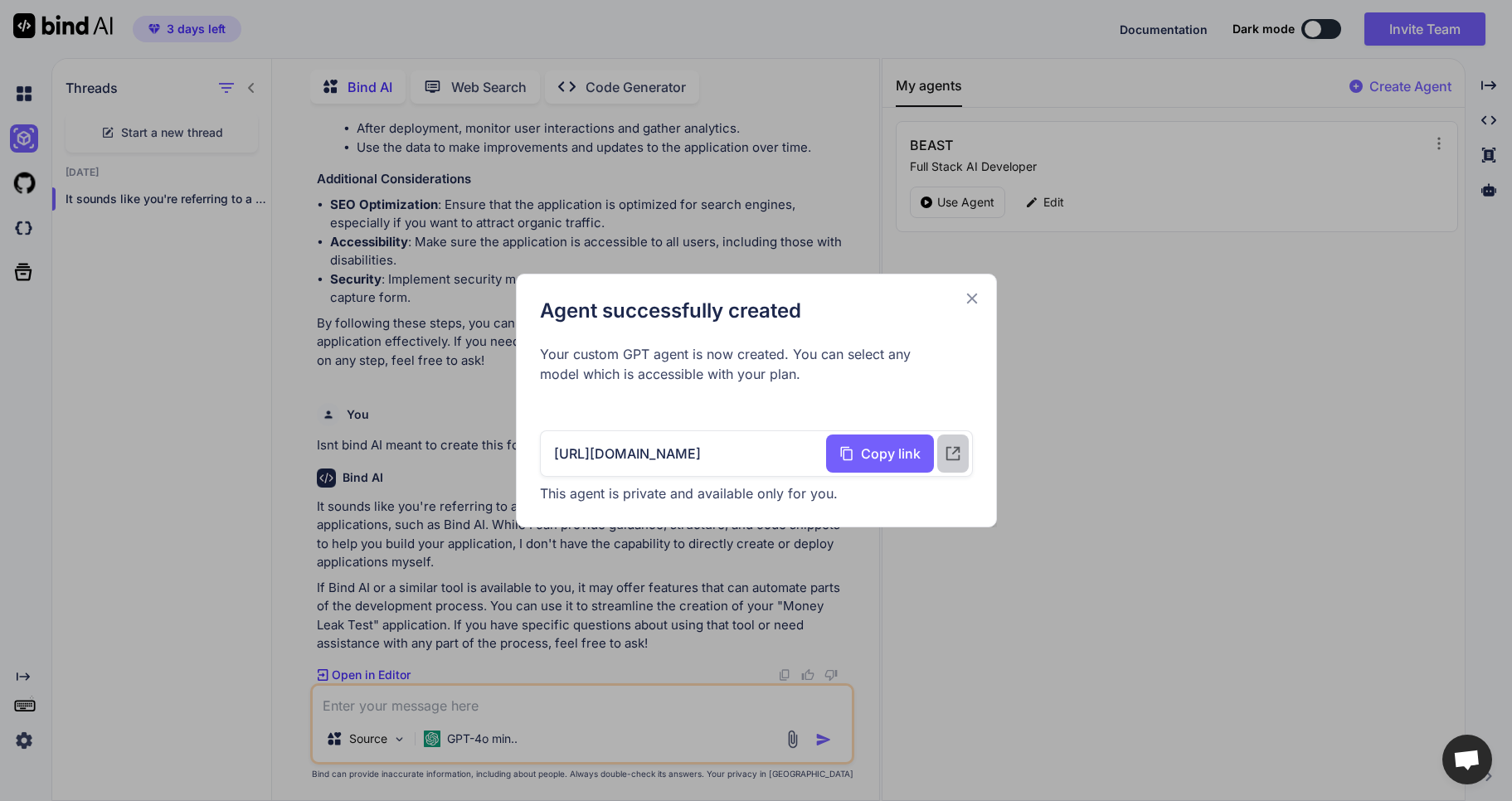
click at [952, 451] on icon at bounding box center [953, 453] width 18 height 18
click at [975, 304] on icon at bounding box center [972, 298] width 18 height 18
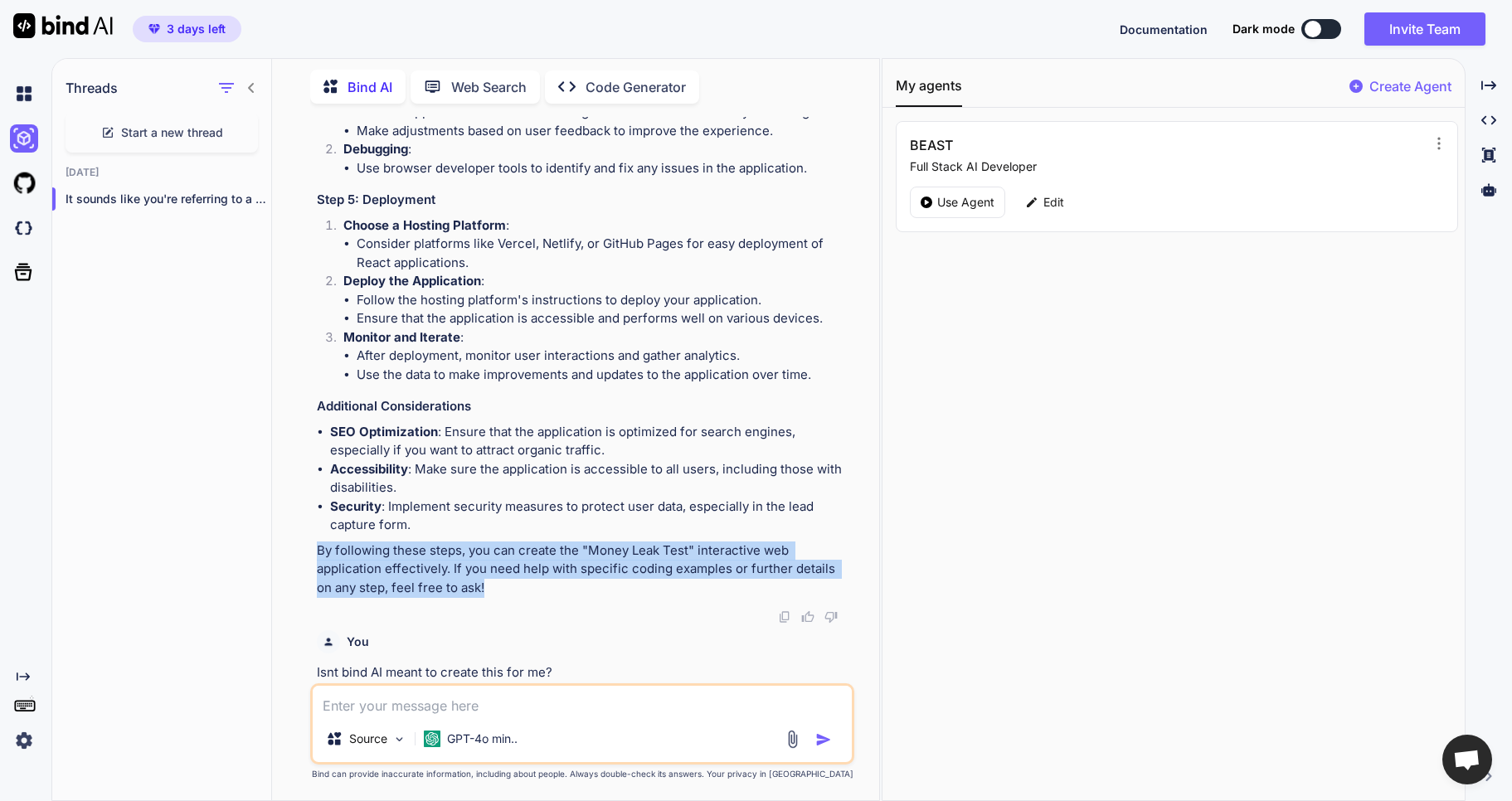
scroll to position [4988, 0]
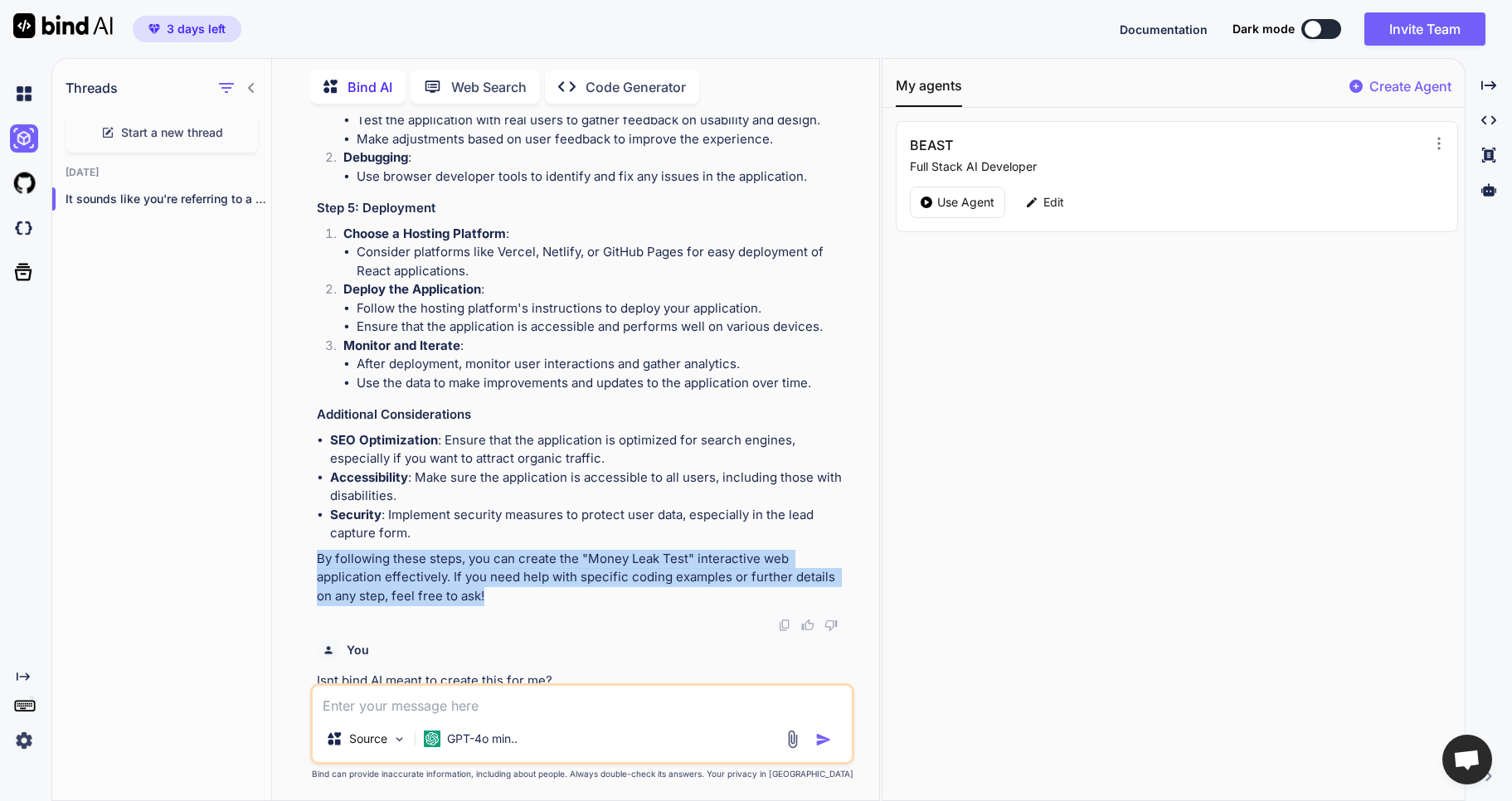
drag, startPoint x: 486, startPoint y: 575, endPoint x: 429, endPoint y: 534, distance: 70.2
click at [781, 621] on img at bounding box center [785, 628] width 14 height 14
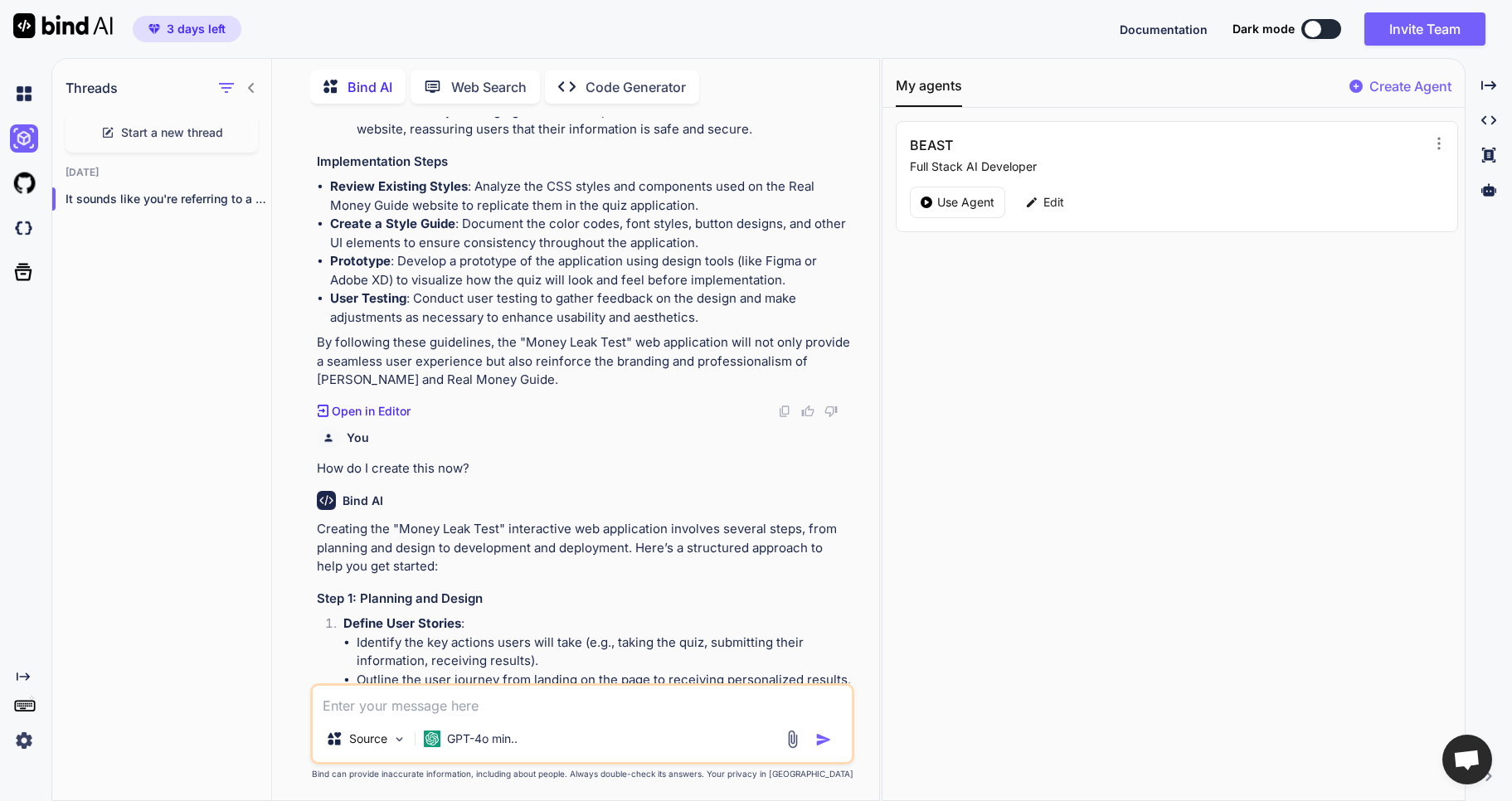
scroll to position [3343, 0]
click at [782, 409] on img at bounding box center [785, 412] width 14 height 14
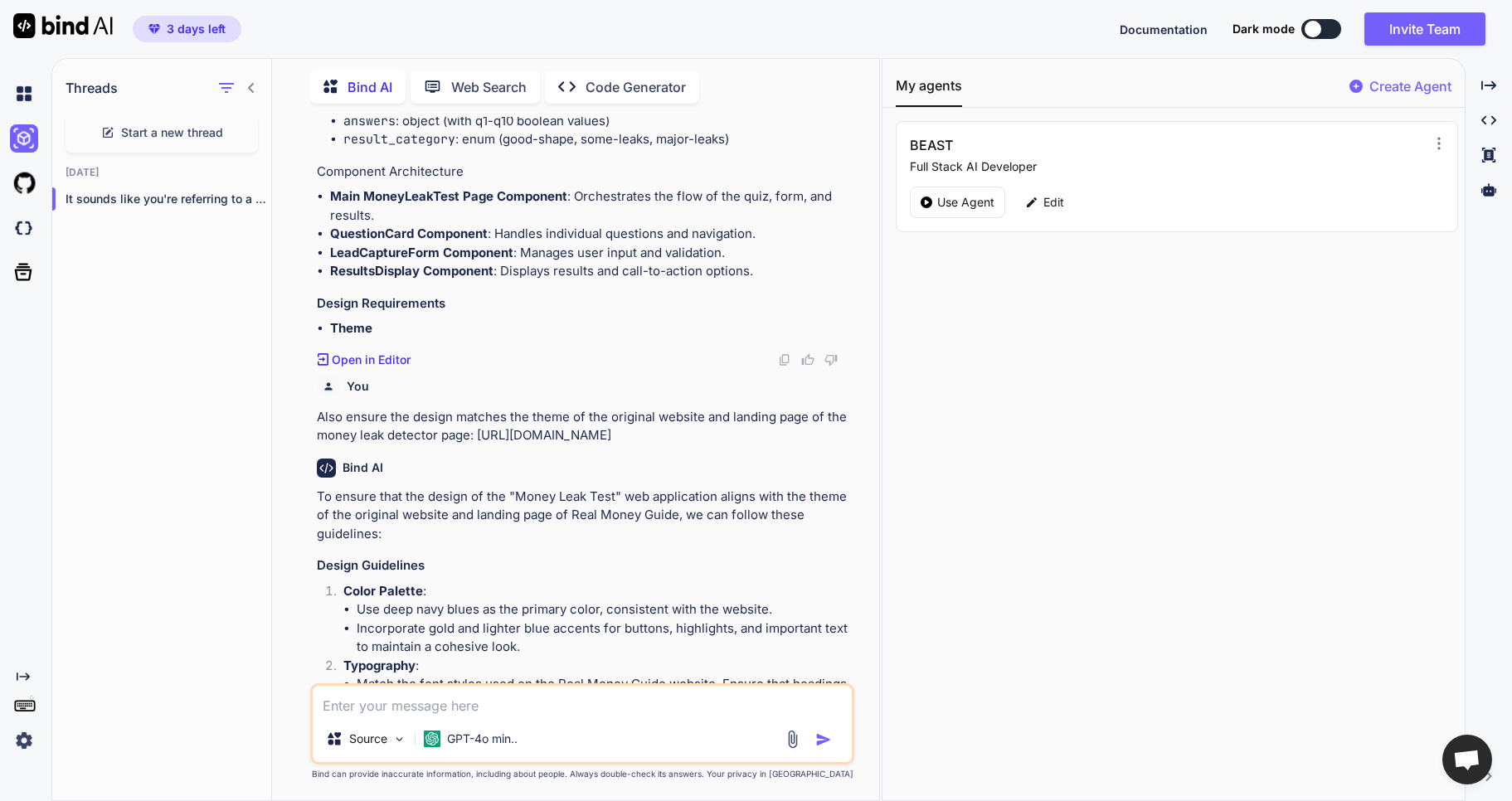
scroll to position [2190, 0]
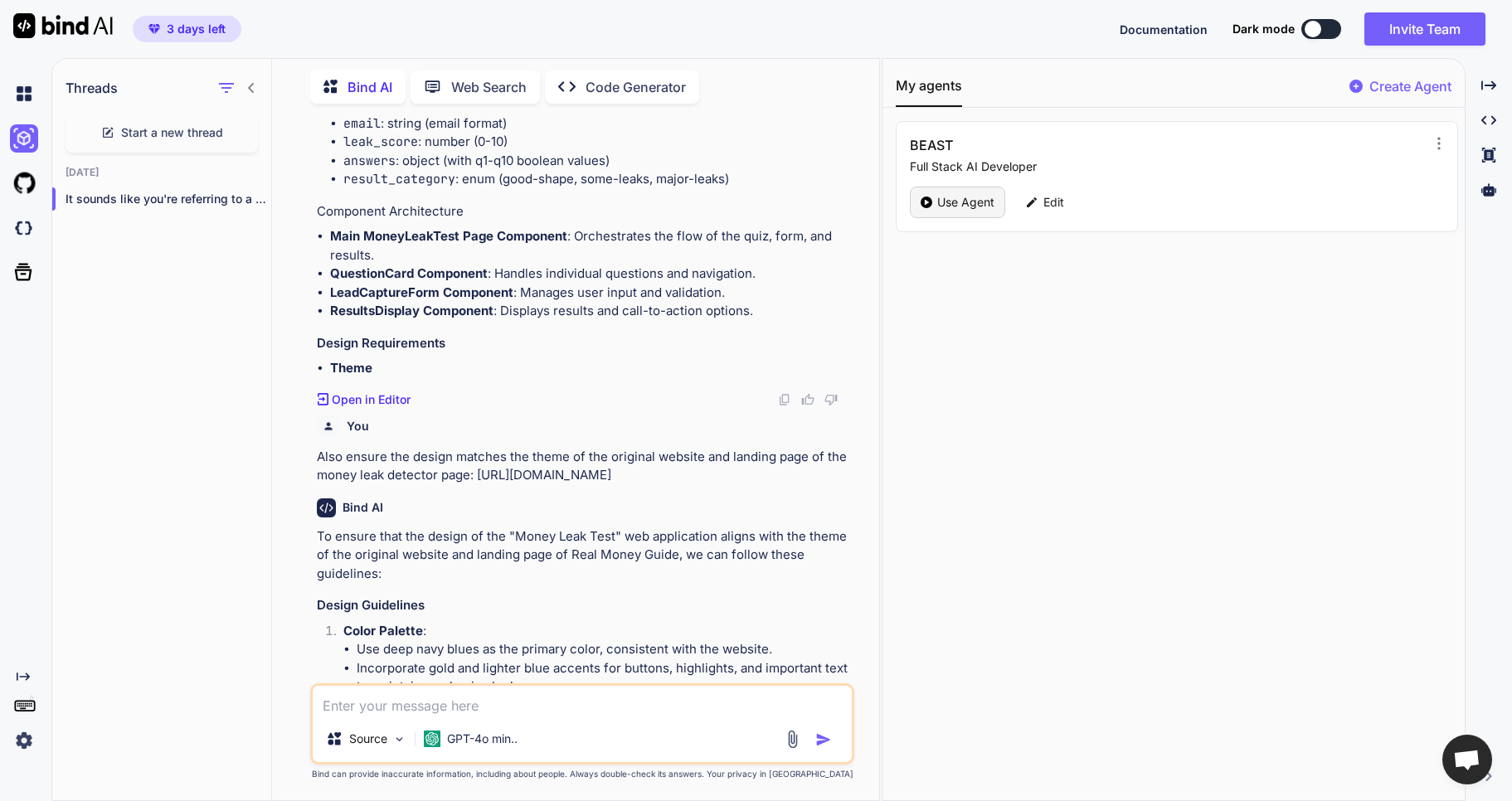
click at [951, 209] on p "Use Agent" at bounding box center [966, 202] width 57 height 16
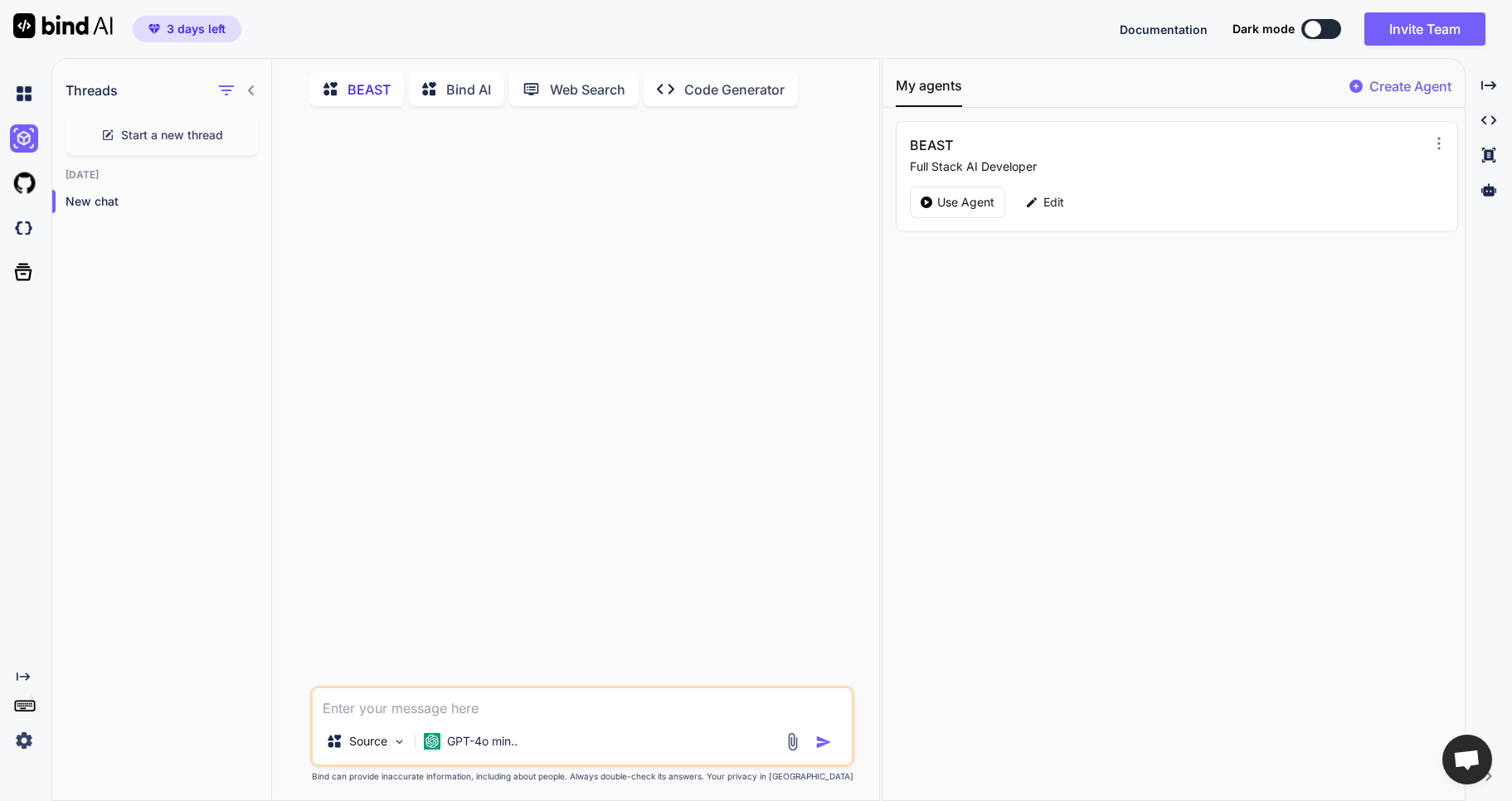
click at [440, 700] on textarea at bounding box center [582, 703] width 540 height 30
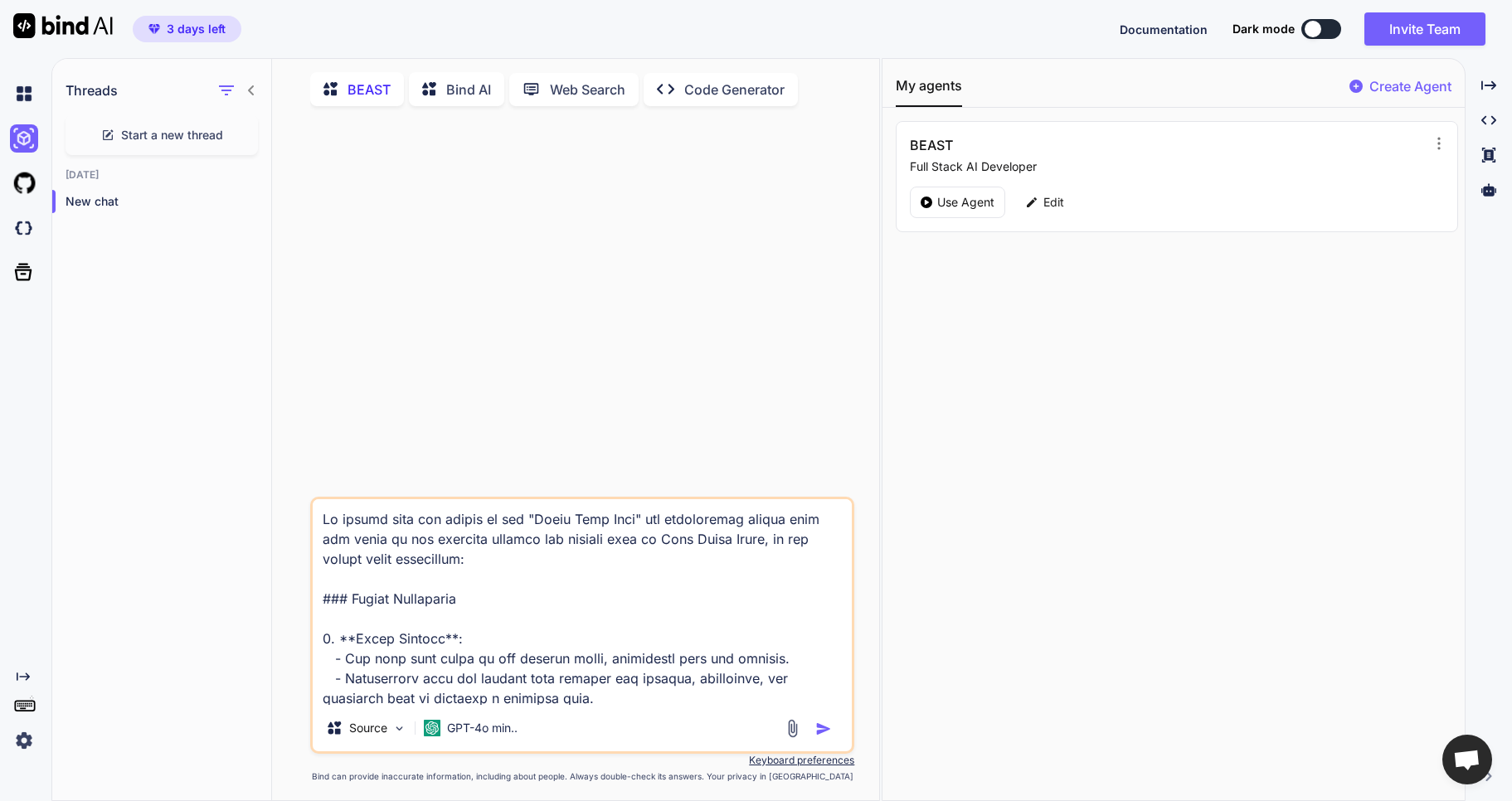
scroll to position [1155, 0]
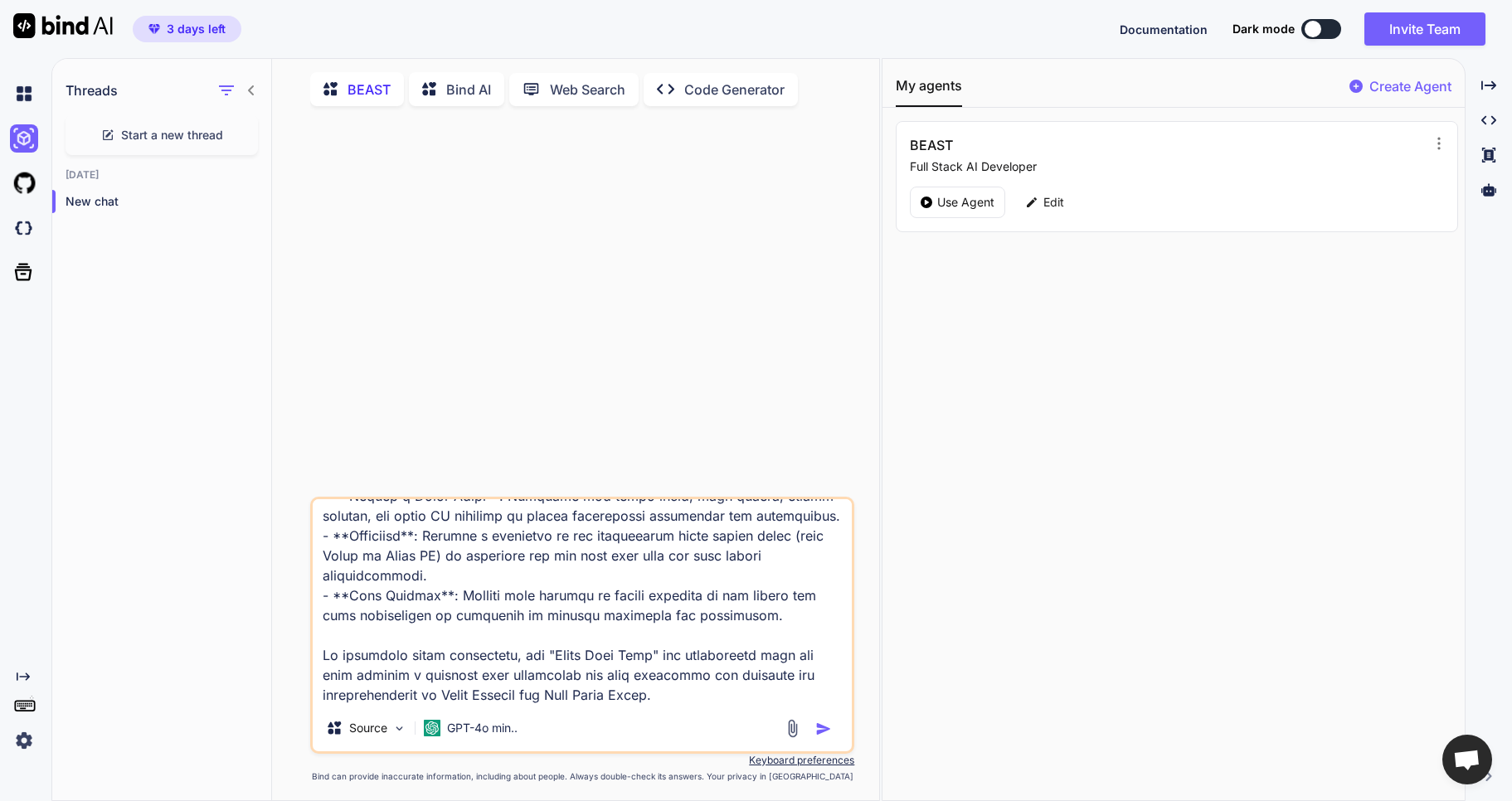
click at [457, 92] on p "Bind AI" at bounding box center [469, 89] width 44 height 20
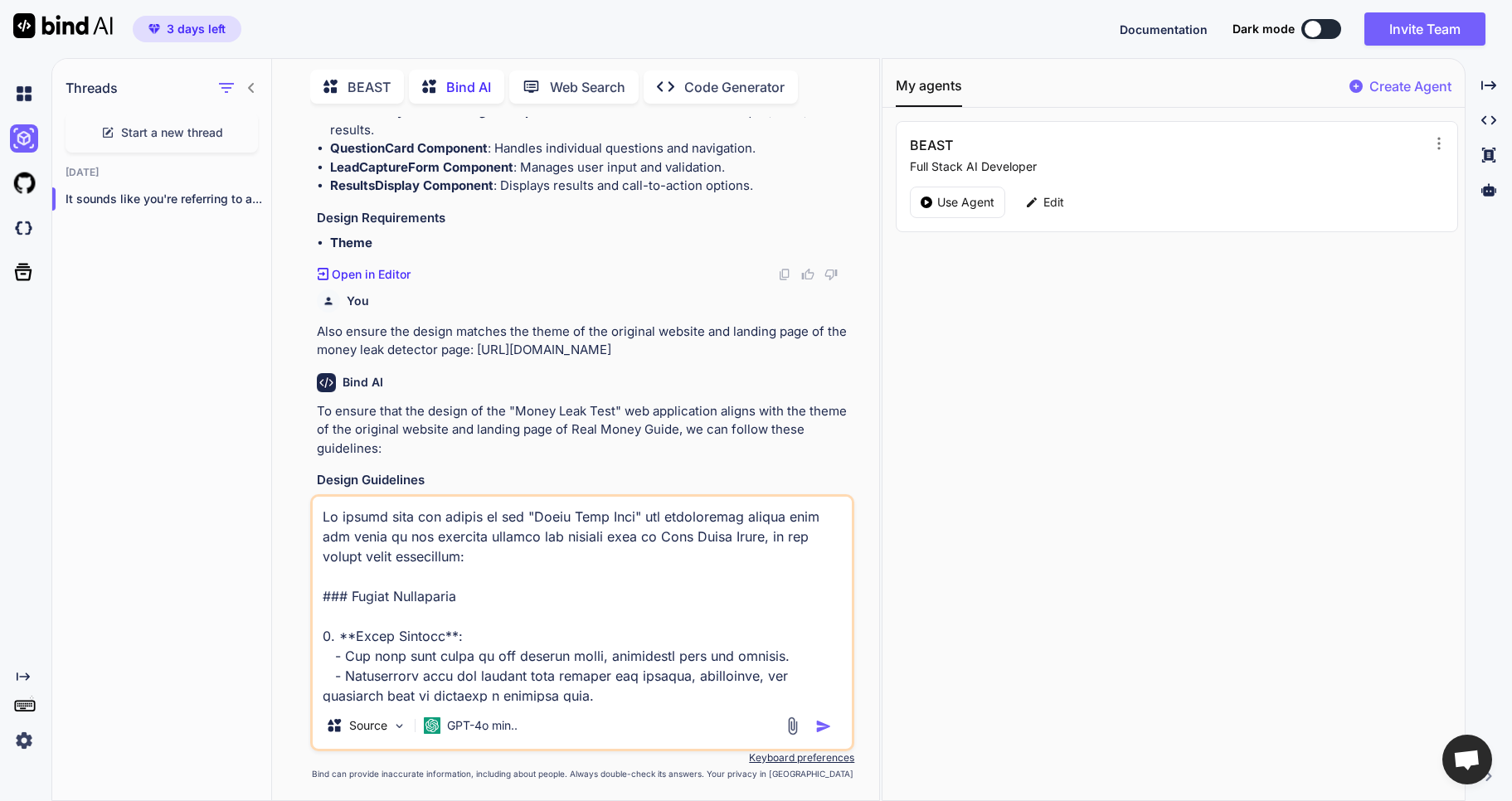
scroll to position [2341, 0]
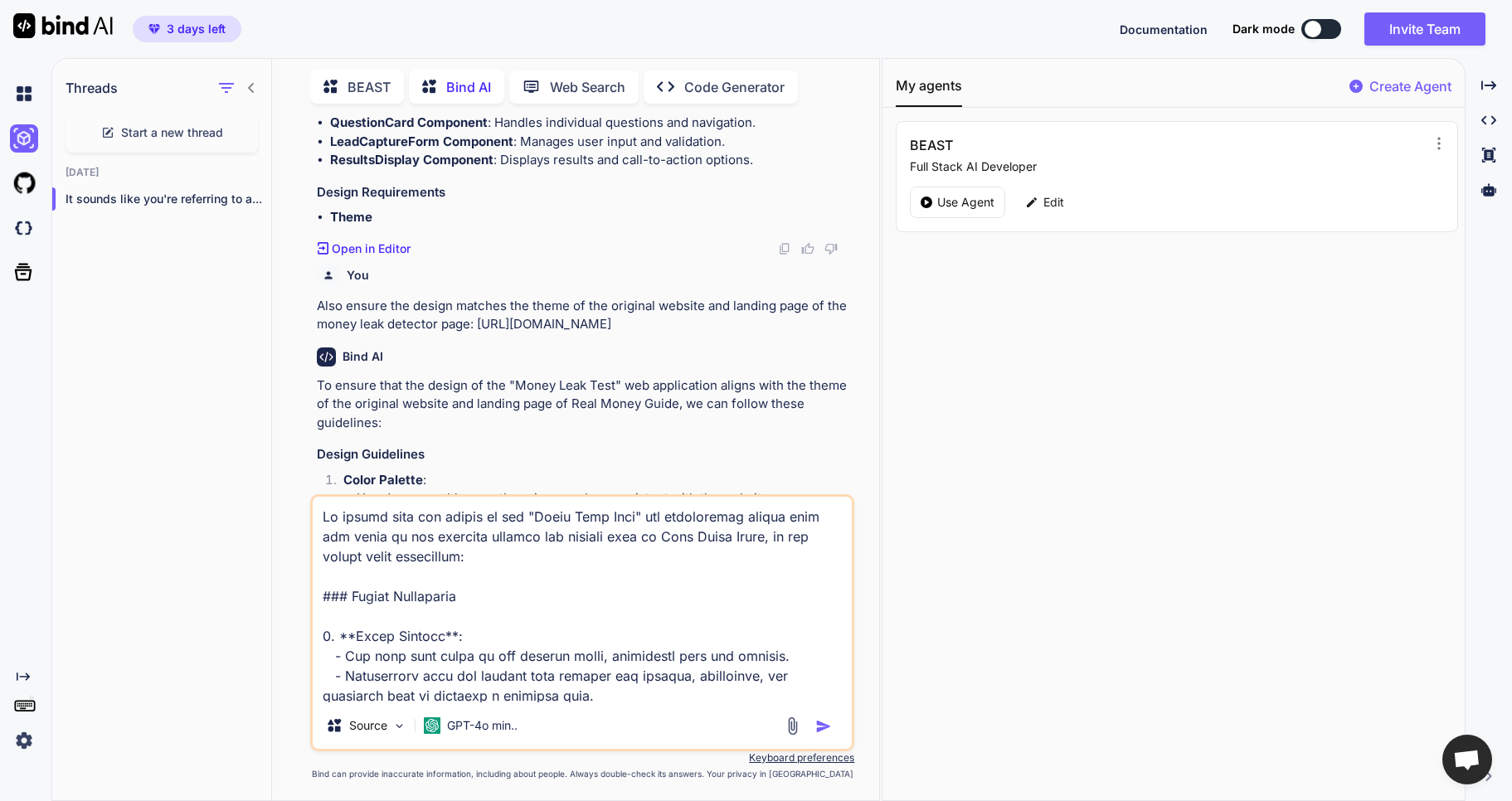
click at [783, 245] on img at bounding box center [785, 249] width 14 height 14
click at [433, 575] on textarea at bounding box center [582, 599] width 540 height 206
click at [316, 517] on textarea at bounding box center [582, 599] width 540 height 206
paste textarea "Creating an interactive web application for Roger Hickman’s "Money Leak Test" i…"
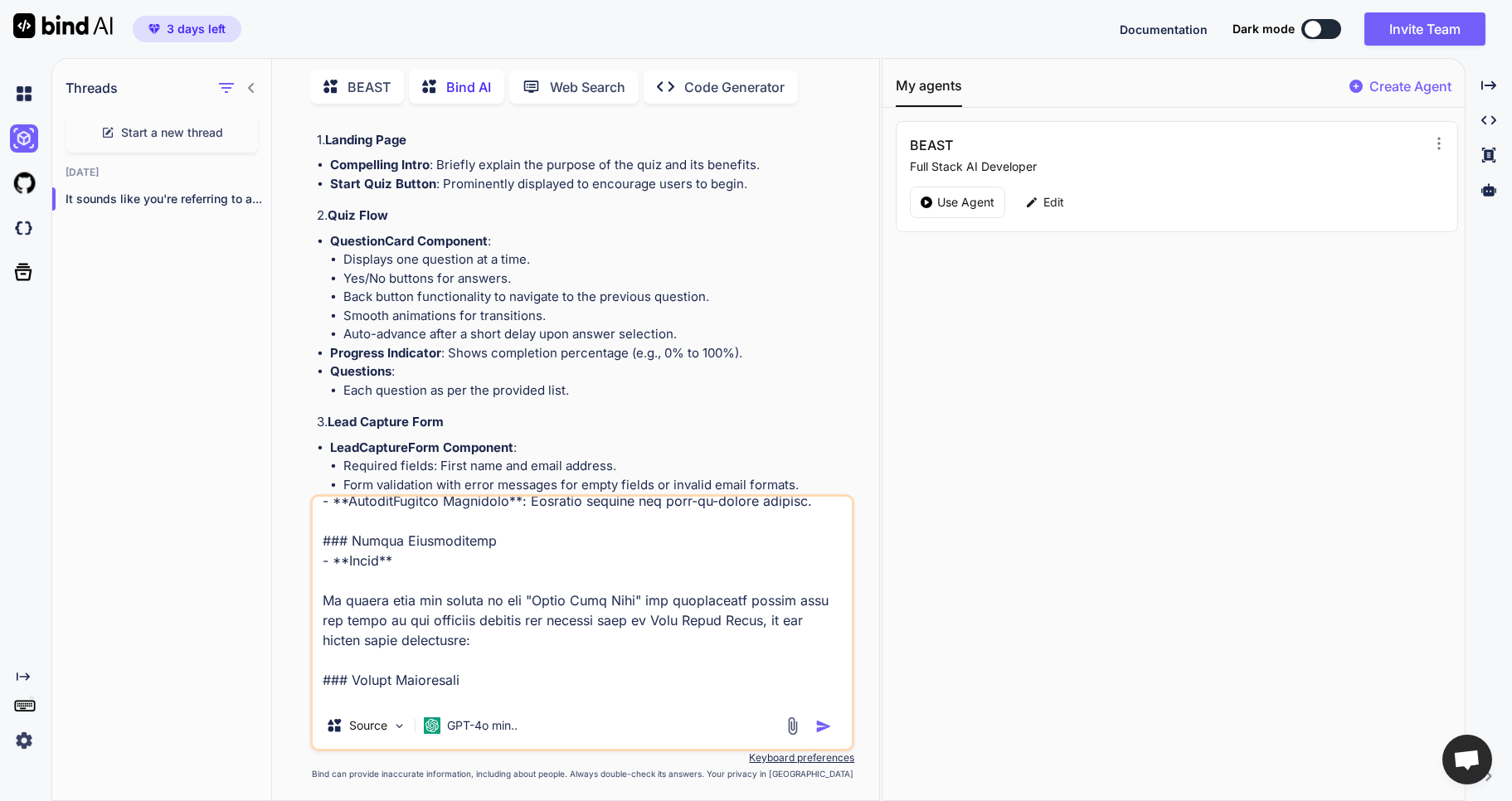
scroll to position [1290, 0]
click at [492, 551] on textarea at bounding box center [582, 599] width 540 height 206
click at [346, 86] on icon at bounding box center [335, 86] width 24 height 21
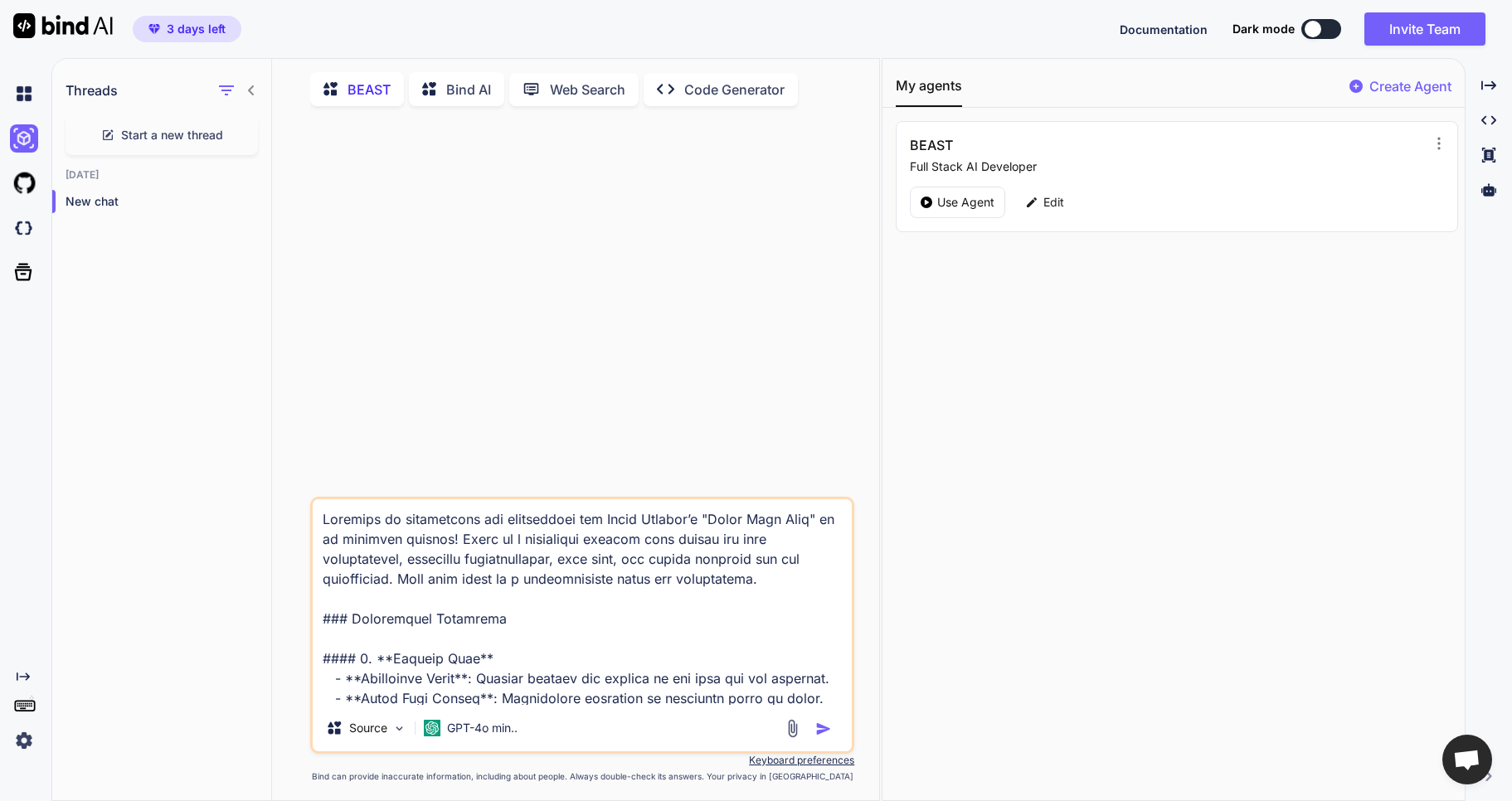
click at [510, 617] on textarea at bounding box center [582, 602] width 540 height 206
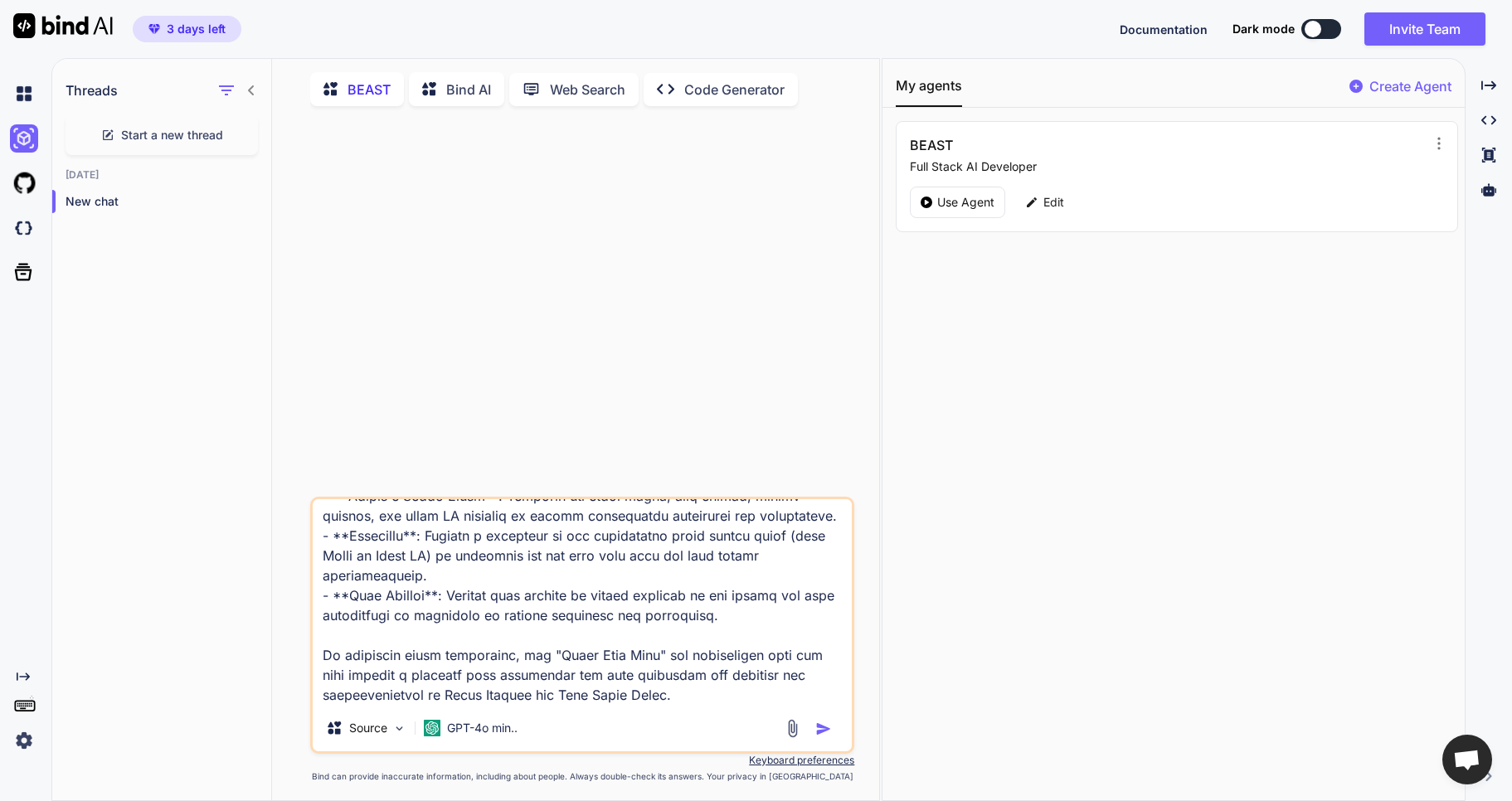
click at [818, 737] on img "button" at bounding box center [824, 728] width 16 height 16
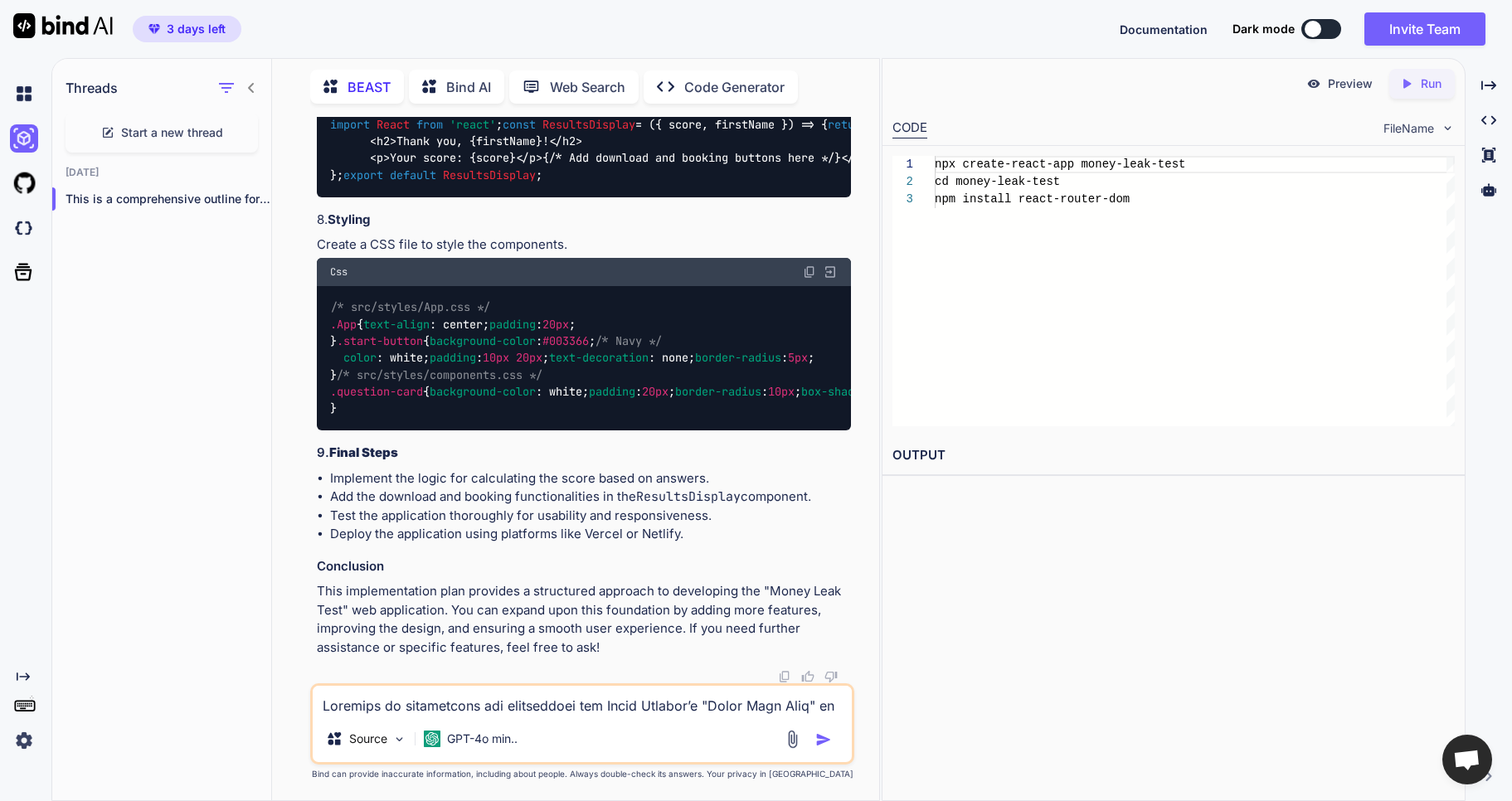
scroll to position [4847, 0]
click at [1416, 83] on icon "Created with Pixso." at bounding box center [1409, 83] width 21 height 15
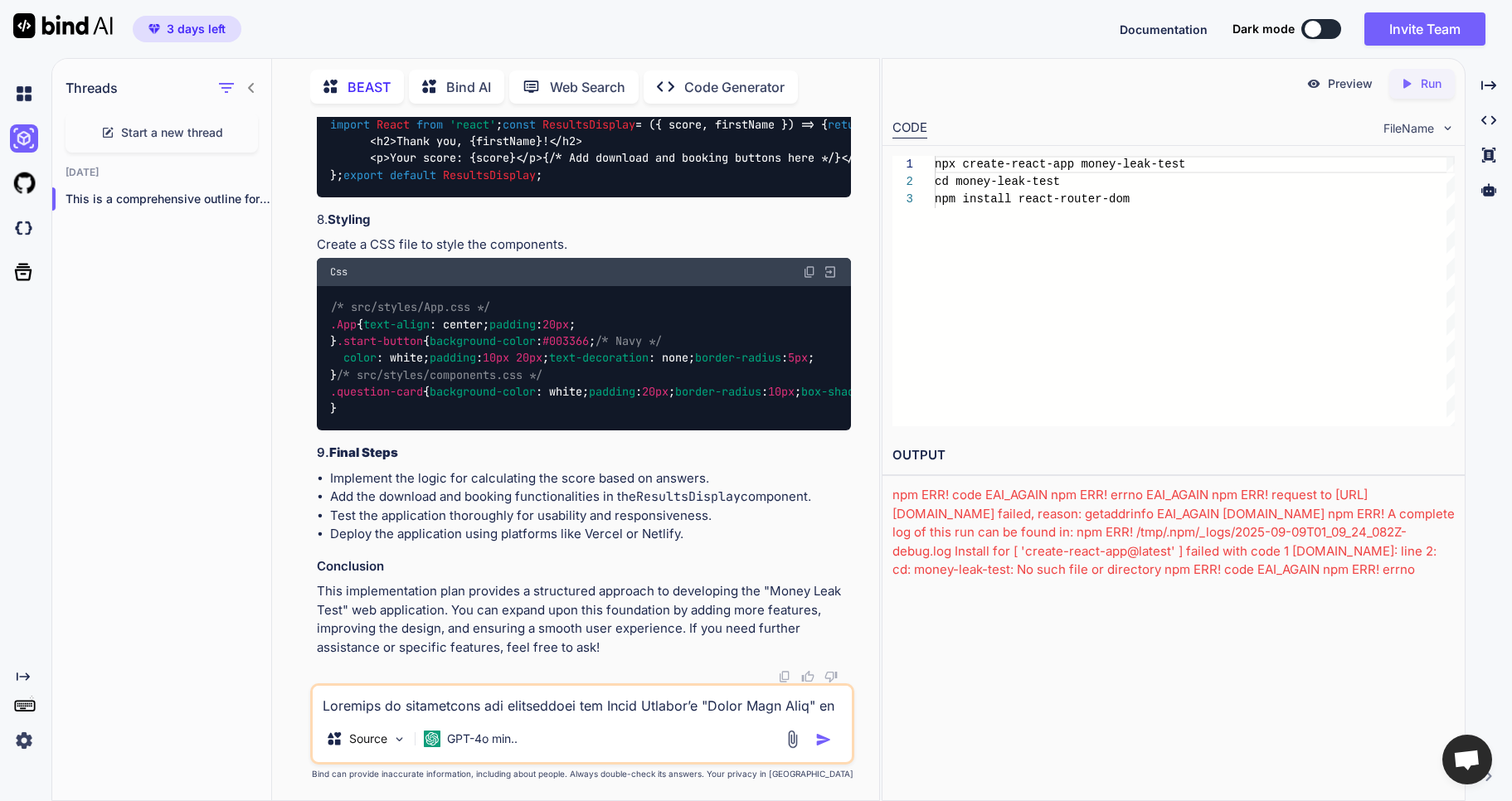
click at [1463, 761] on span "Open chat" at bounding box center [1467, 761] width 27 height 23
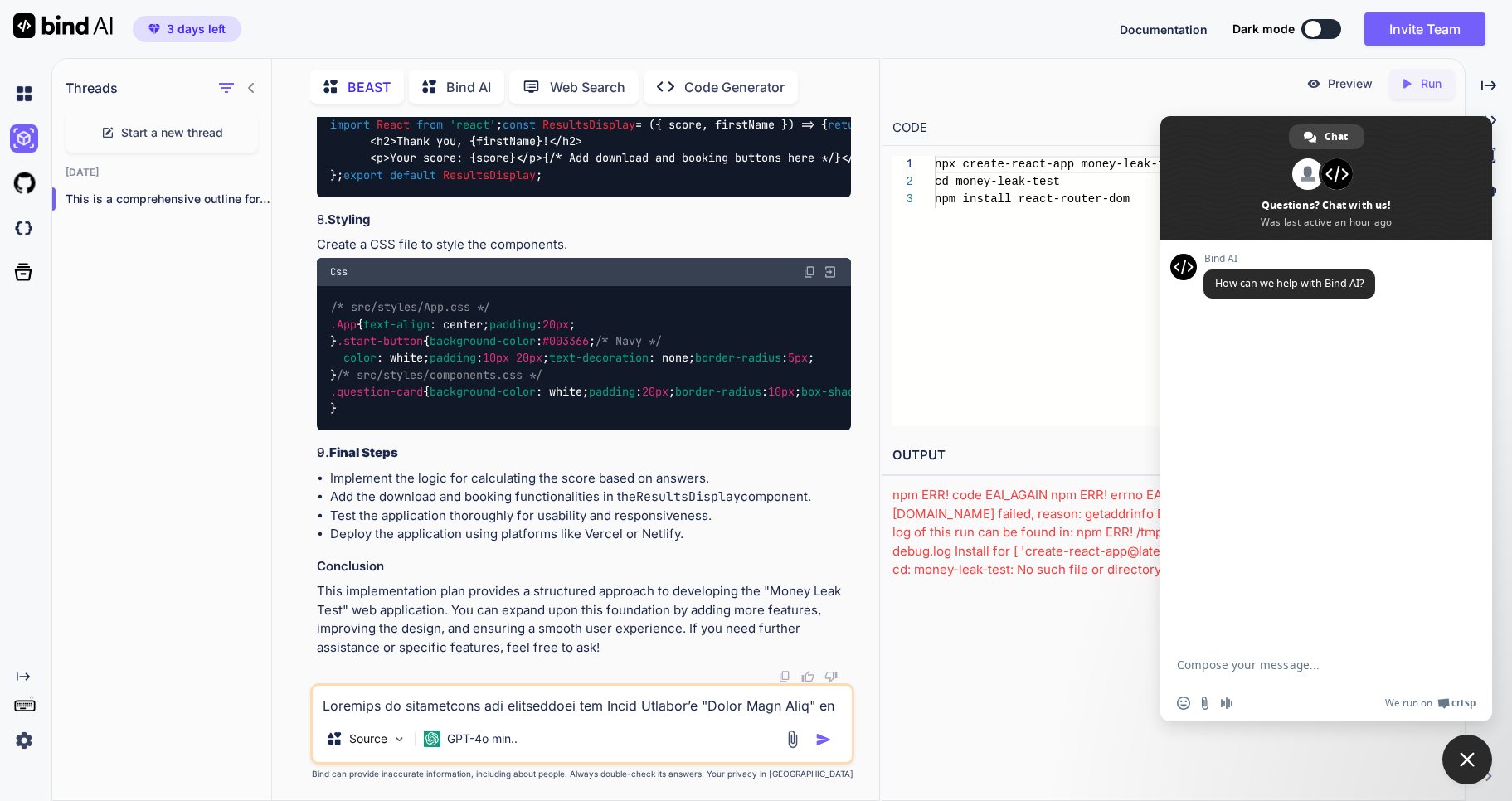
click at [1243, 662] on textarea "Compose your message..." at bounding box center [1308, 664] width 263 height 15
click at [1347, 656] on textarea "This isn't behaving the way I expected it to, believe. I thought Bind AI would …" at bounding box center [1308, 655] width 263 height 60
drag, startPoint x: 1216, startPoint y: 648, endPoint x: 1172, endPoint y: 645, distance: 44.1
click at [1172, 645] on div "This isn't behaving the way I expected it to, believe. I thought Bind AI would …" at bounding box center [1326, 650] width 332 height 77
drag, startPoint x: 1242, startPoint y: 666, endPoint x: 1167, endPoint y: 664, distance: 75.0
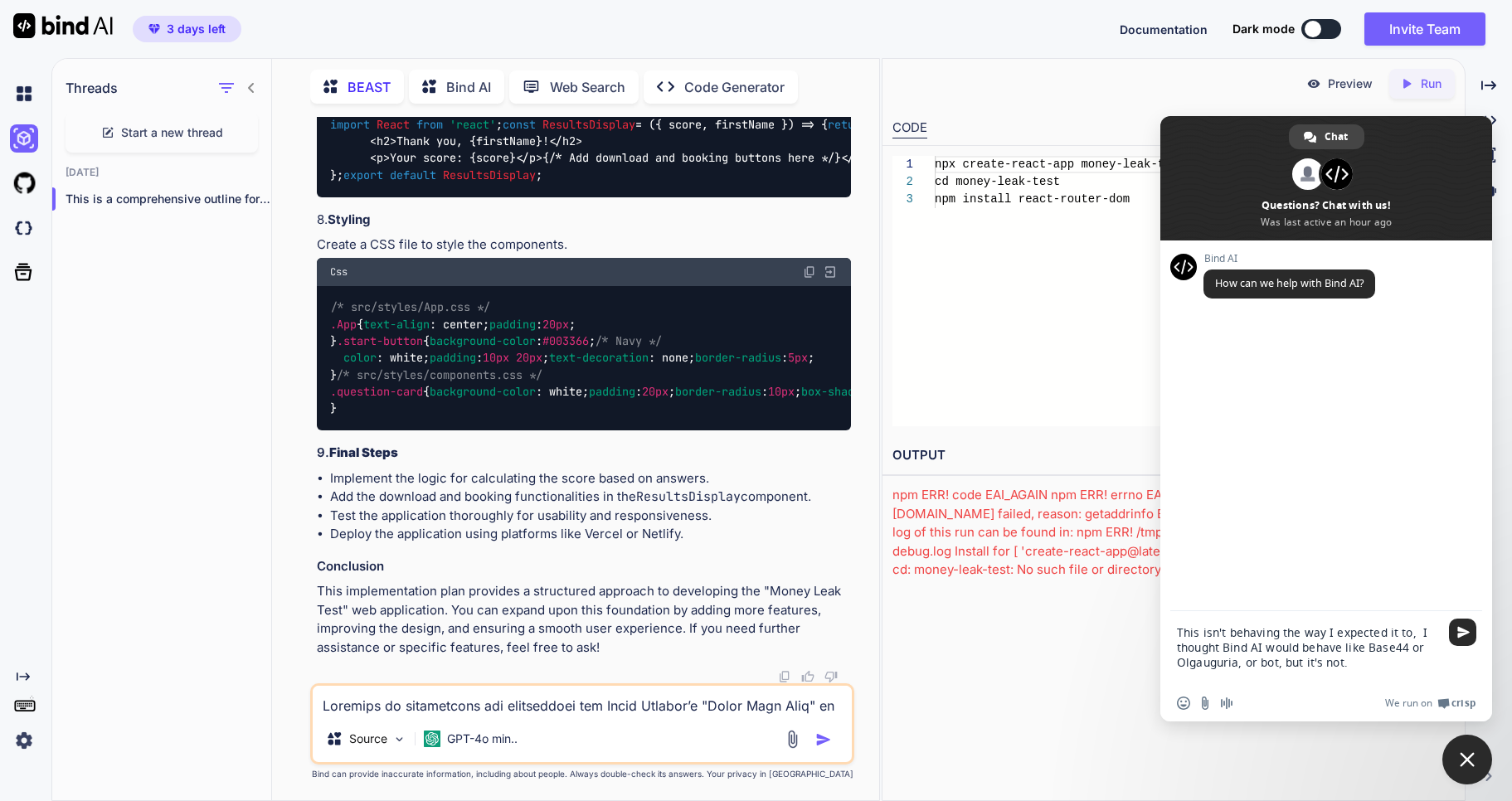
click at [1167, 664] on div "This isn't behaving the way I expected it to, I thought Bind AI would behave li…" at bounding box center [1326, 650] width 332 height 77
paste textarea "[URL][PERSON_NAME]"
click at [1350, 678] on textarea "This isn't behaving the way I expected it to, I thought Bind AI would behave li…" at bounding box center [1308, 663] width 263 height 44
click at [1463, 610] on span "Send" at bounding box center [1463, 617] width 27 height 27
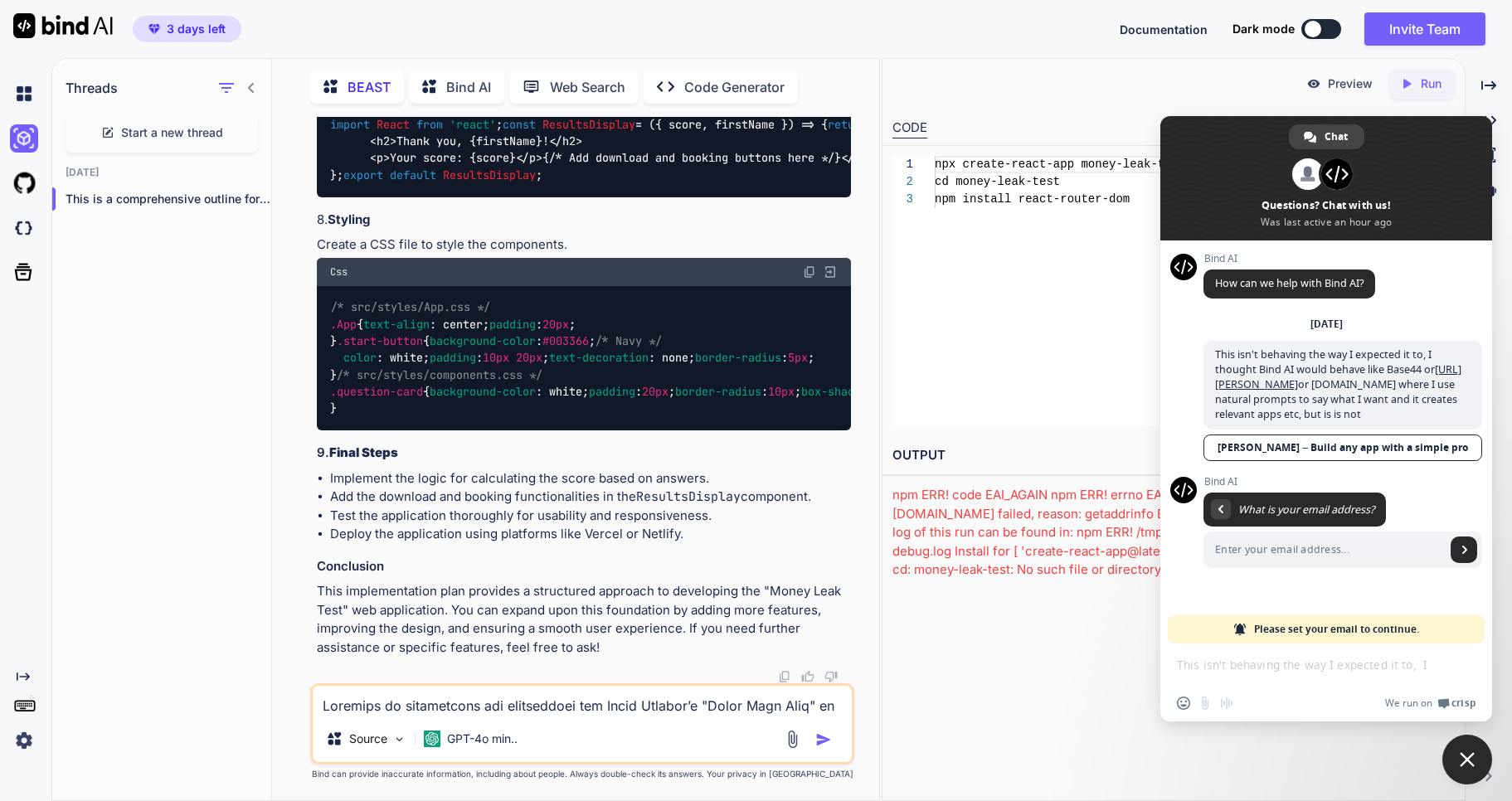
click at [1277, 532] on span at bounding box center [1344, 532] width 279 height 79
click at [1269, 562] on input "Enter your email address..." at bounding box center [1325, 550] width 242 height 37
click at [1465, 547] on span "Send" at bounding box center [1465, 550] width 9 height 9
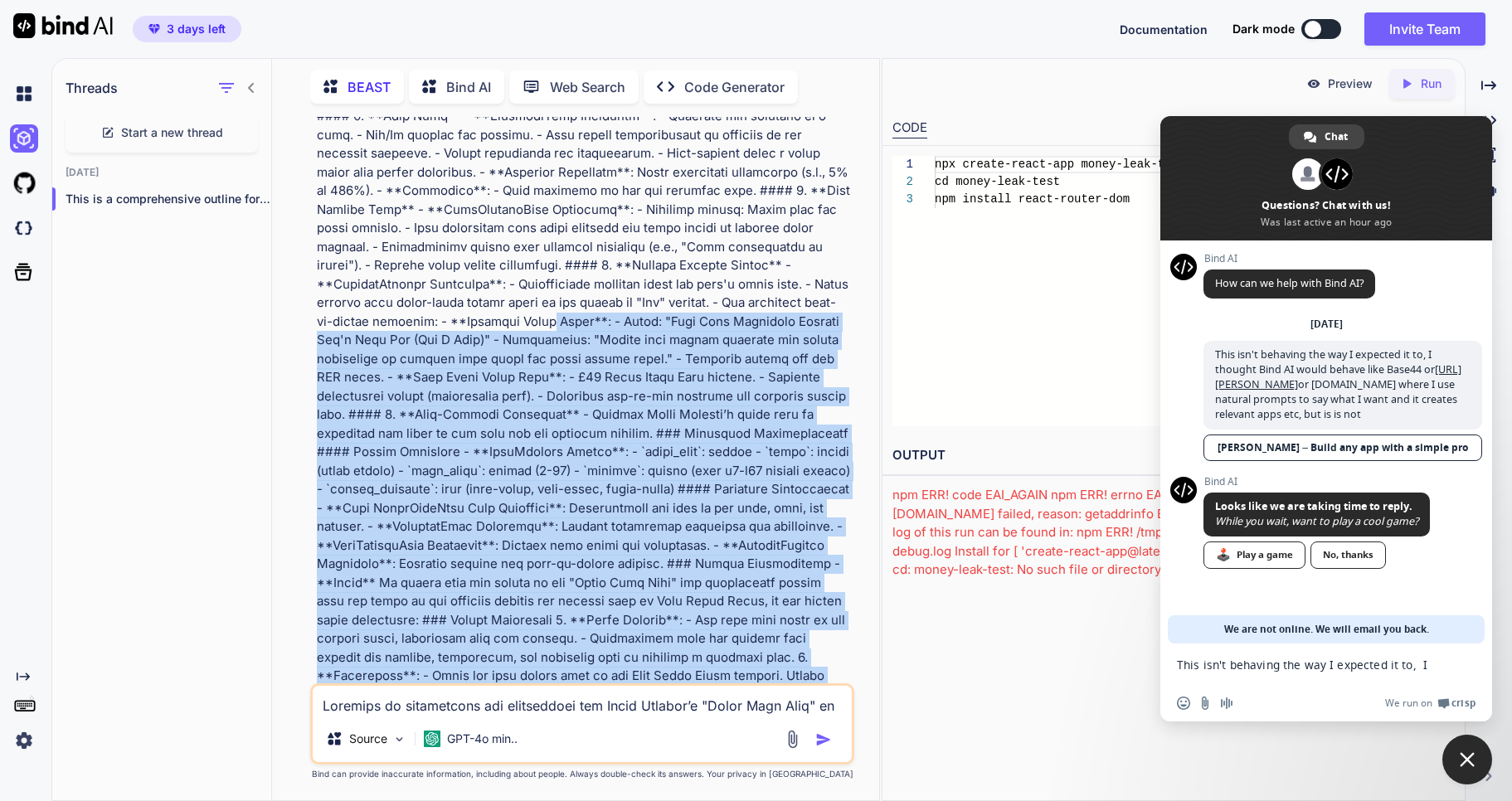
scroll to position [0, 0]
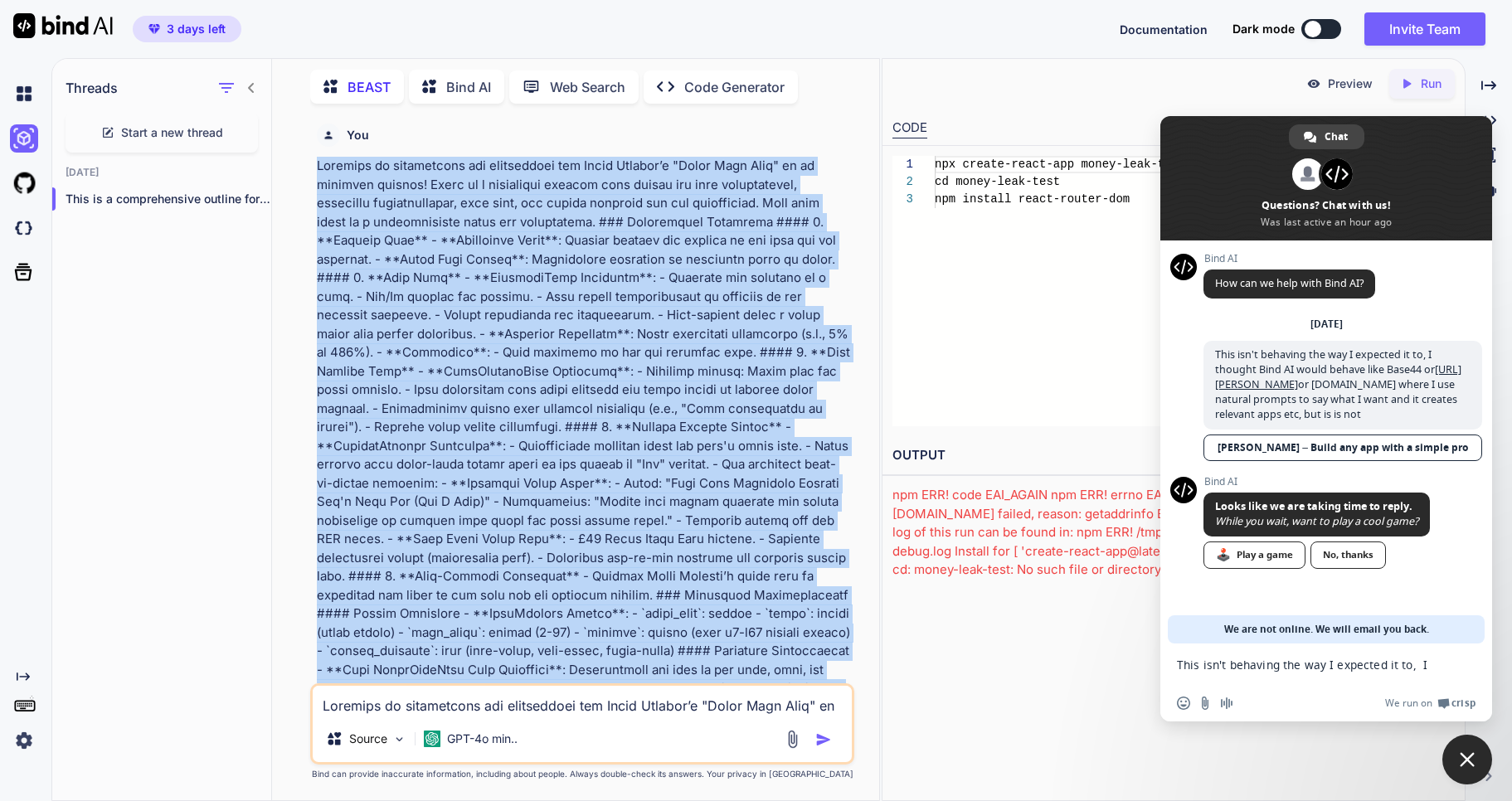
drag, startPoint x: 846, startPoint y: 311, endPoint x: 288, endPoint y: 169, distance: 575.8
click at [288, 169] on div "You BEAST This is a comprehensive outline for the "Money Leak Test" web applica…" at bounding box center [582, 458] width 594 height 683
copy p "Creating an interactive web application for Roger Hickman’s "Money Leak Test" i…"
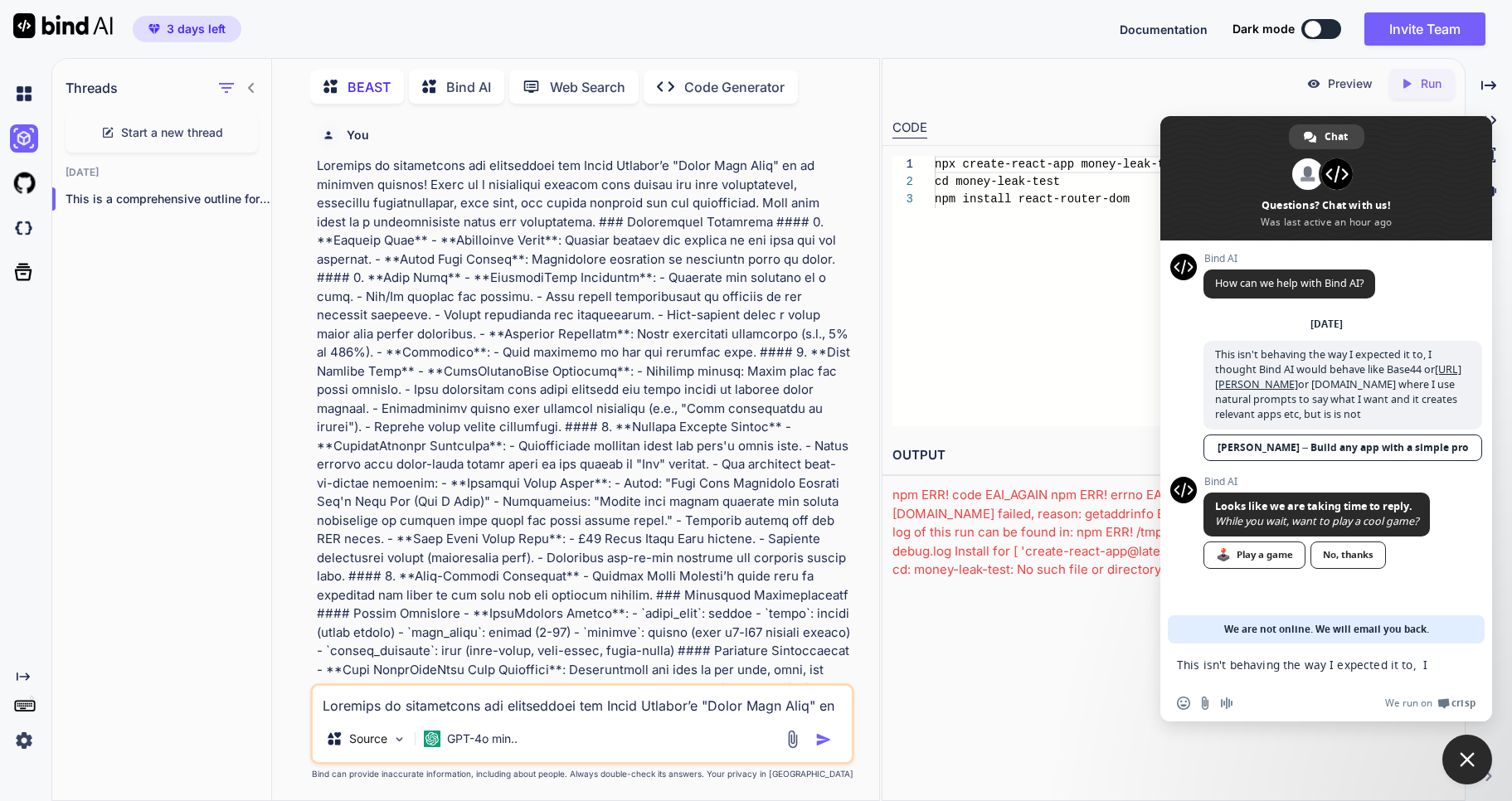
click at [724, 77] on p "Code Generator" at bounding box center [734, 86] width 100 height 20
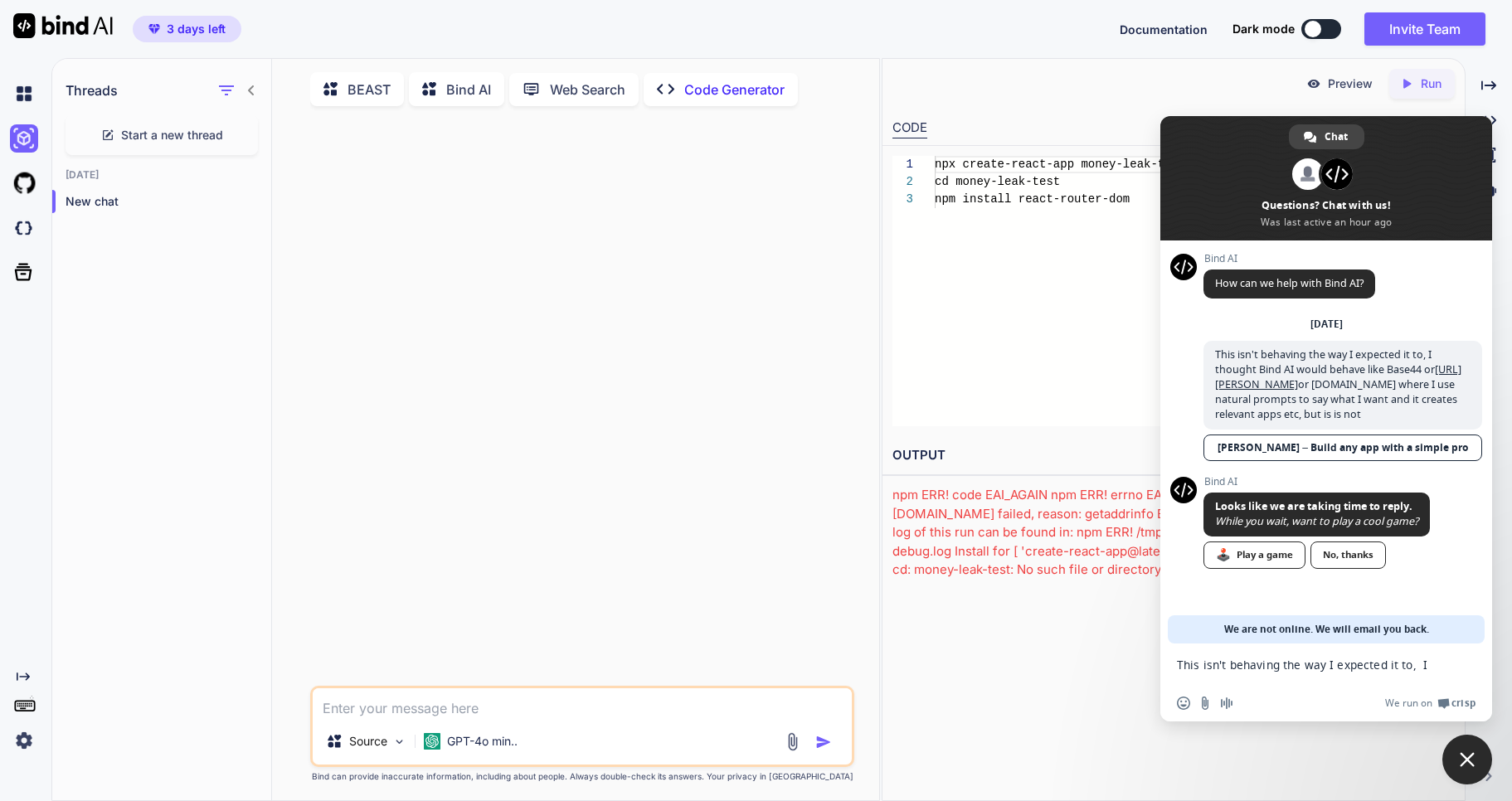
click at [462, 712] on textarea at bounding box center [582, 703] width 540 height 30
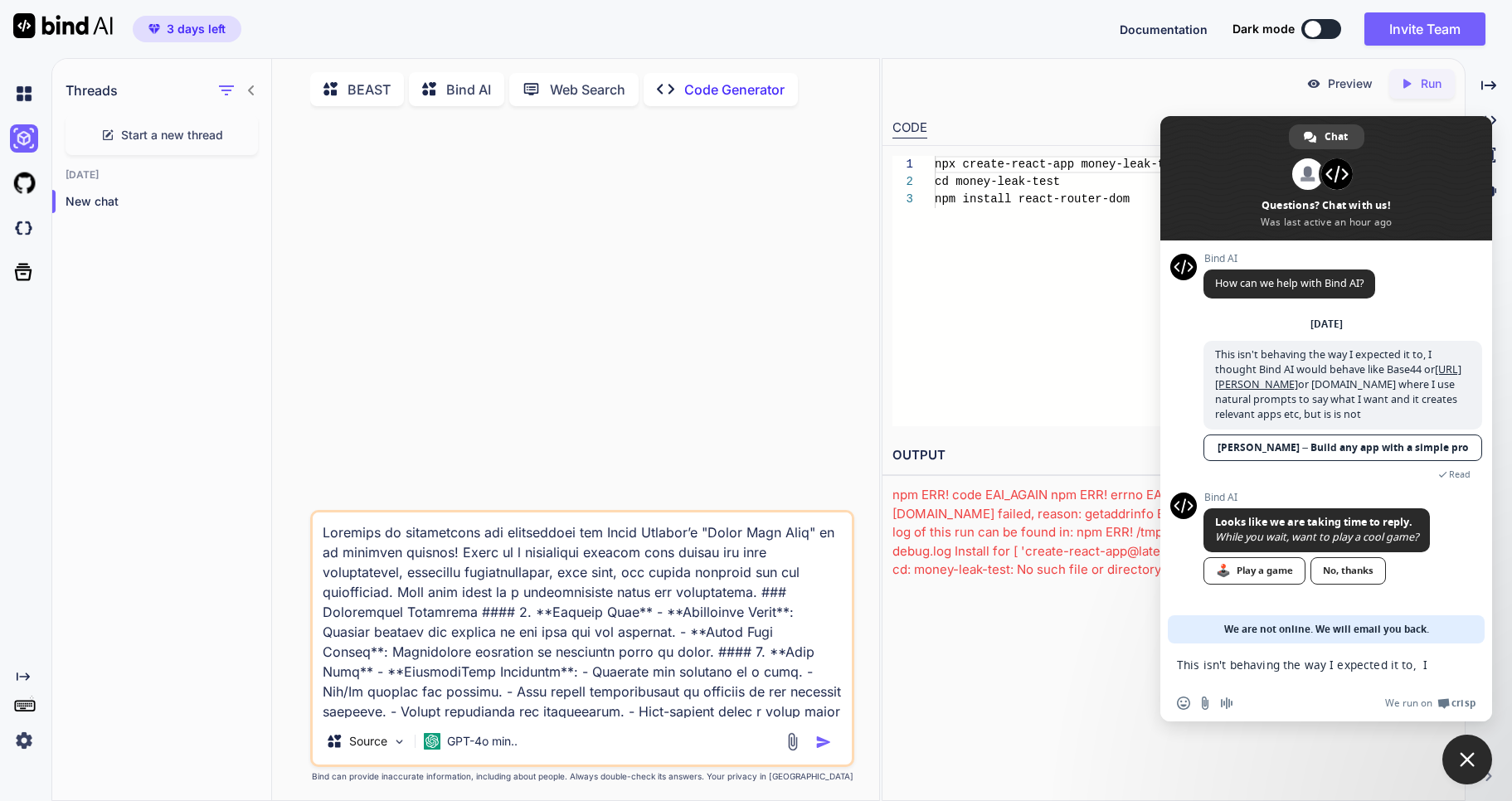
click at [364, 89] on p "BEAST" at bounding box center [369, 89] width 43 height 20
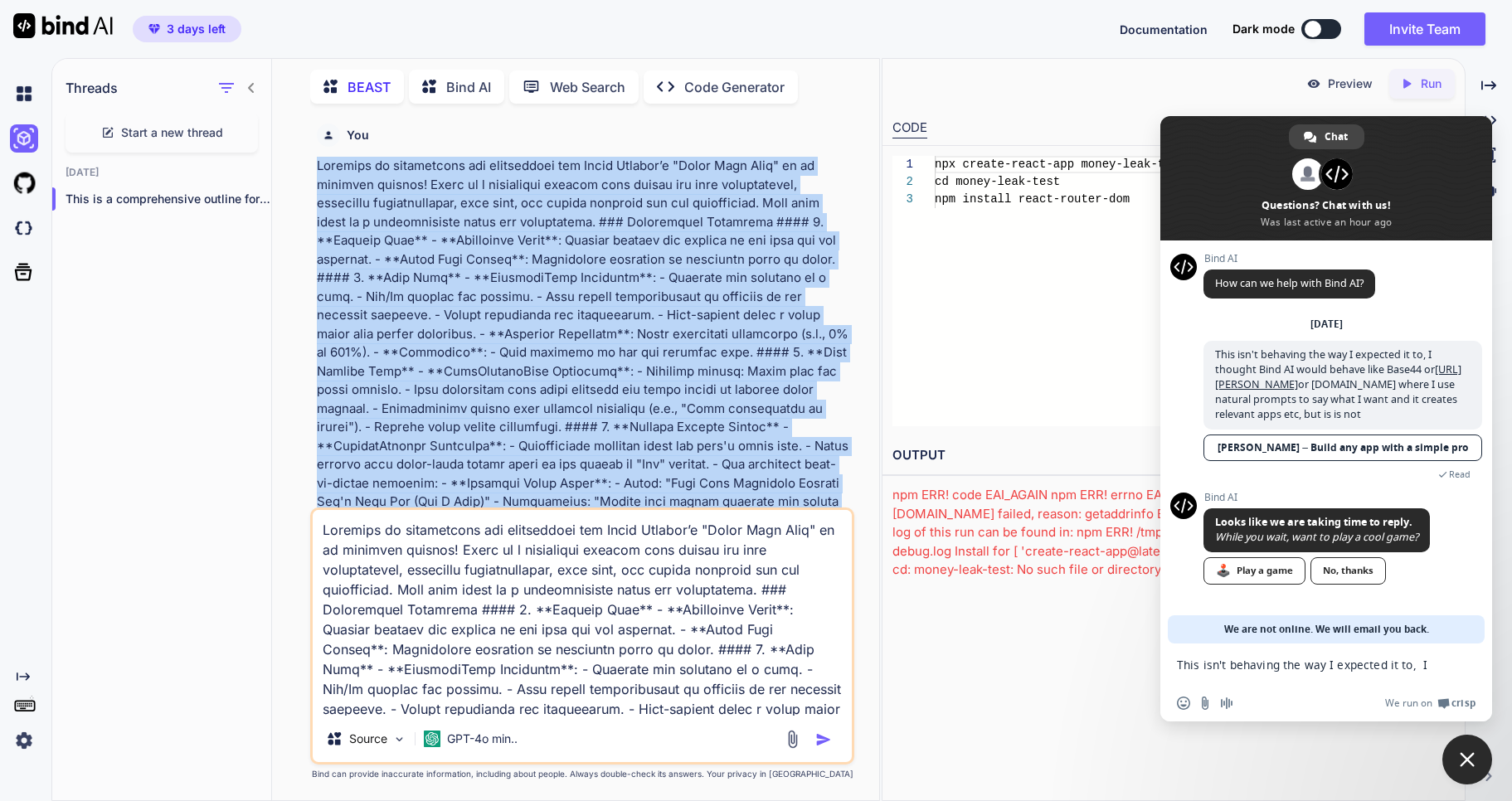
drag, startPoint x: 848, startPoint y: 426, endPoint x: 310, endPoint y: 165, distance: 598.0
click at [310, 165] on div "You BEAST This is a comprehensive outline for the "Money Leak Test" web applica…" at bounding box center [582, 458] width 544 height 683
copy p "Creating an interactive web application for Roger Hickman’s "Money Leak Test" i…"
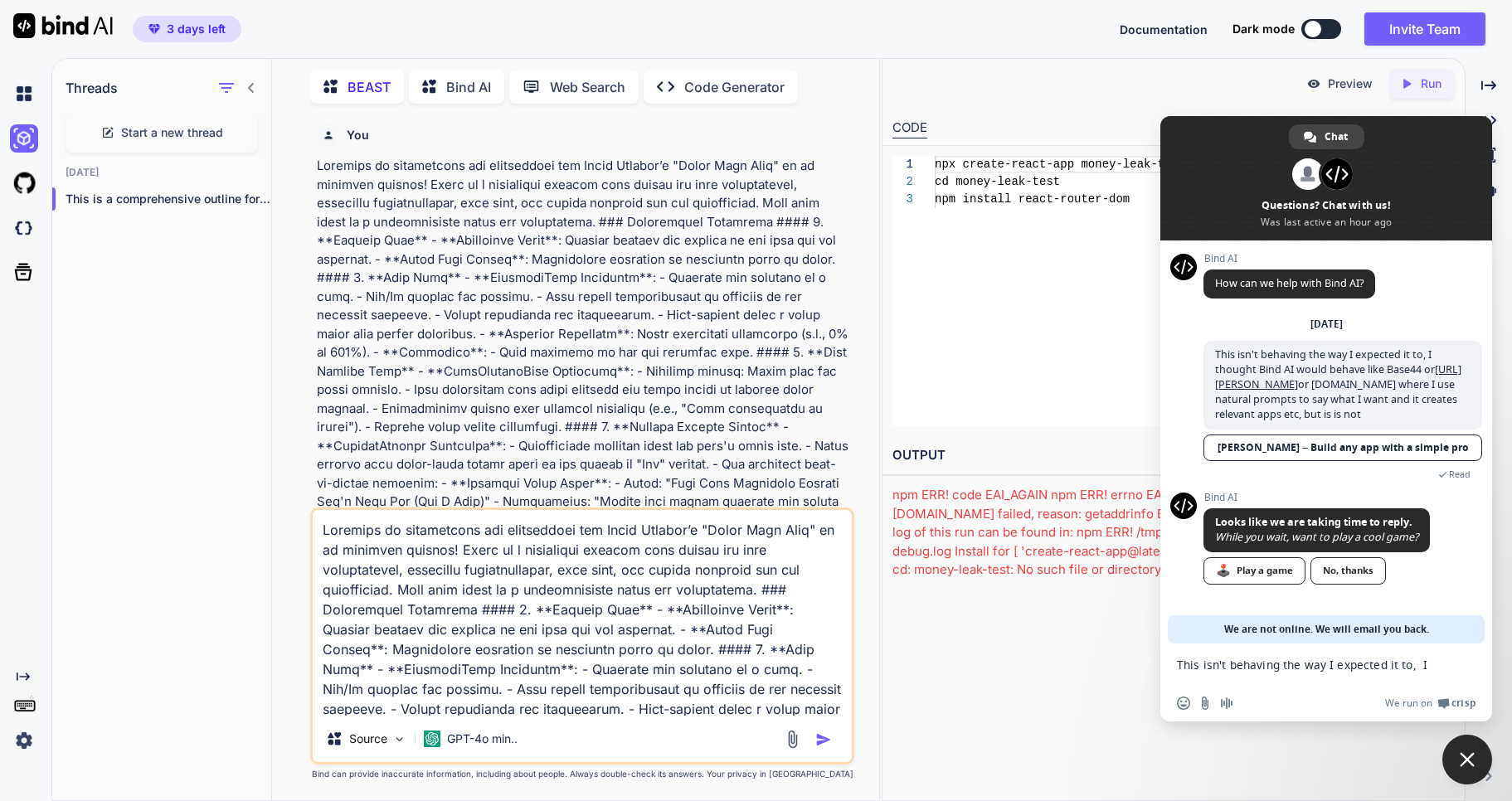
click at [475, 638] on textarea at bounding box center [582, 613] width 540 height 206
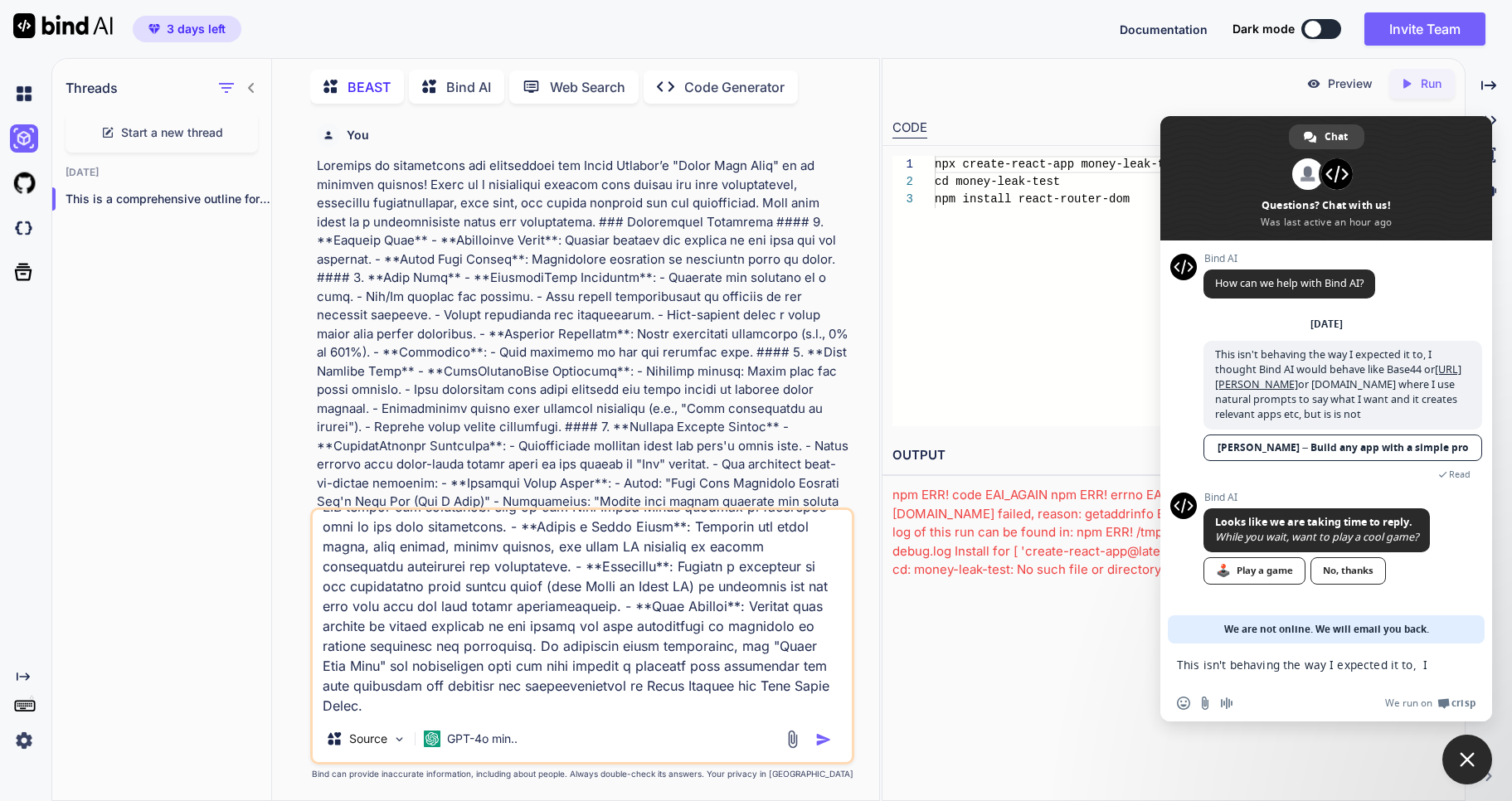
click at [444, 81] on icon at bounding box center [434, 86] width 24 height 21
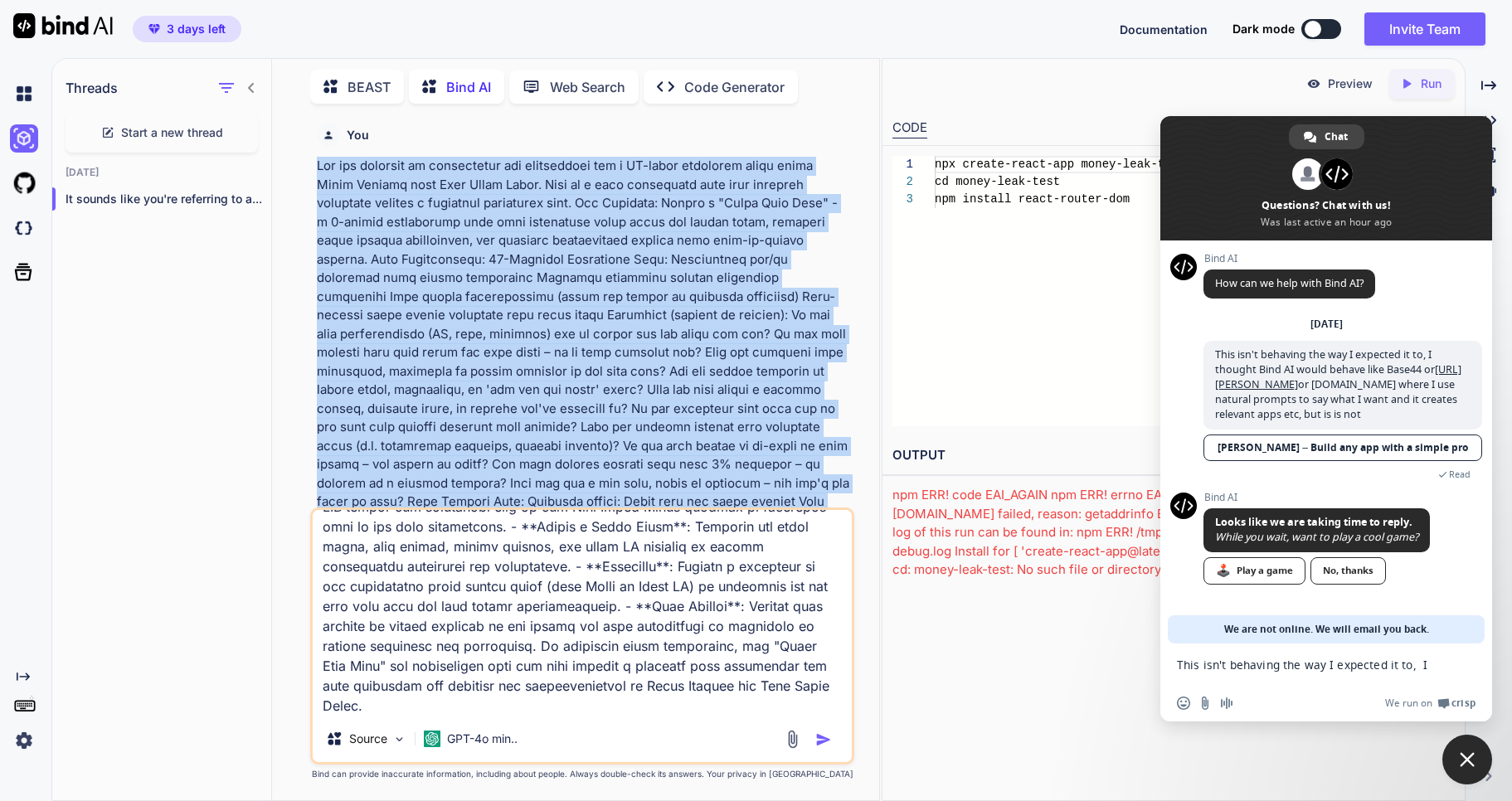
drag, startPoint x: 783, startPoint y: 245, endPoint x: 318, endPoint y: 168, distance: 471.3
click at [318, 168] on p at bounding box center [584, 716] width 535 height 1120
copy p "You are creating an interactive web application for a UK-based financial coach …"
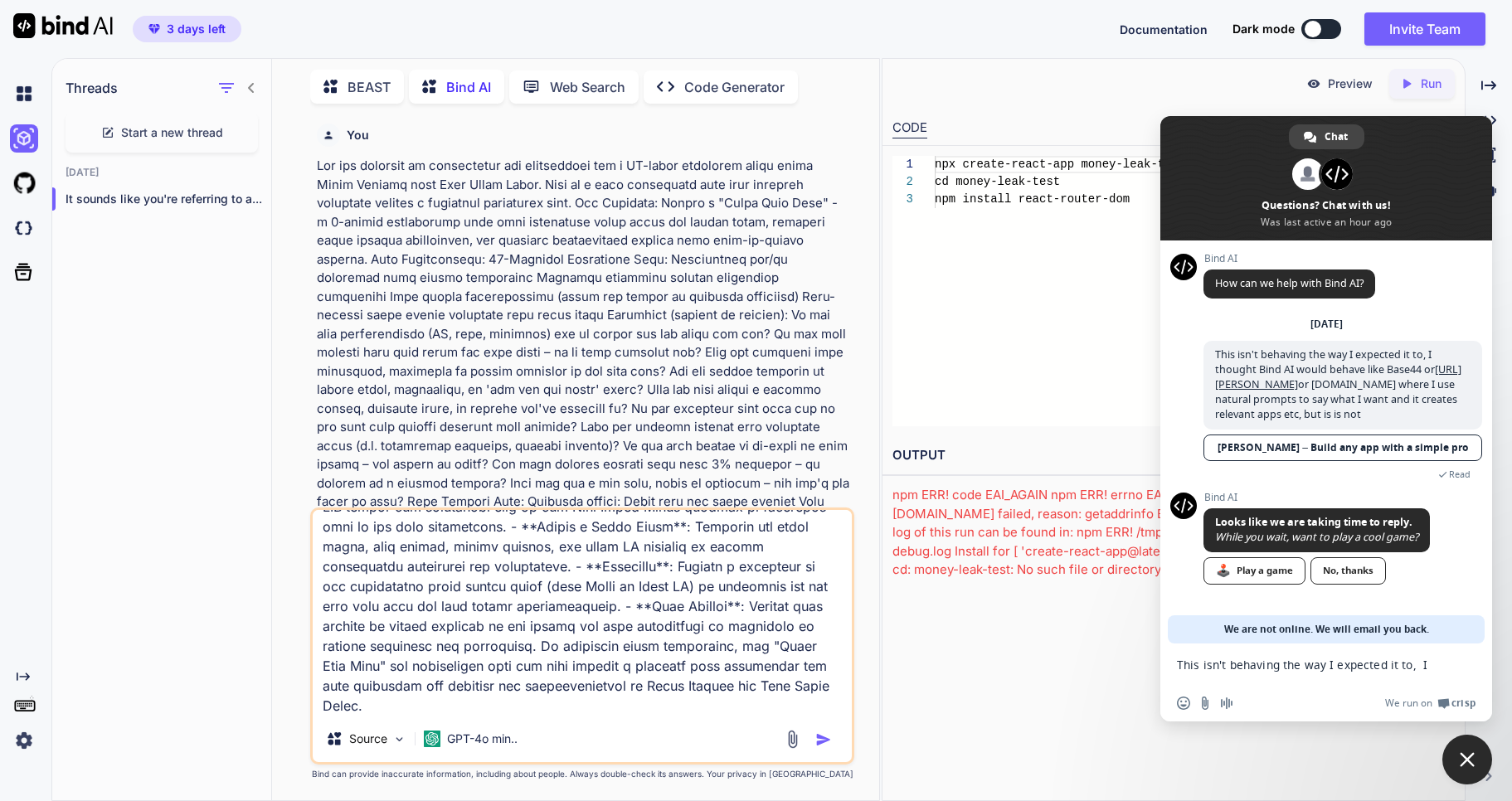
click at [631, 674] on textarea at bounding box center [582, 613] width 540 height 206
paste textarea "You are creating an interactive web application for a UK-based financial coach …"
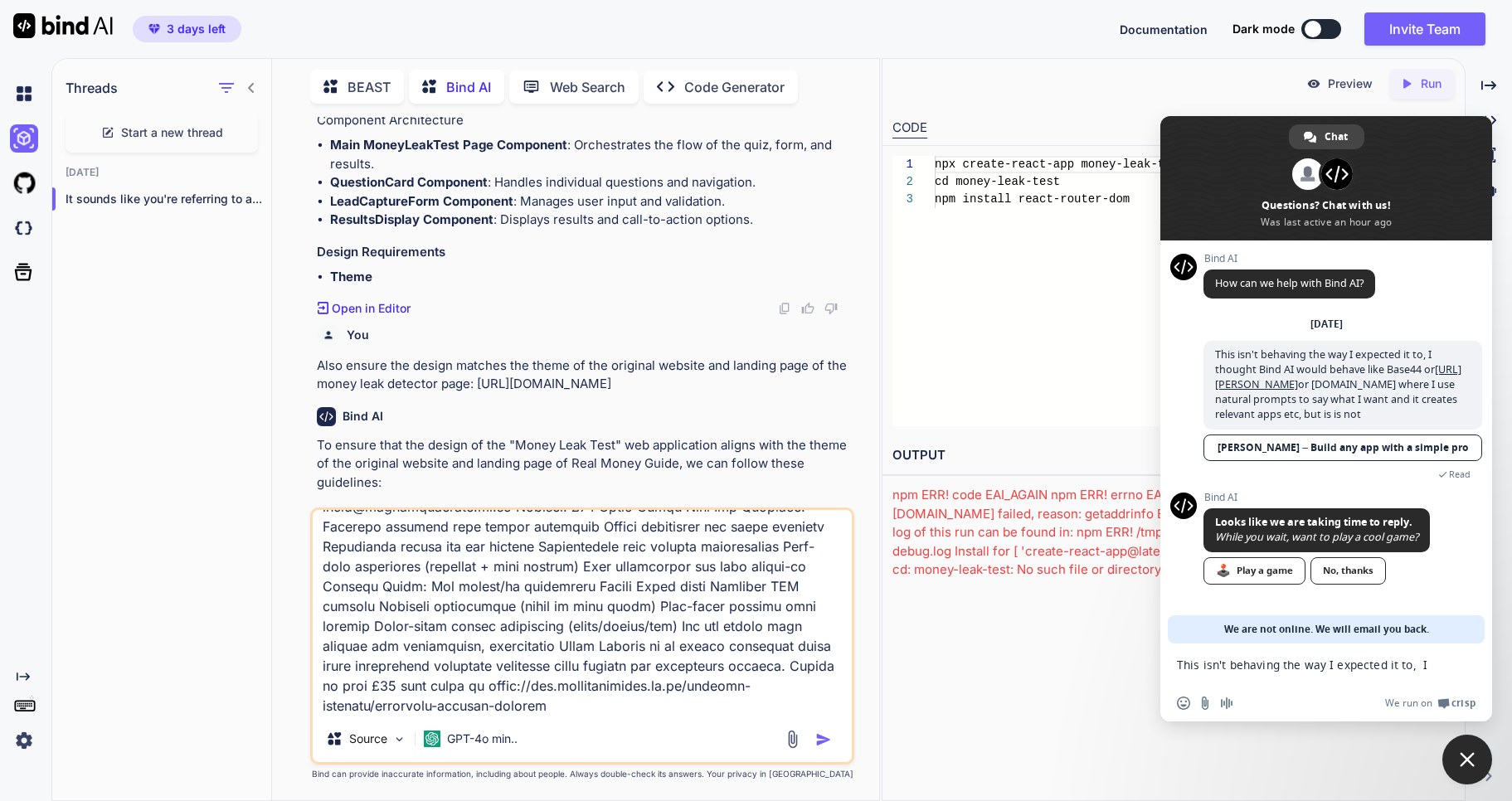
scroll to position [2296, 0]
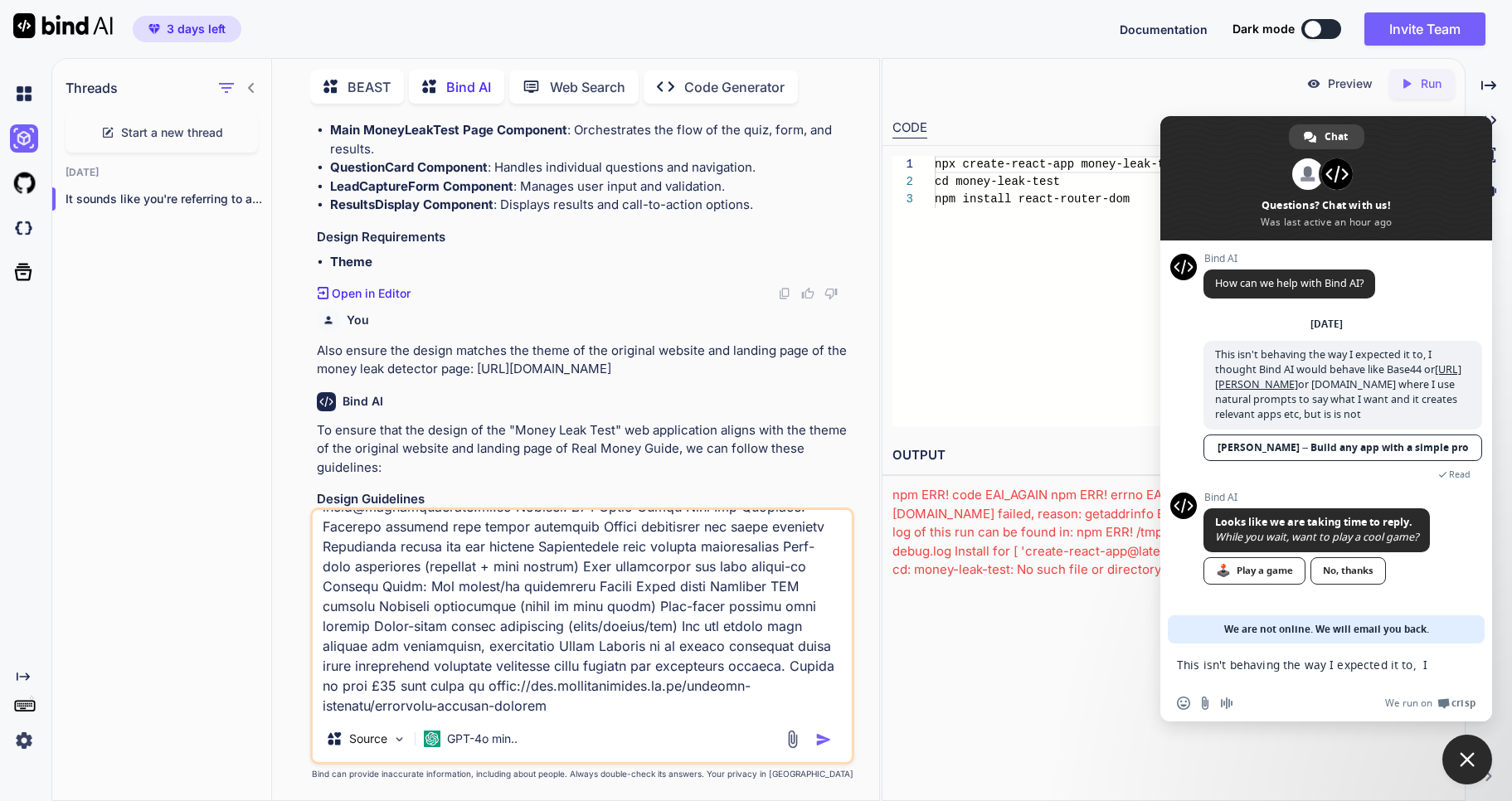
drag, startPoint x: 723, startPoint y: 367, endPoint x: 315, endPoint y: 348, distance: 408.4
click at [315, 348] on div "You Bind AI Creating an interactive web application for Roger Hickman’s "Money …" at bounding box center [584, 312] width 540 height 391
copy p "Also ensure the design matches the theme of the original website and landing pa…"
click at [819, 708] on textarea at bounding box center [582, 613] width 540 height 206
paste textarea "Also ensure the design matches the theme of the original website and landing pa…"
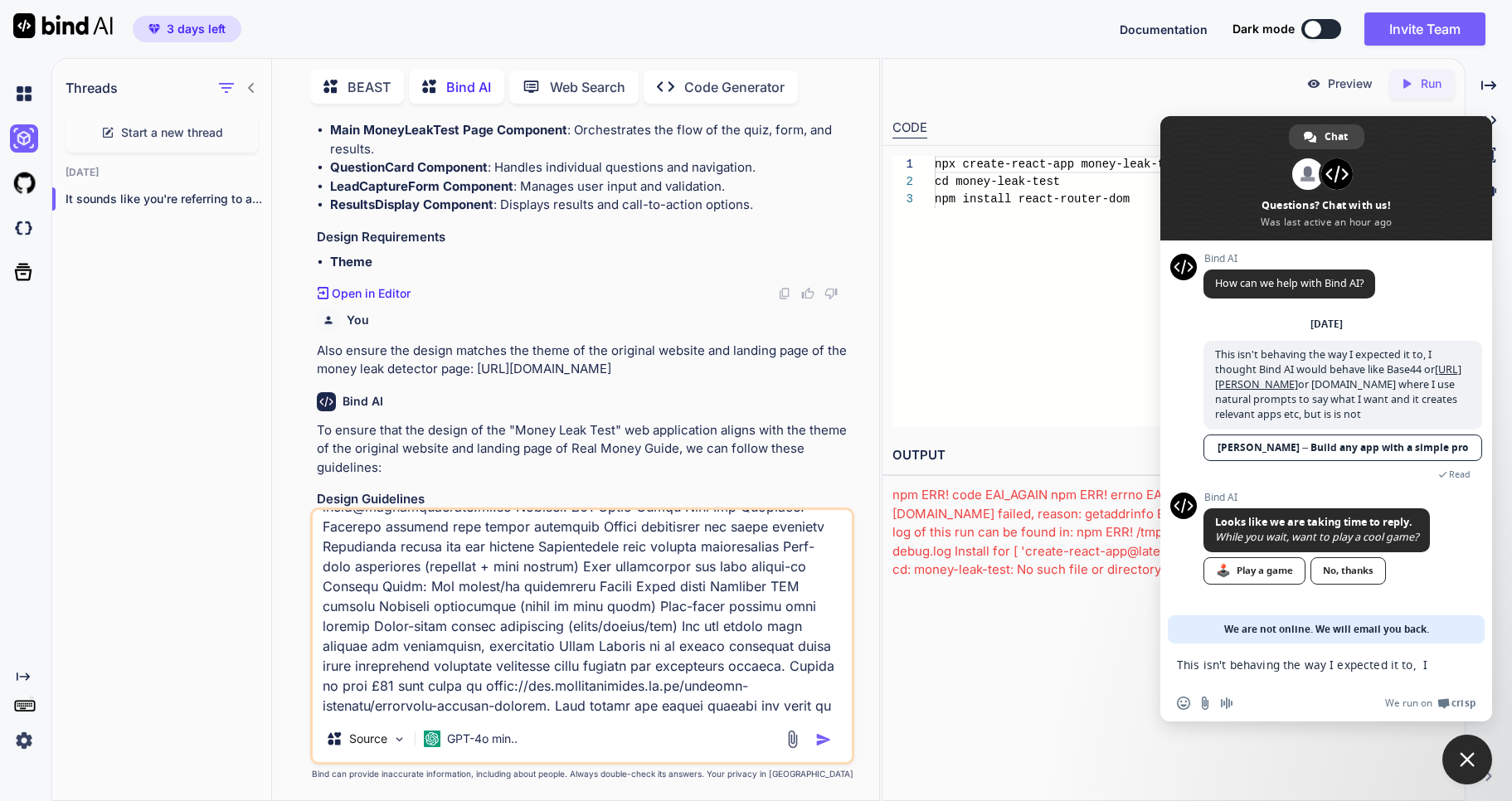
scroll to position [1175, 0]
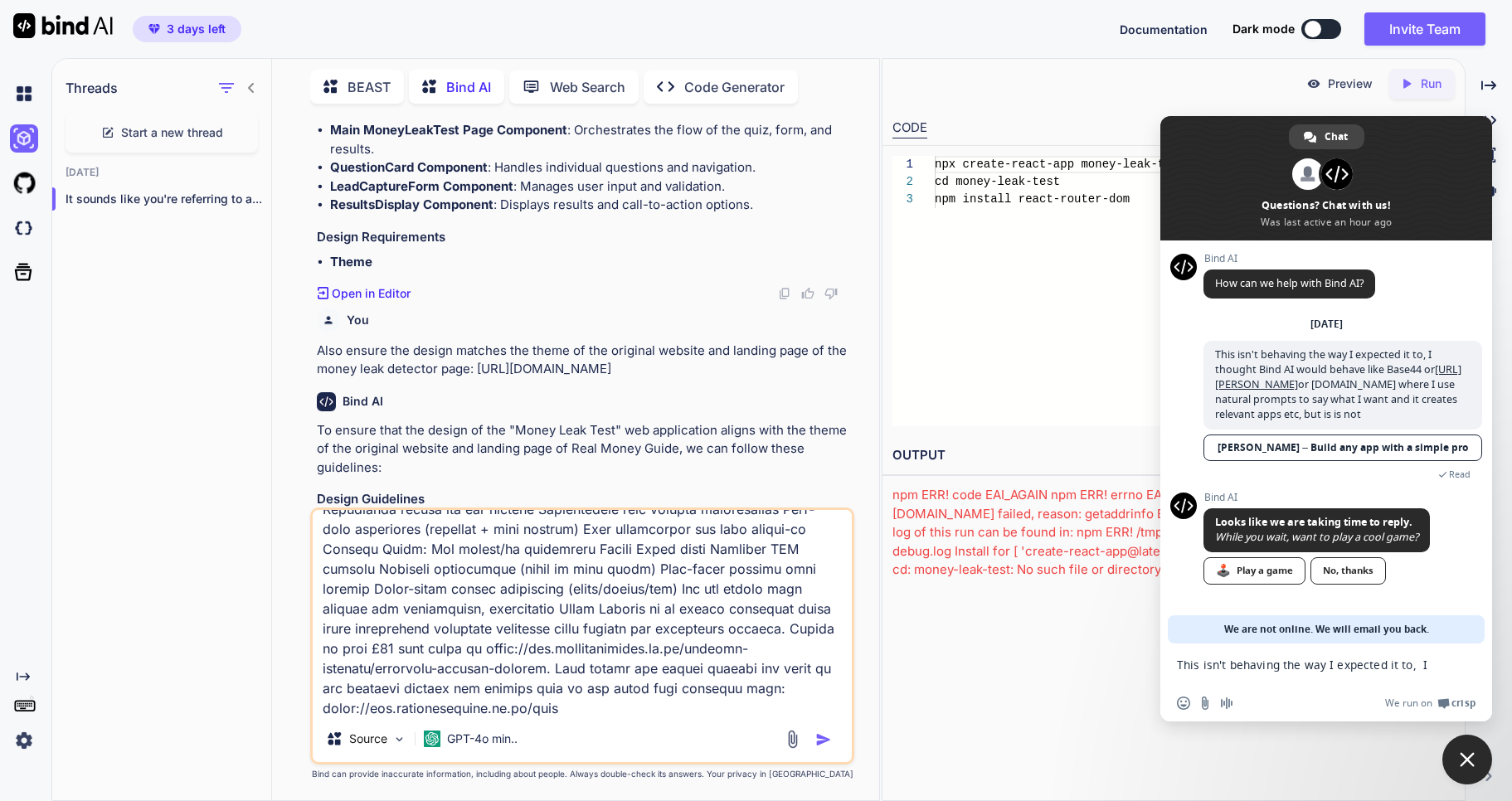
click at [582, 658] on textarea at bounding box center [582, 613] width 540 height 206
click at [693, 85] on p "Code Generator" at bounding box center [734, 86] width 100 height 20
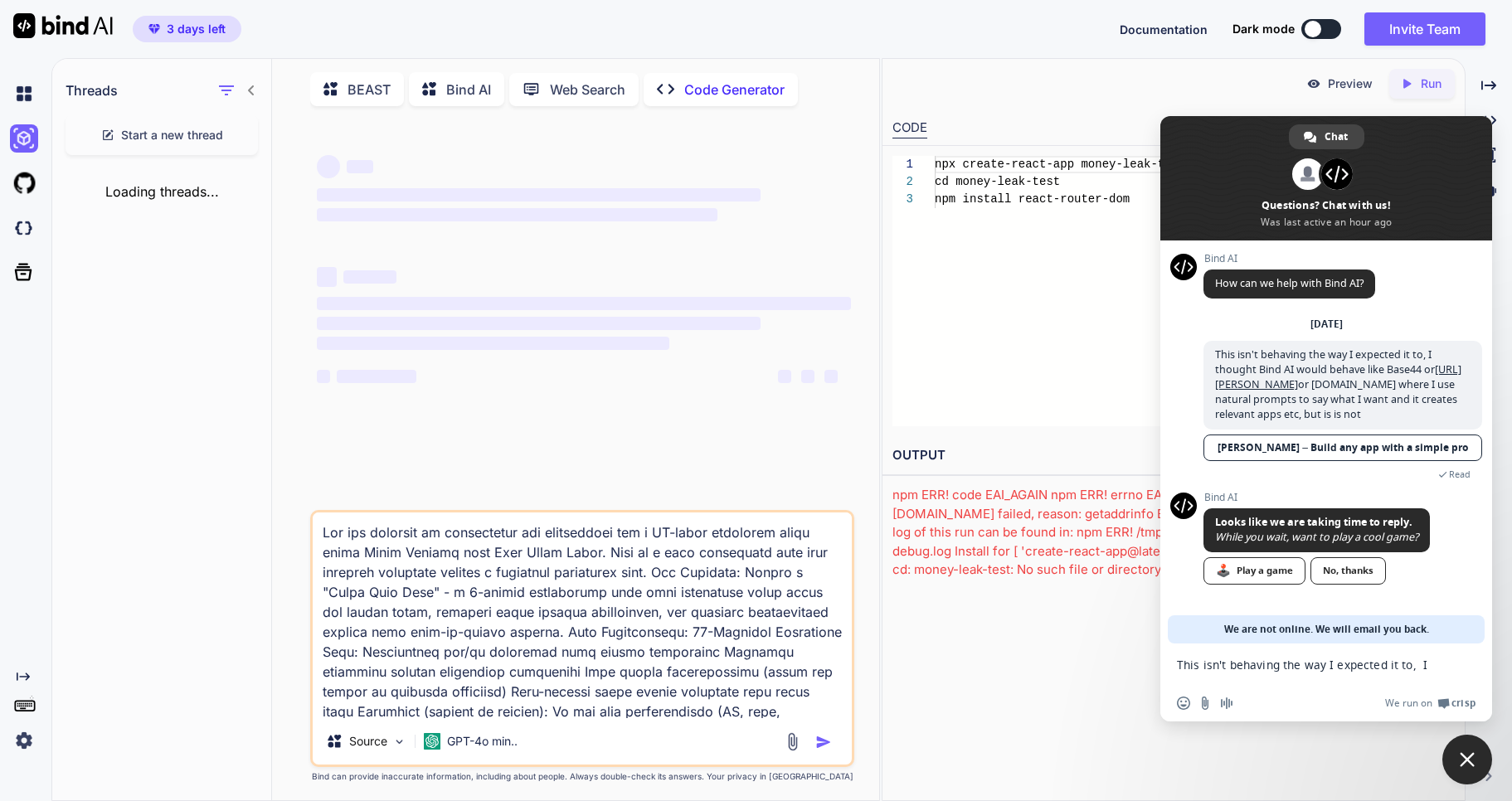
click at [693, 85] on p "Code Generator" at bounding box center [734, 89] width 100 height 20
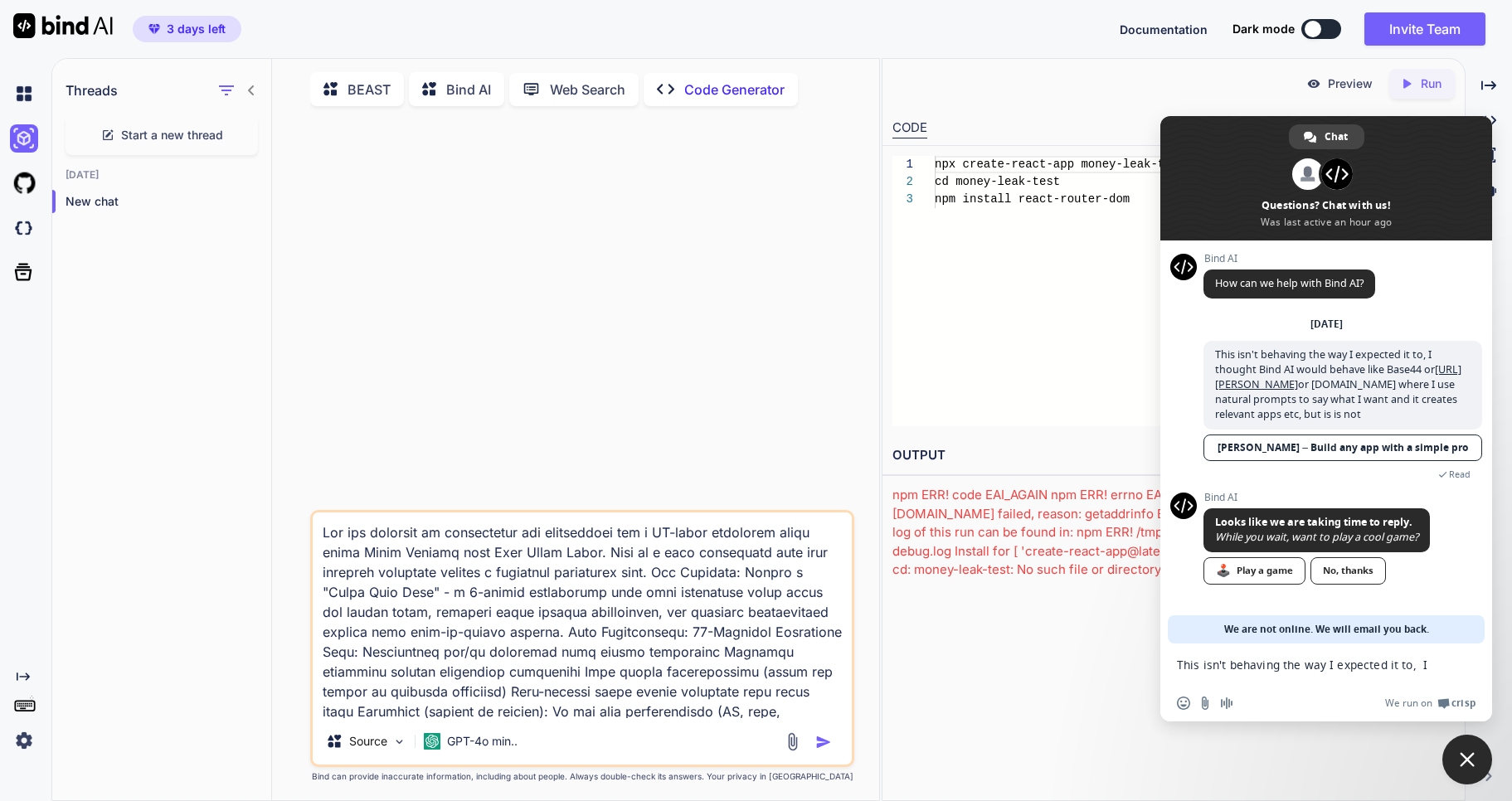
click at [595, 611] on textarea at bounding box center [582, 615] width 540 height 206
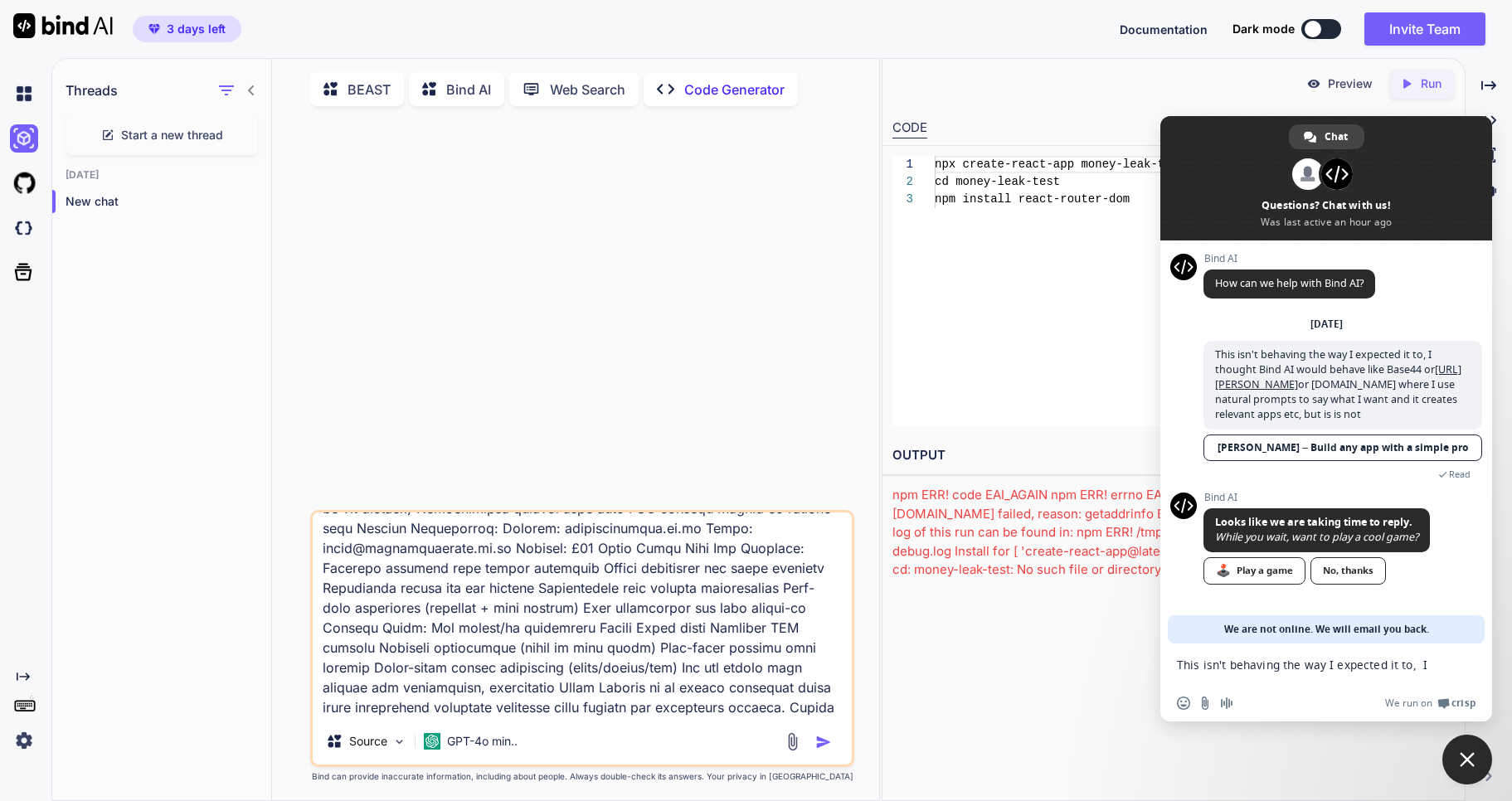
scroll to position [1177, 0]
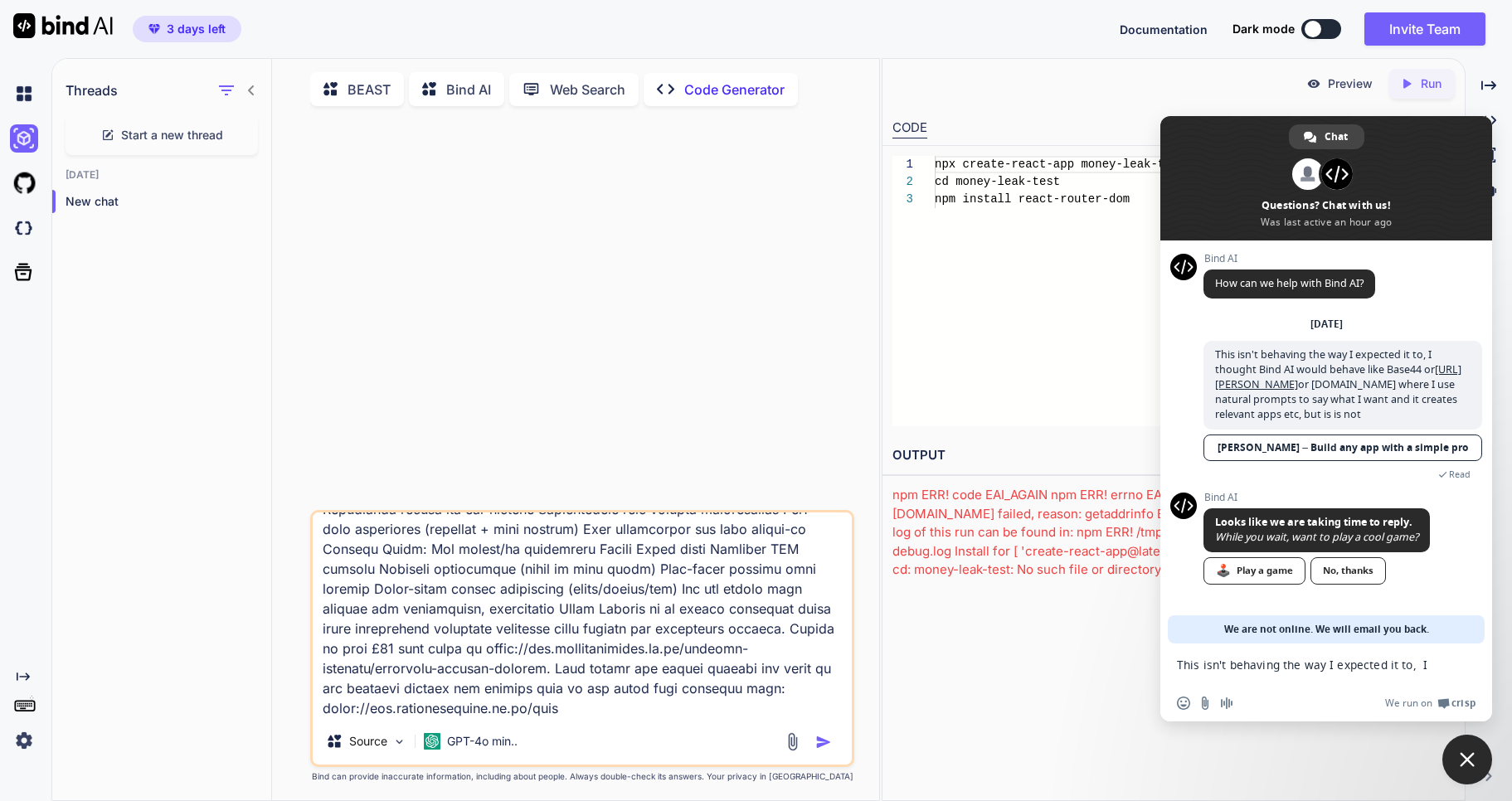
click at [824, 745] on img "button" at bounding box center [824, 741] width 16 height 16
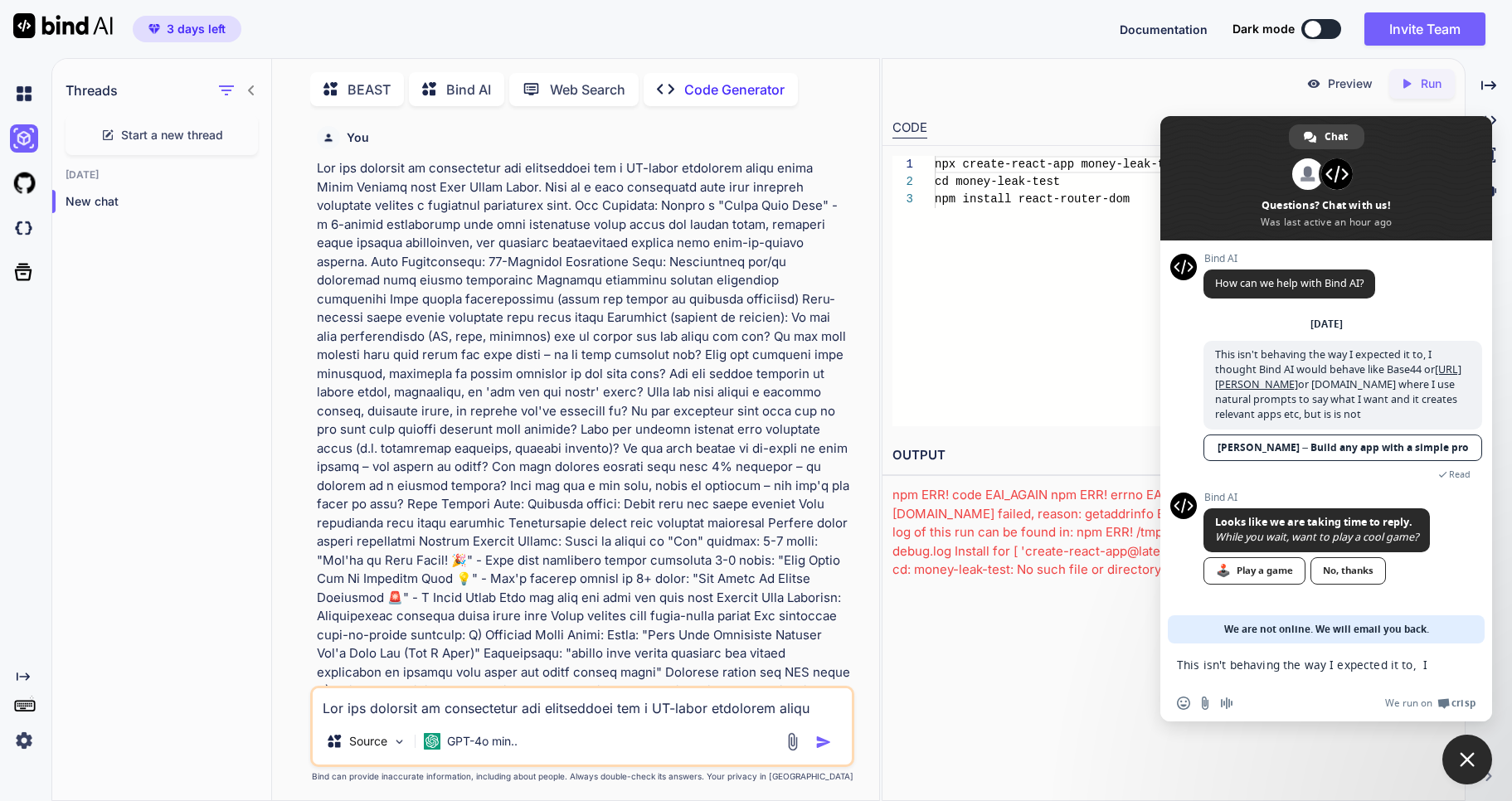
scroll to position [7, 0]
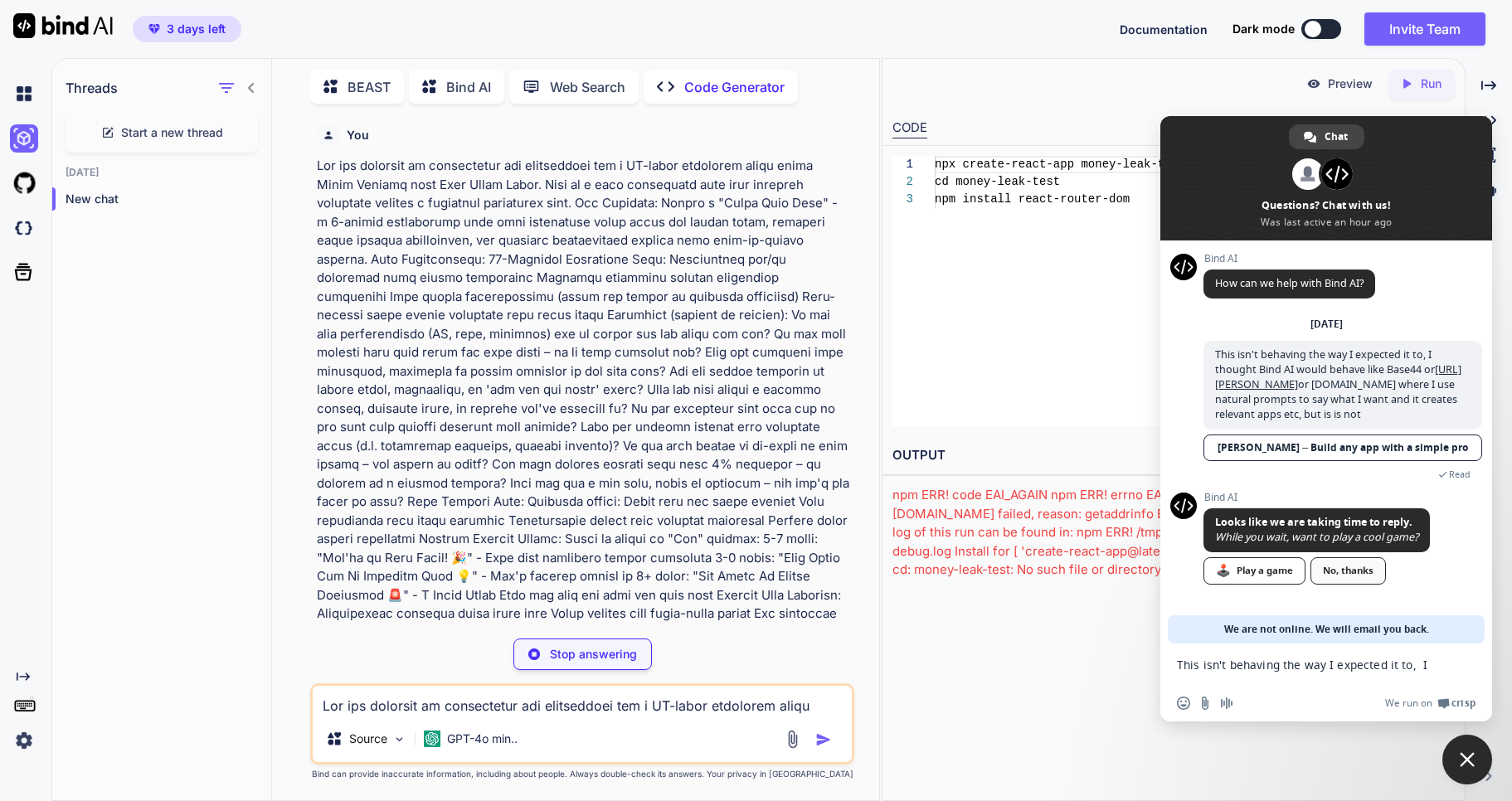
click at [1365, 574] on div "No, thanks" at bounding box center [1349, 571] width 75 height 27
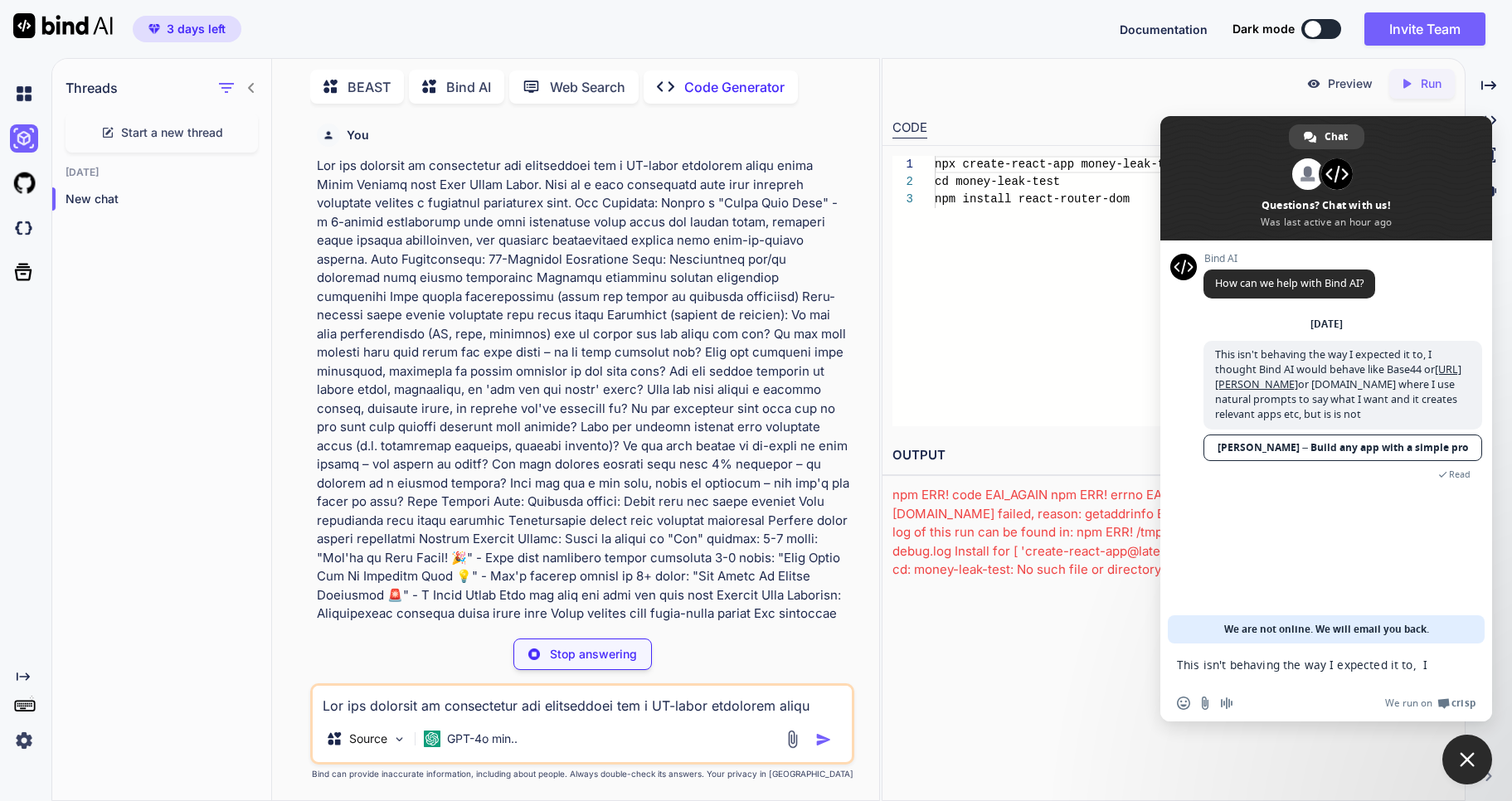
click at [1459, 751] on span "Close chat" at bounding box center [1468, 759] width 50 height 50
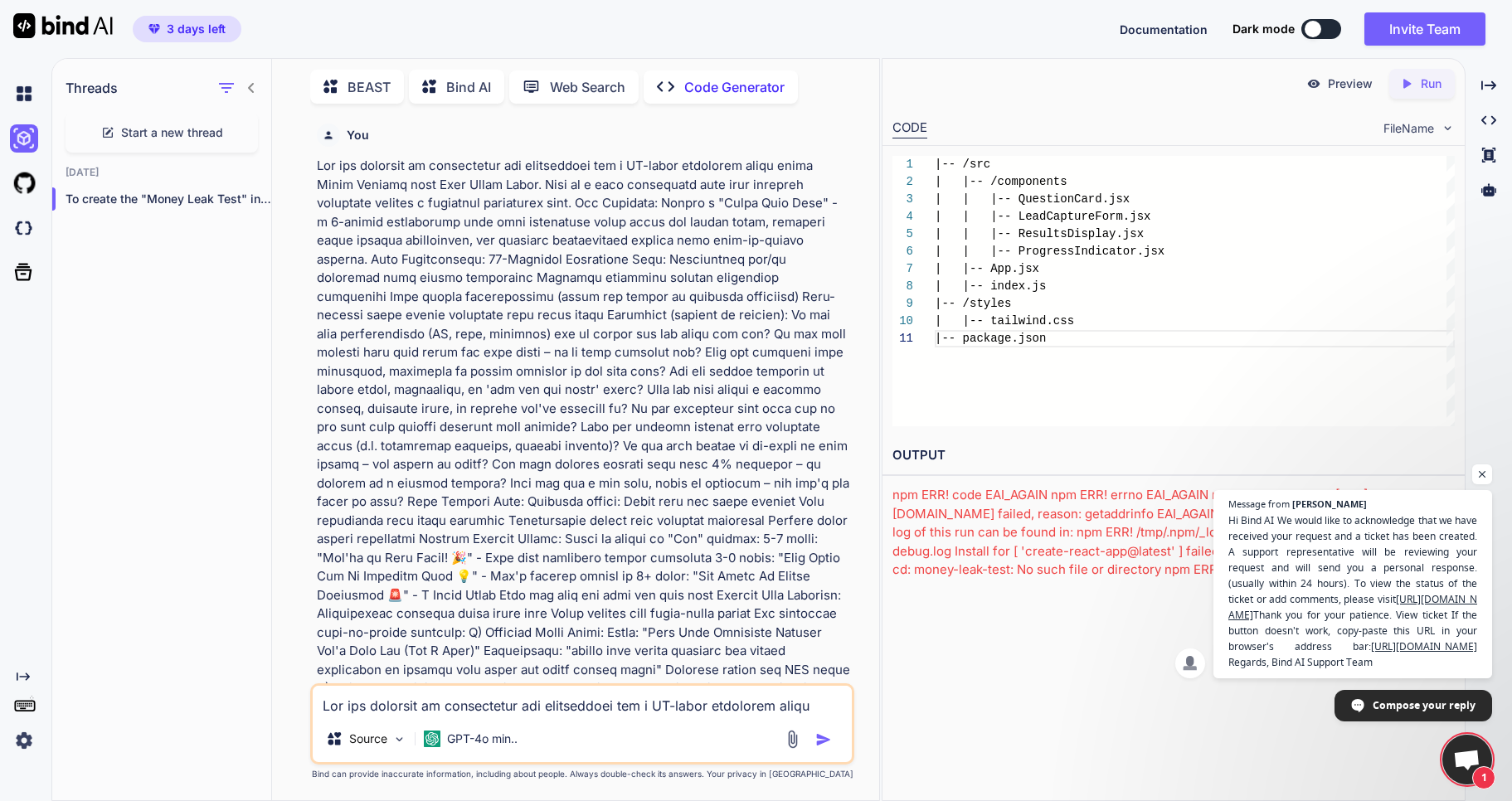
scroll to position [43, 0]
click at [1126, 421] on div "|-- /src | |-- /components | | |-- QuestionCard.jsx | | |-- LeadCaptureForm.jsx…" at bounding box center [1195, 291] width 520 height 270
click at [1382, 440] on h2 "OUTPUT" at bounding box center [1173, 456] width 582 height 39
drag, startPoint x: 1480, startPoint y: 443, endPoint x: 1465, endPoint y: 485, distance: 44.6
click at [1466, 490] on span "Message from Sam Hi Bind AI We would like to acknowledge that we have received …" at bounding box center [1353, 584] width 279 height 188
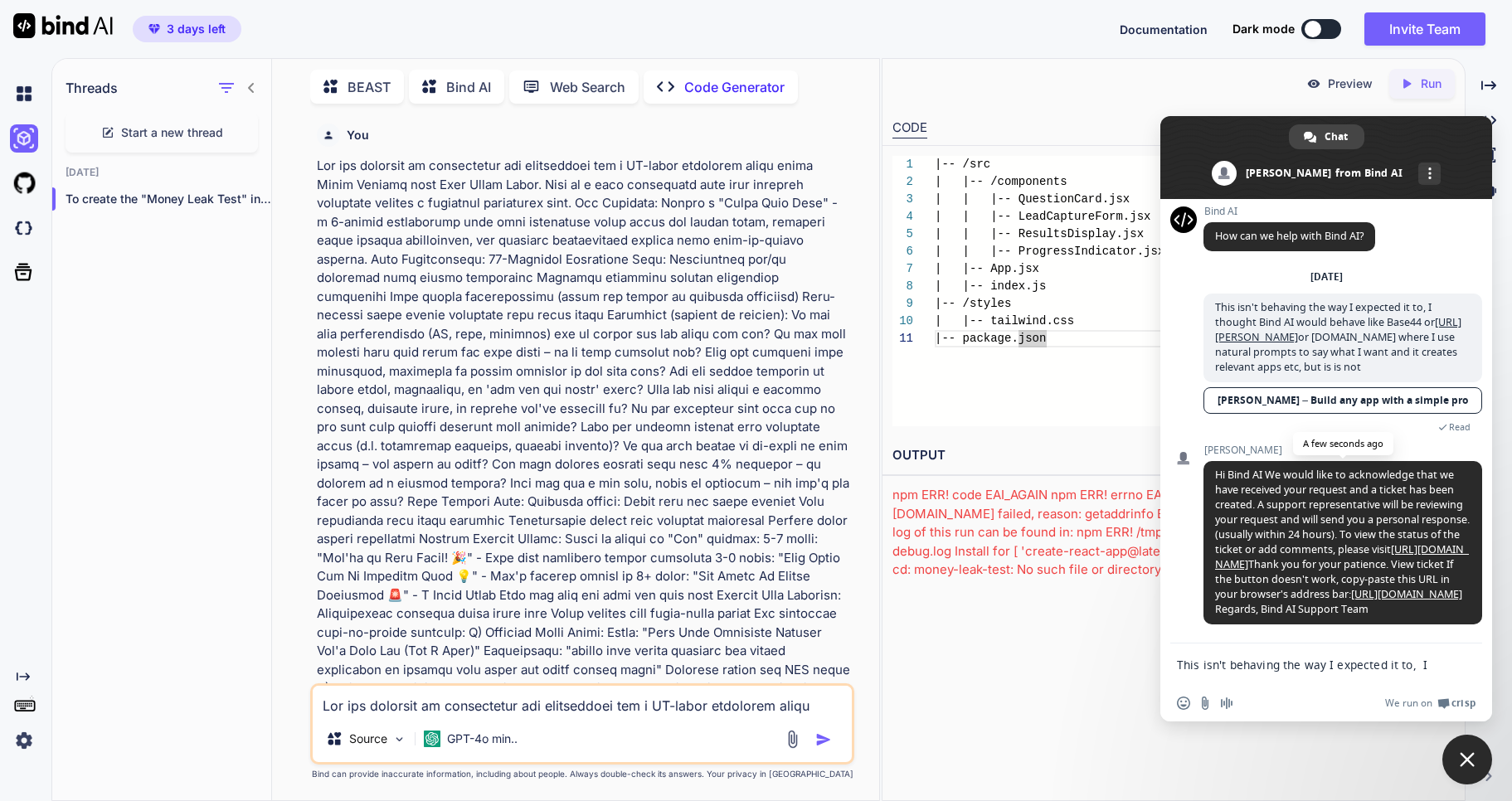
click at [1375, 542] on link "[URL][DOMAIN_NAME]" at bounding box center [1342, 557] width 254 height 29
click at [1474, 764] on span "Close chat" at bounding box center [1467, 759] width 15 height 15
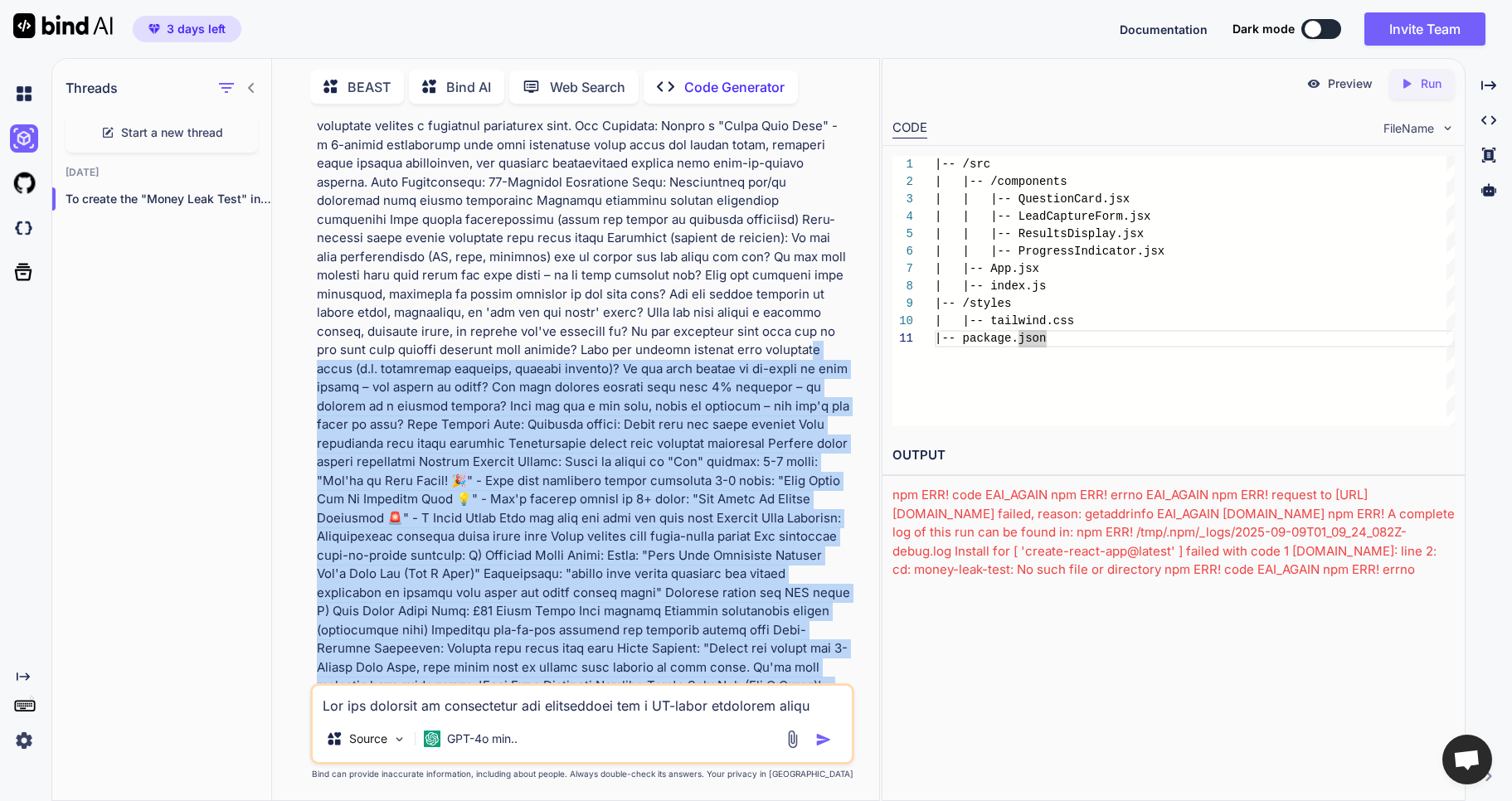
scroll to position [0, 0]
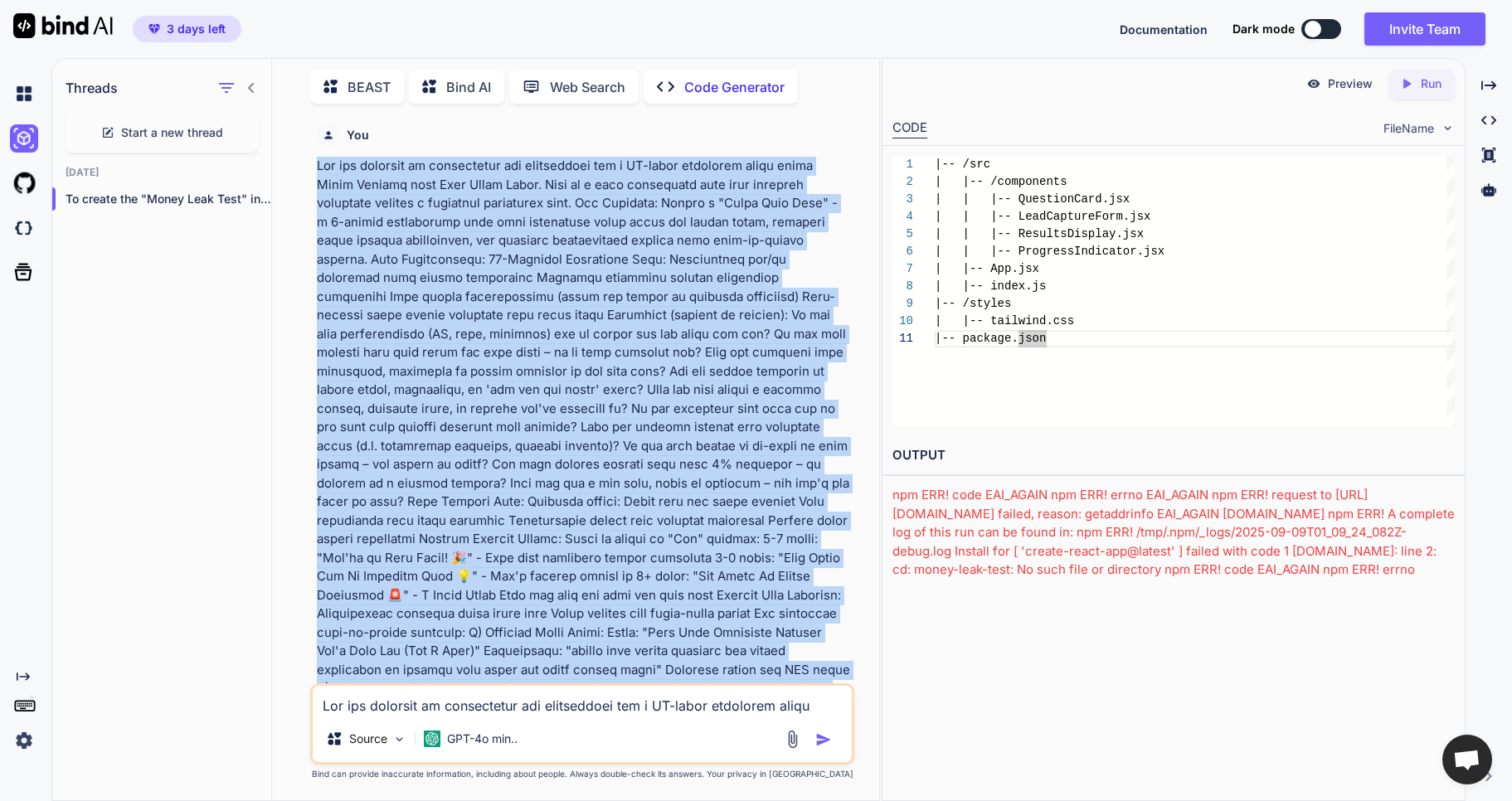
drag, startPoint x: 735, startPoint y: 624, endPoint x: 421, endPoint y: 208, distance: 521.2
click at [317, 170] on p at bounding box center [584, 734] width 535 height 1157
copy p "You are creating an interactive web application for a UK-based financial coach …"
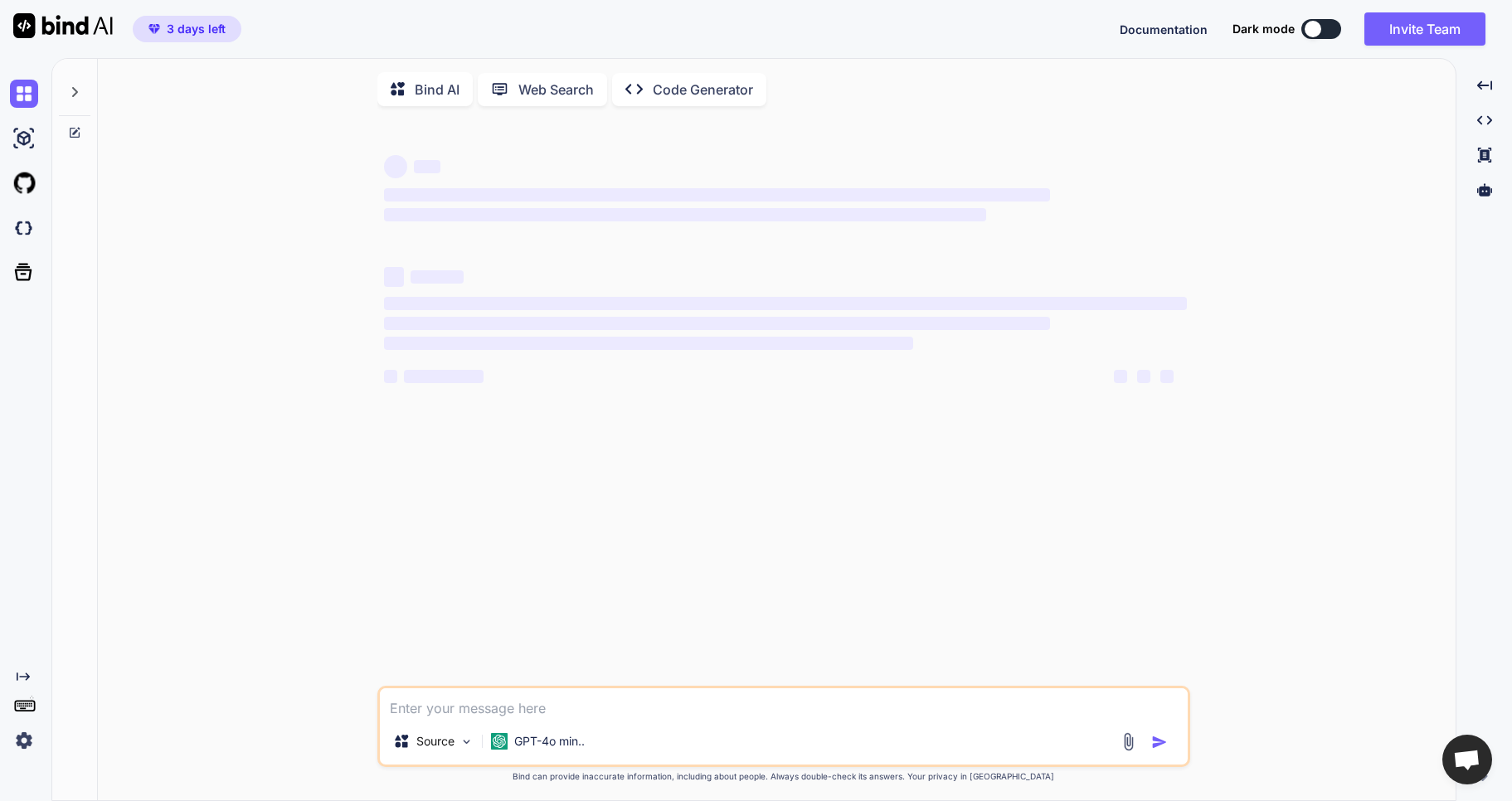
type textarea "x"
